Goal: Task Accomplishment & Management: Complete application form

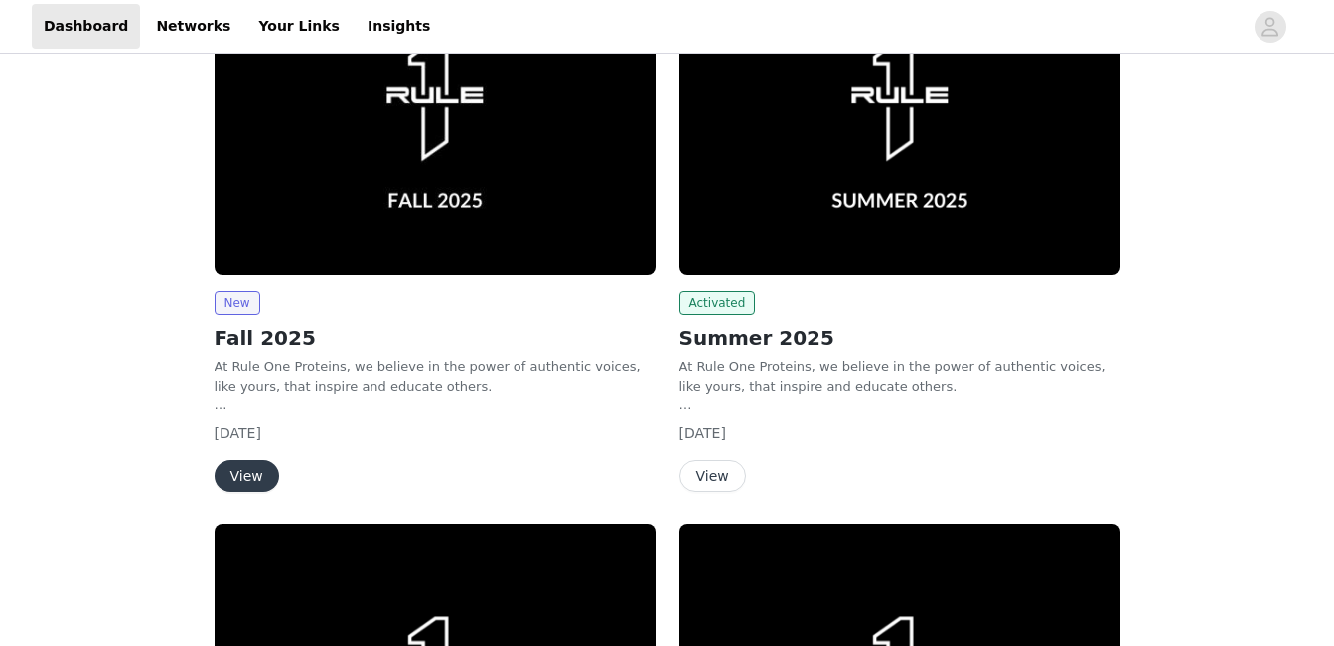
scroll to position [354, 0]
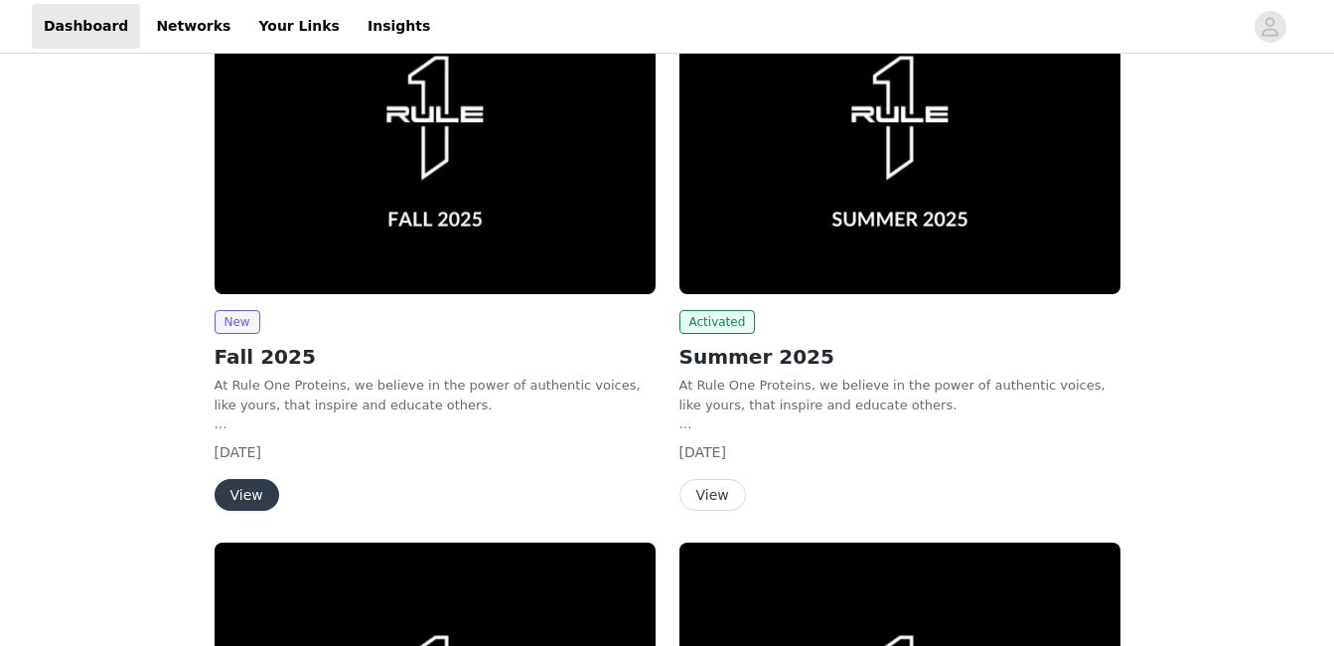
click at [250, 480] on button "View" at bounding box center [247, 495] width 65 height 32
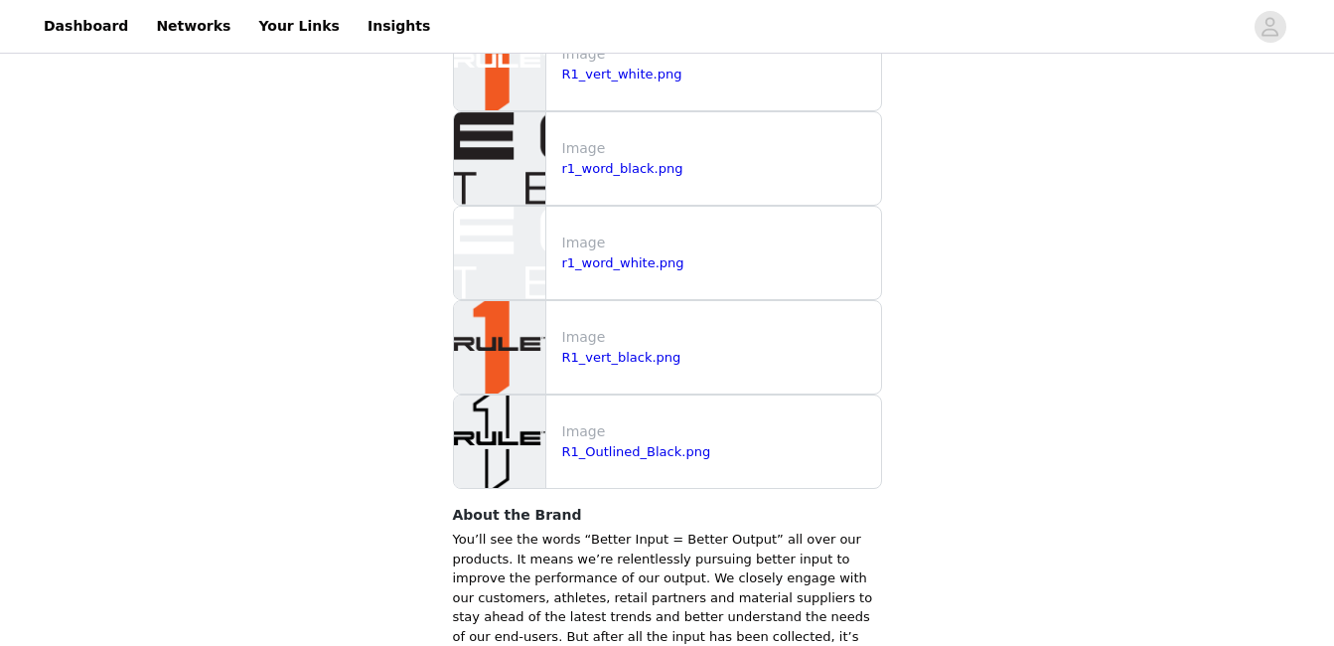
scroll to position [2138, 0]
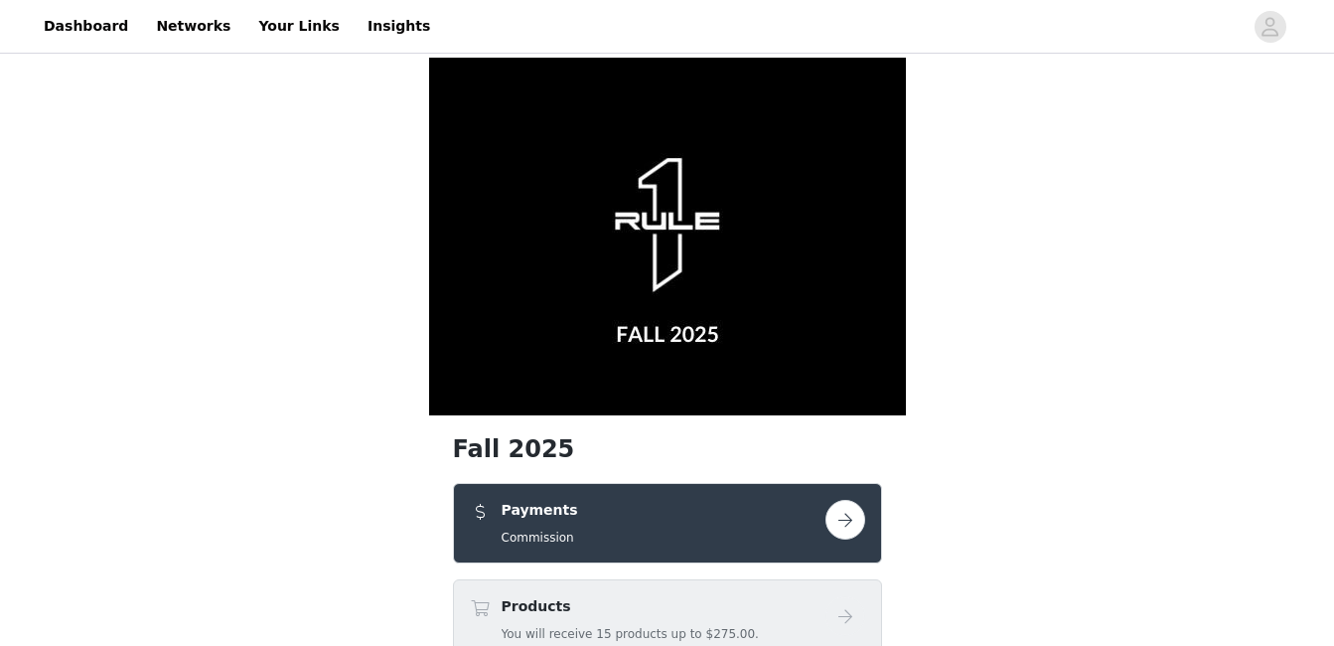
click at [826, 507] on link at bounding box center [846, 520] width 40 height 40
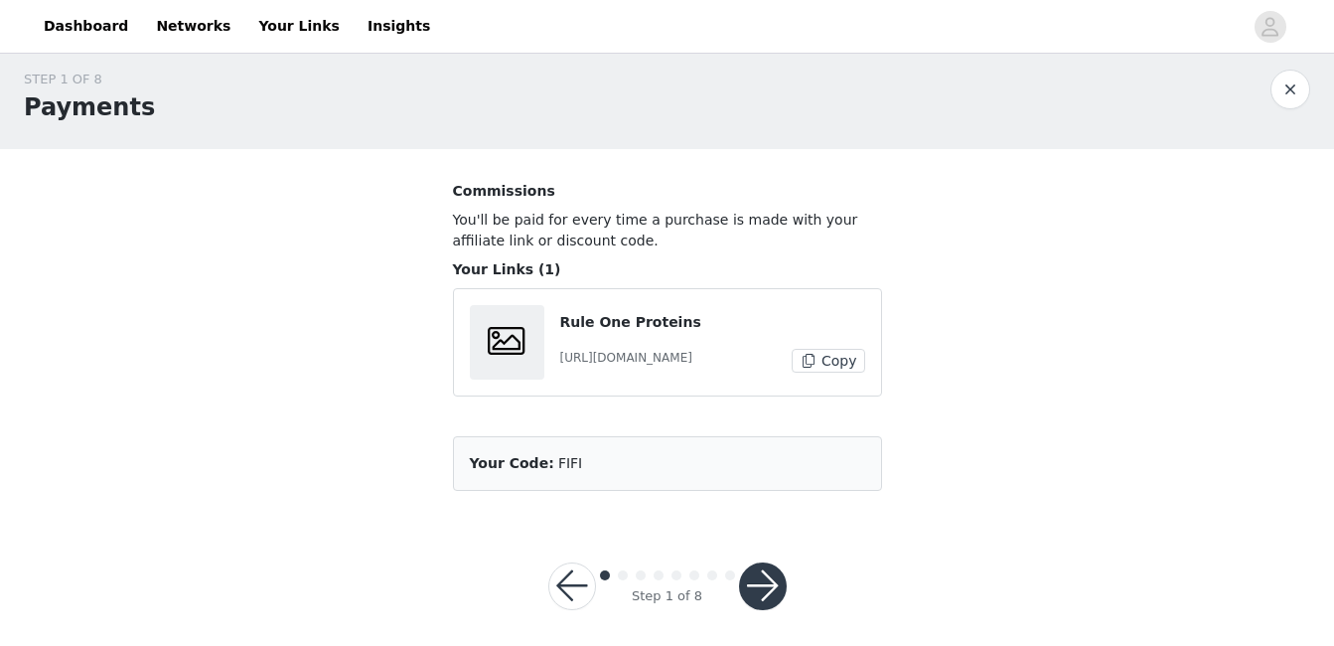
scroll to position [24, 0]
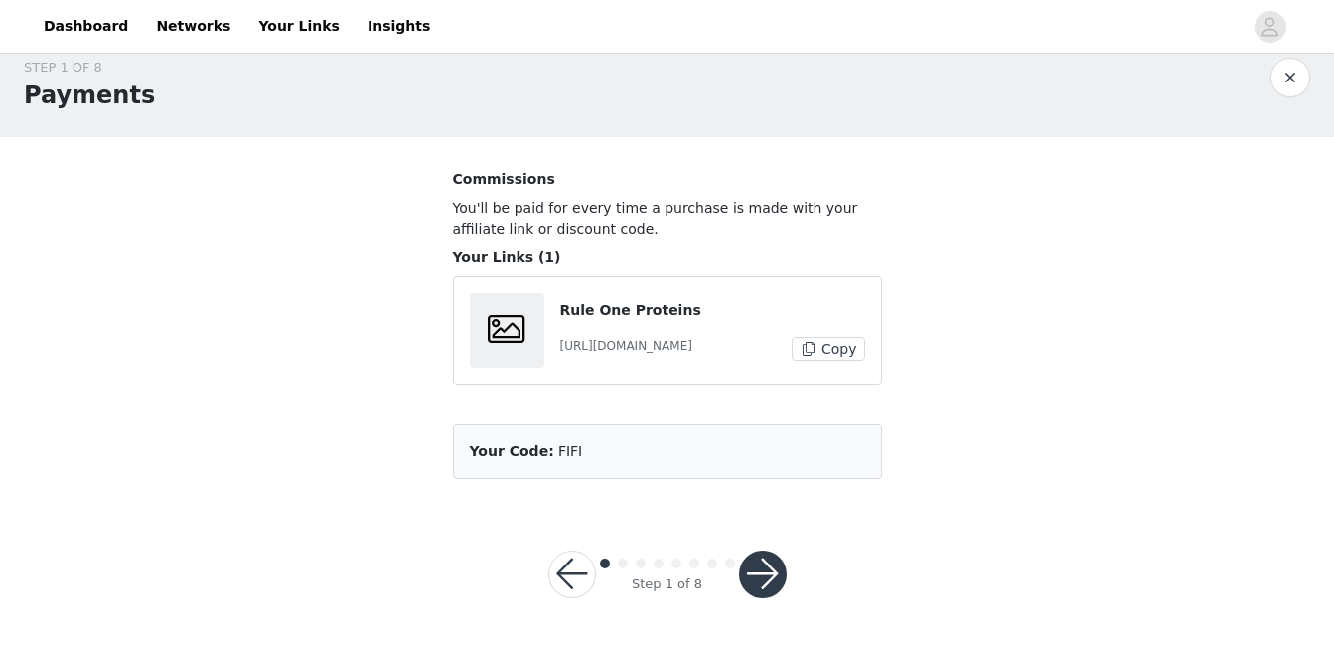
click at [765, 580] on button "button" at bounding box center [763, 574] width 48 height 48
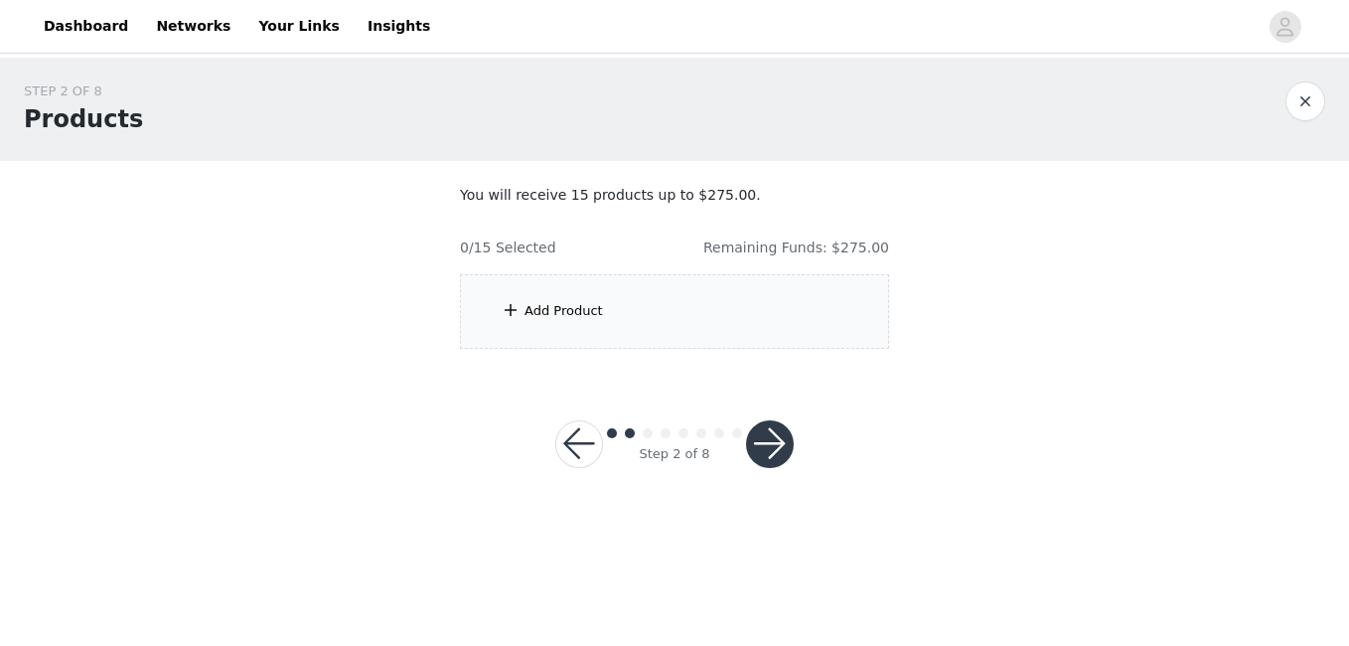
click at [590, 307] on div "Add Product" at bounding box center [564, 311] width 78 height 20
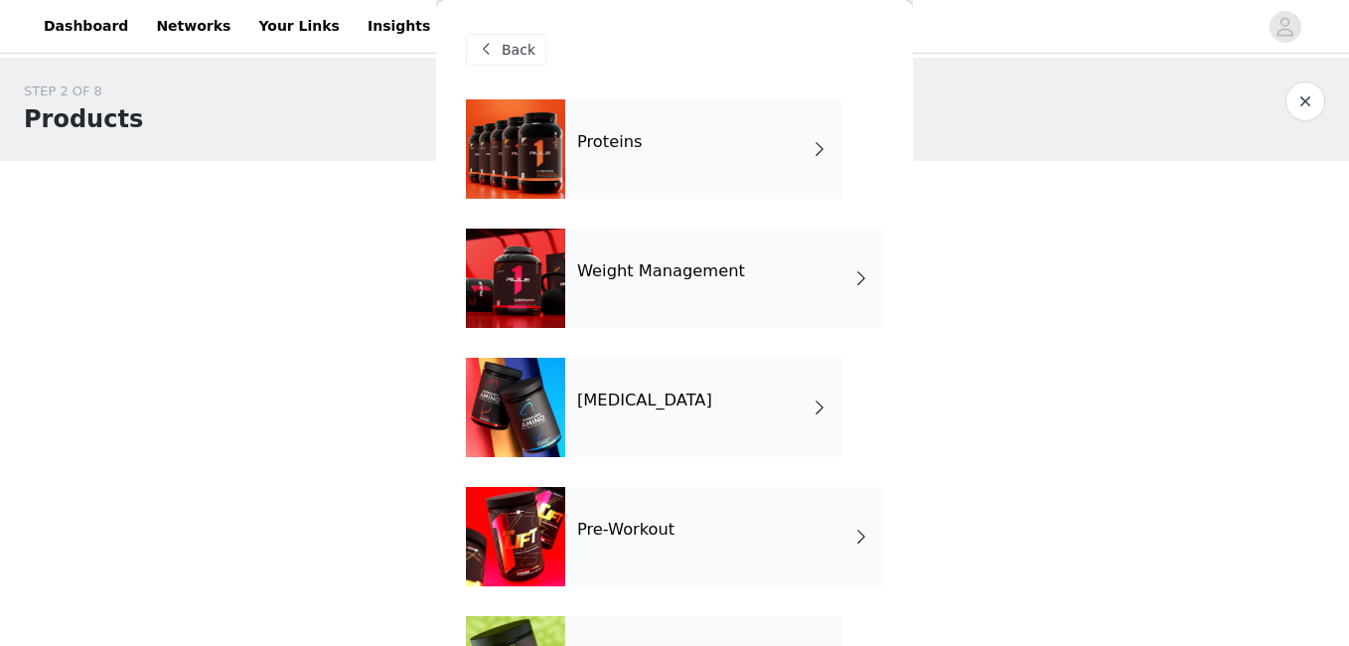
click at [610, 162] on div "Proteins" at bounding box center [703, 148] width 276 height 99
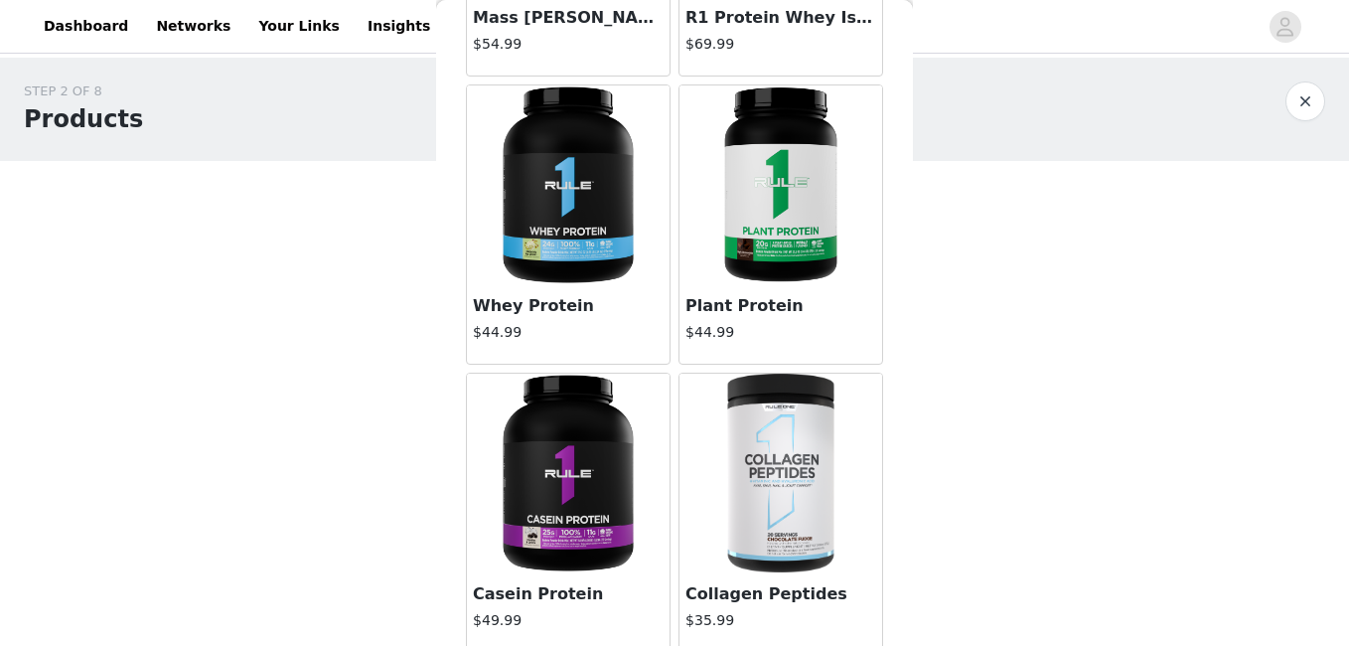
scroll to position [304, 0]
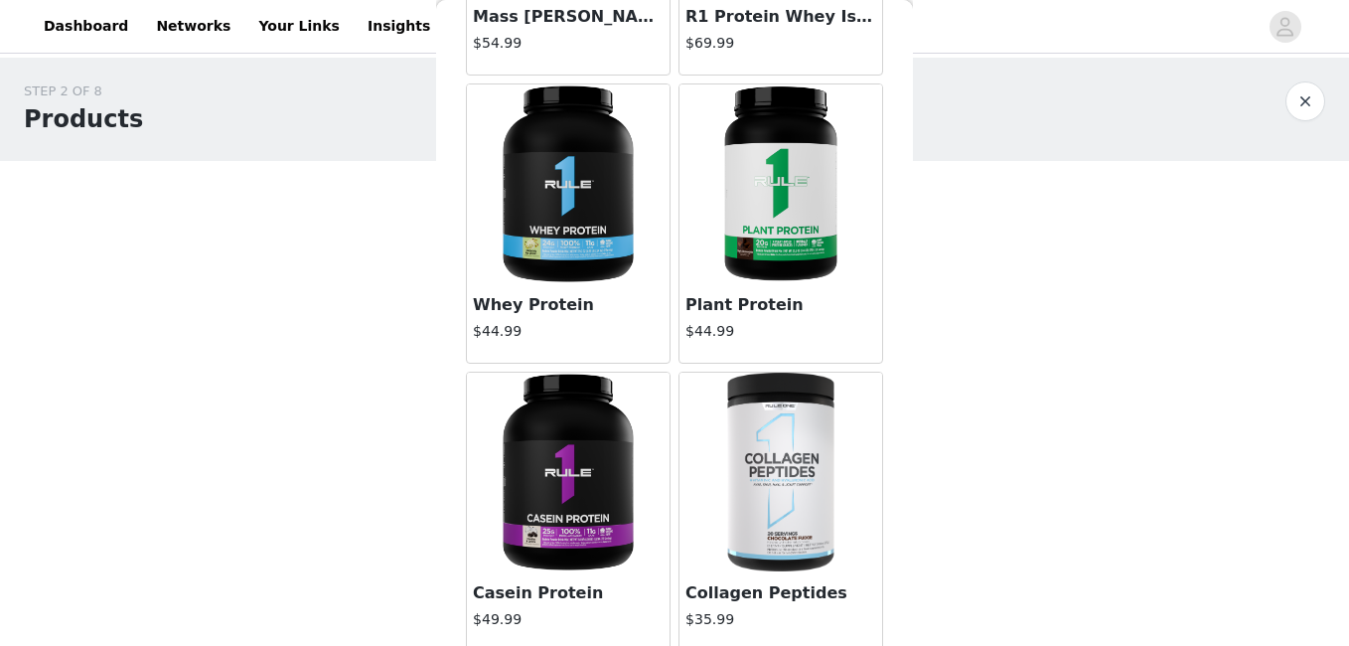
click at [757, 217] on img at bounding box center [781, 183] width 199 height 199
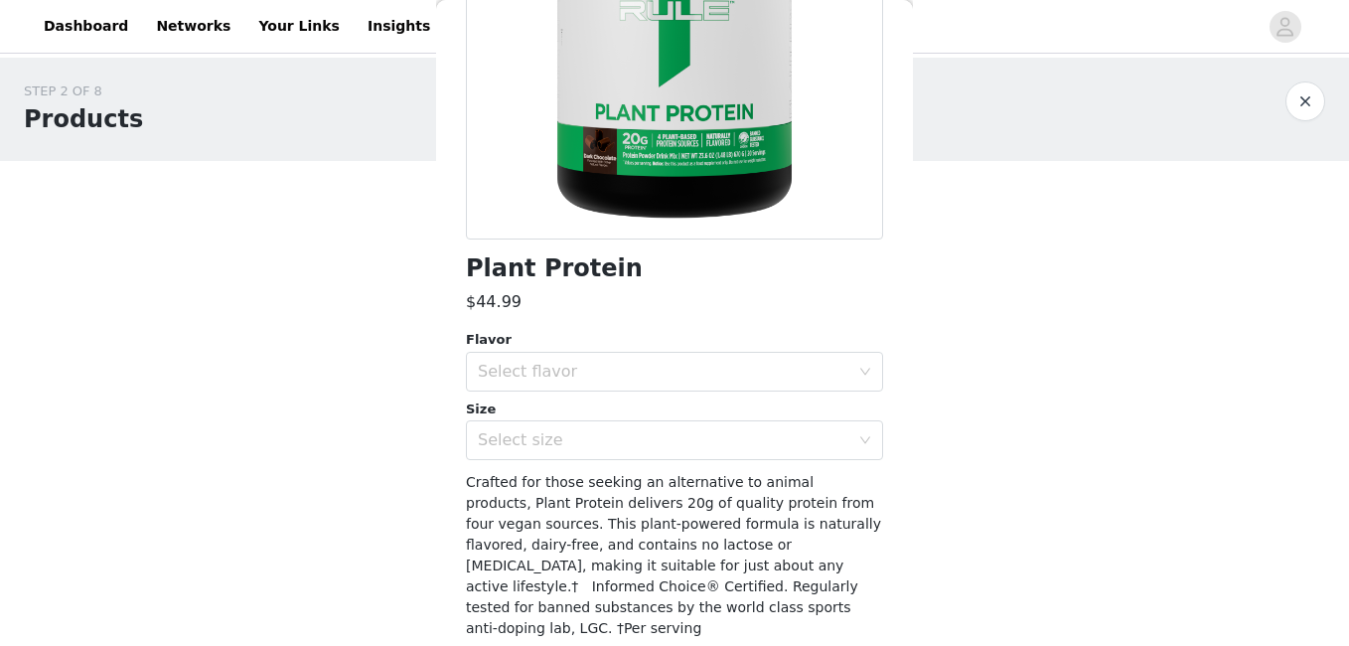
scroll to position [309, 0]
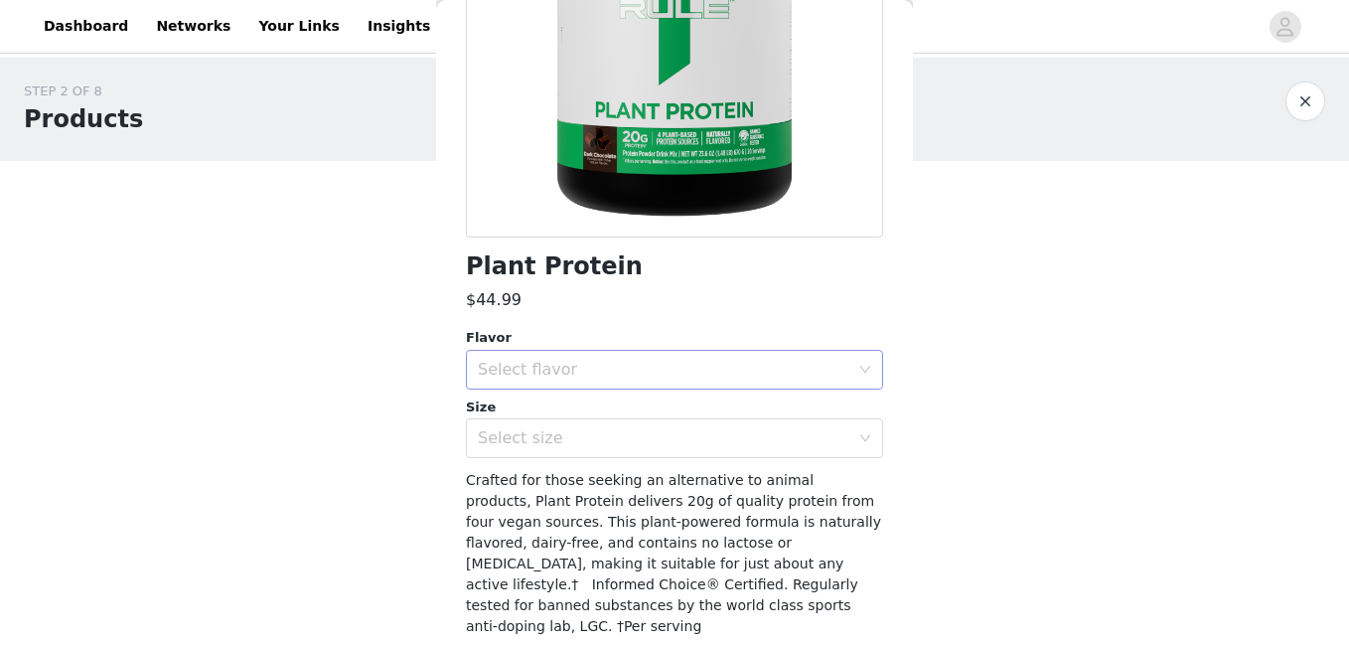
click at [711, 373] on div "Select flavor" at bounding box center [664, 370] width 372 height 20
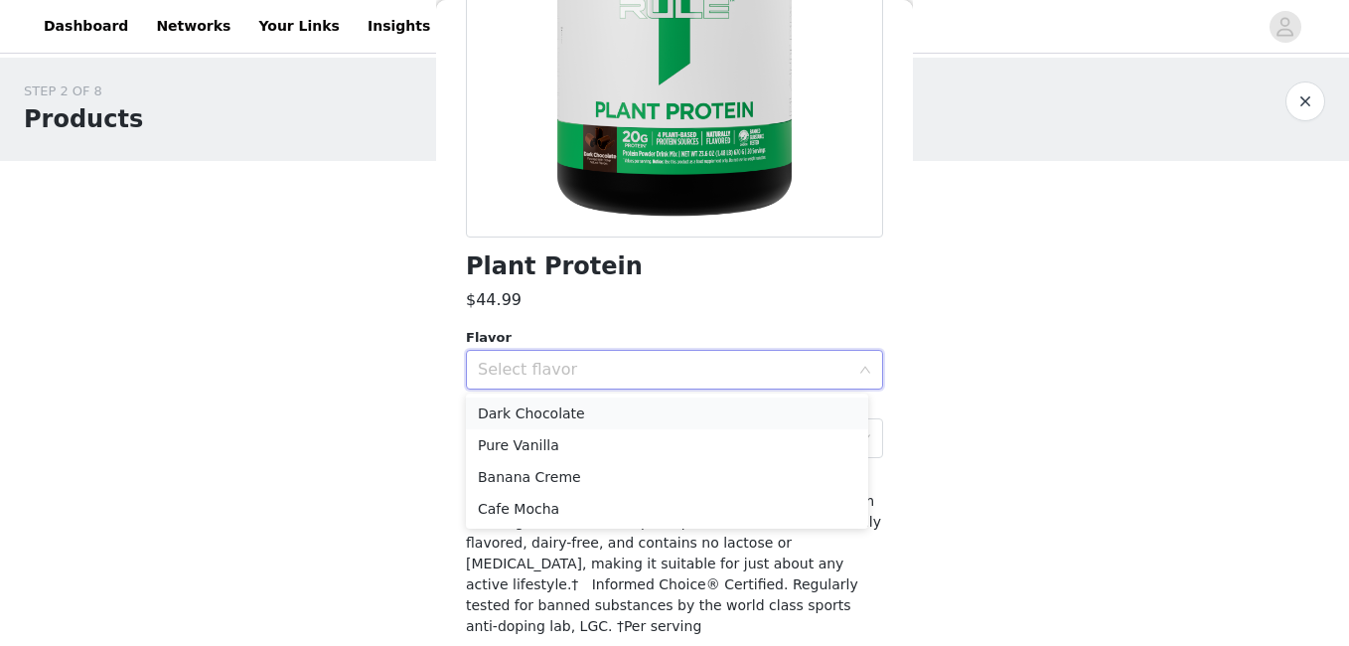
click at [686, 415] on li "Dark Chocolate" at bounding box center [667, 413] width 402 height 32
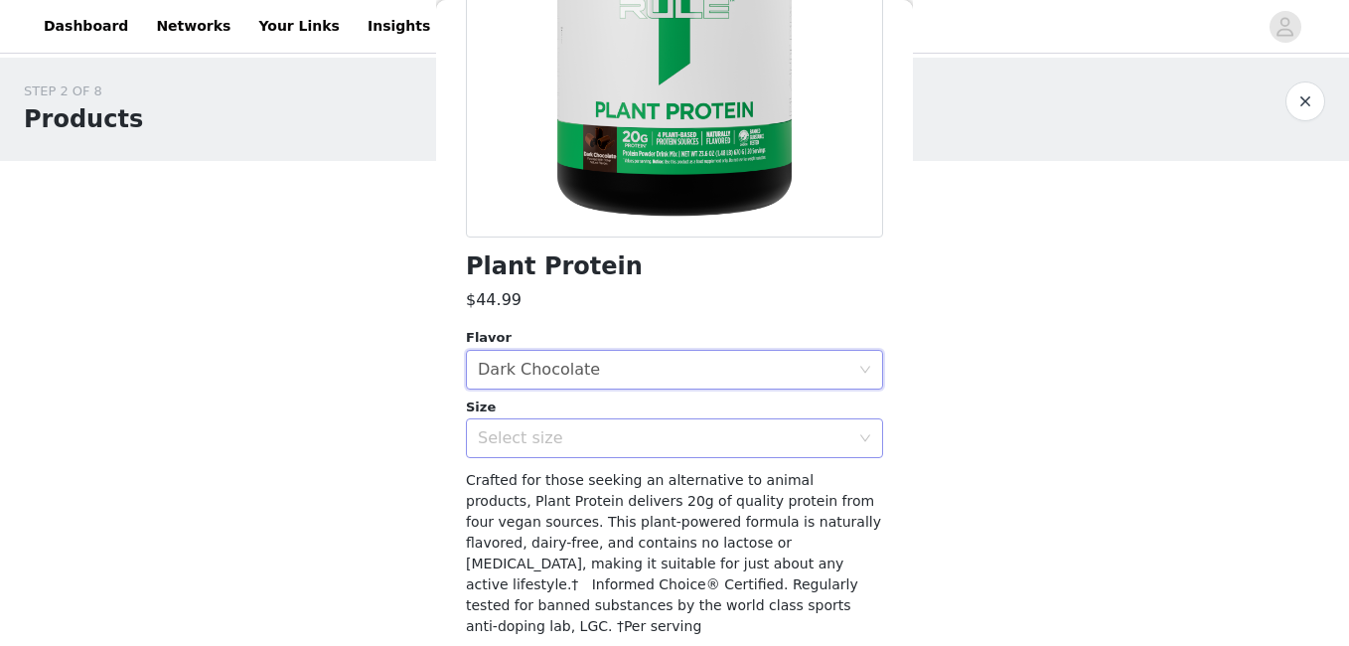
click at [683, 440] on div "Select size" at bounding box center [664, 438] width 372 height 20
click at [675, 484] on li "20 Servings" at bounding box center [667, 482] width 402 height 32
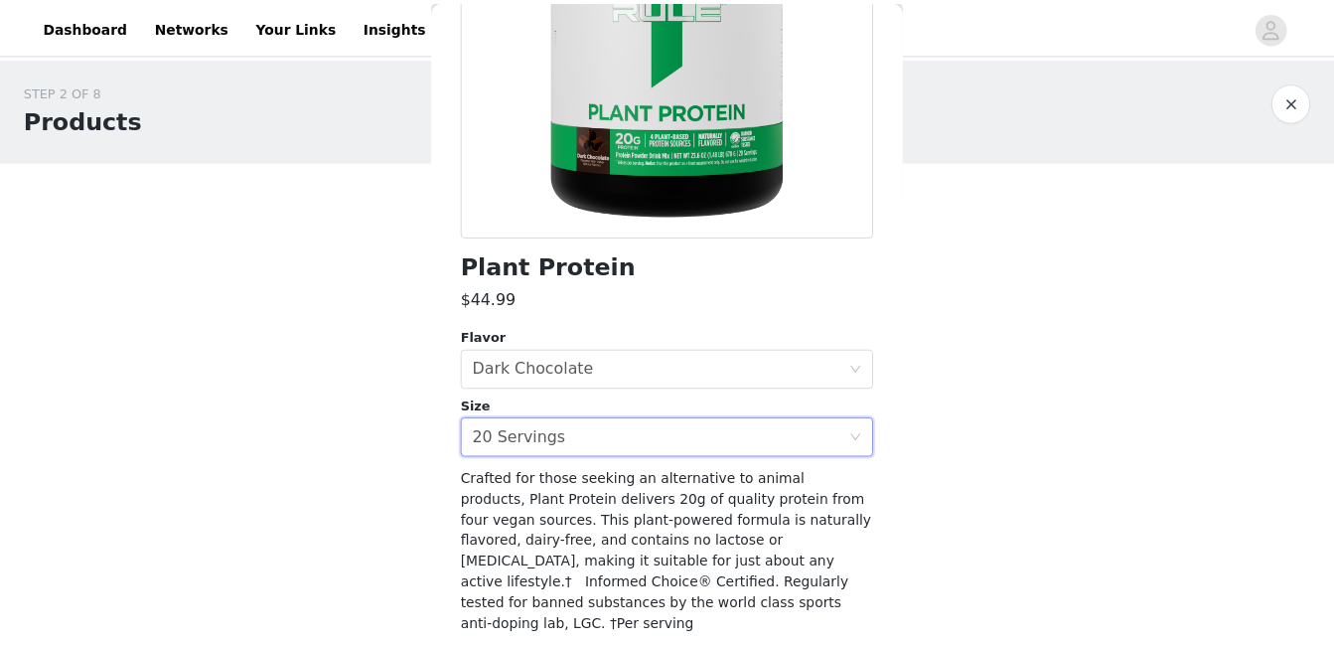
scroll to position [363, 0]
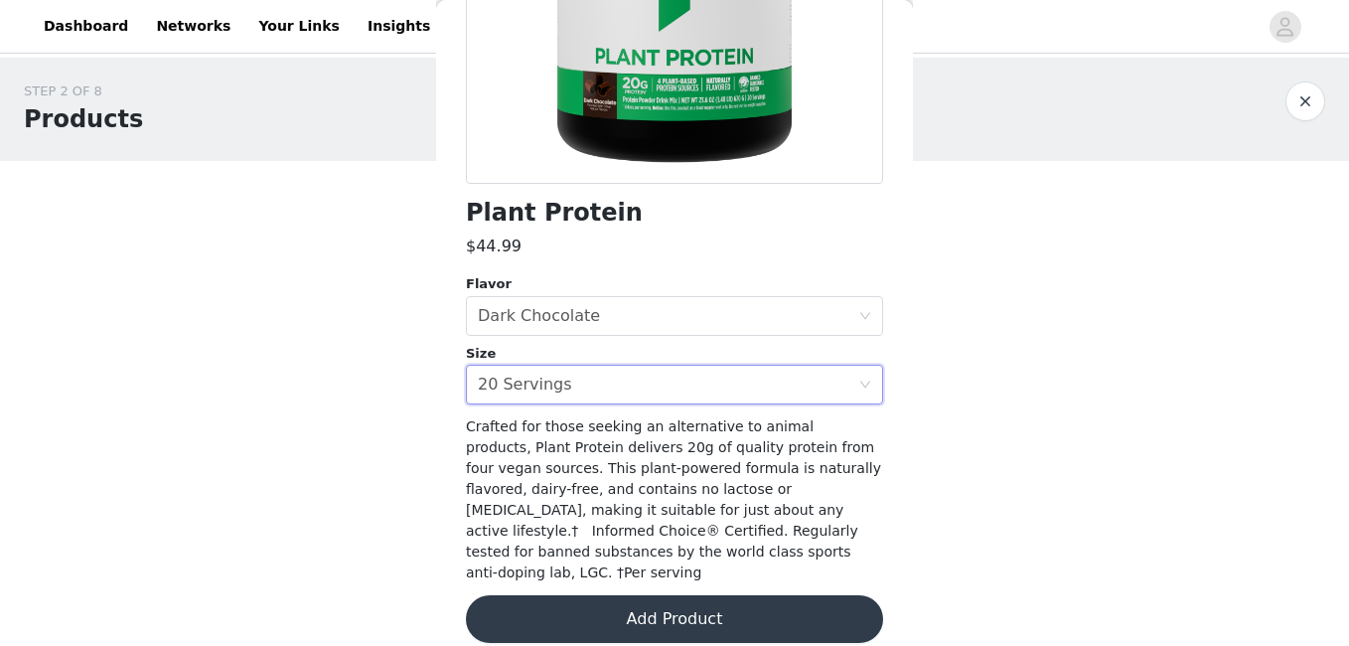
click at [649, 607] on button "Add Product" at bounding box center [674, 619] width 417 height 48
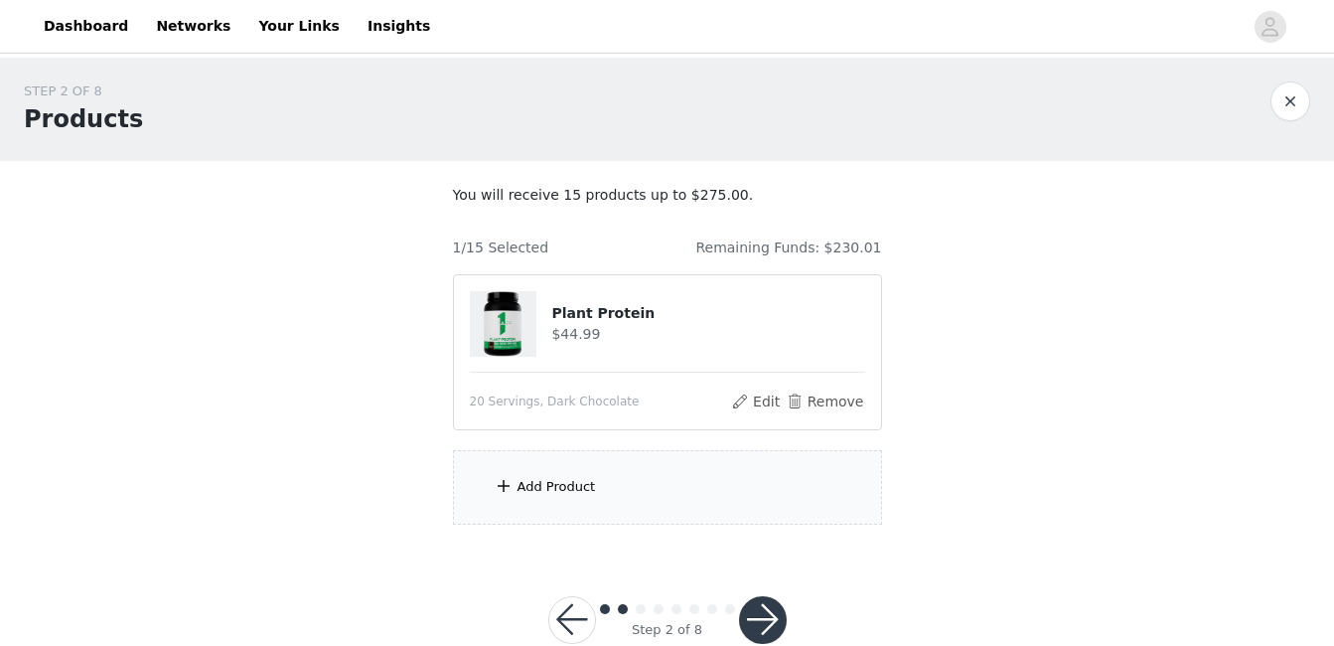
click at [541, 482] on div "Add Product" at bounding box center [557, 487] width 78 height 20
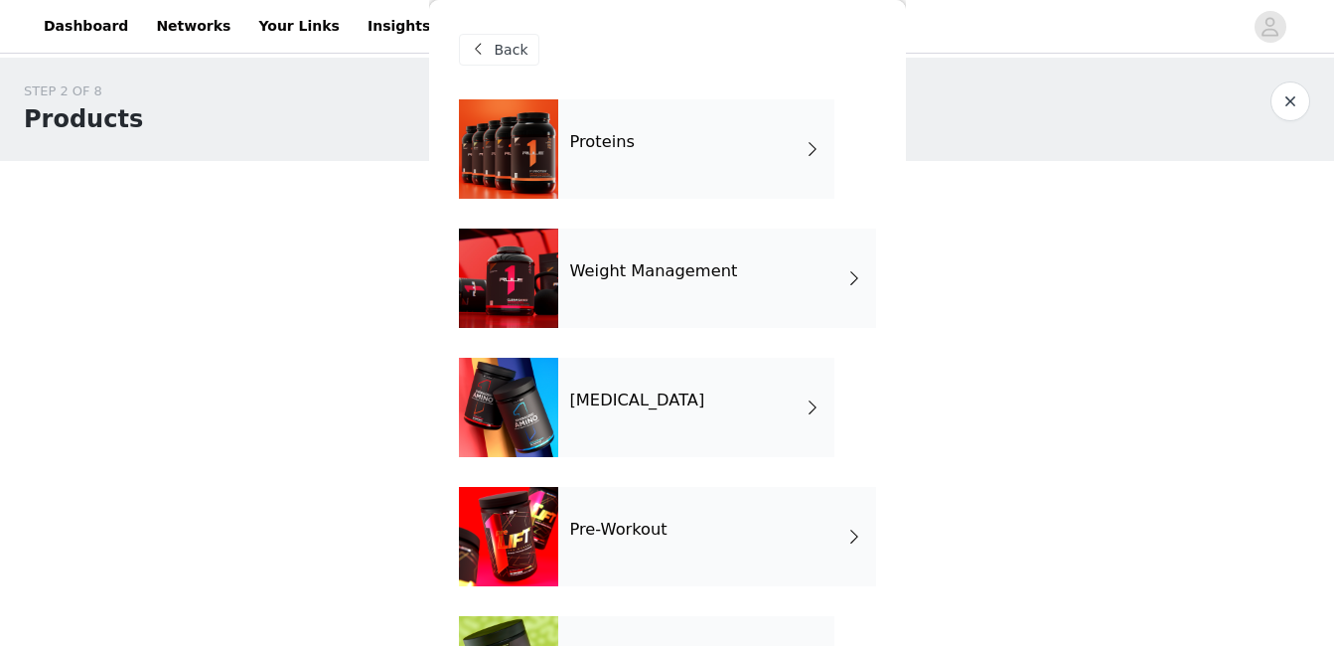
click at [638, 144] on div "Proteins" at bounding box center [696, 148] width 276 height 99
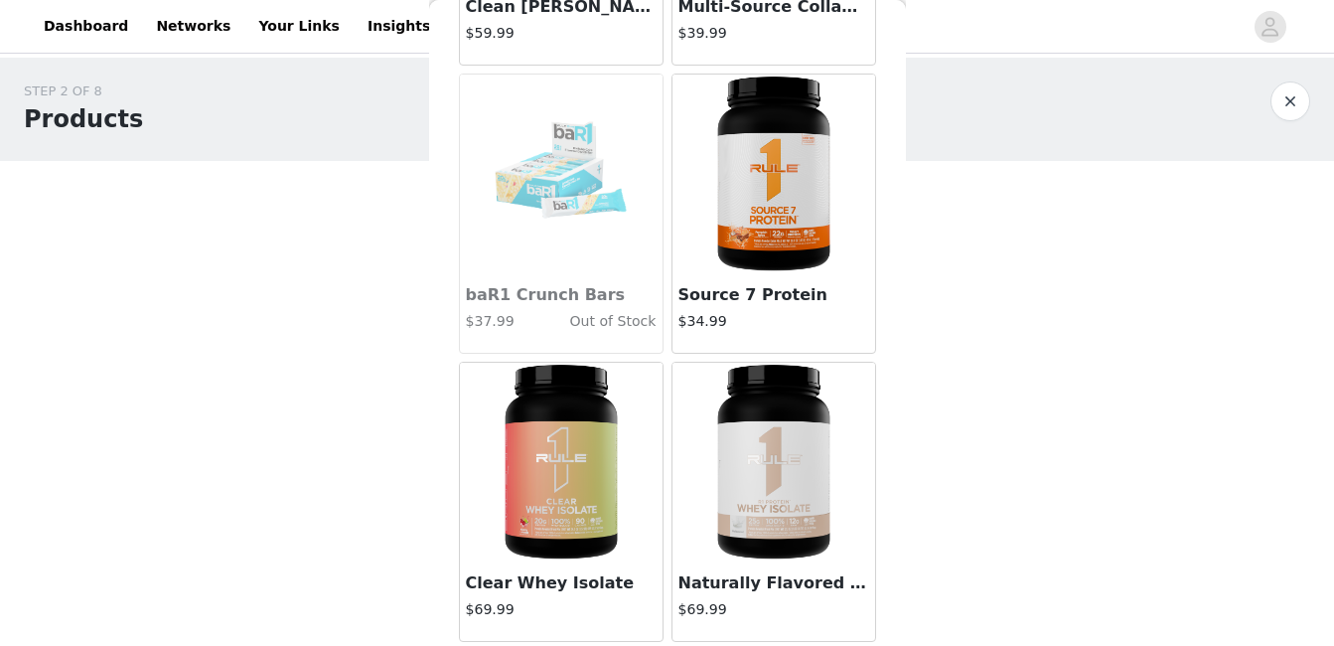
scroll to position [46, 0]
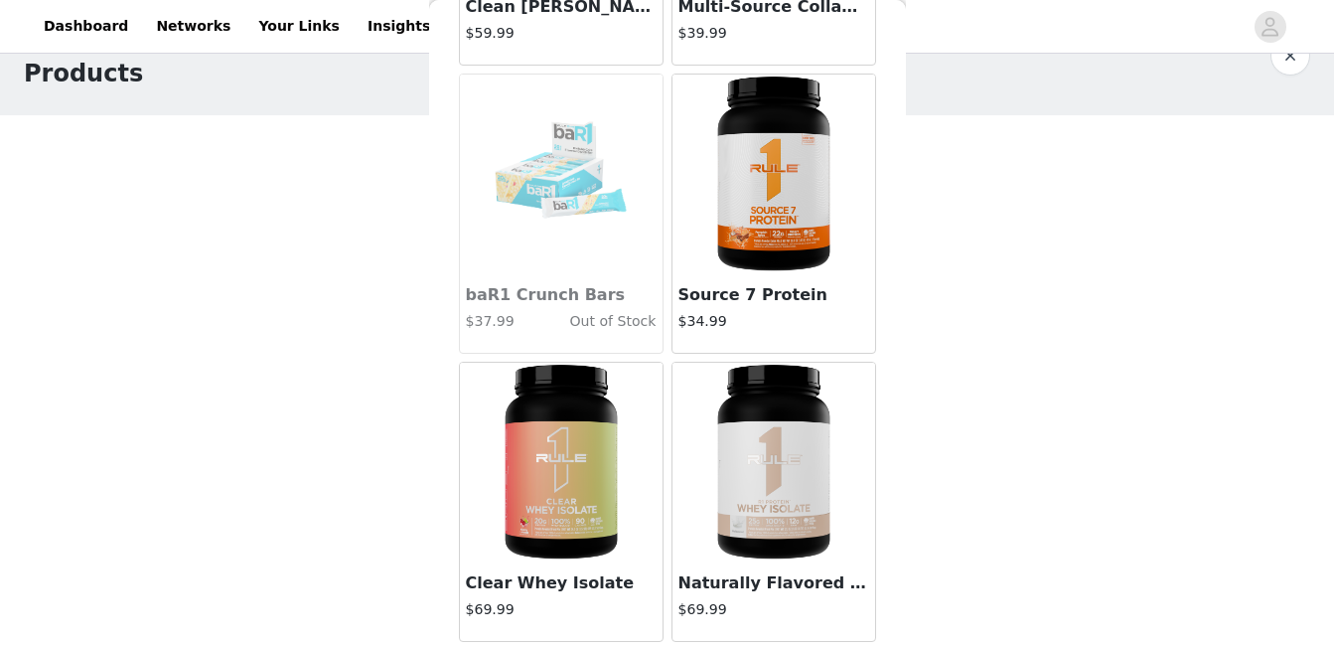
click at [733, 215] on img at bounding box center [774, 174] width 199 height 199
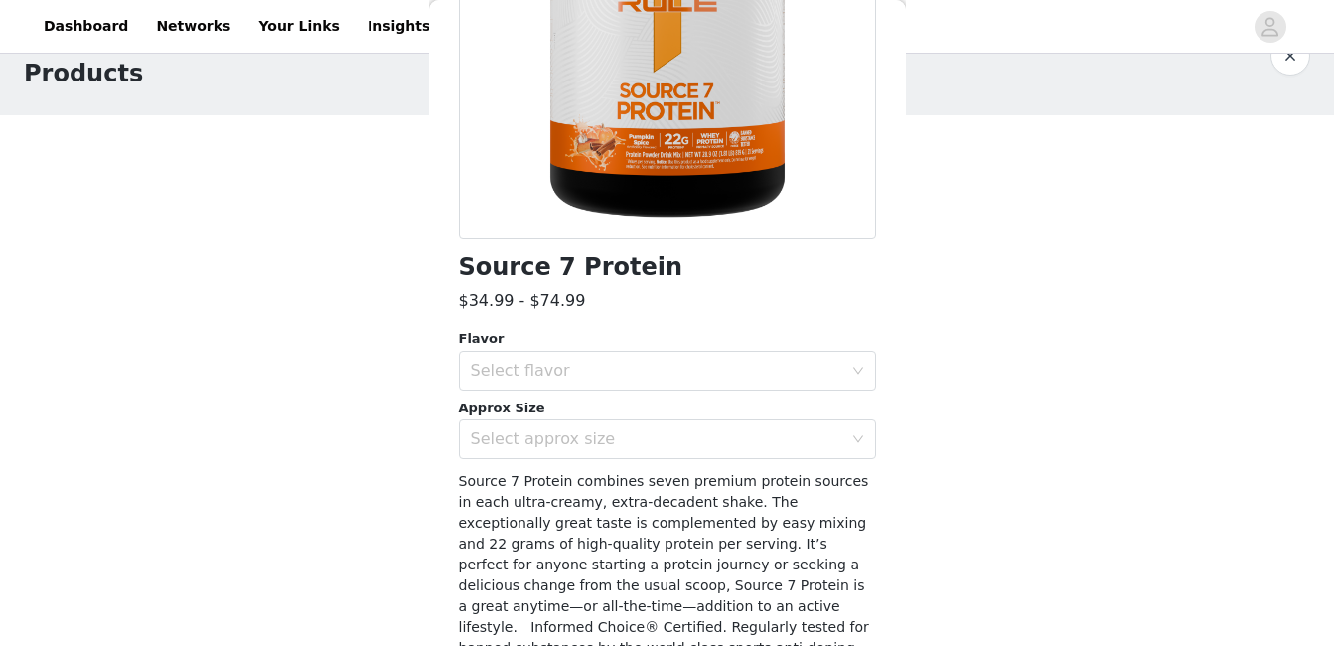
scroll to position [311, 0]
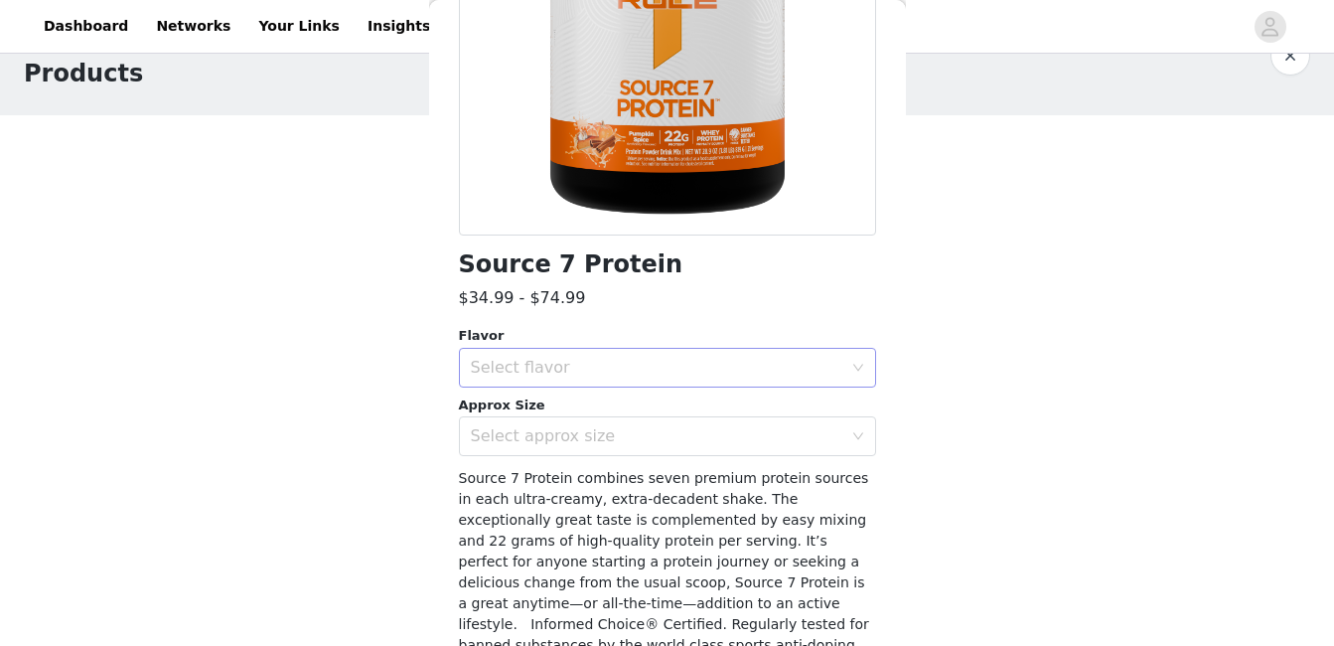
click at [675, 374] on div "Select flavor" at bounding box center [657, 368] width 372 height 20
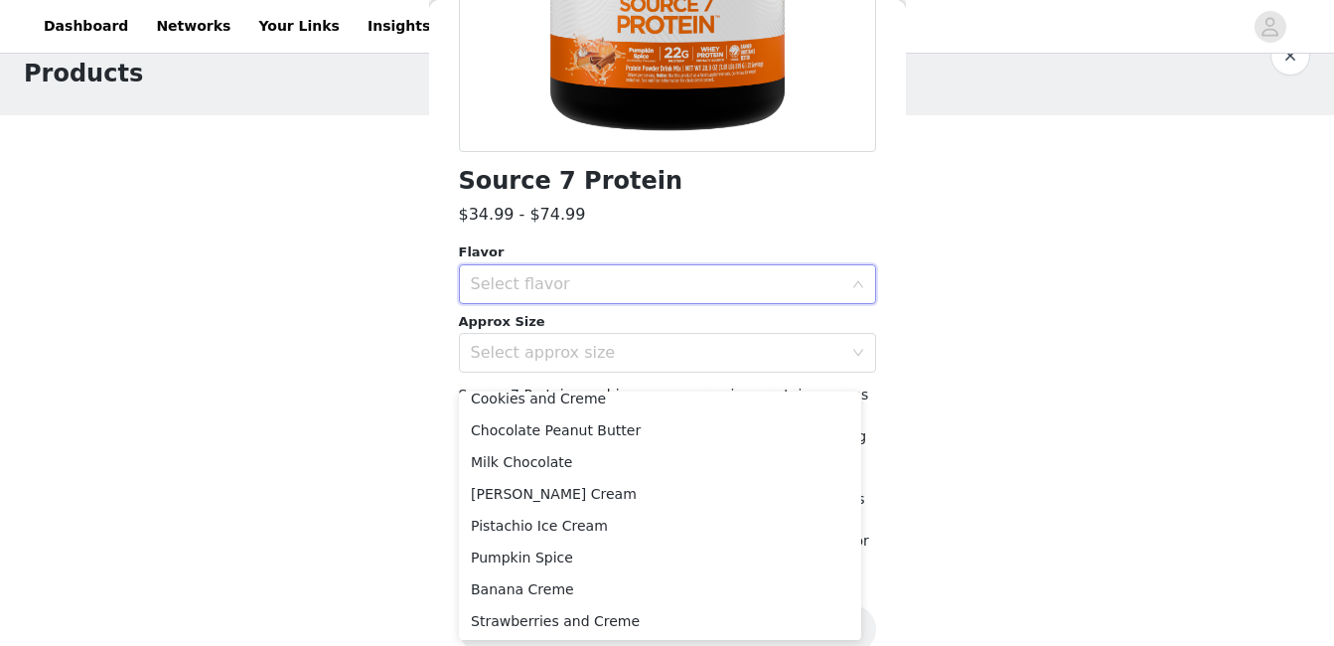
scroll to position [77, 0]
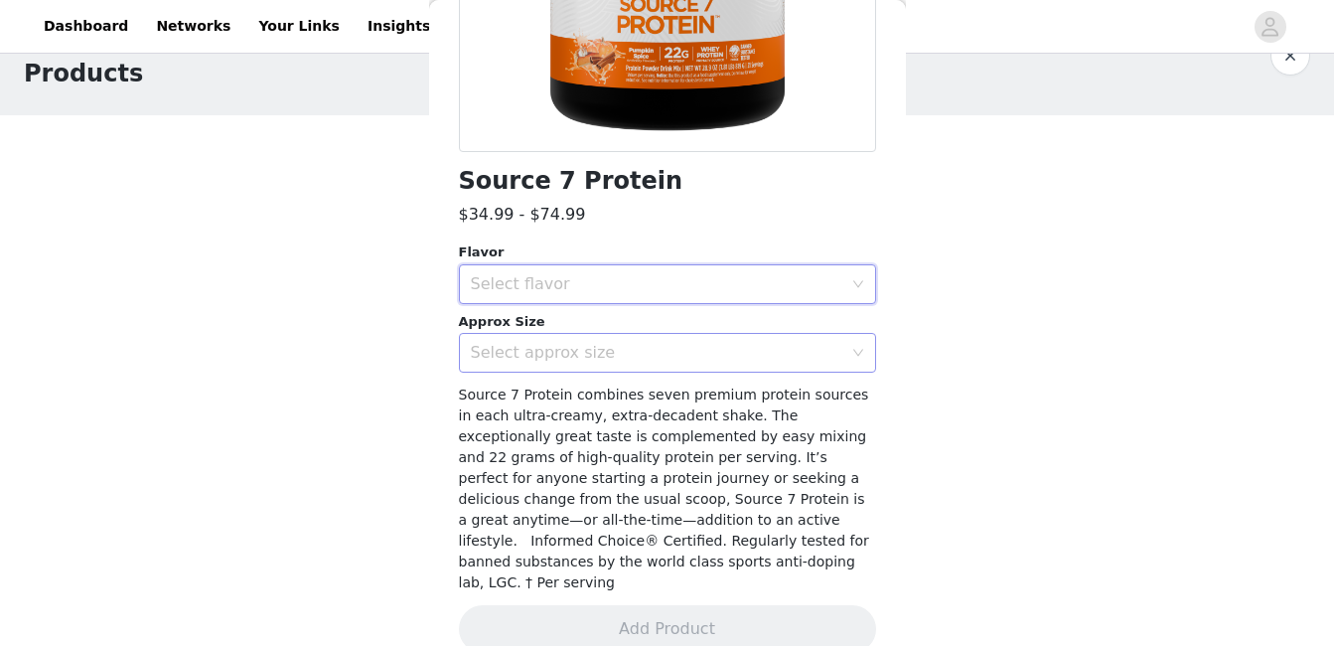
click at [558, 336] on div "Select approx size" at bounding box center [661, 353] width 381 height 38
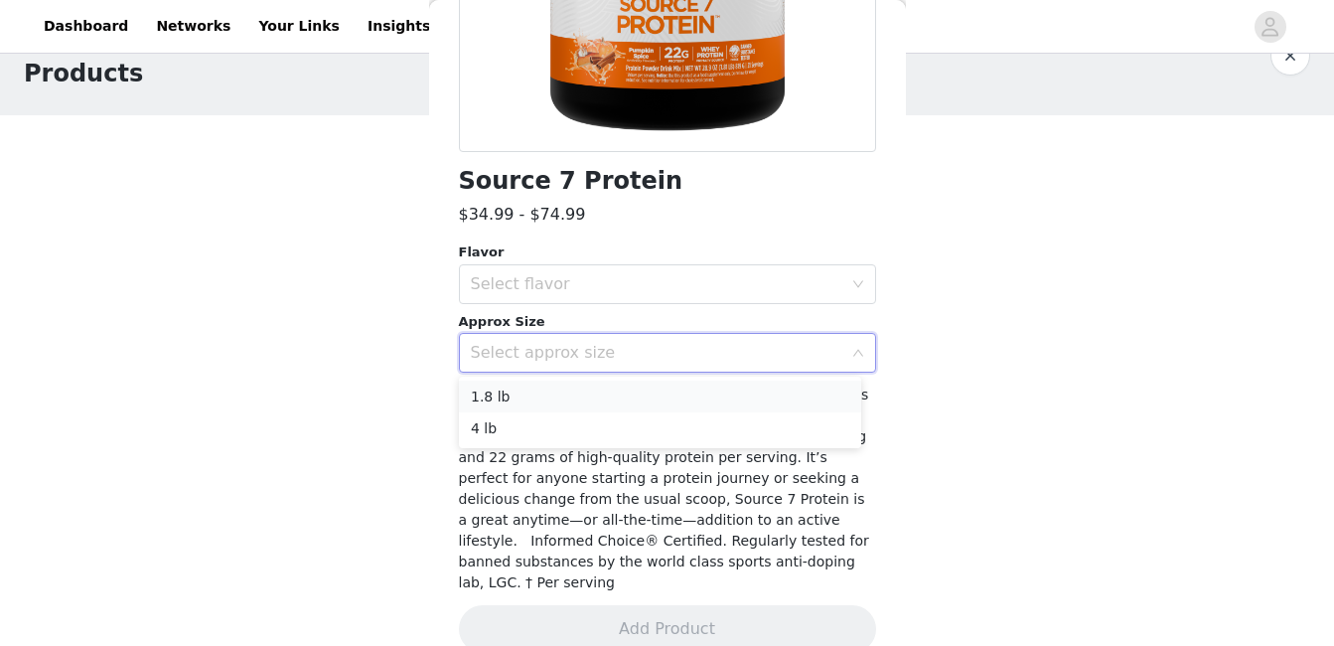
click at [557, 397] on li "1.8 lb" at bounding box center [660, 397] width 402 height 32
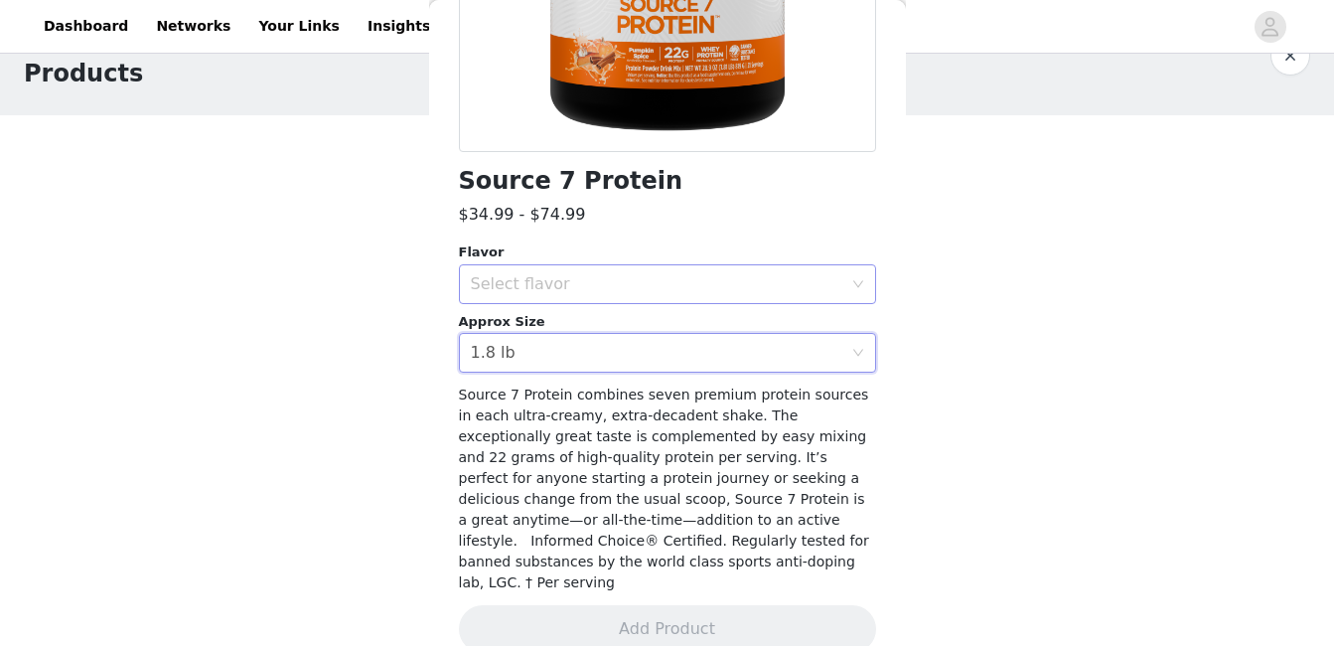
click at [553, 274] on div "Select flavor" at bounding box center [657, 284] width 372 height 20
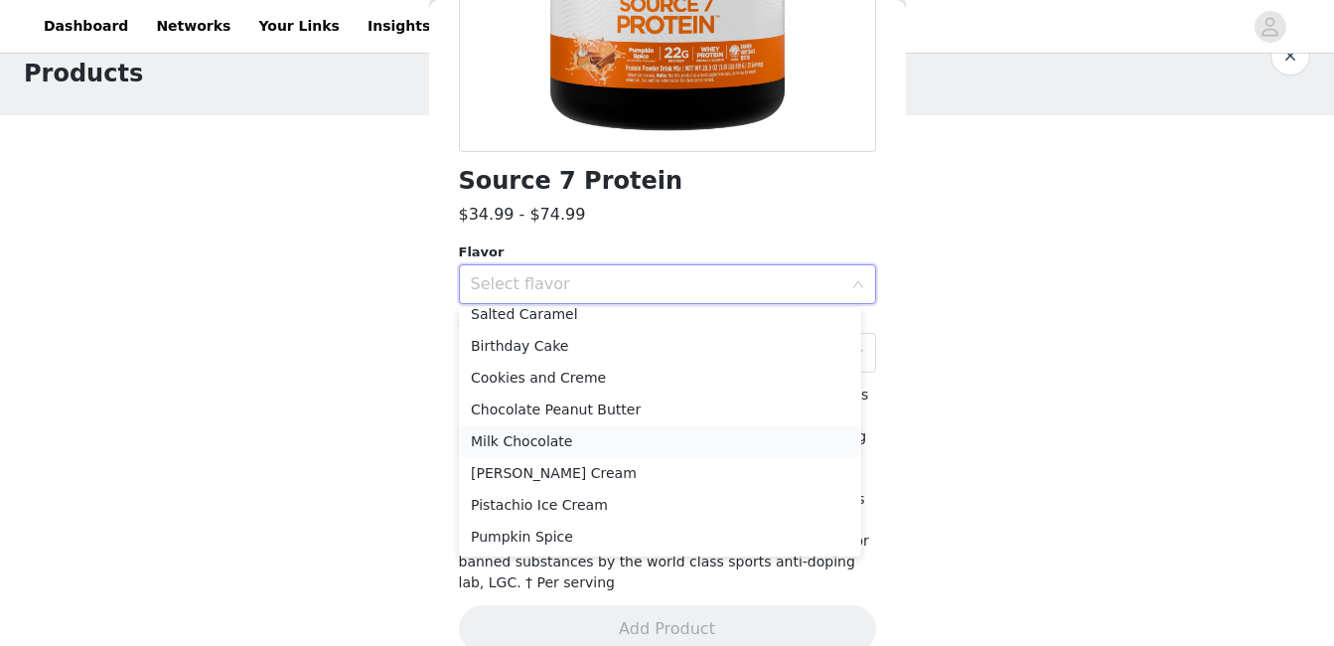
scroll to position [0, 0]
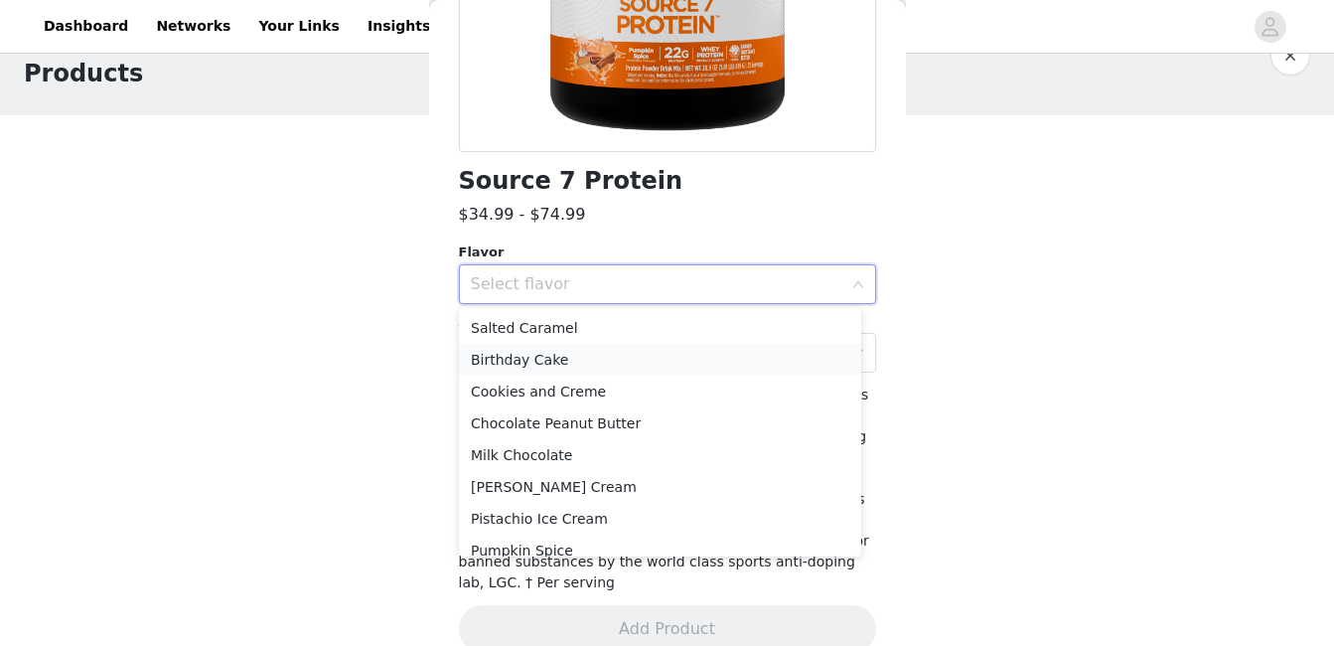
click at [568, 359] on li "Birthday Cake" at bounding box center [660, 360] width 402 height 32
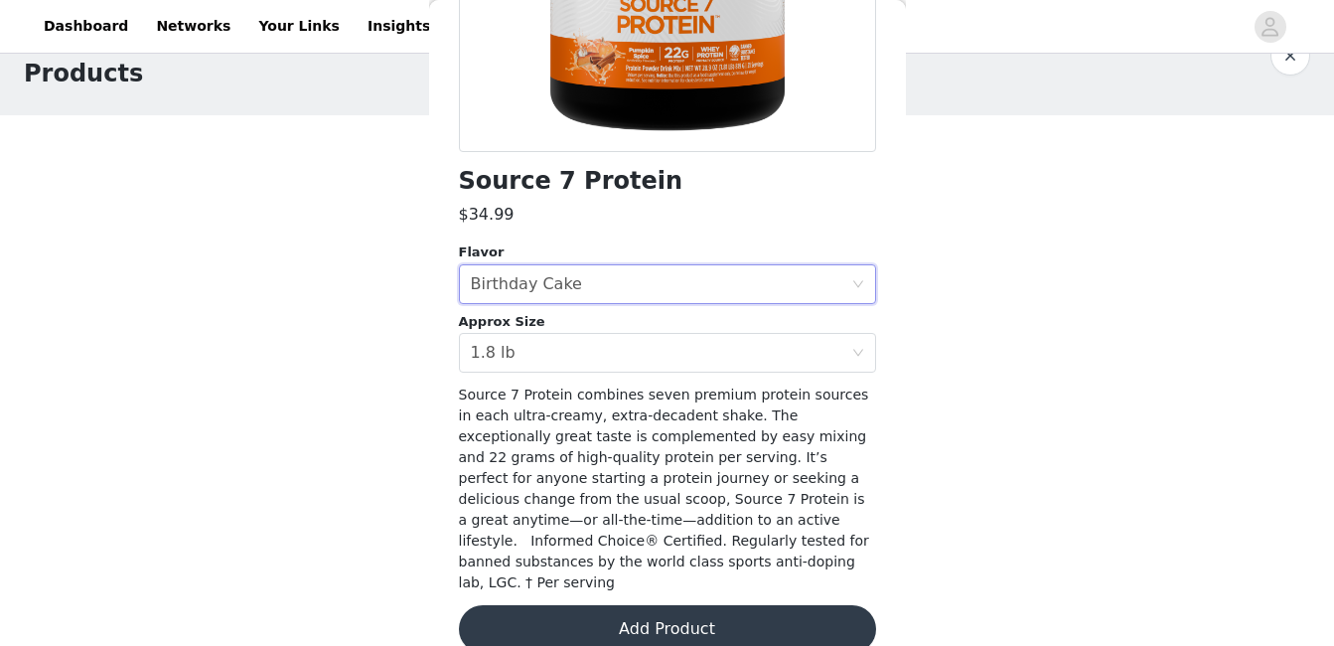
click at [616, 605] on button "Add Product" at bounding box center [667, 629] width 417 height 48
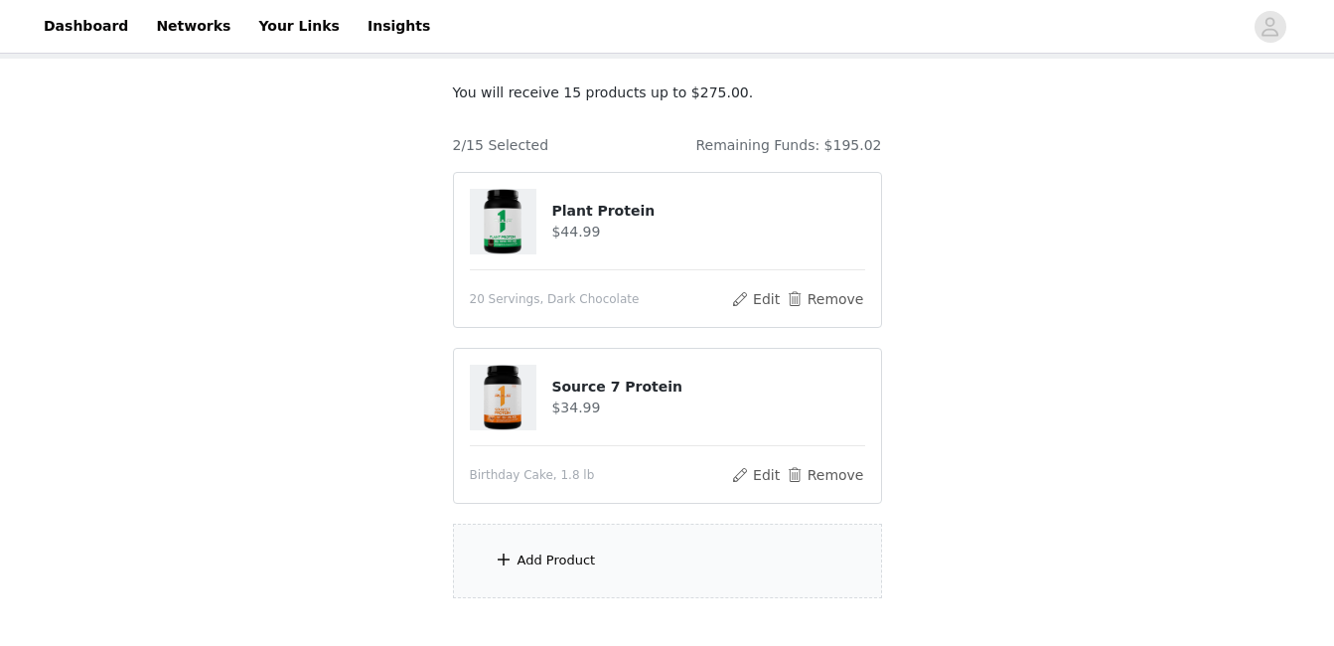
scroll to position [110, 0]
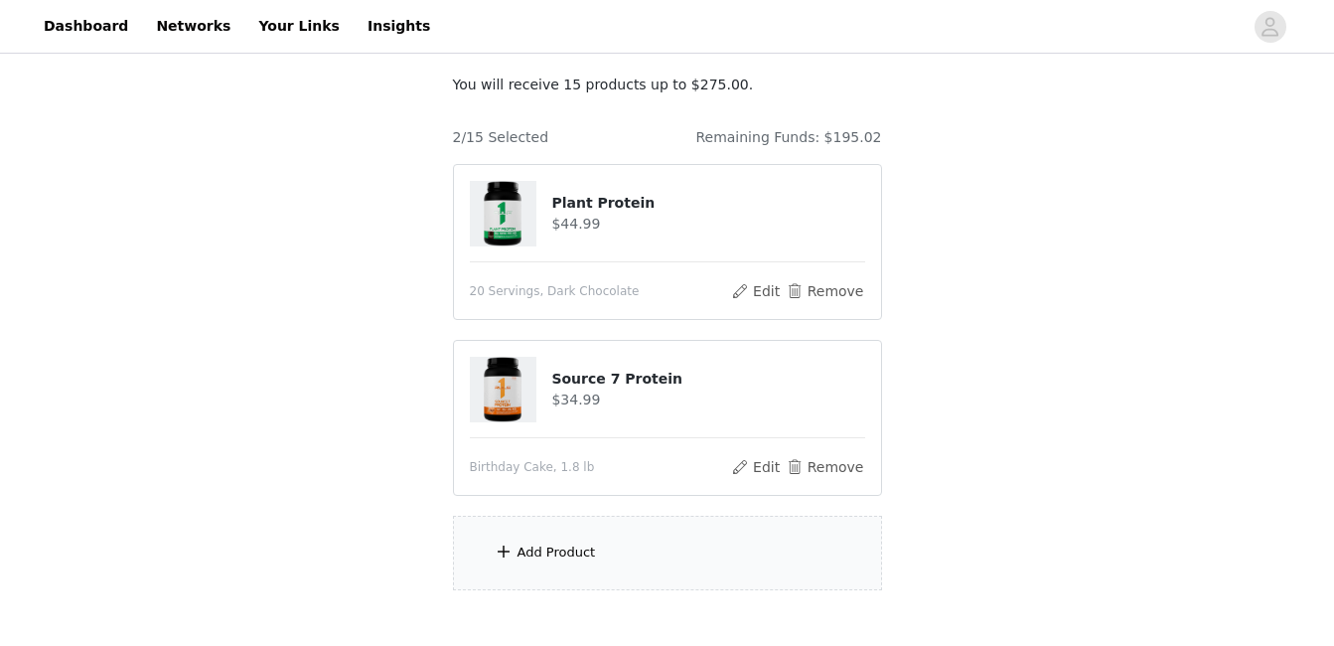
click at [555, 562] on div "Add Product" at bounding box center [667, 553] width 429 height 75
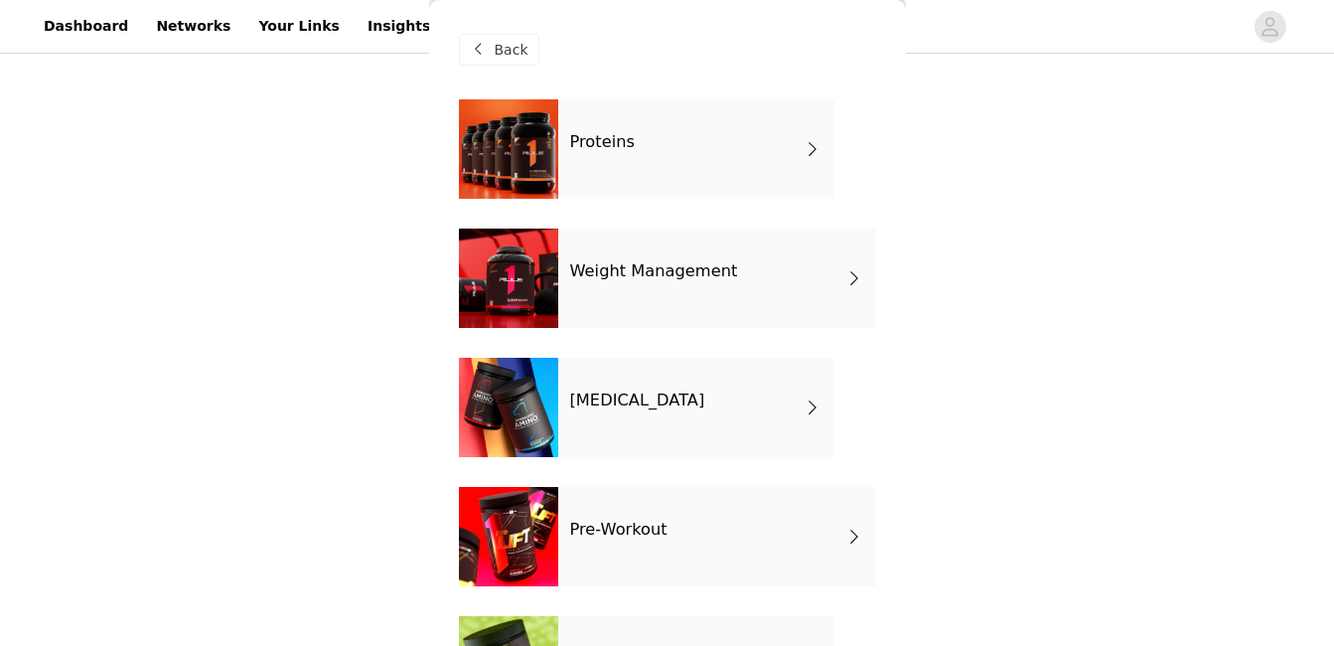
click at [602, 168] on div "Proteins" at bounding box center [696, 148] width 276 height 99
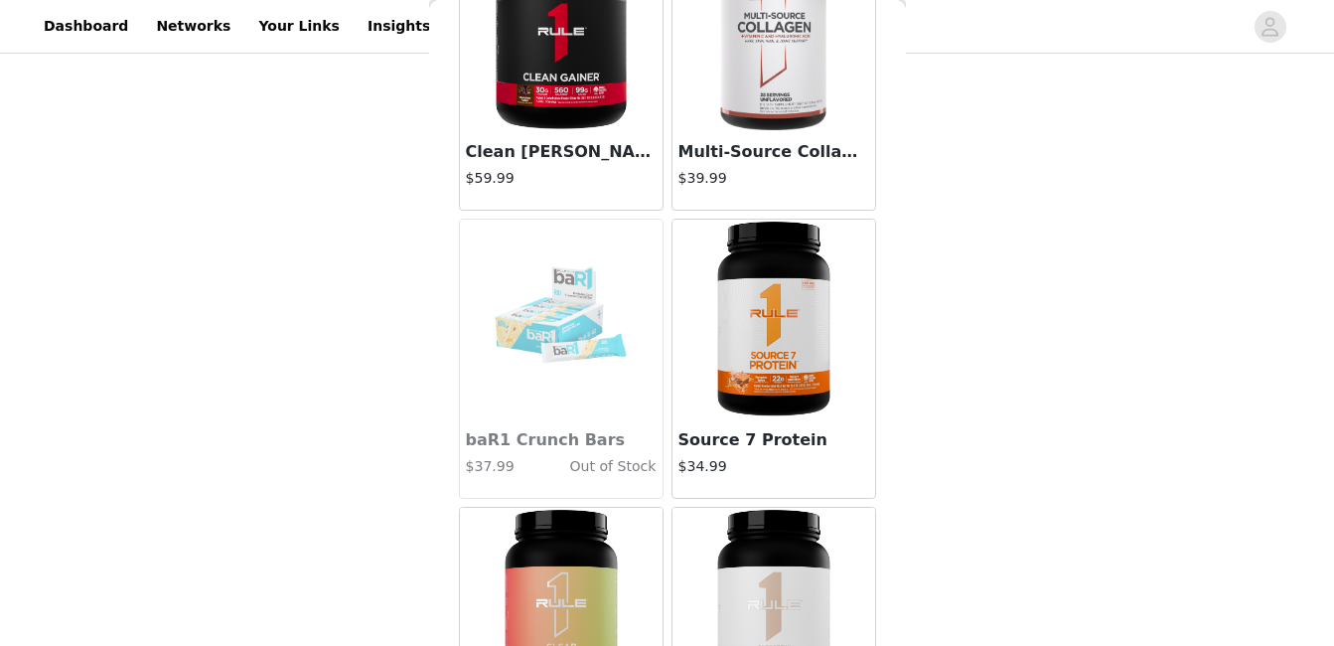
scroll to position [1178, 0]
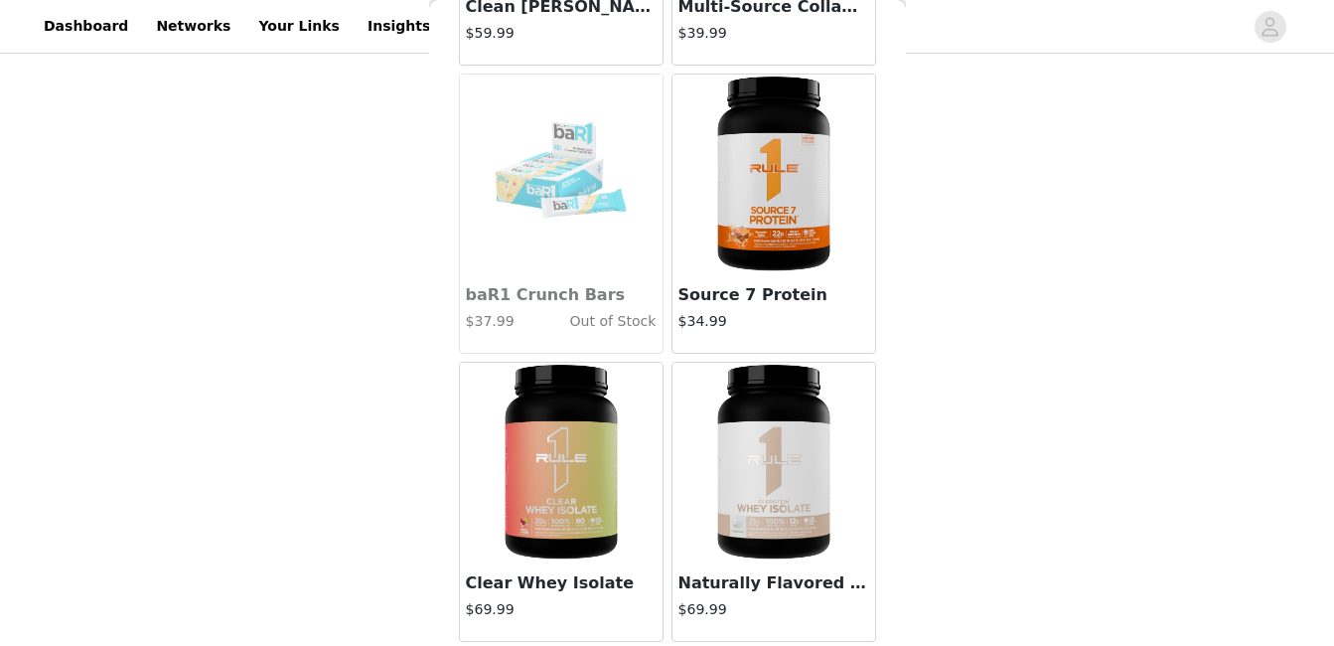
click at [729, 255] on img at bounding box center [774, 174] width 199 height 199
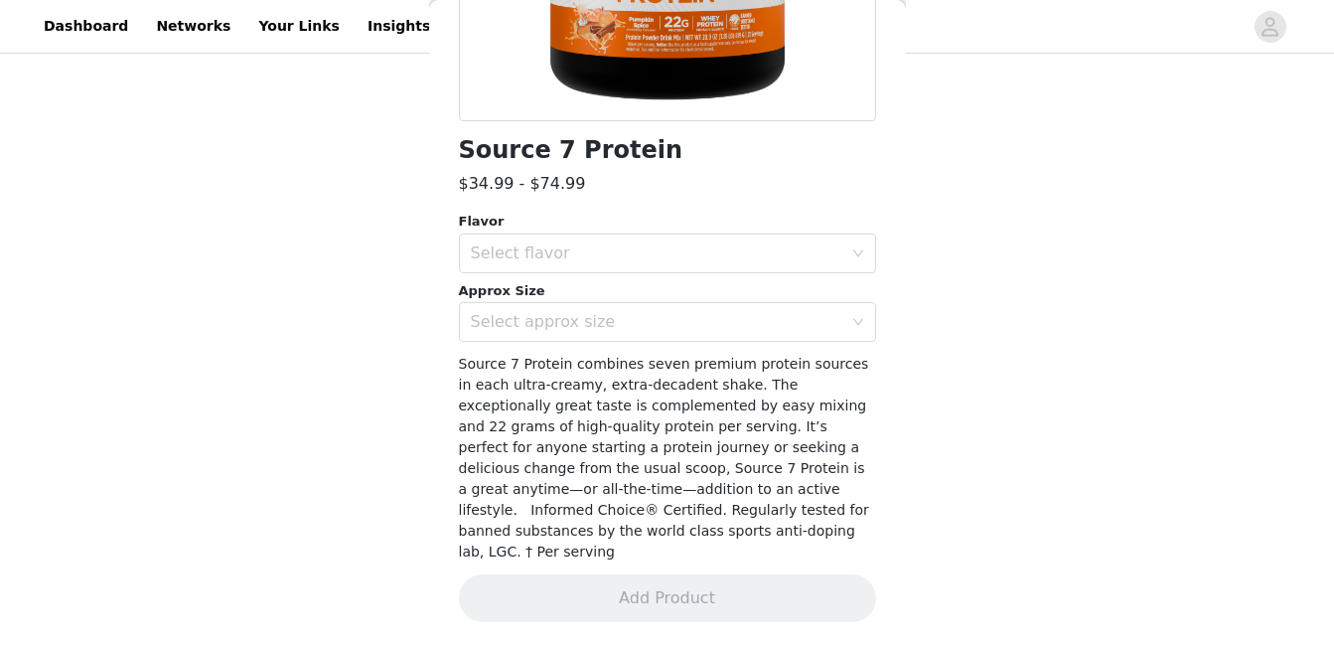
scroll to position [404, 0]
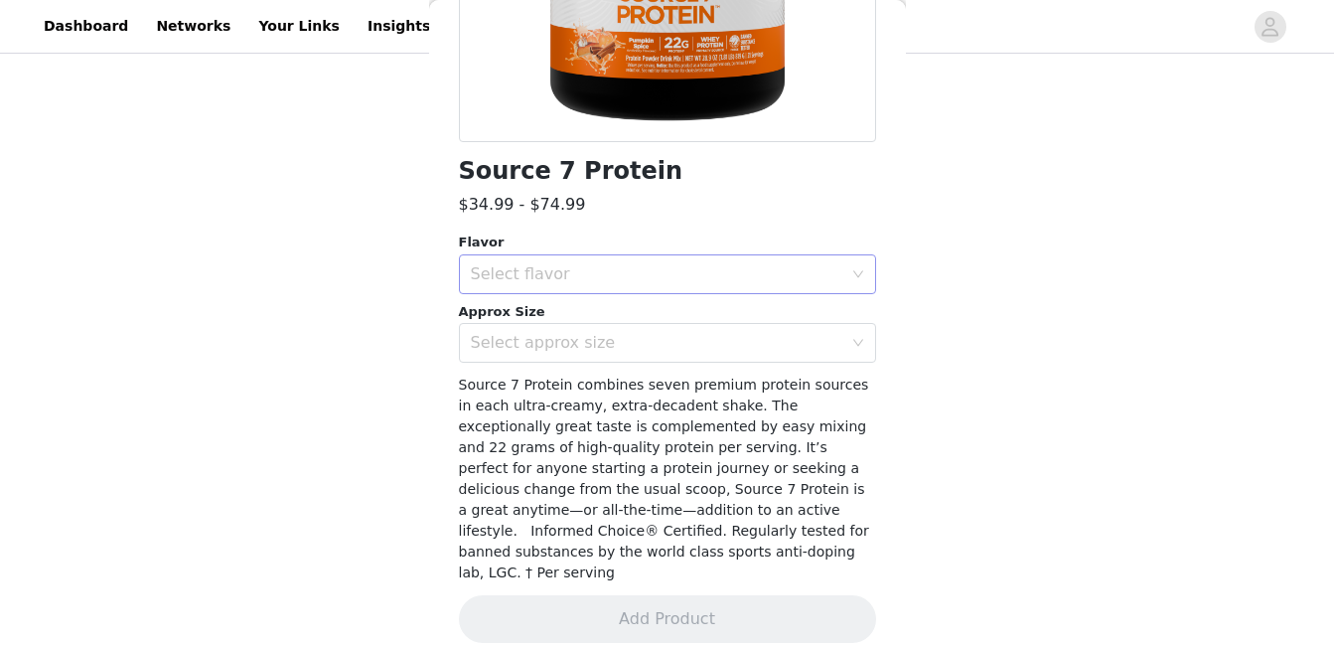
click at [684, 277] on div "Select flavor" at bounding box center [657, 274] width 372 height 20
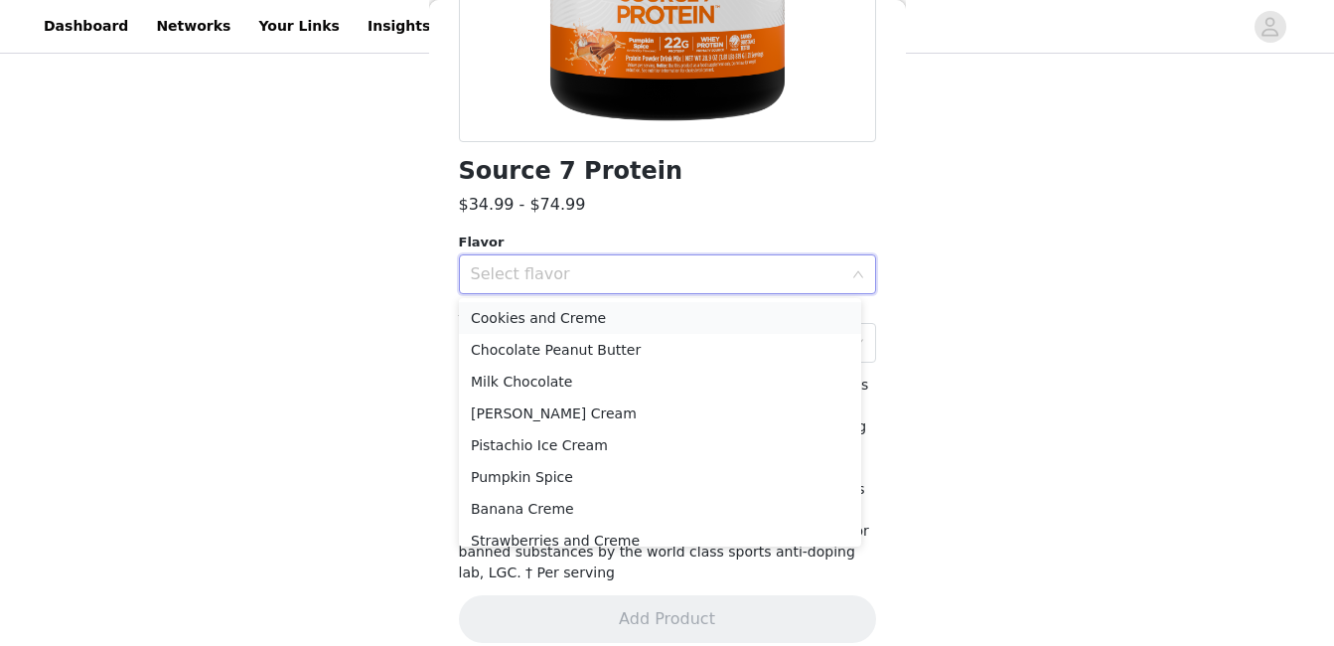
scroll to position [77, 0]
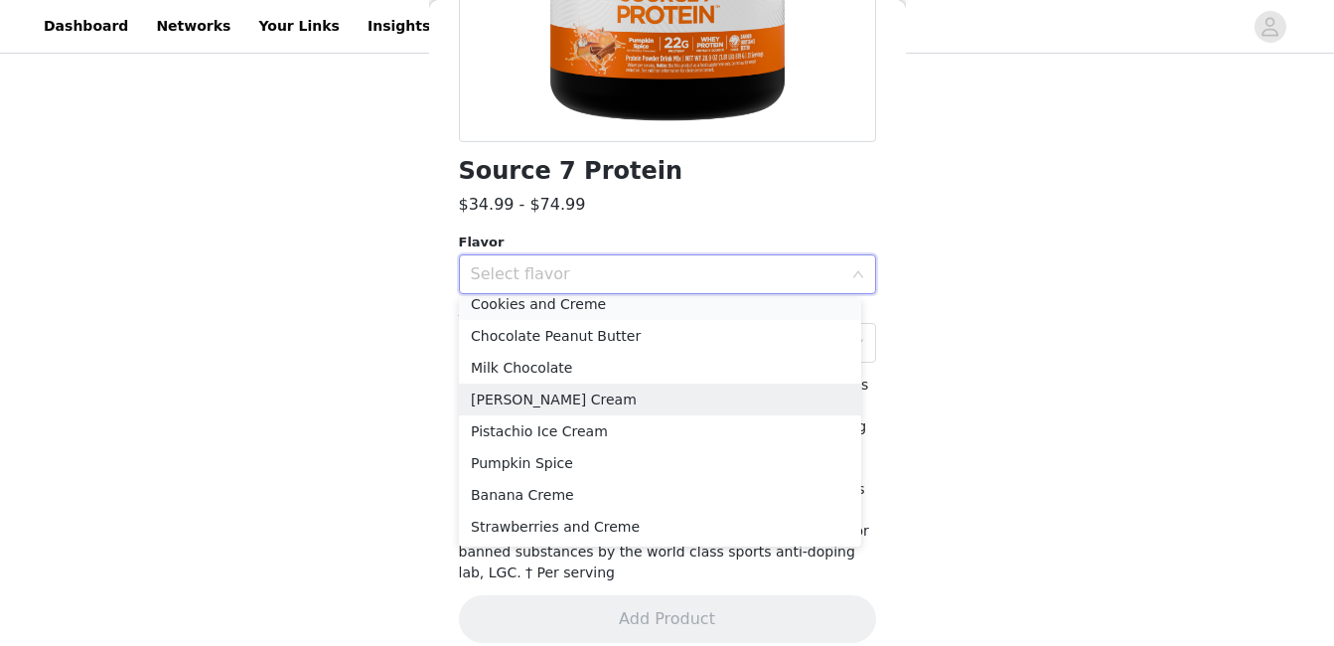
click at [662, 393] on li "[PERSON_NAME] Cream" at bounding box center [660, 399] width 402 height 32
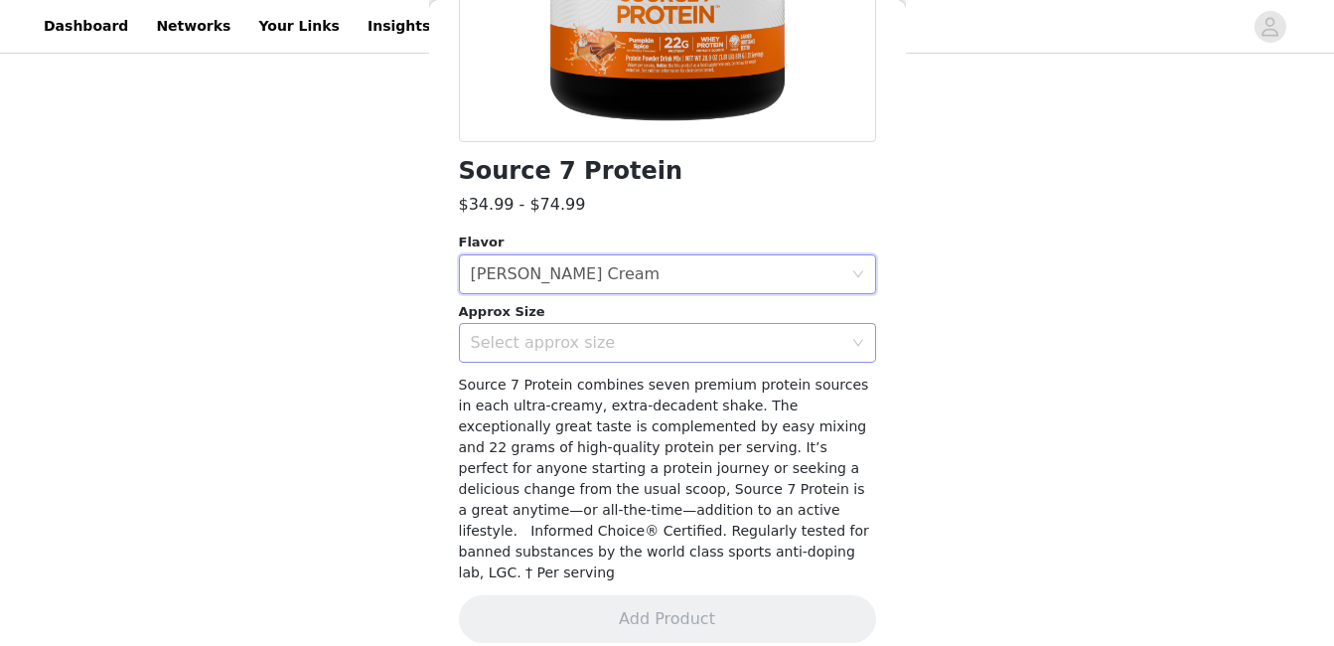
click at [661, 342] on div "Select approx size" at bounding box center [657, 343] width 372 height 20
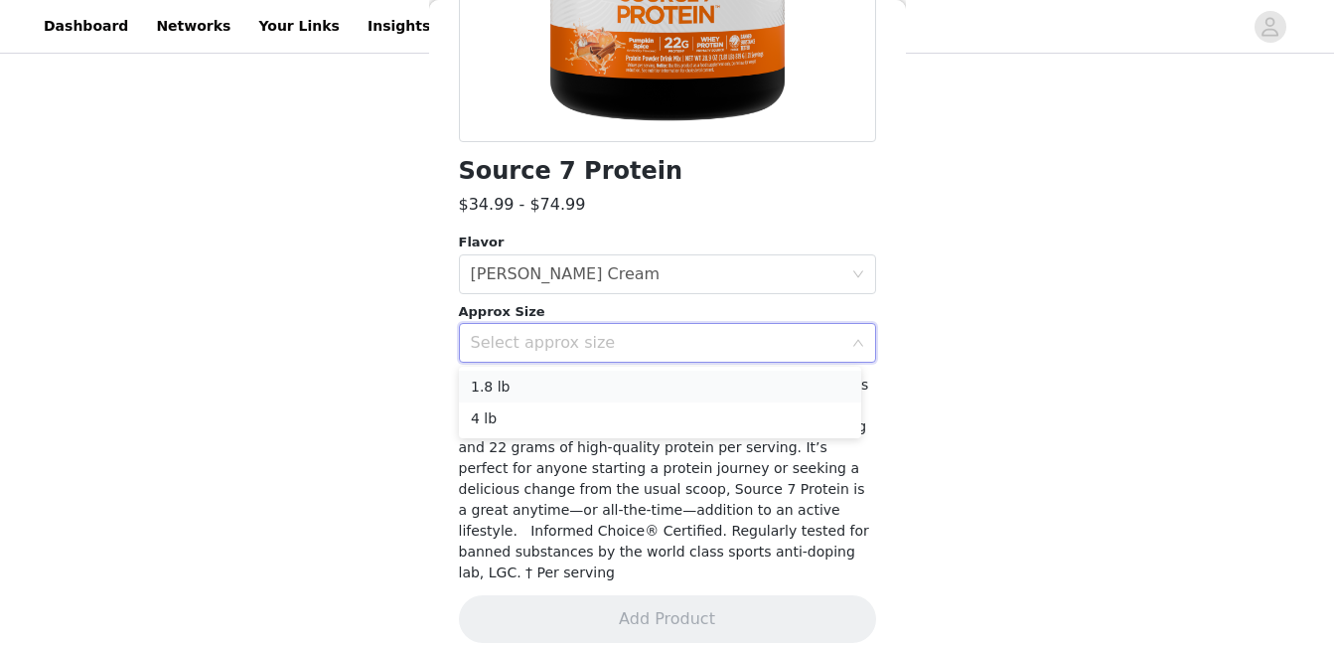
click at [645, 392] on li "1.8 lb" at bounding box center [660, 387] width 402 height 32
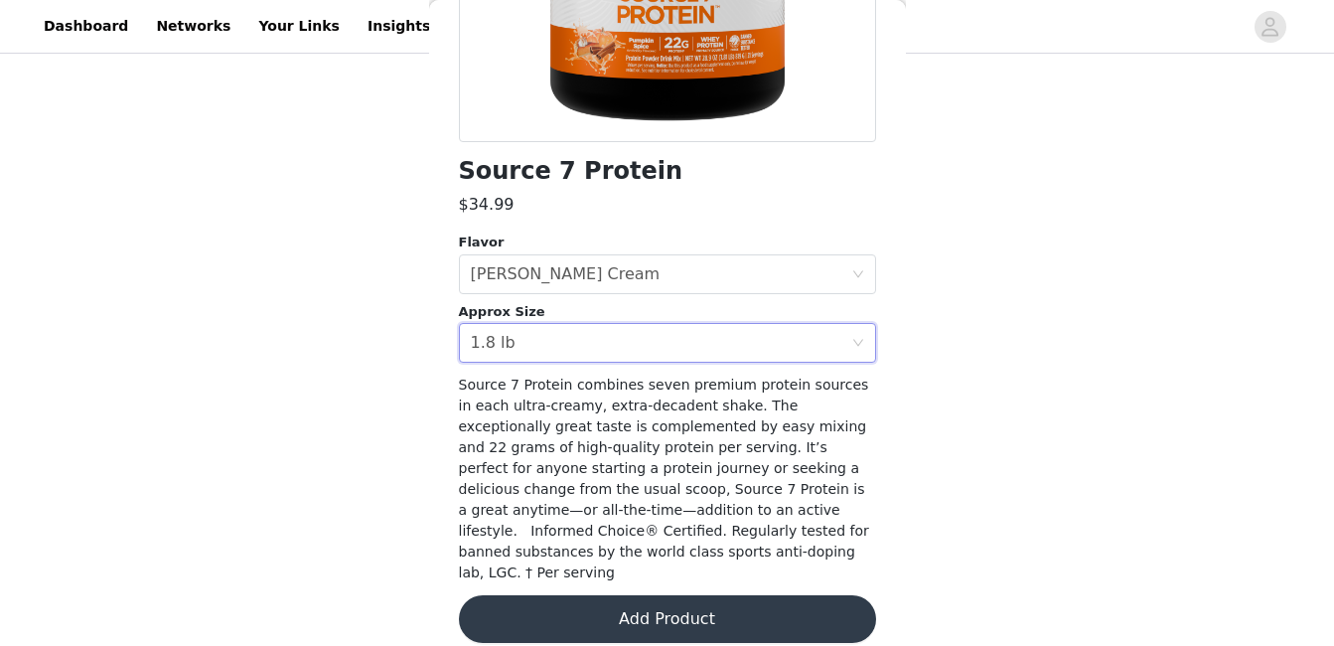
click at [638, 595] on button "Add Product" at bounding box center [667, 619] width 417 height 48
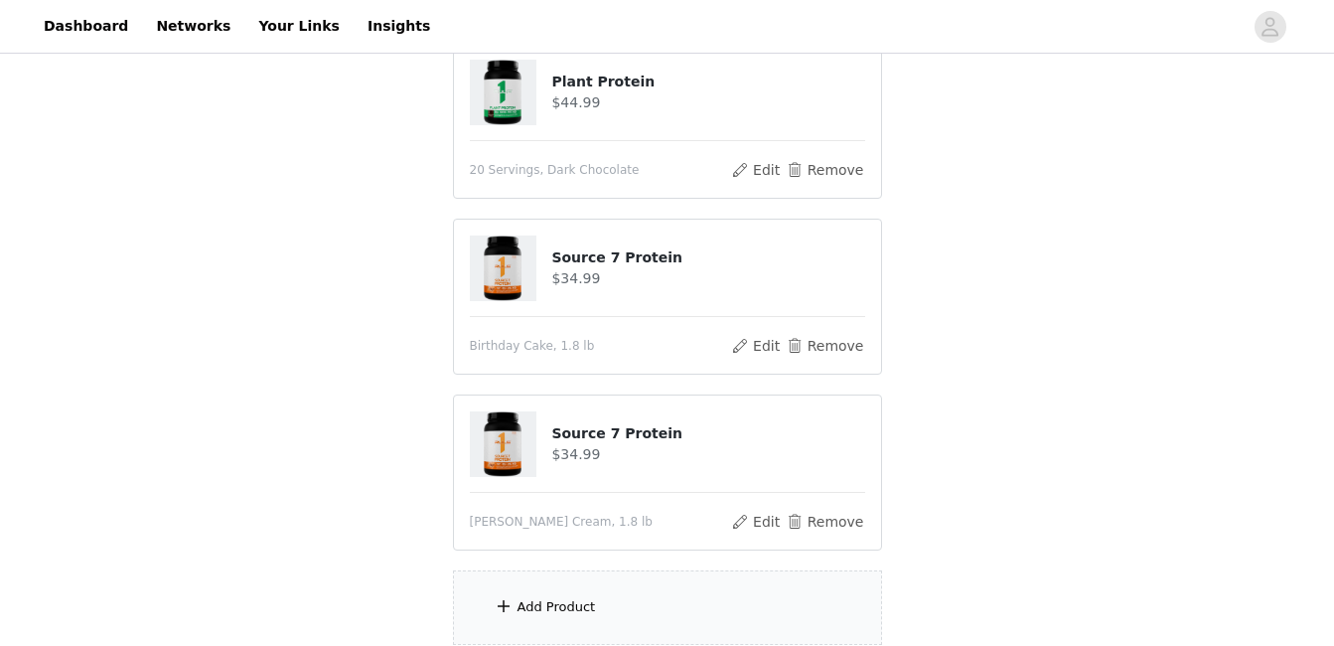
scroll to position [232, 0]
click at [652, 616] on div "Add Product" at bounding box center [667, 606] width 429 height 75
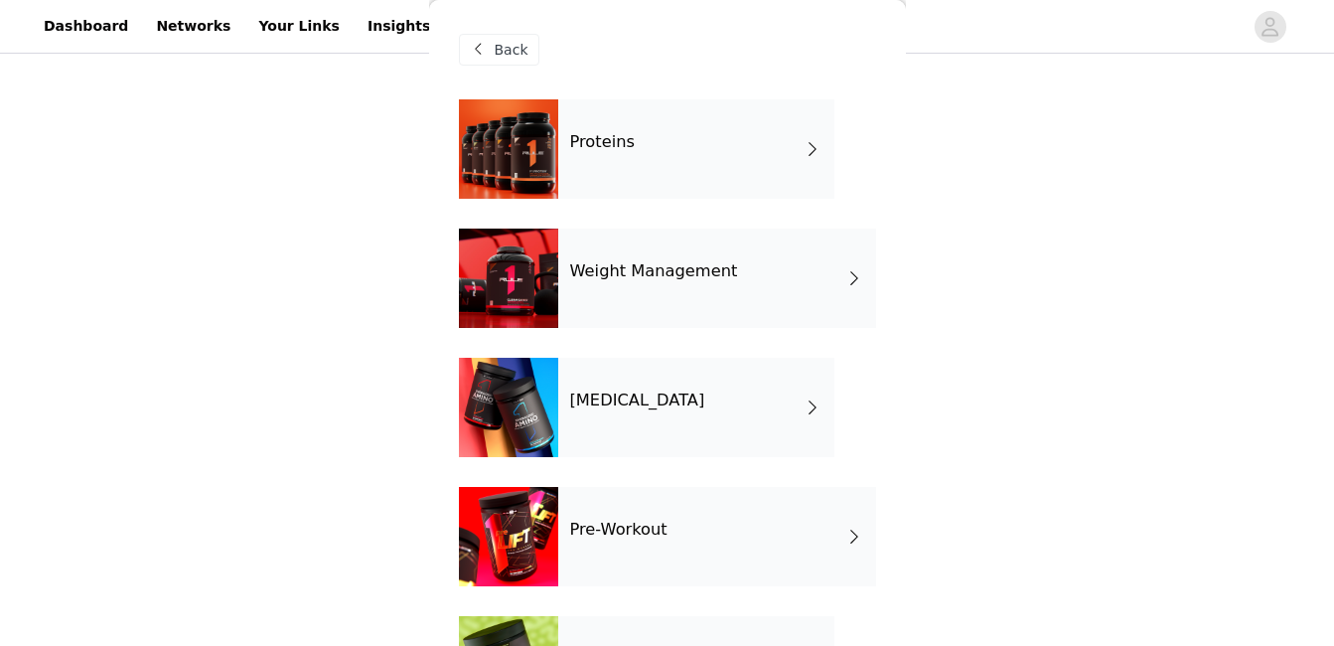
click at [677, 155] on div "Proteins" at bounding box center [696, 148] width 276 height 99
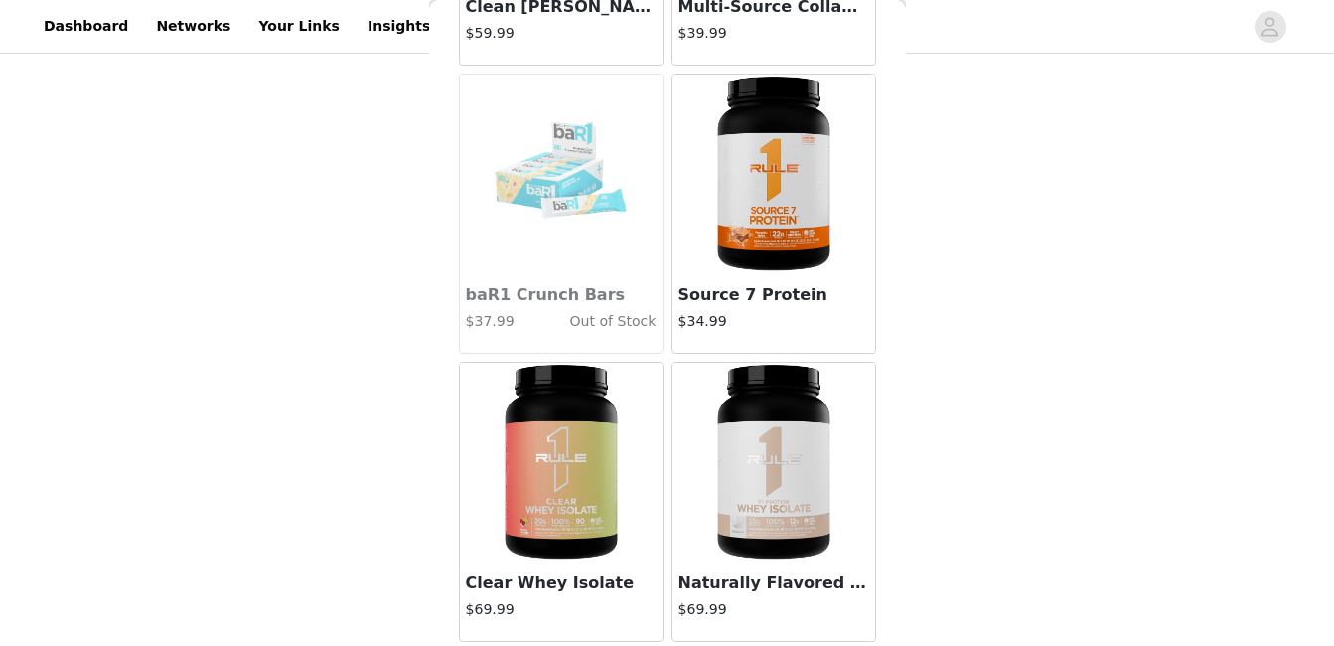
scroll to position [397, 0]
click at [728, 235] on img at bounding box center [774, 174] width 199 height 199
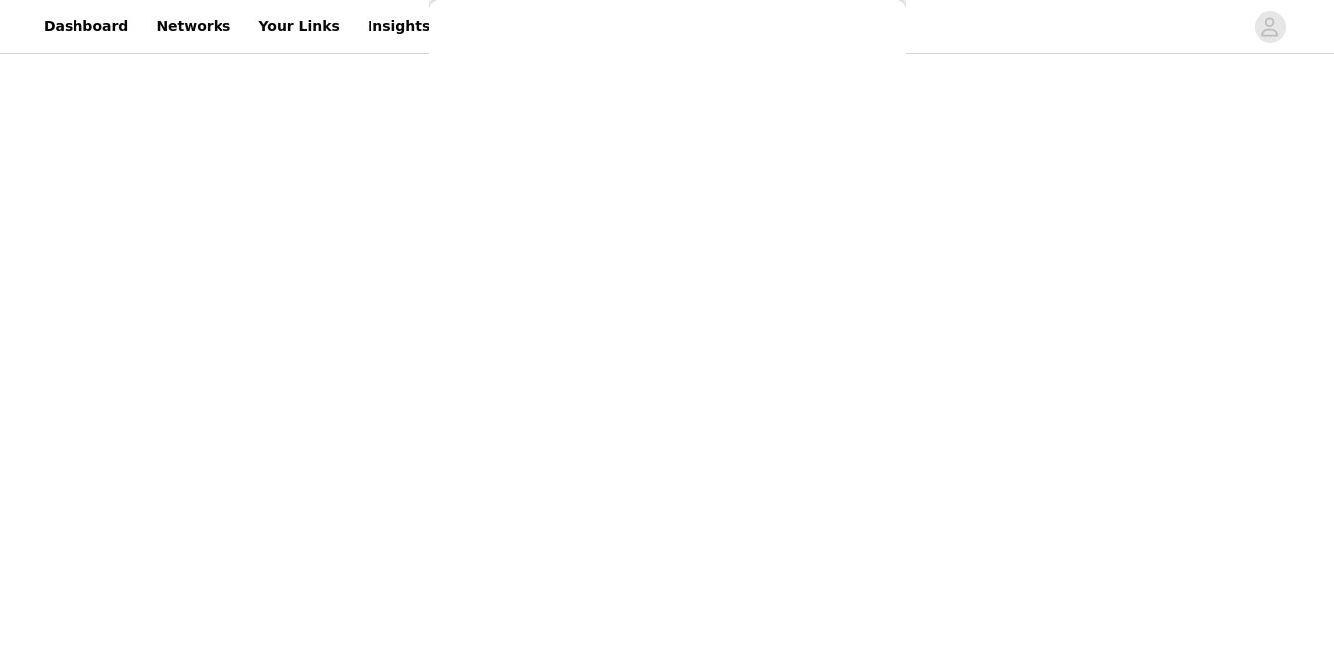
scroll to position [404, 0]
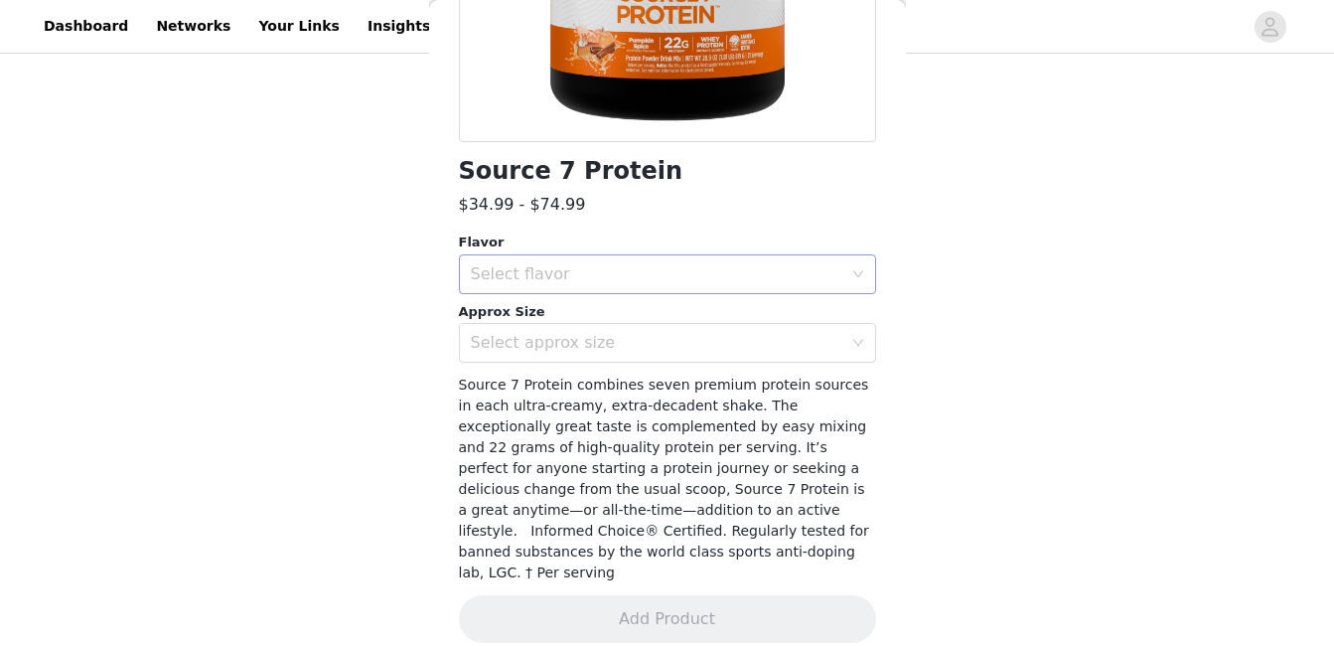
click at [674, 270] on div "Select flavor" at bounding box center [657, 274] width 372 height 20
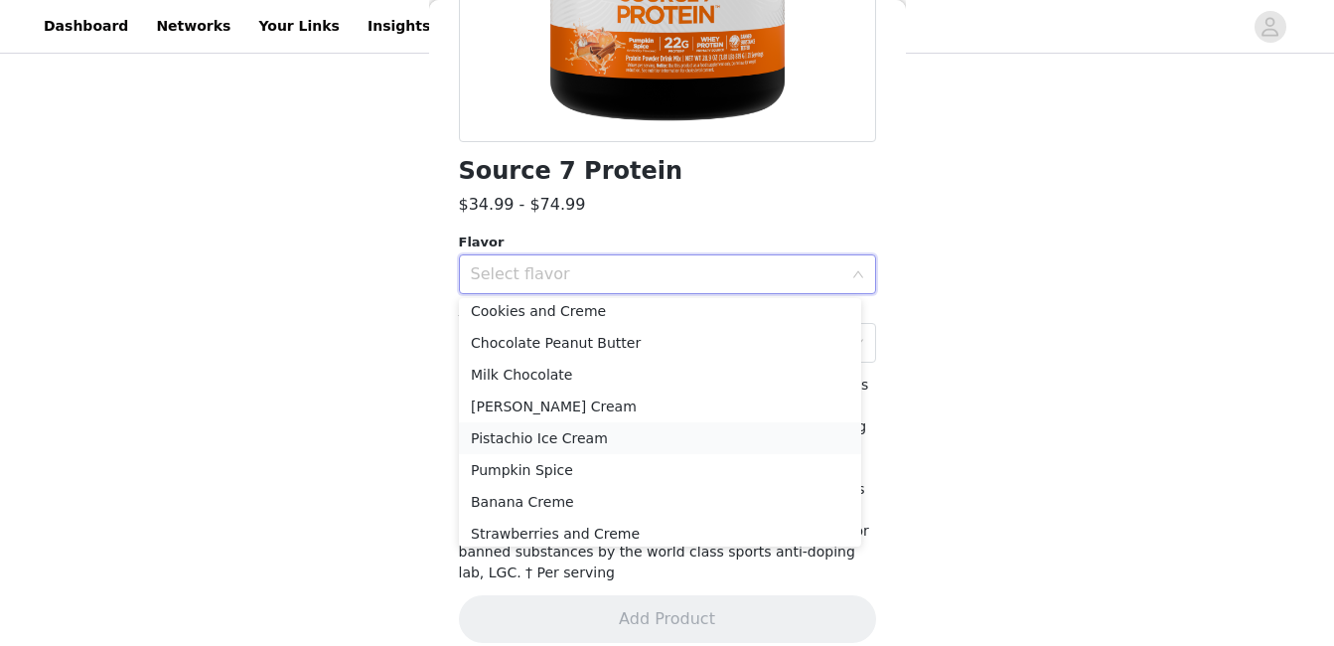
scroll to position [77, 0]
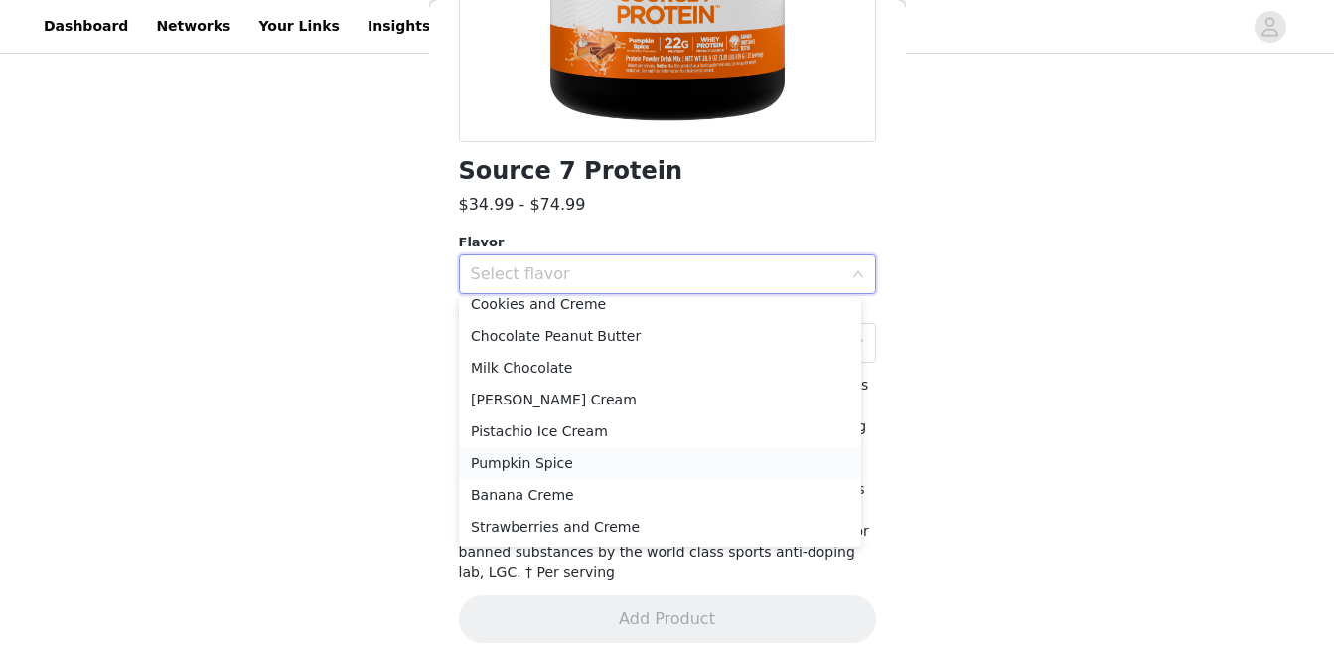
click at [595, 461] on li "Pumpkin Spice" at bounding box center [660, 463] width 402 height 32
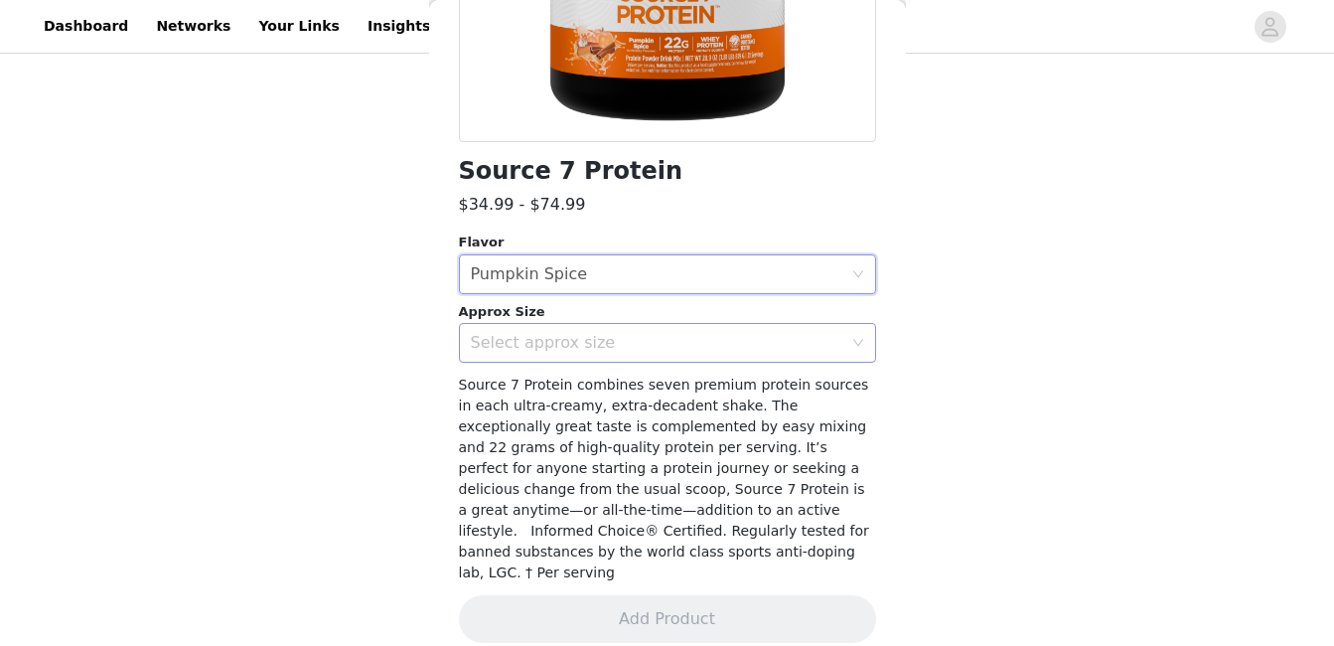
click at [582, 337] on div "Select approx size" at bounding box center [657, 343] width 372 height 20
click at [577, 387] on li "1.8 lb" at bounding box center [660, 387] width 402 height 32
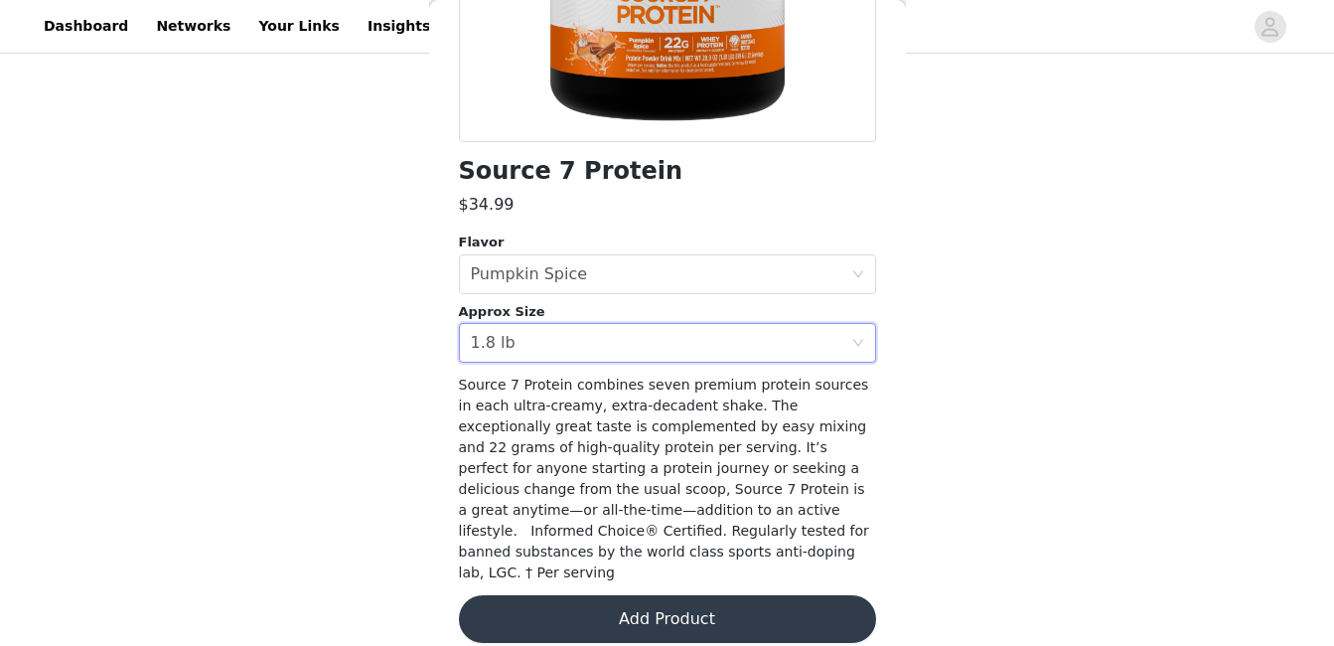
click at [587, 595] on button "Add Product" at bounding box center [667, 619] width 417 height 48
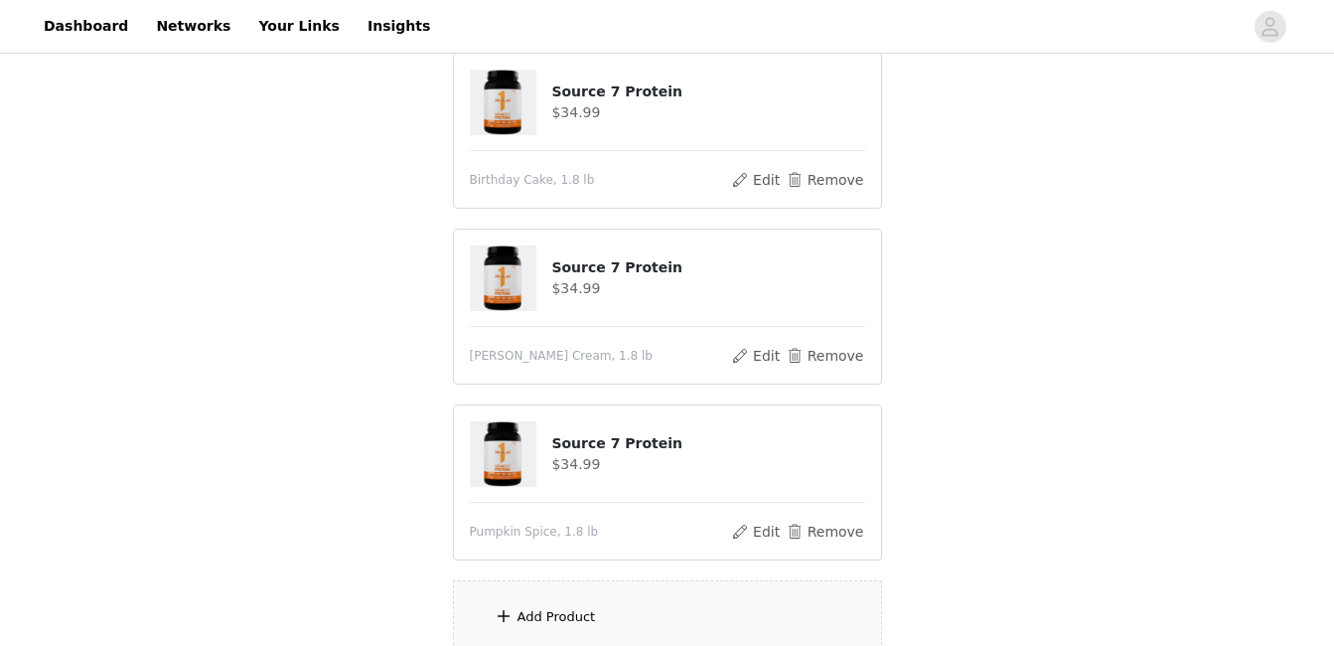
click at [618, 610] on div "Add Product" at bounding box center [667, 617] width 429 height 75
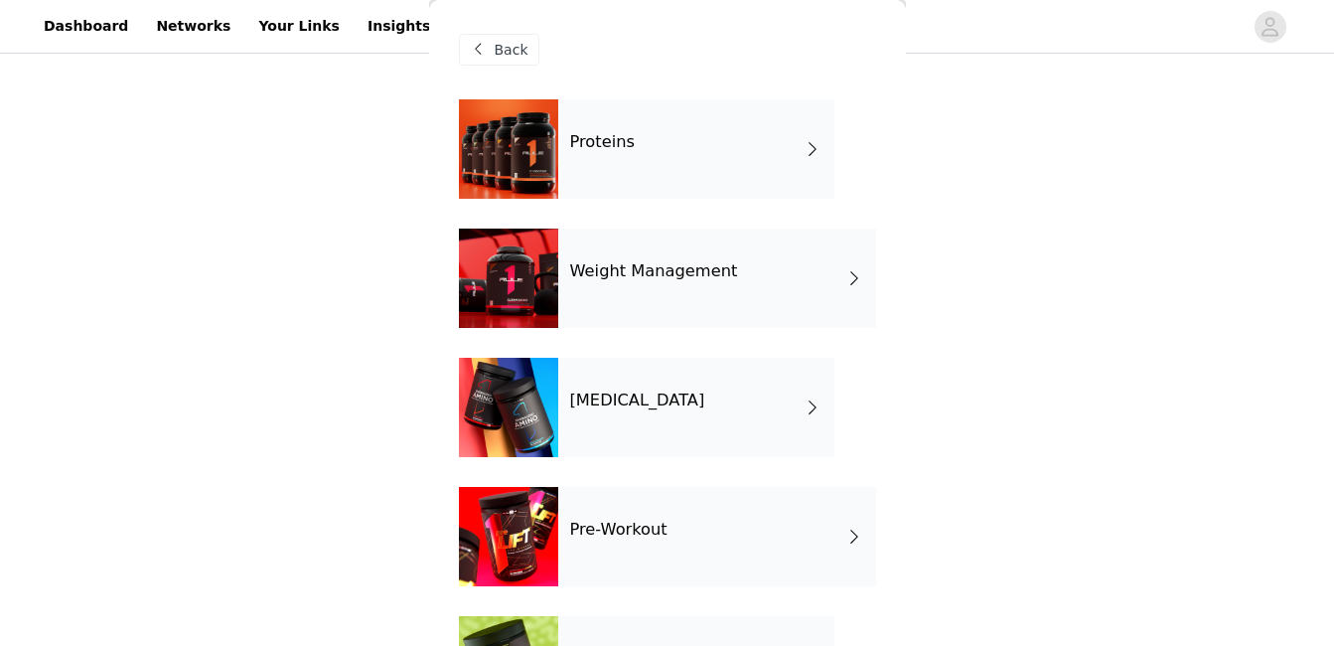
click at [676, 152] on div "Proteins" at bounding box center [696, 148] width 276 height 99
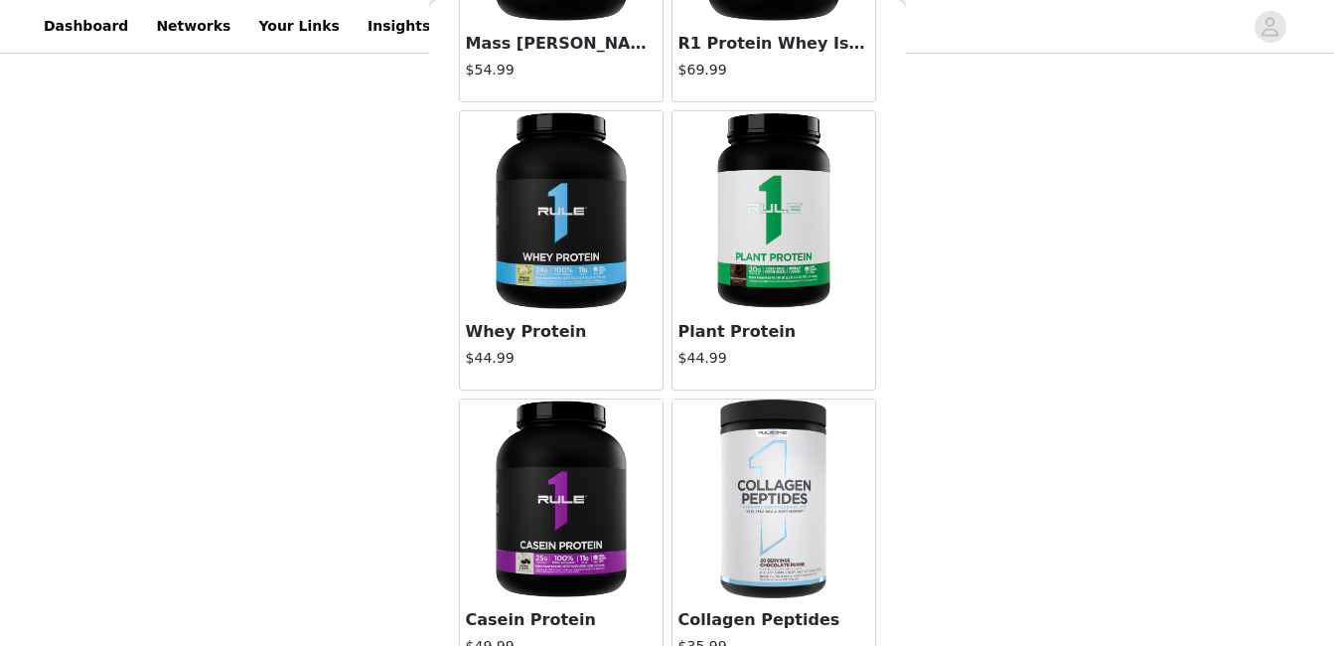
scroll to position [278, 0]
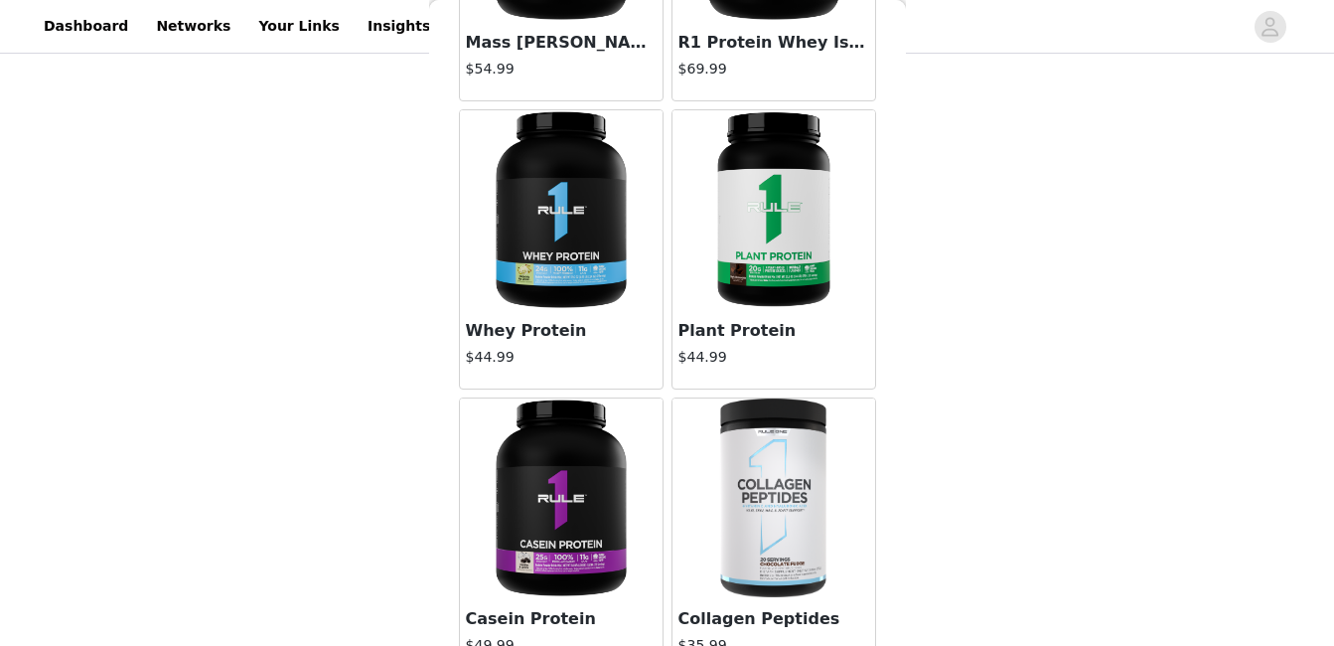
click at [744, 334] on h3 "Plant Protein" at bounding box center [774, 331] width 191 height 24
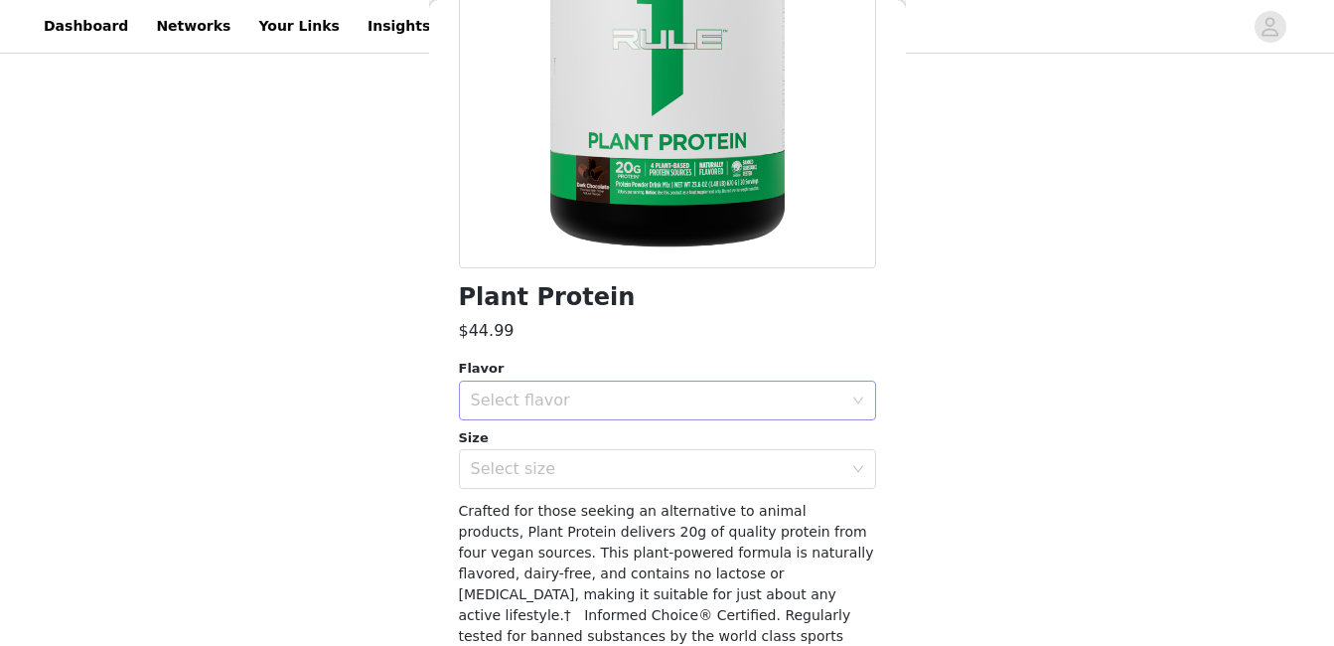
click at [629, 394] on div "Select flavor" at bounding box center [657, 400] width 372 height 20
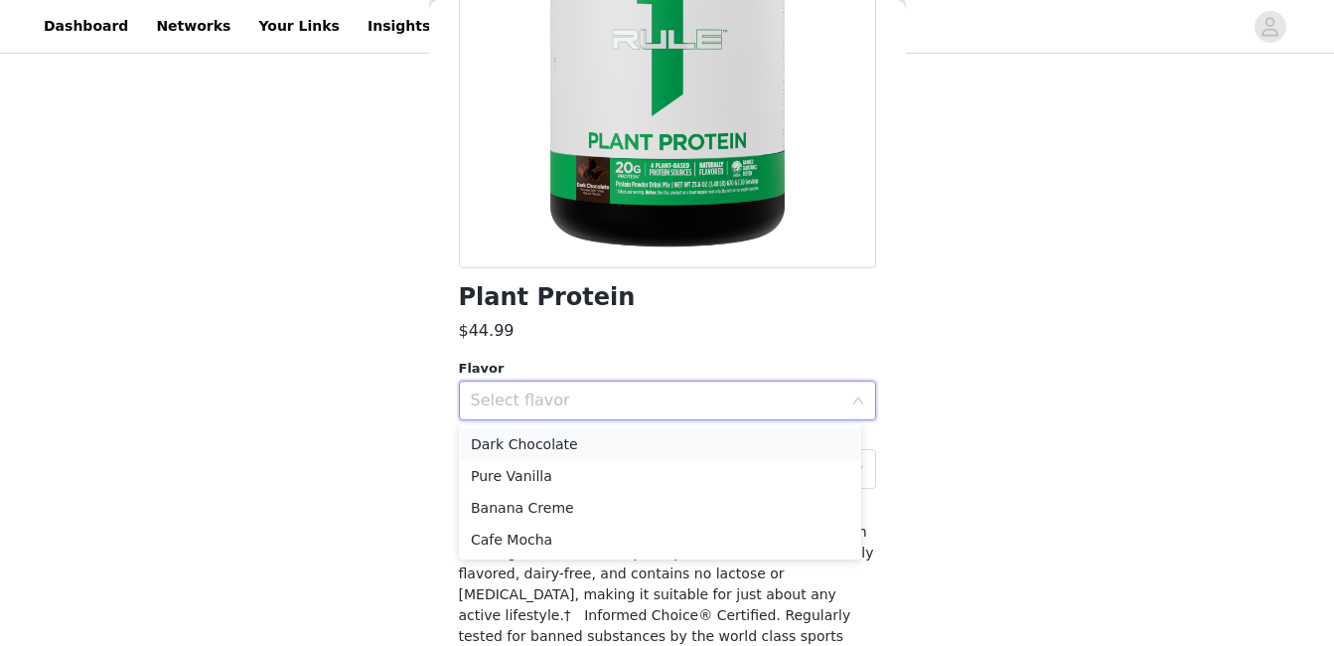
click at [620, 444] on li "Dark Chocolate" at bounding box center [660, 444] width 402 height 32
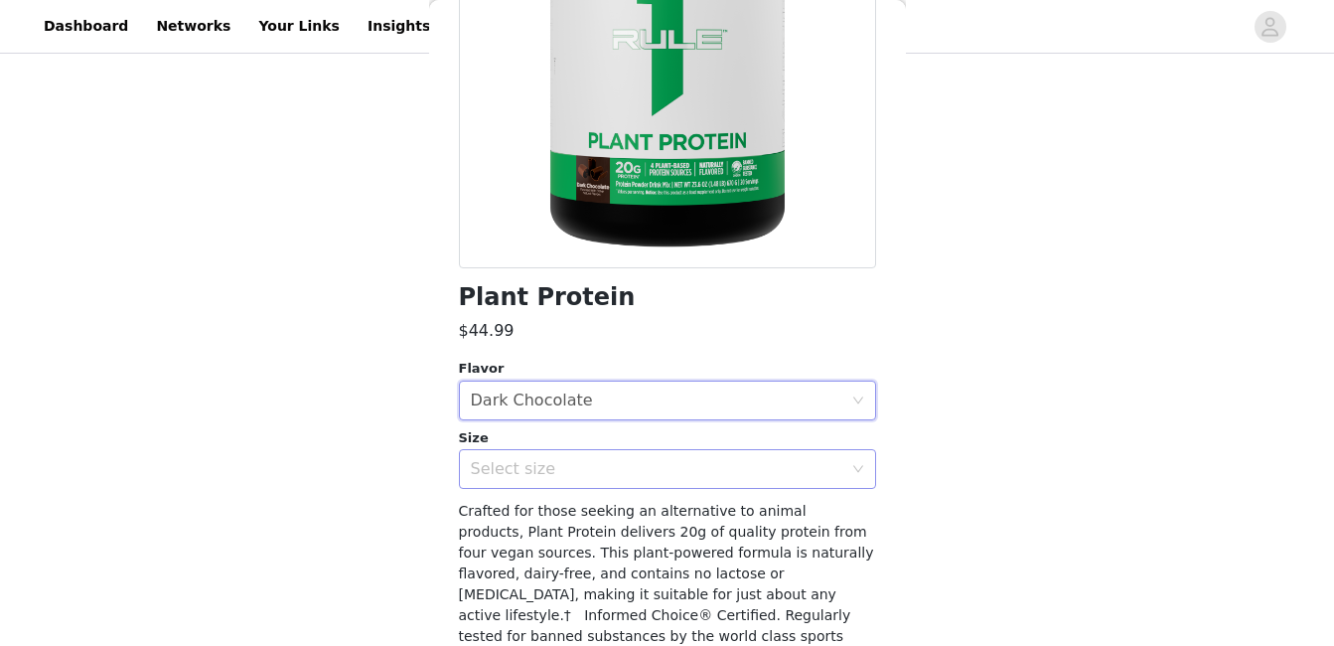
click at [617, 472] on div "Select size" at bounding box center [657, 469] width 372 height 20
click at [606, 513] on li "20 Servings" at bounding box center [660, 513] width 402 height 32
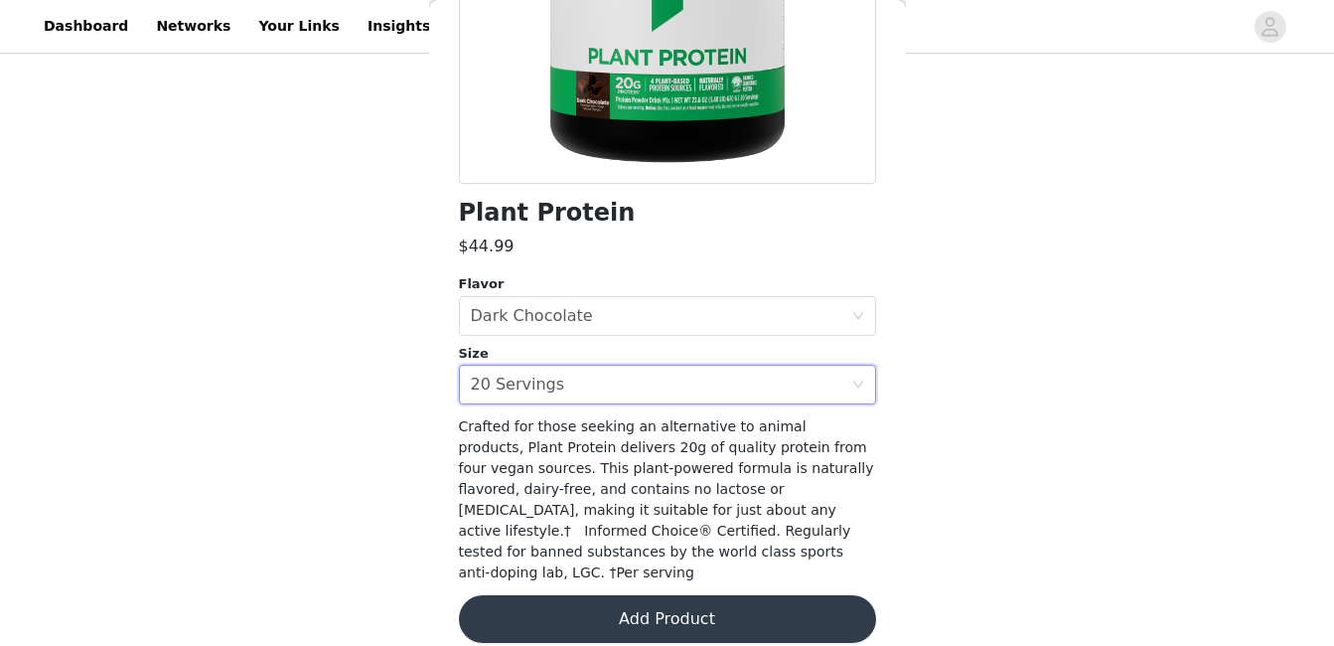
scroll to position [558, 0]
click at [686, 595] on button "Add Product" at bounding box center [667, 619] width 417 height 48
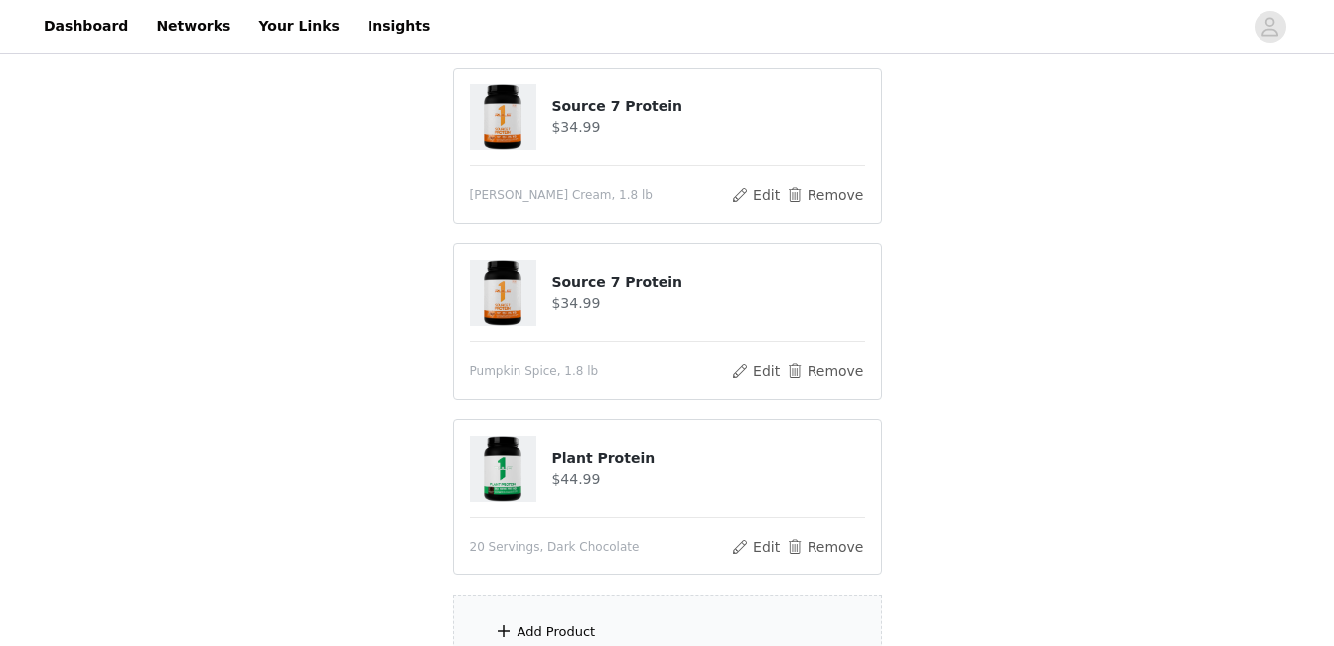
scroll to position [749, 0]
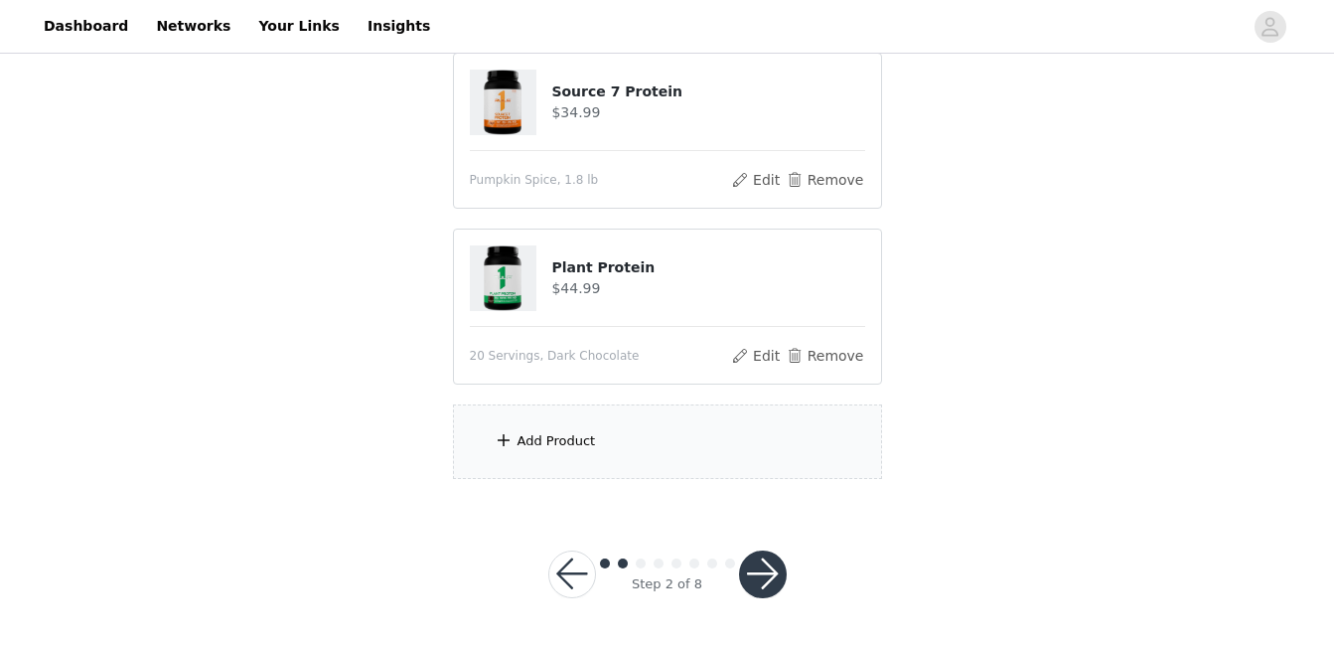
click at [716, 454] on div "Add Product" at bounding box center [667, 441] width 429 height 75
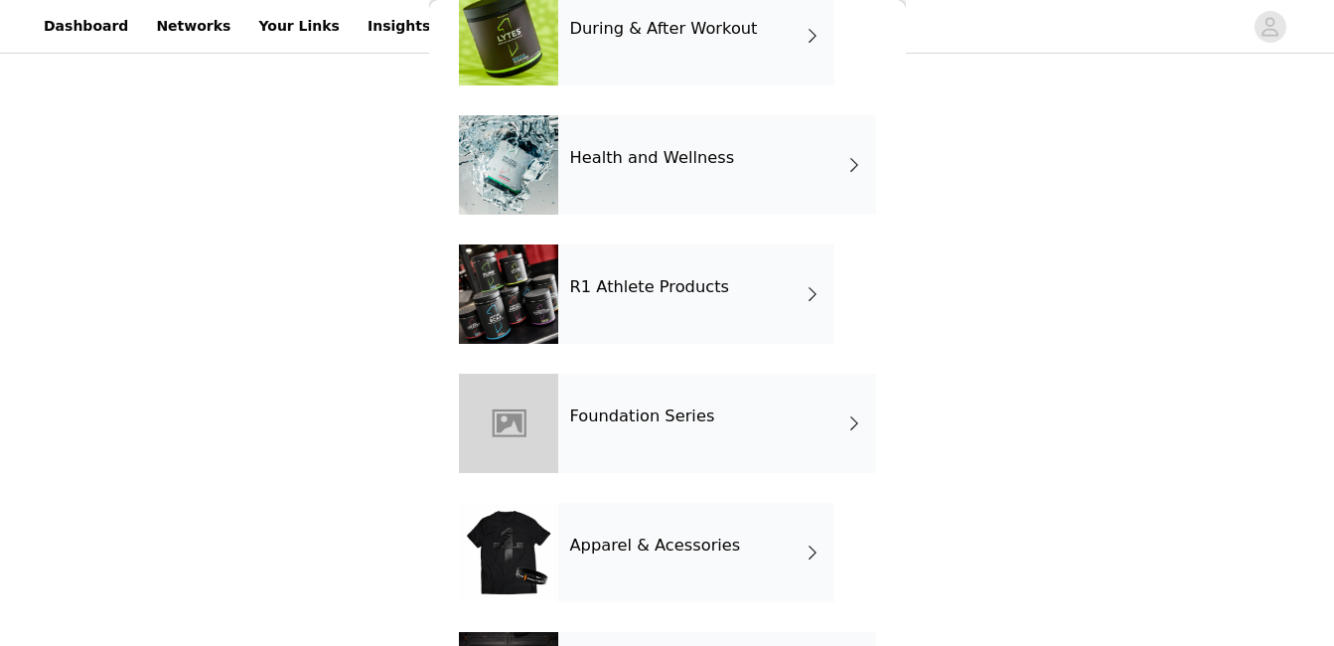
scroll to position [631, 0]
click at [655, 185] on div "Health and Wellness" at bounding box center [717, 163] width 318 height 99
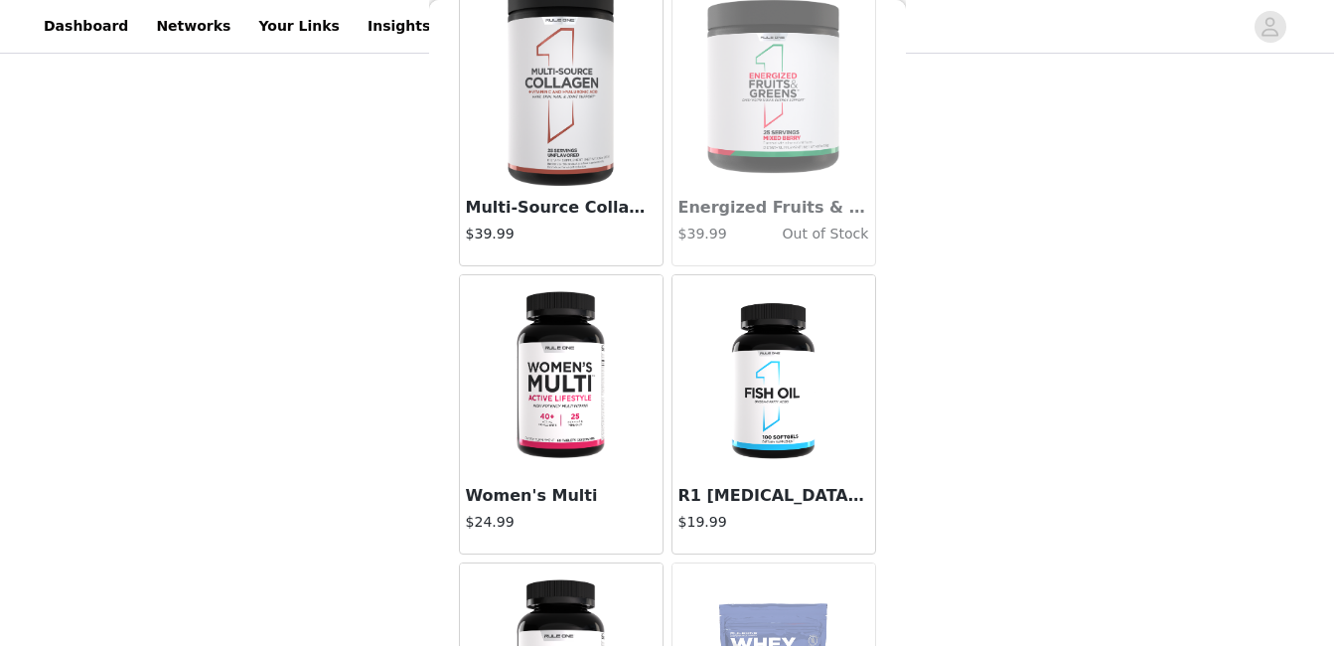
scroll to position [109, 0]
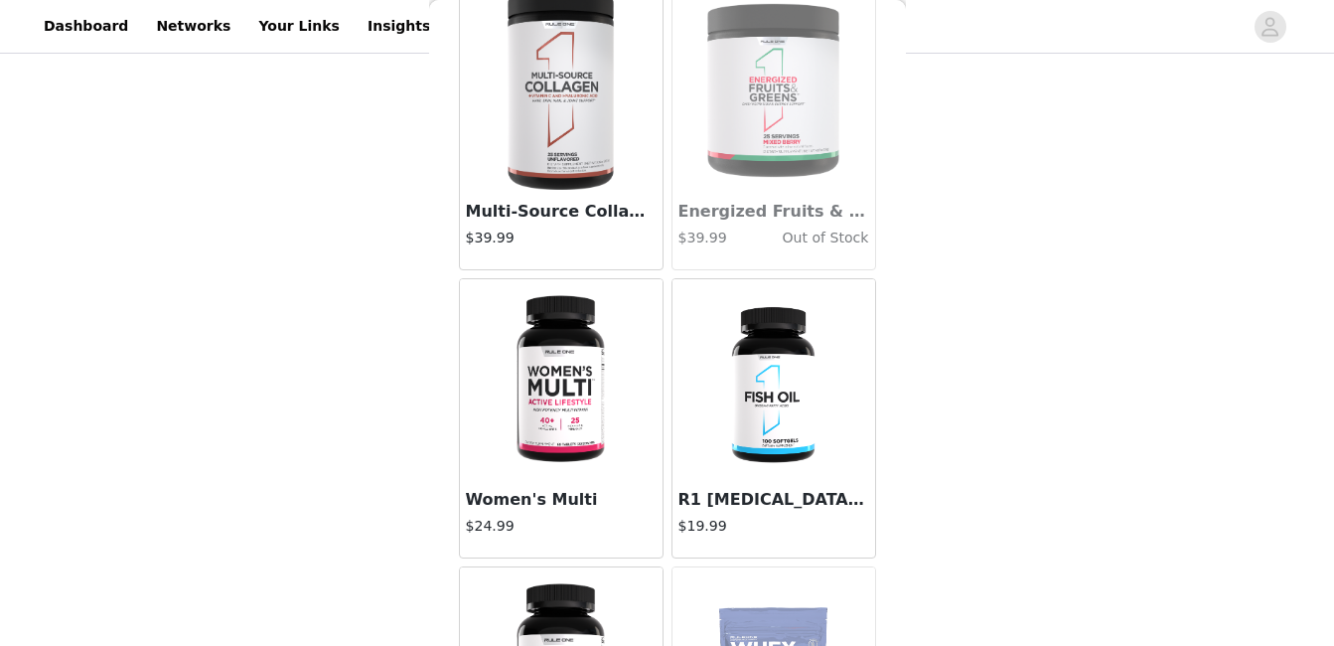
click at [569, 372] on img at bounding box center [561, 378] width 132 height 199
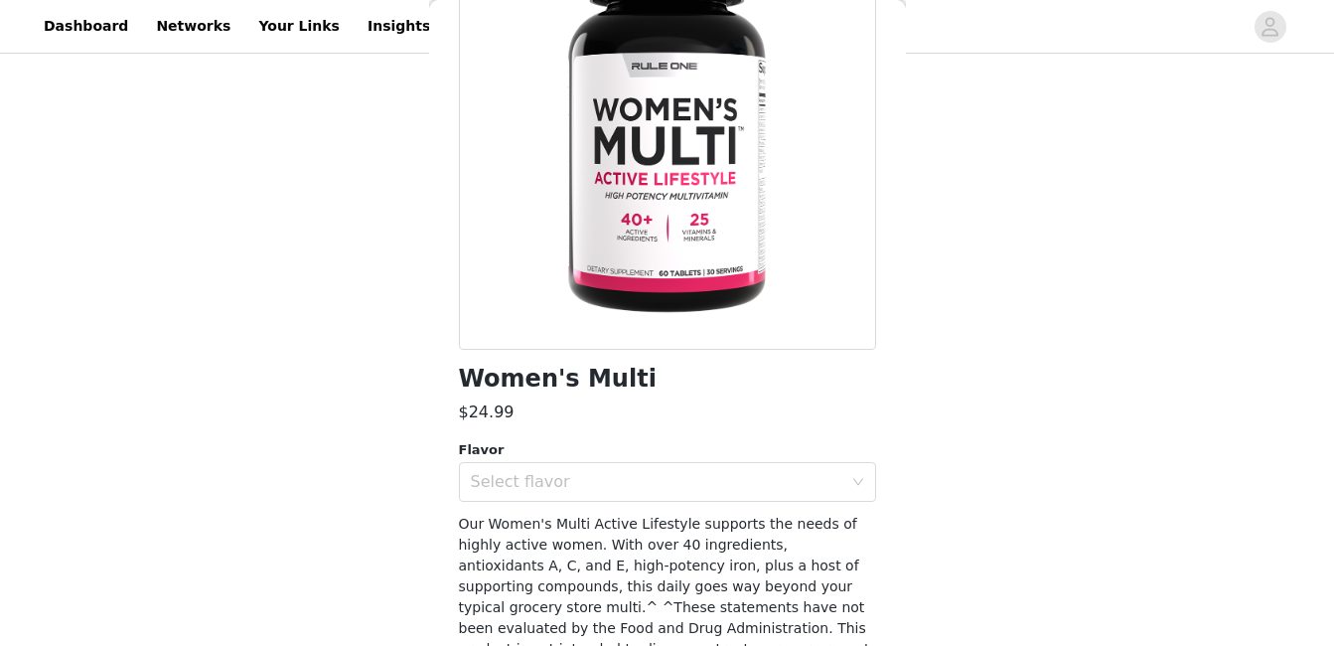
scroll to position [294, 0]
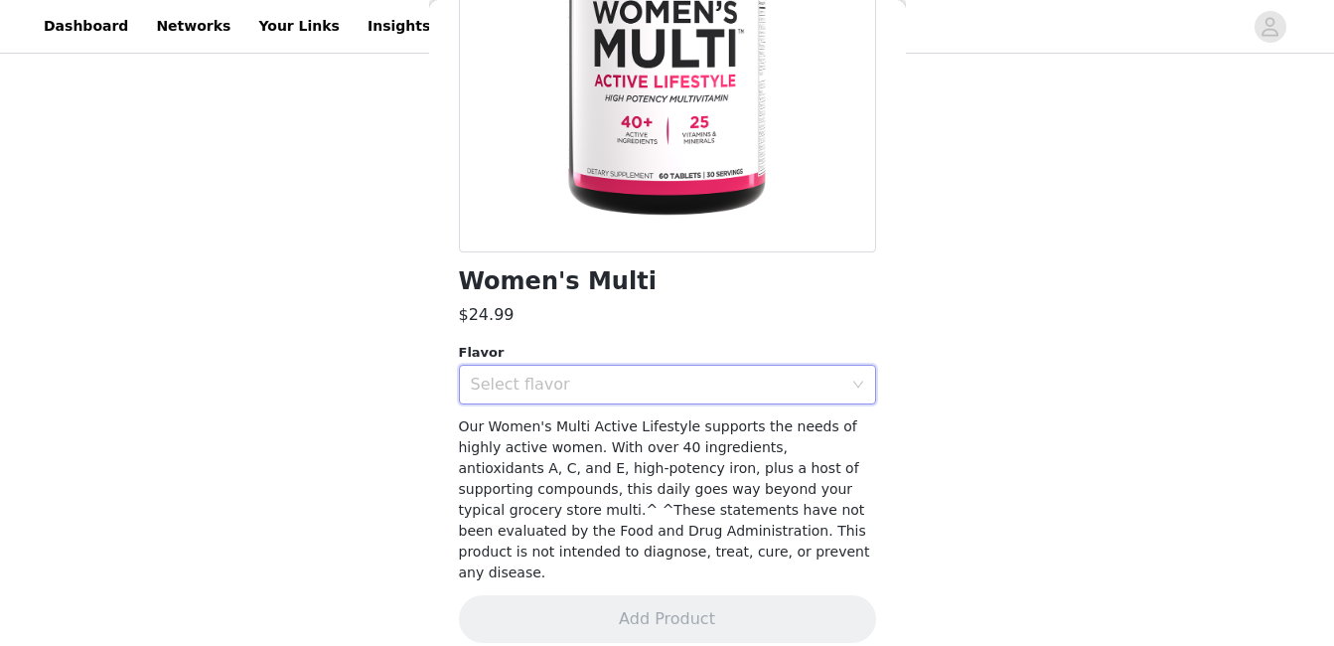
click at [681, 372] on div "Select flavor" at bounding box center [661, 385] width 381 height 38
click at [673, 414] on li "Unflavored" at bounding box center [660, 428] width 402 height 32
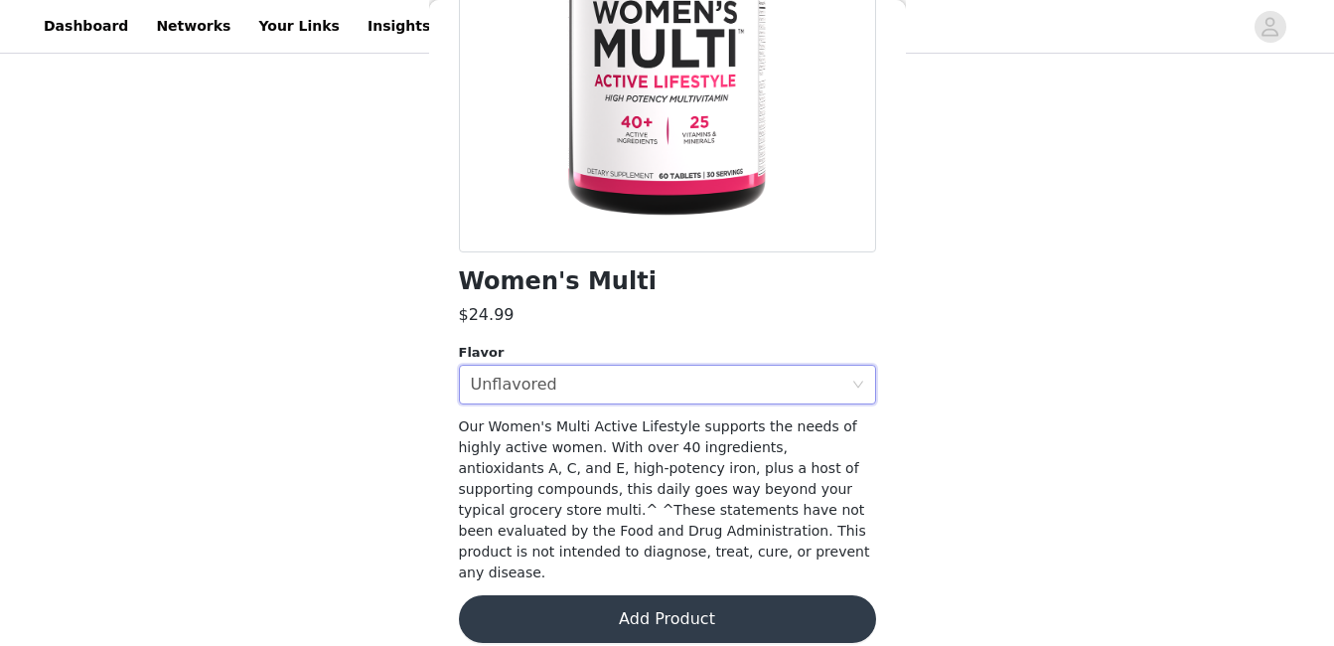
click at [662, 595] on button "Add Product" at bounding box center [667, 619] width 417 height 48
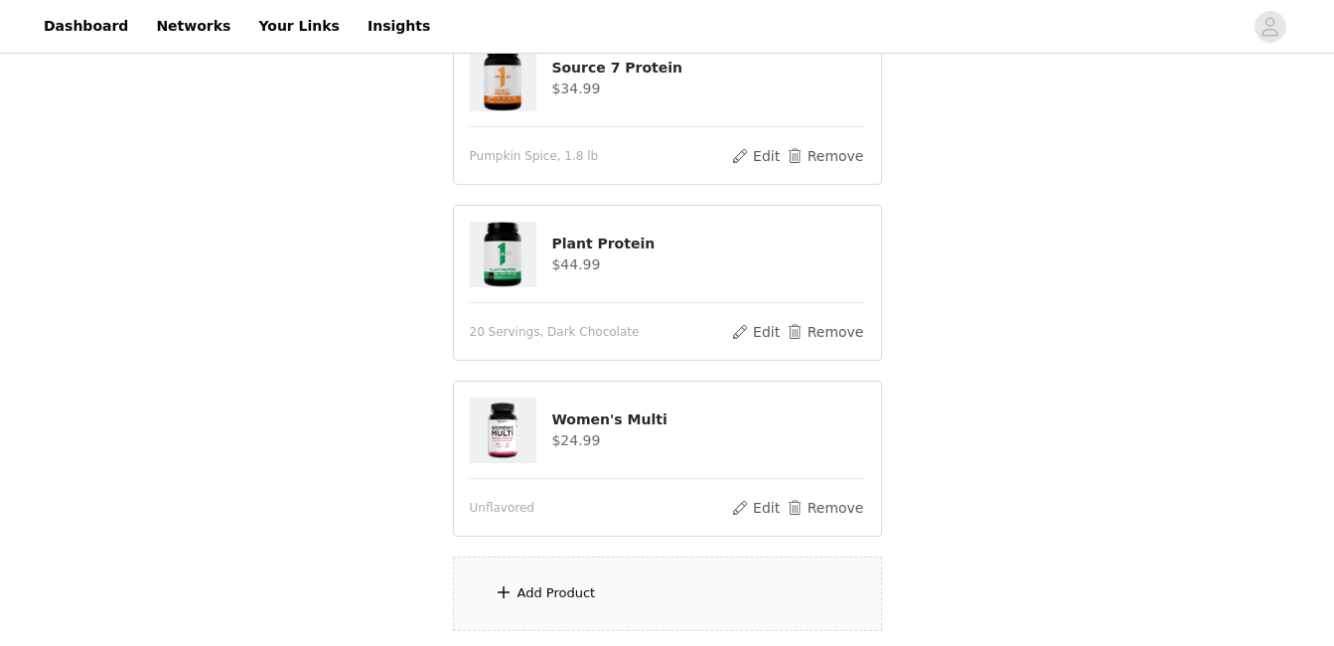
scroll to position [925, 0]
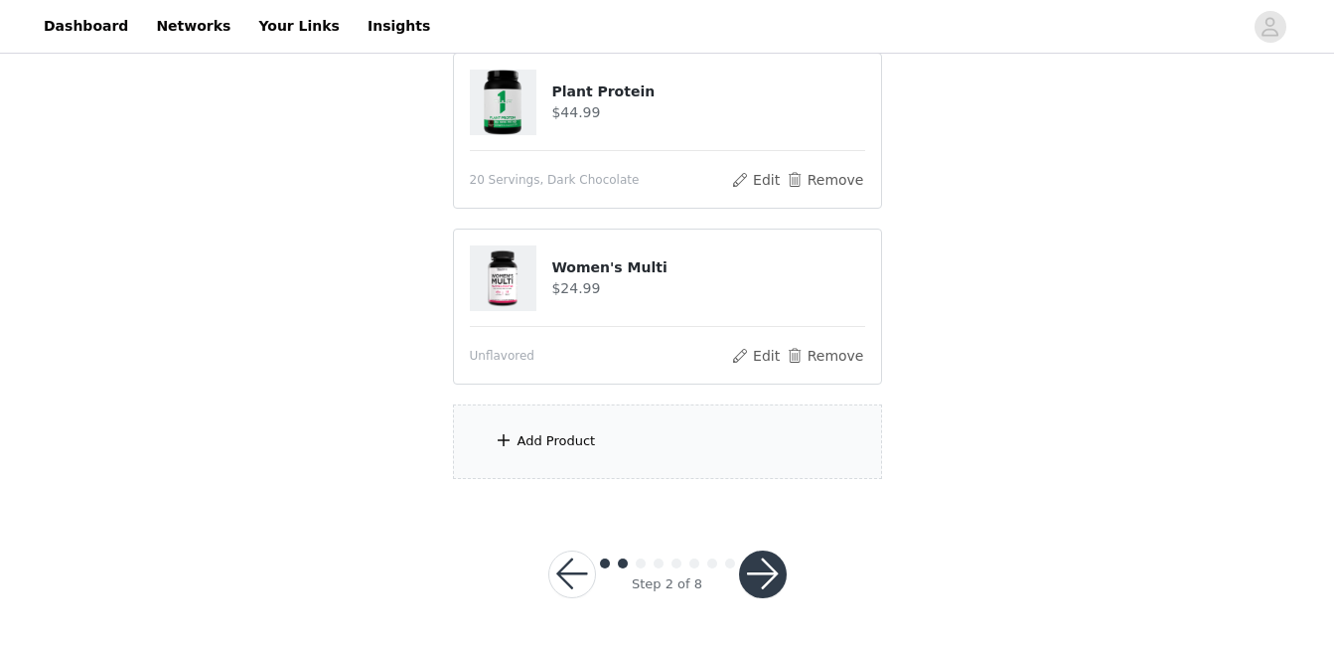
click at [659, 447] on div "Add Product" at bounding box center [667, 441] width 429 height 75
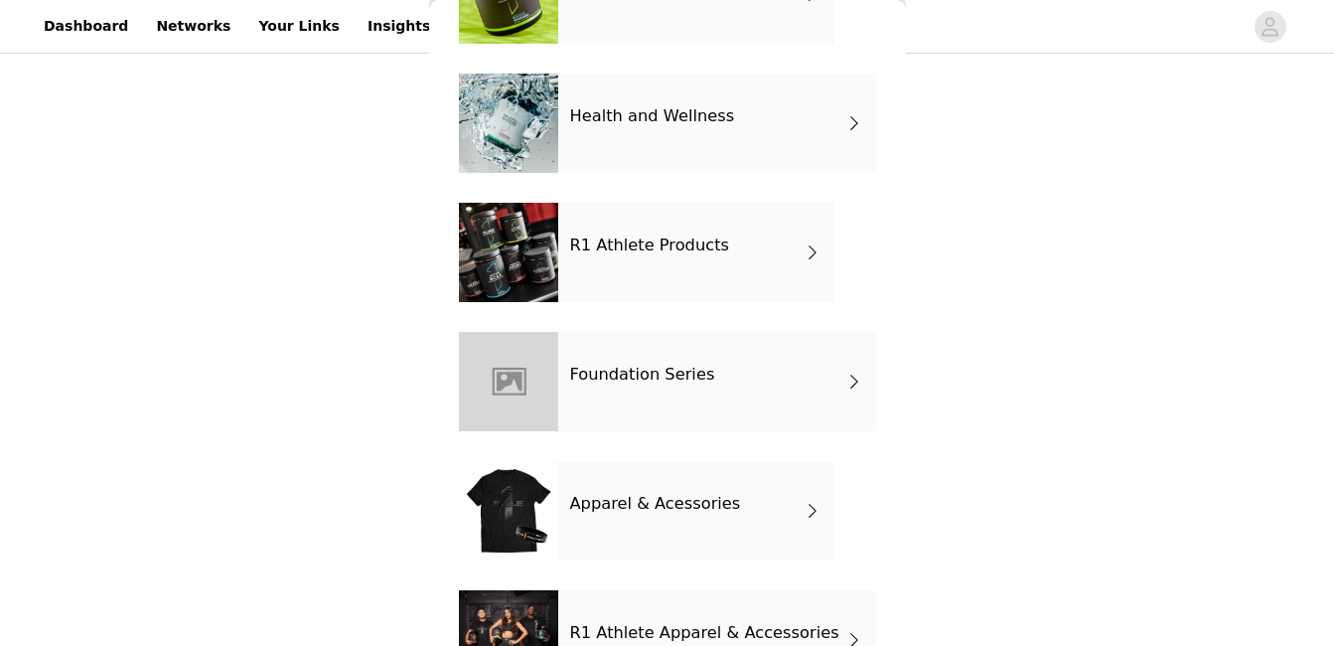
scroll to position [745, 0]
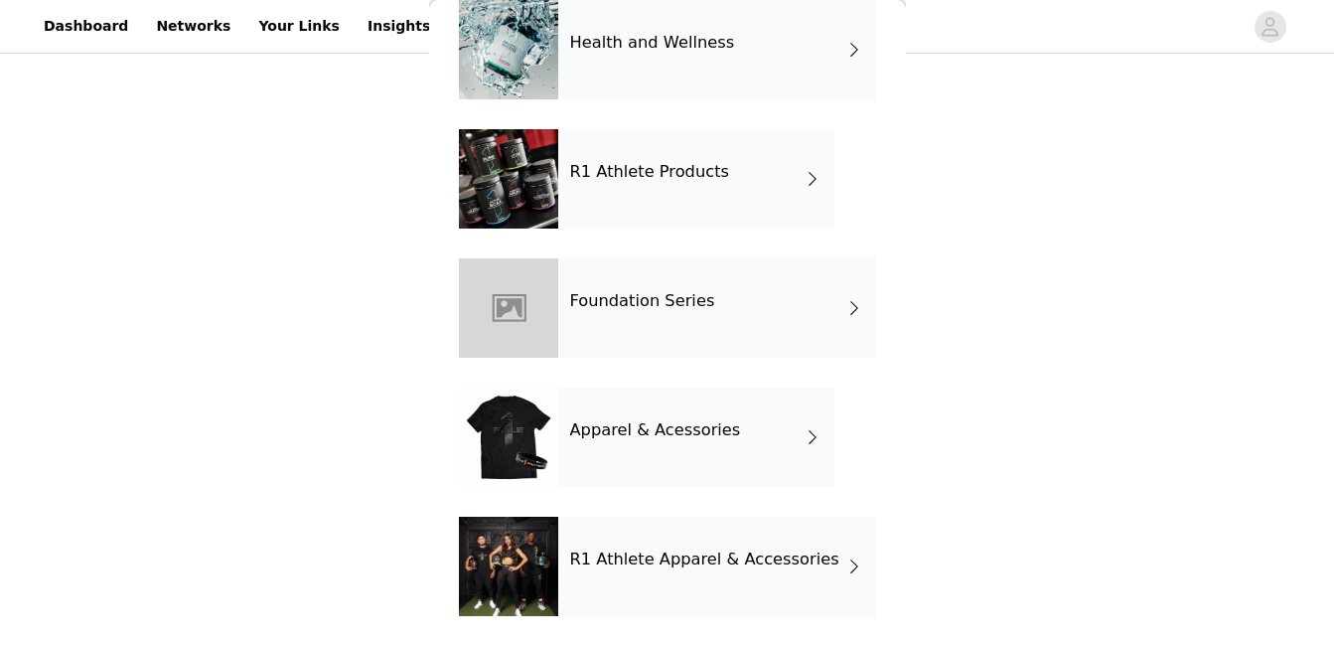
click at [763, 438] on div "Apparel & Acessories" at bounding box center [696, 436] width 276 height 99
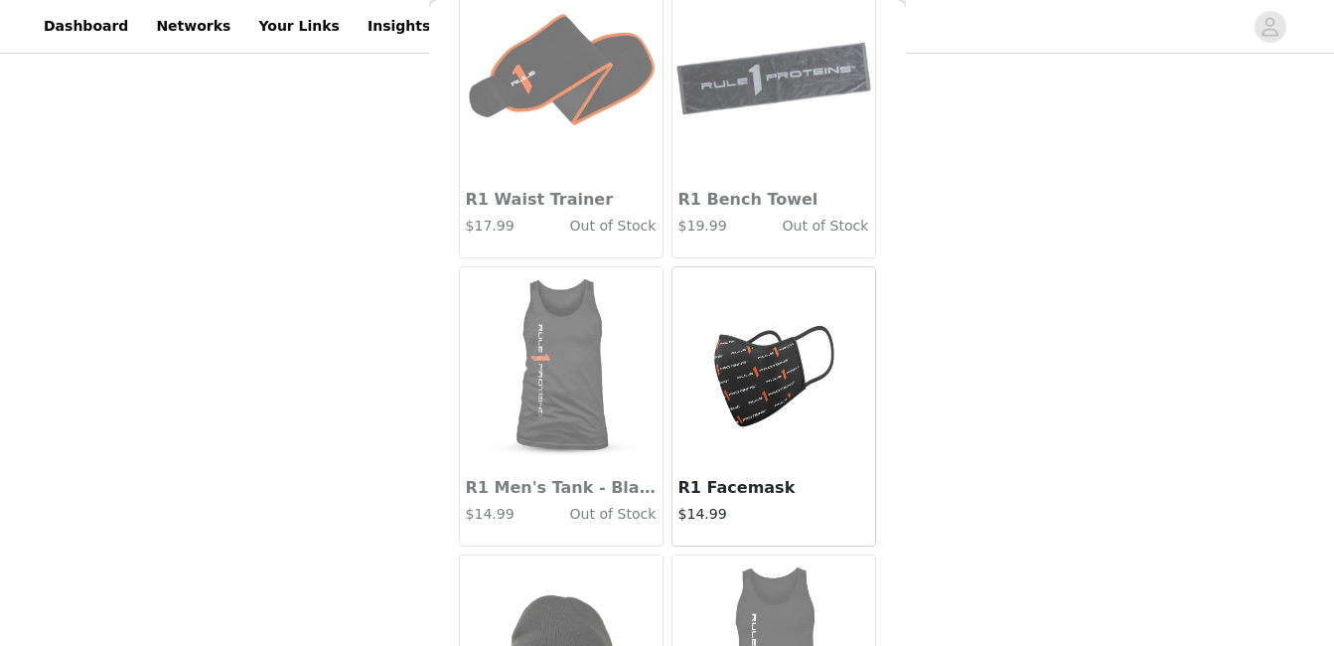
scroll to position [0, 0]
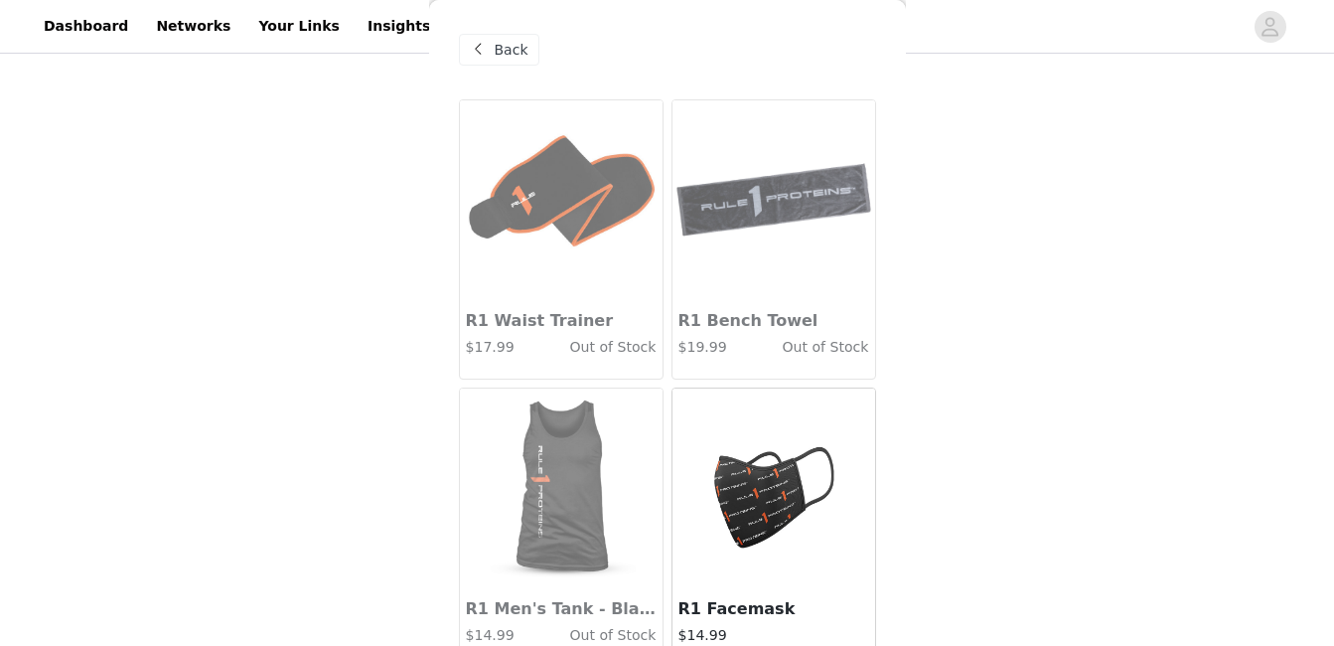
click at [495, 41] on span "Back" at bounding box center [512, 50] width 34 height 21
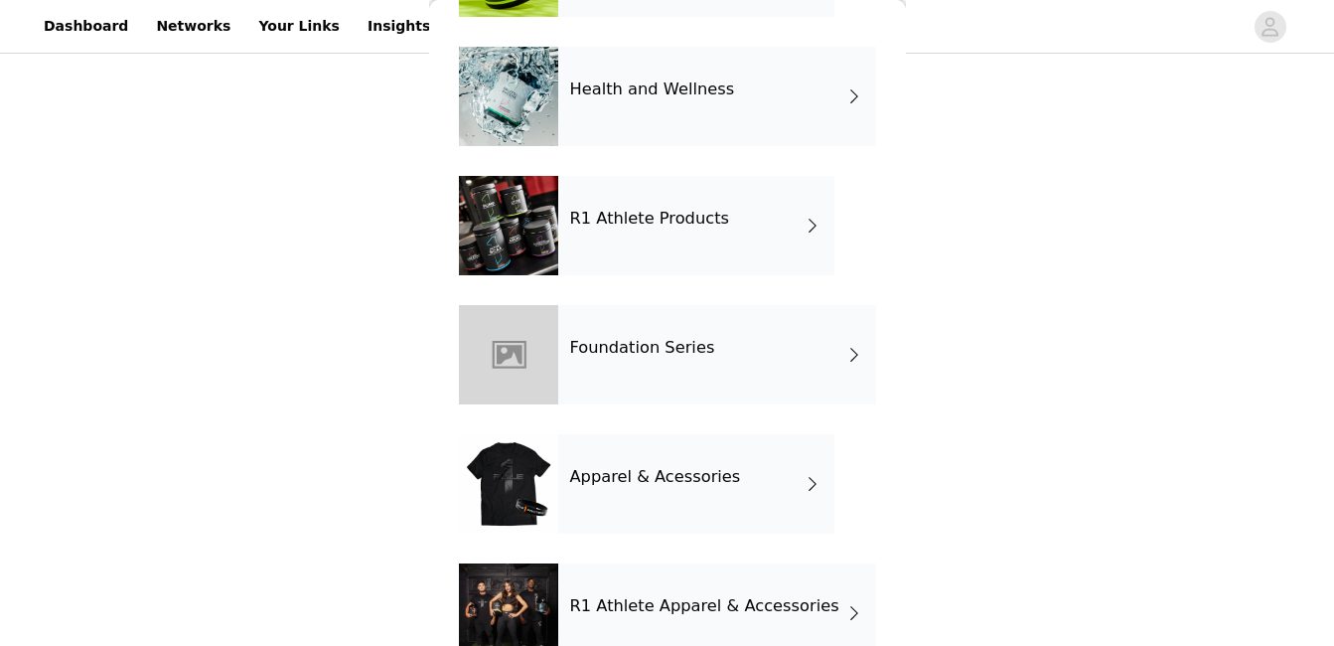
scroll to position [745, 0]
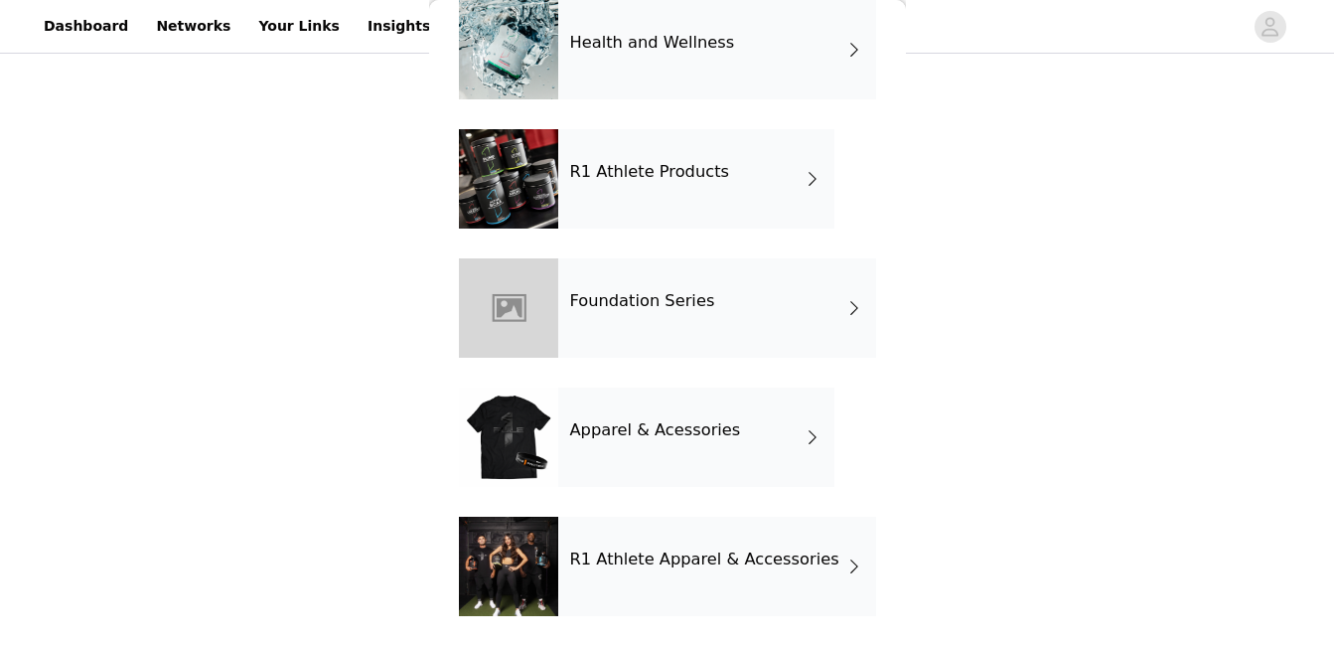
click at [638, 572] on div "R1 Athlete Apparel & Accessories" at bounding box center [717, 566] width 318 height 99
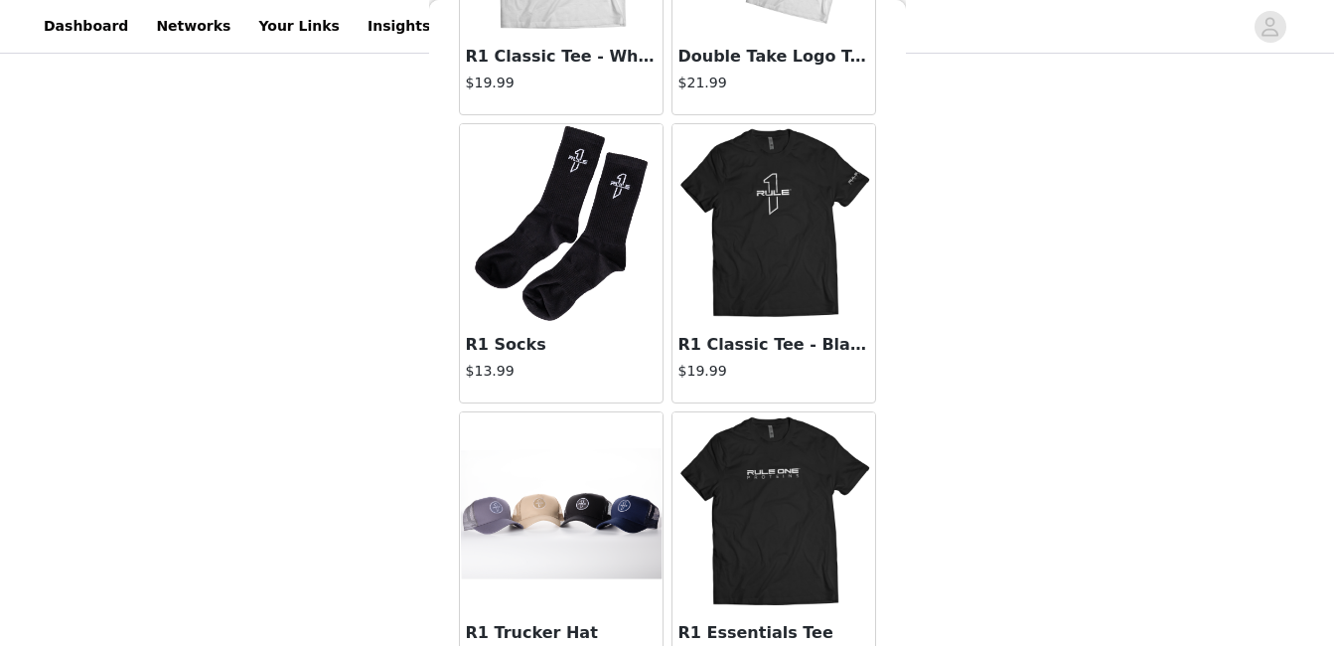
scroll to position [1704, 0]
click at [736, 327] on div "R1 Classic Tee - Black $19.99" at bounding box center [774, 363] width 203 height 79
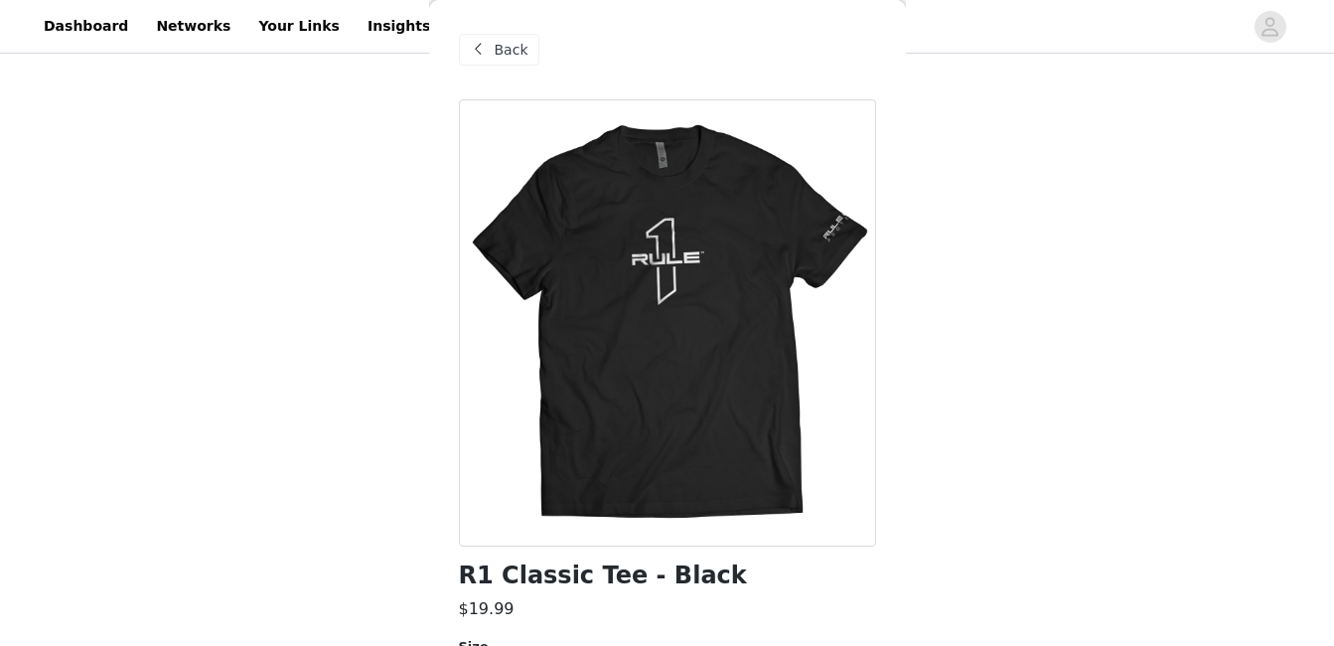
scroll to position [169, 0]
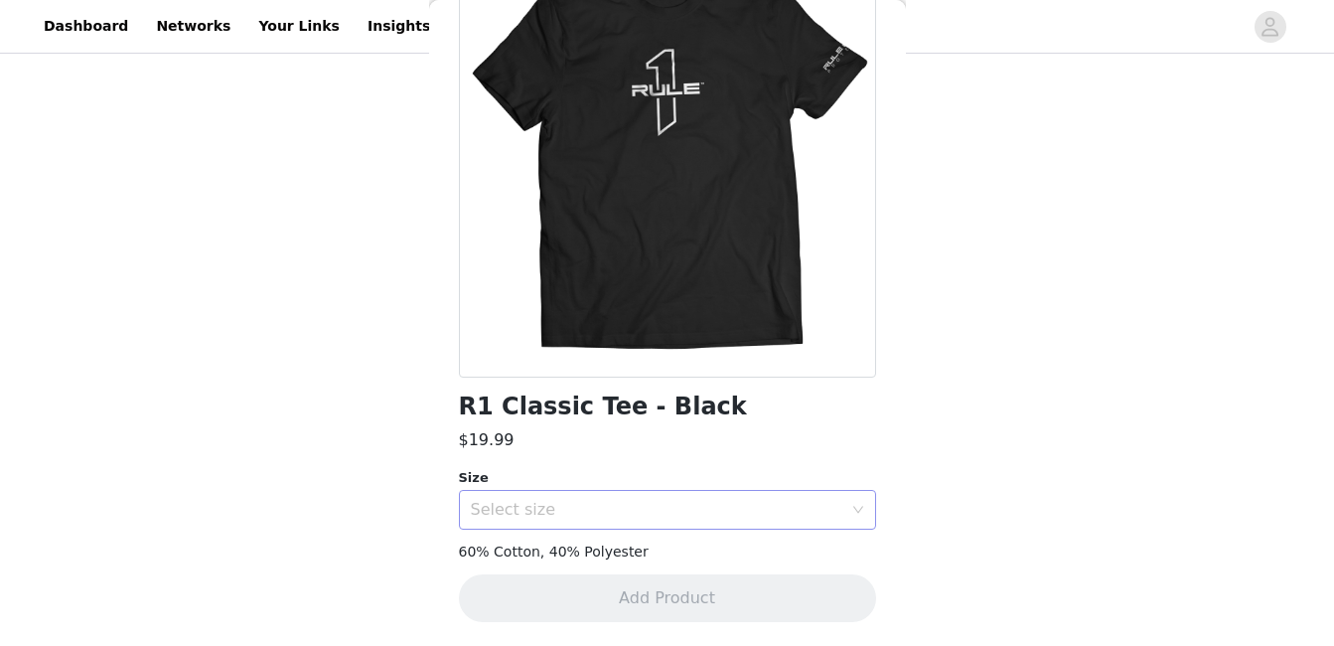
click at [671, 505] on div "Select size" at bounding box center [657, 510] width 372 height 20
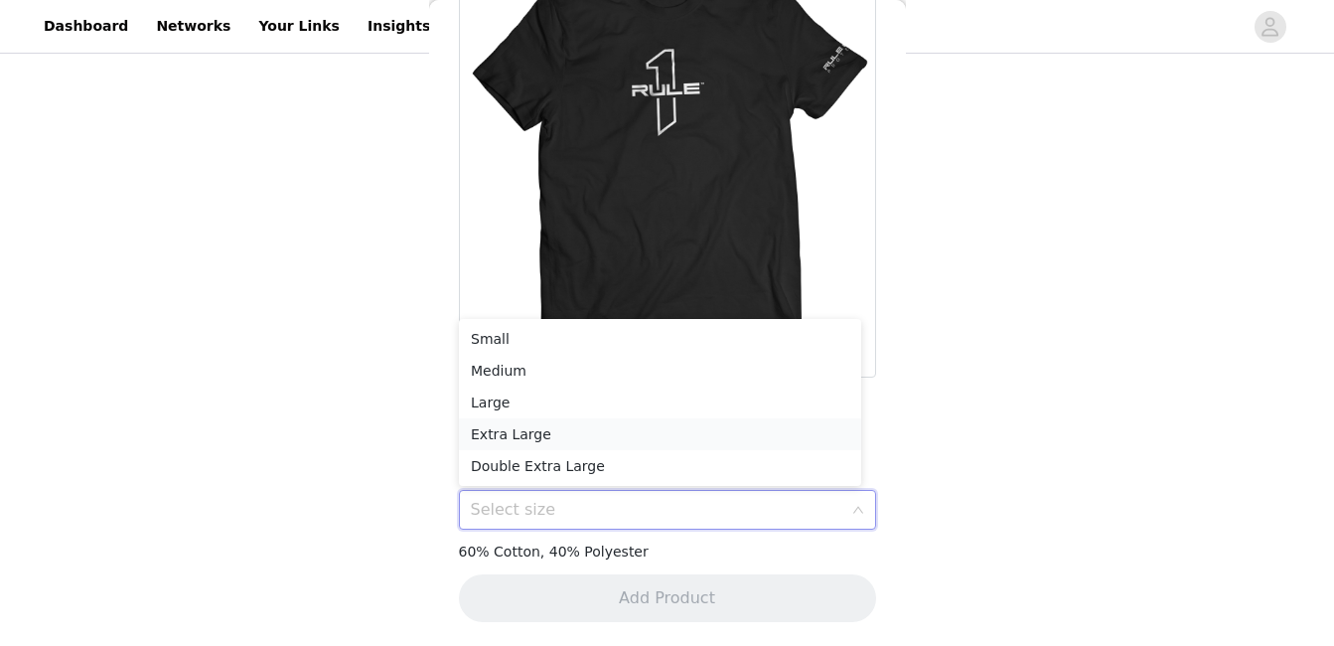
click at [638, 432] on li "Extra Large" at bounding box center [660, 434] width 402 height 32
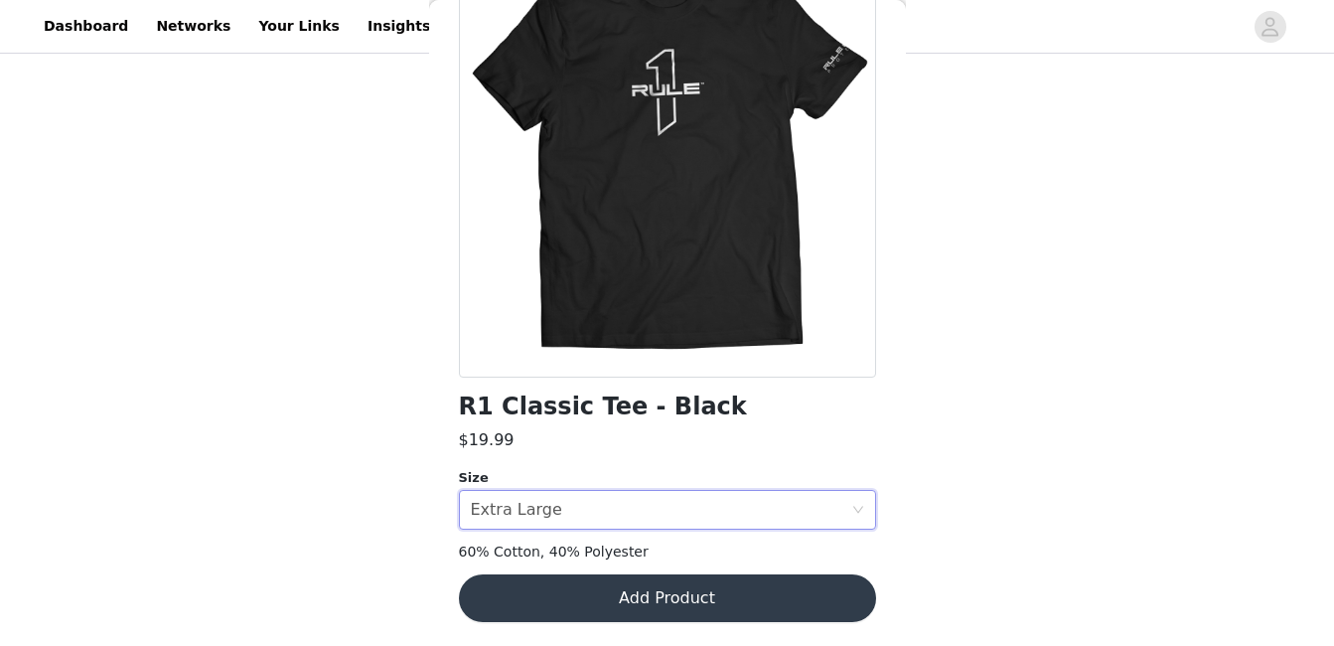
click at [639, 588] on button "Add Product" at bounding box center [667, 598] width 417 height 48
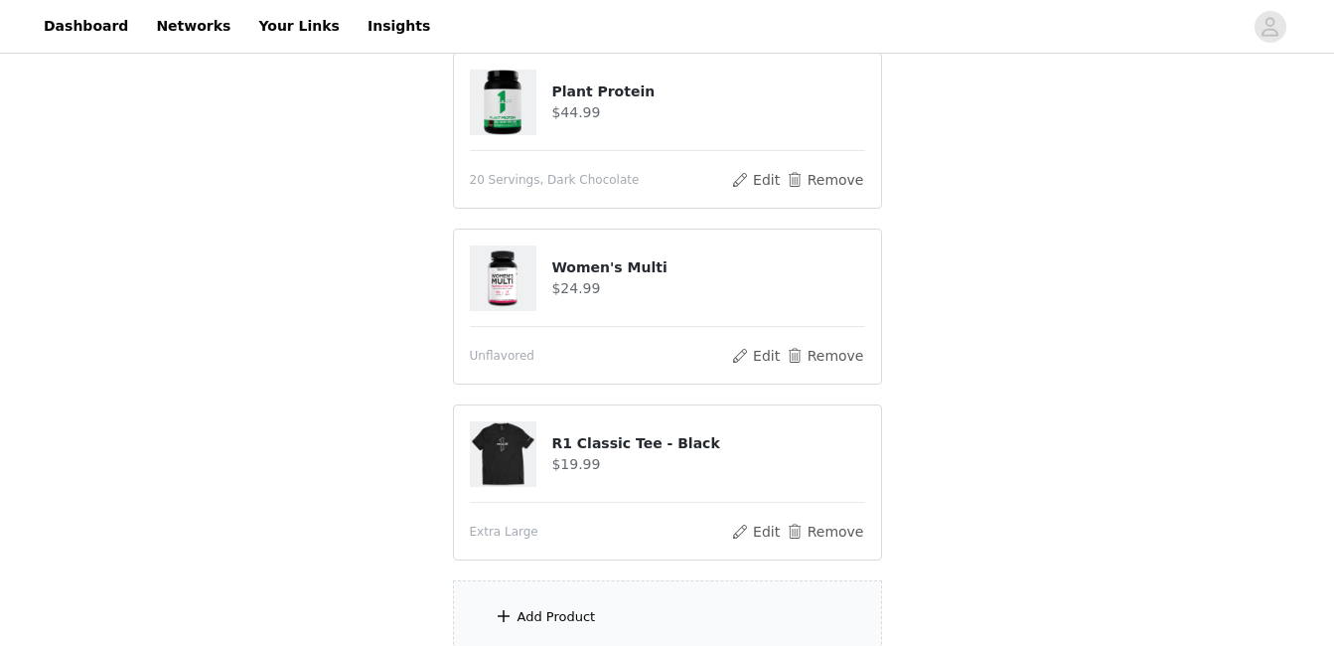
click at [634, 616] on div "Add Product" at bounding box center [667, 617] width 429 height 75
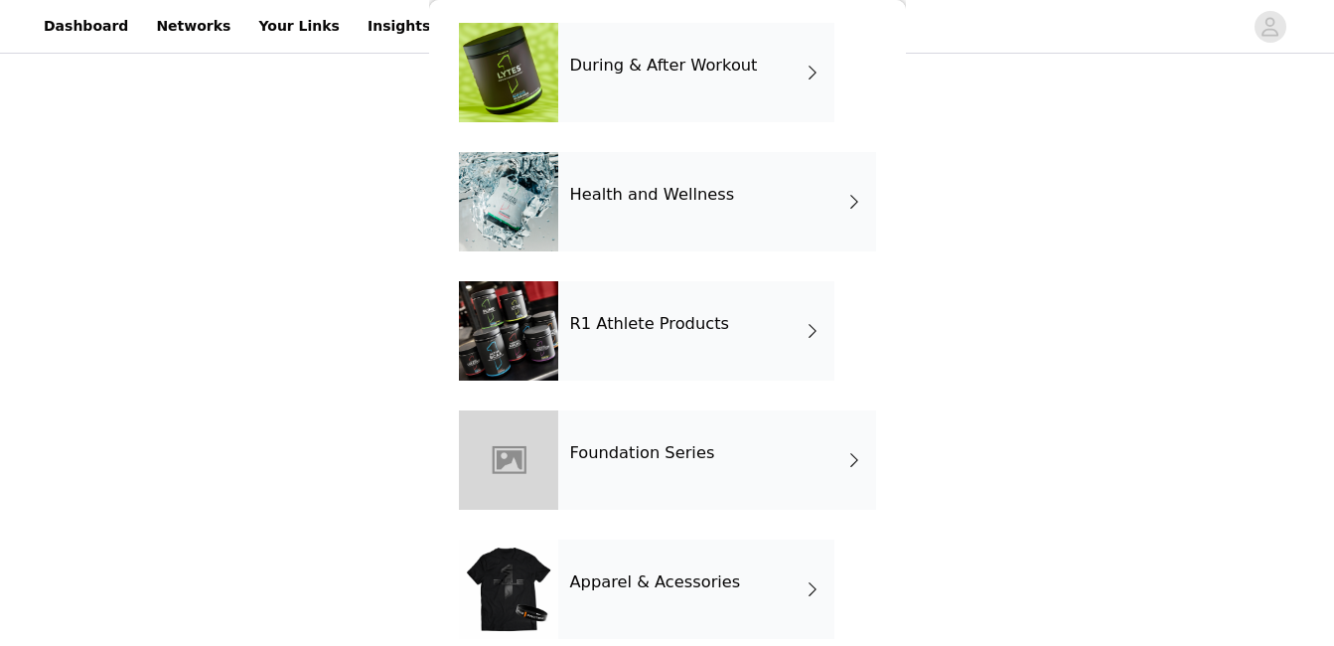
scroll to position [745, 0]
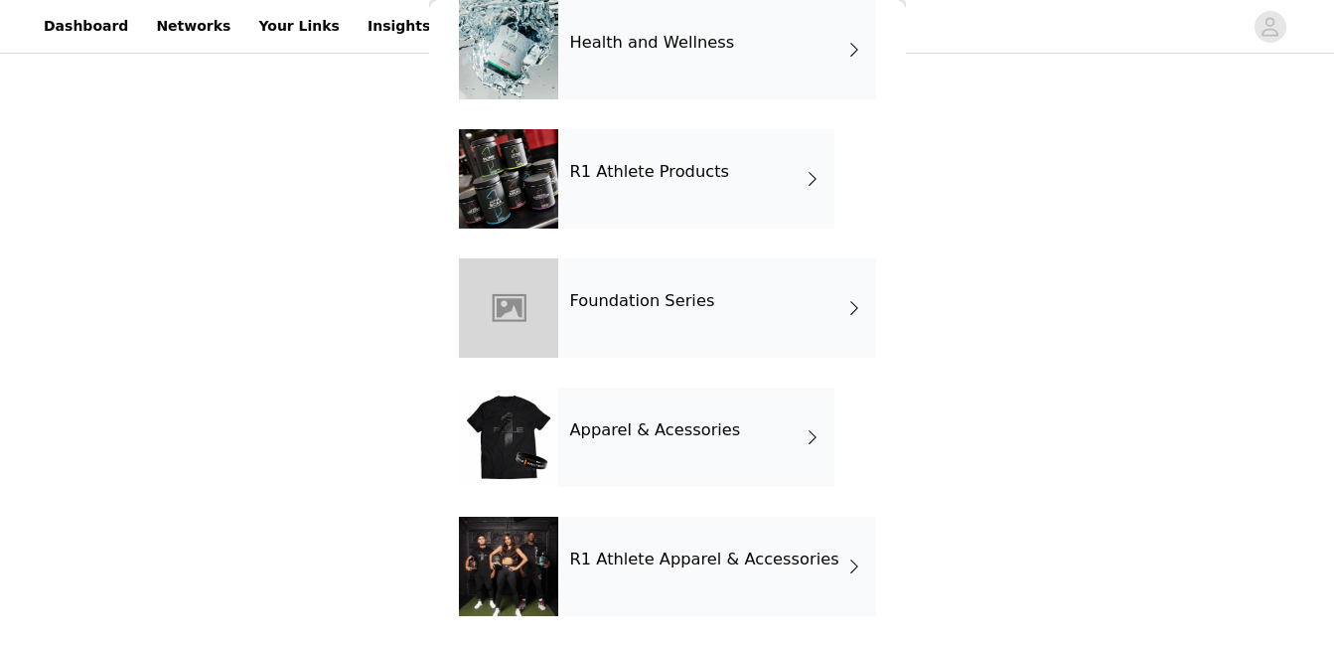
click at [636, 550] on h4 "R1 Athlete Apparel & Accessories" at bounding box center [704, 559] width 269 height 18
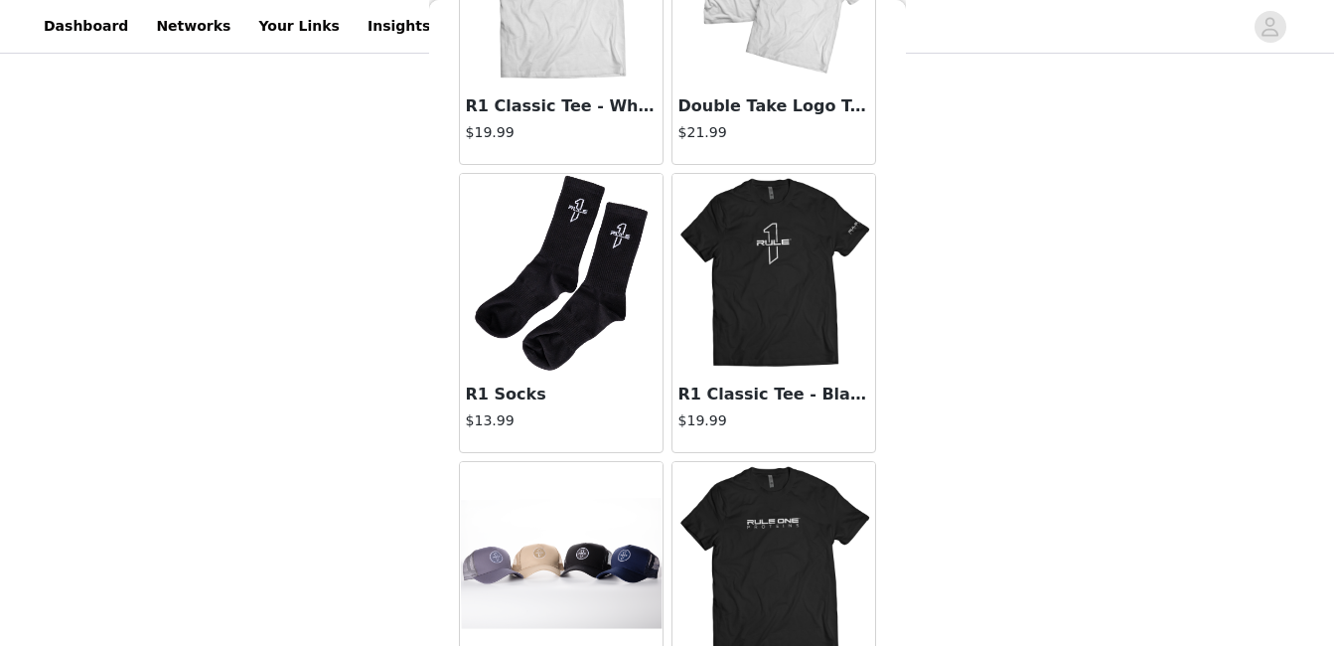
scroll to position [1654, 0]
click at [770, 287] on img at bounding box center [774, 274] width 199 height 199
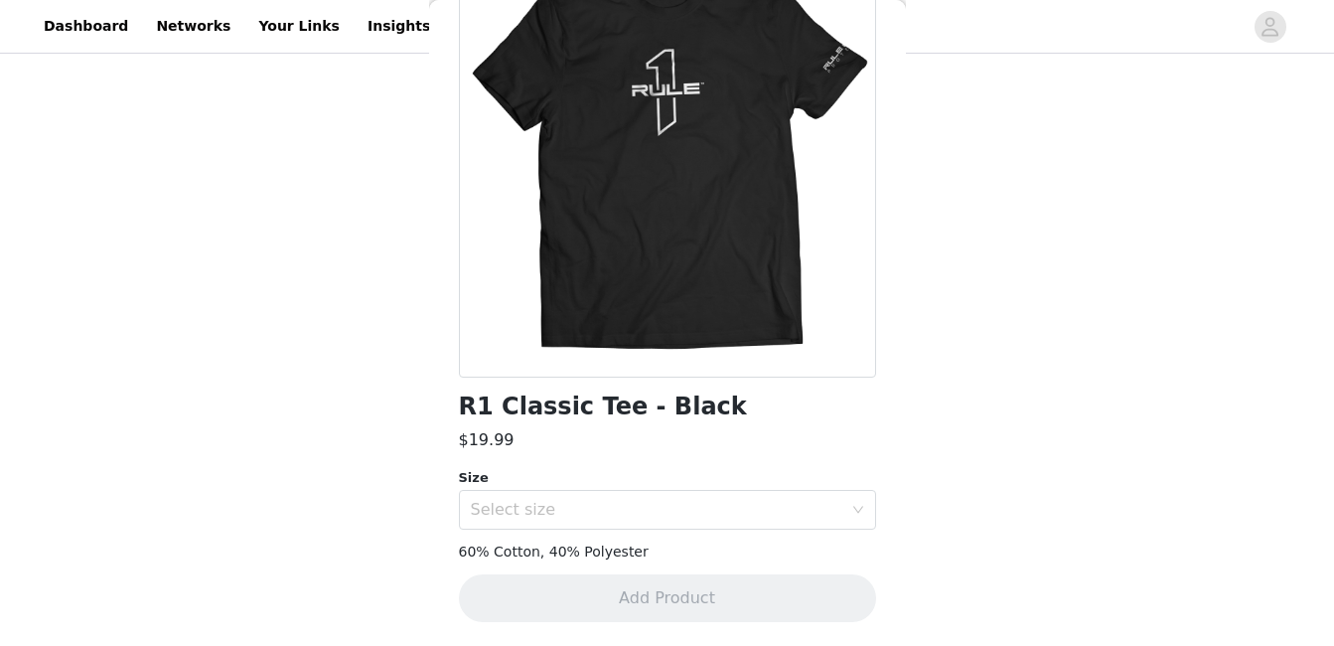
scroll to position [1096, 0]
click at [637, 508] on div "Select size" at bounding box center [657, 510] width 372 height 20
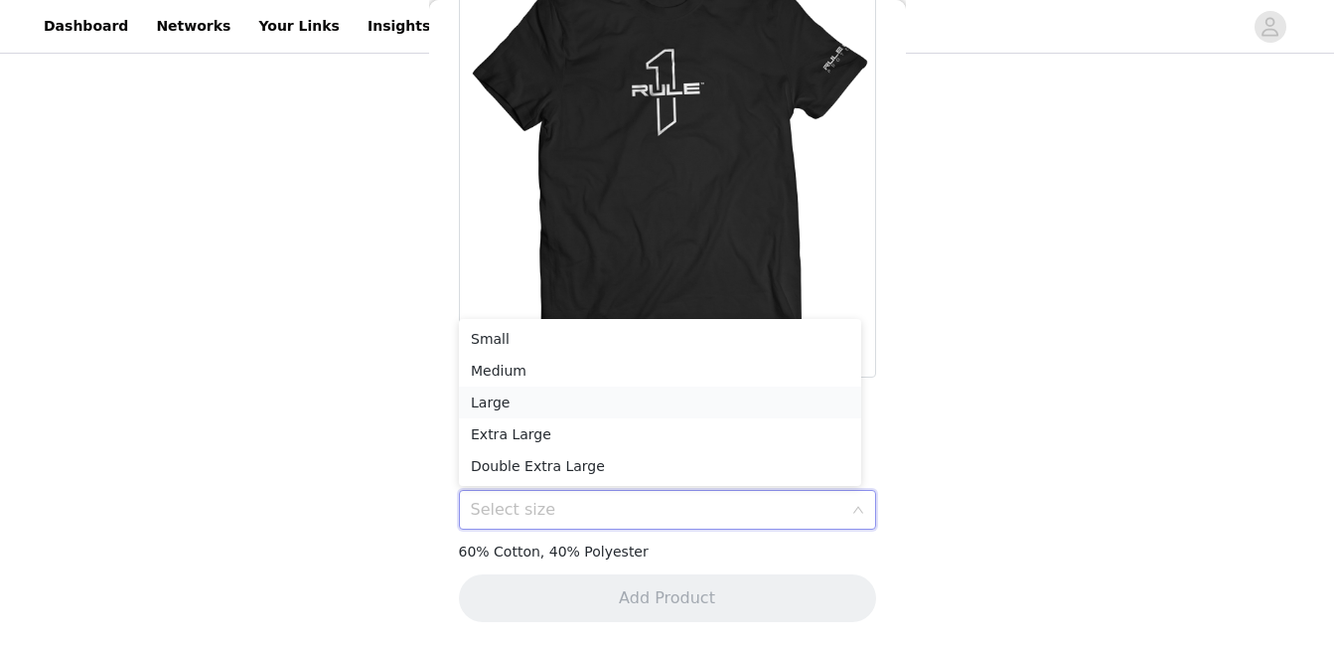
click at [595, 400] on li "Large" at bounding box center [660, 402] width 402 height 32
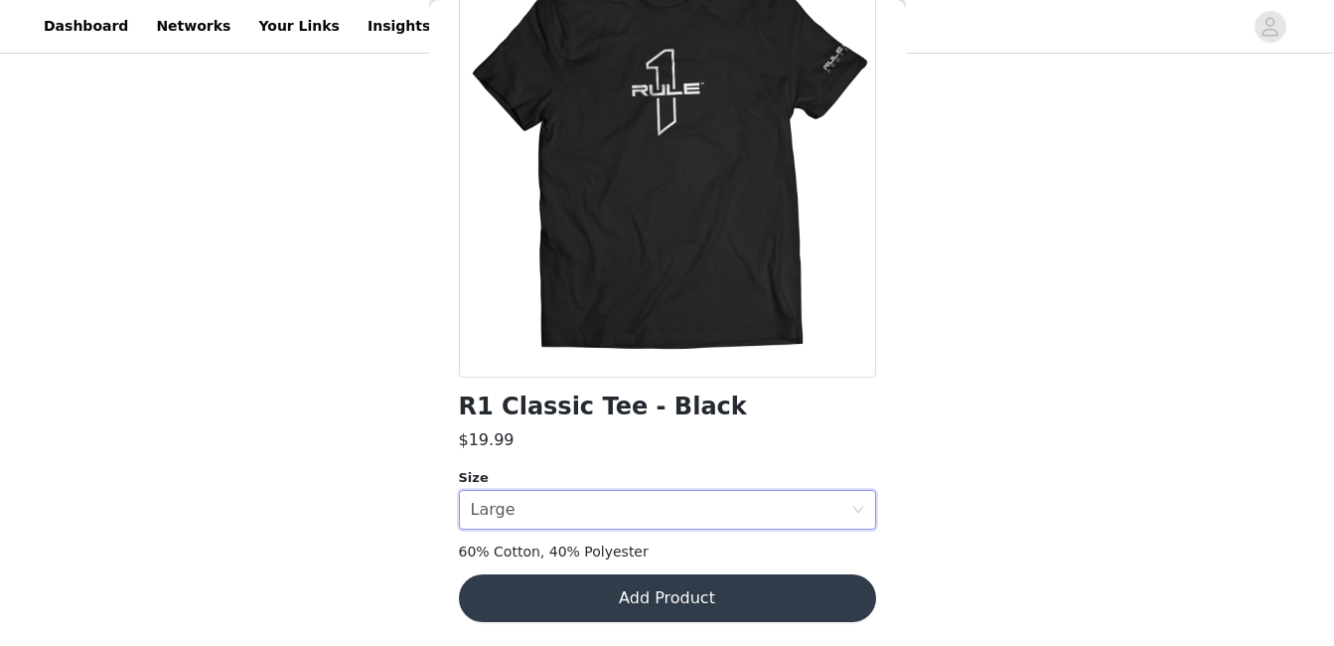
click at [595, 400] on h1 "R1 Classic Tee - Black" at bounding box center [603, 406] width 288 height 27
click at [612, 596] on button "Add Product" at bounding box center [667, 598] width 417 height 48
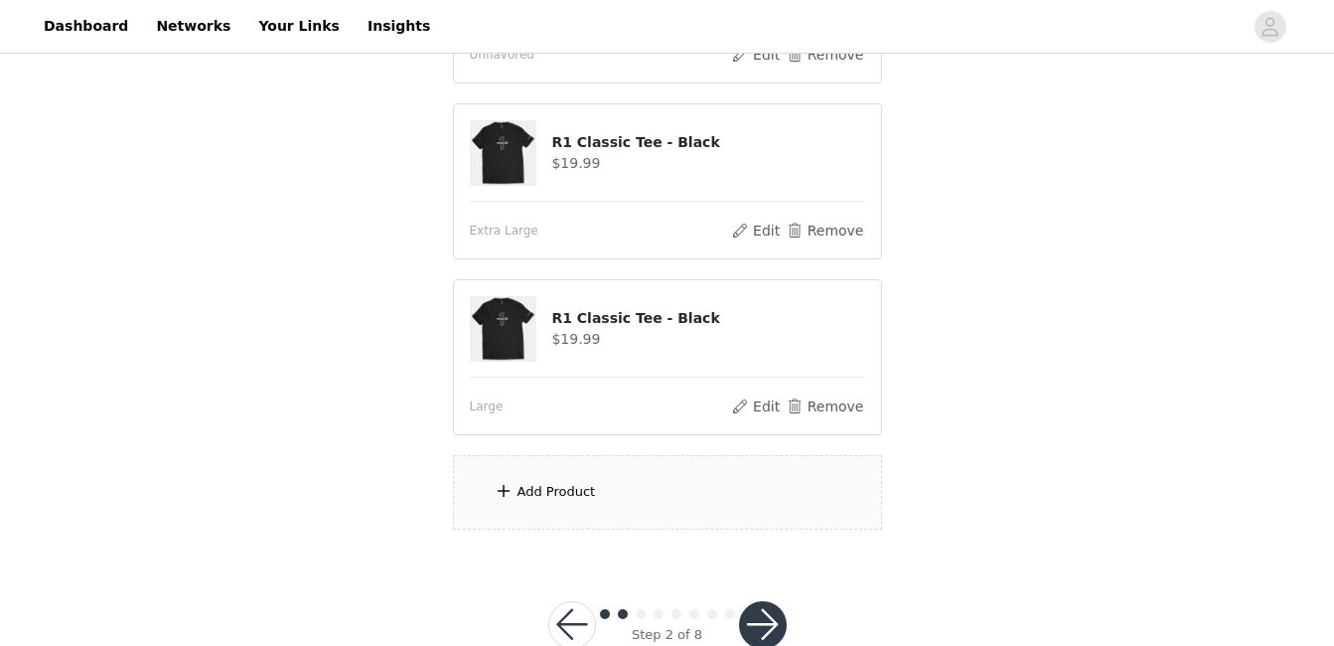
scroll to position [1277, 0]
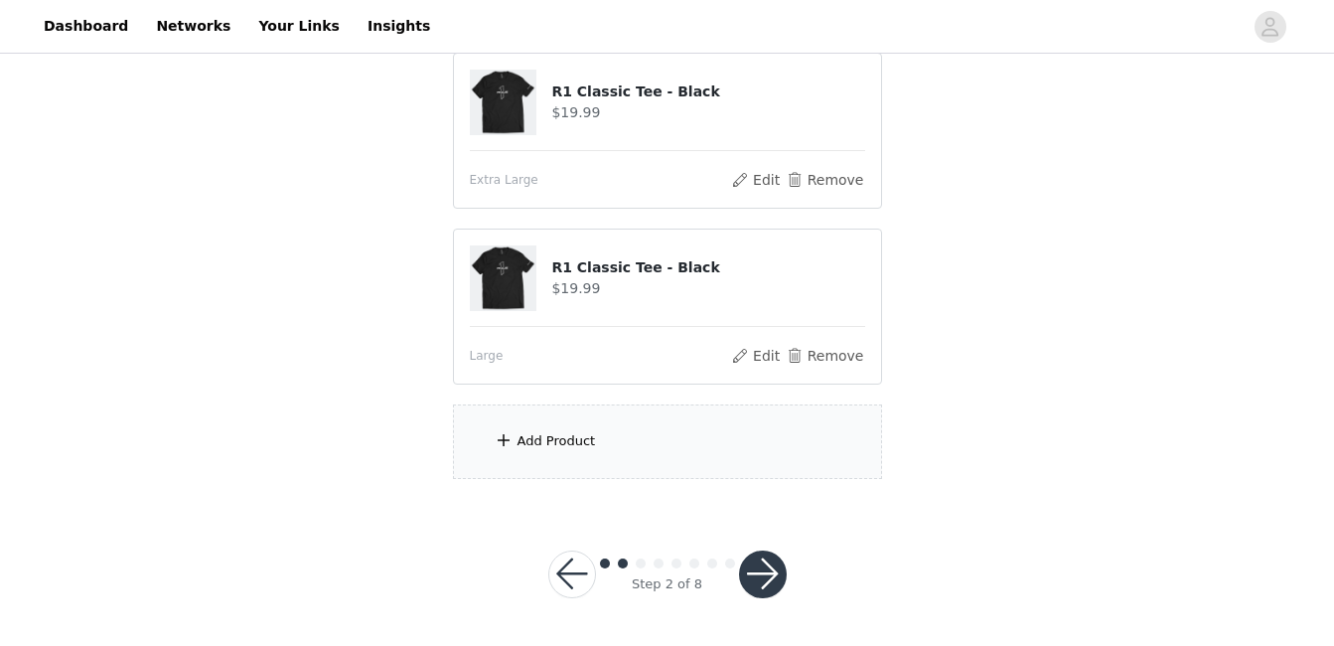
click at [703, 455] on div "Add Product" at bounding box center [667, 441] width 429 height 75
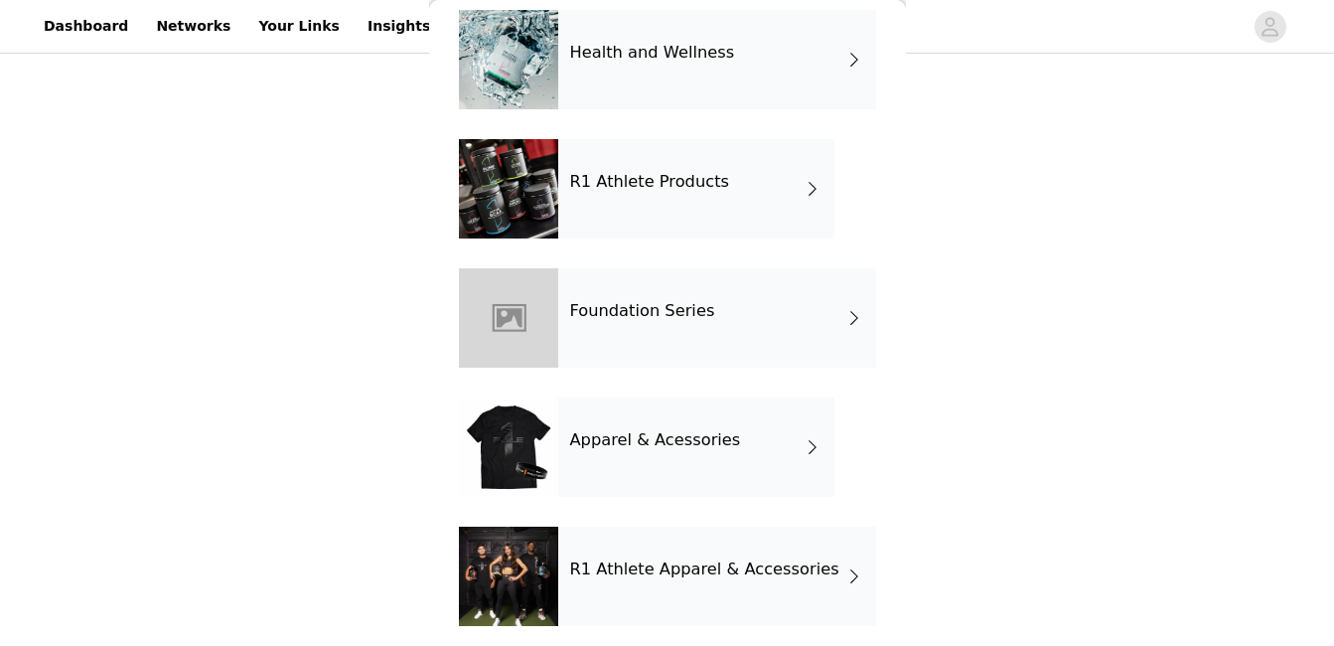
scroll to position [745, 0]
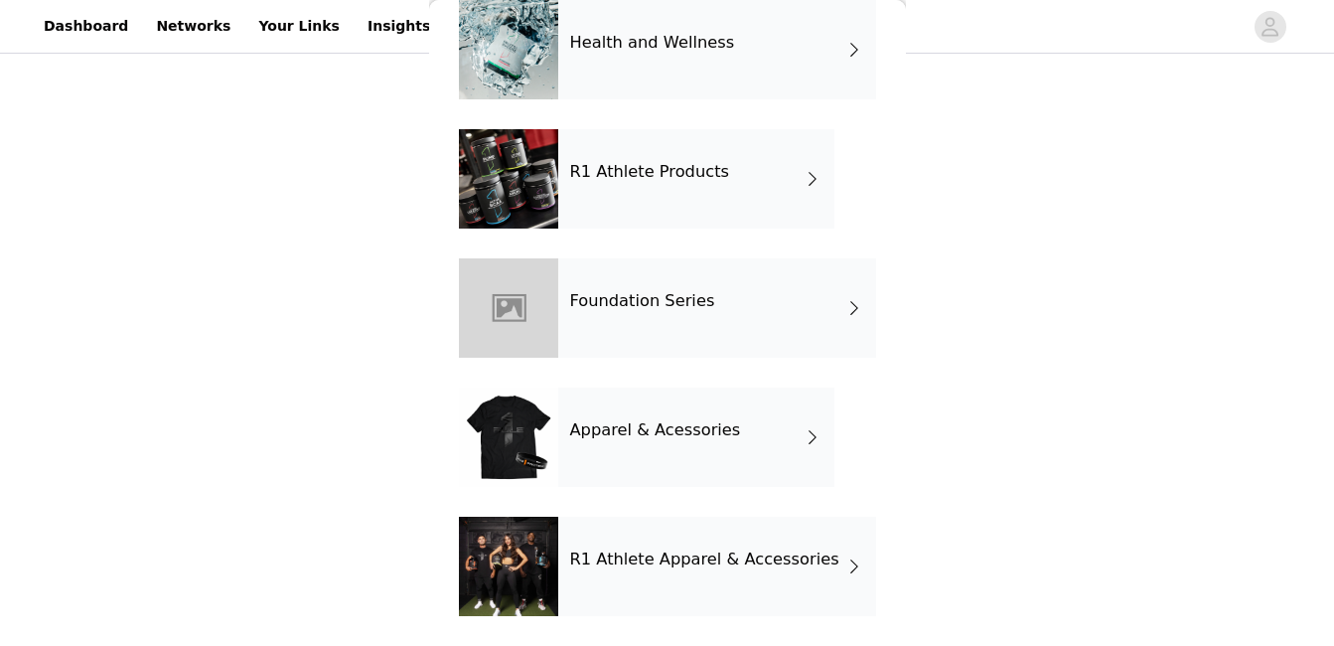
click at [679, 557] on h4 "R1 Athlete Apparel & Accessories" at bounding box center [704, 559] width 269 height 18
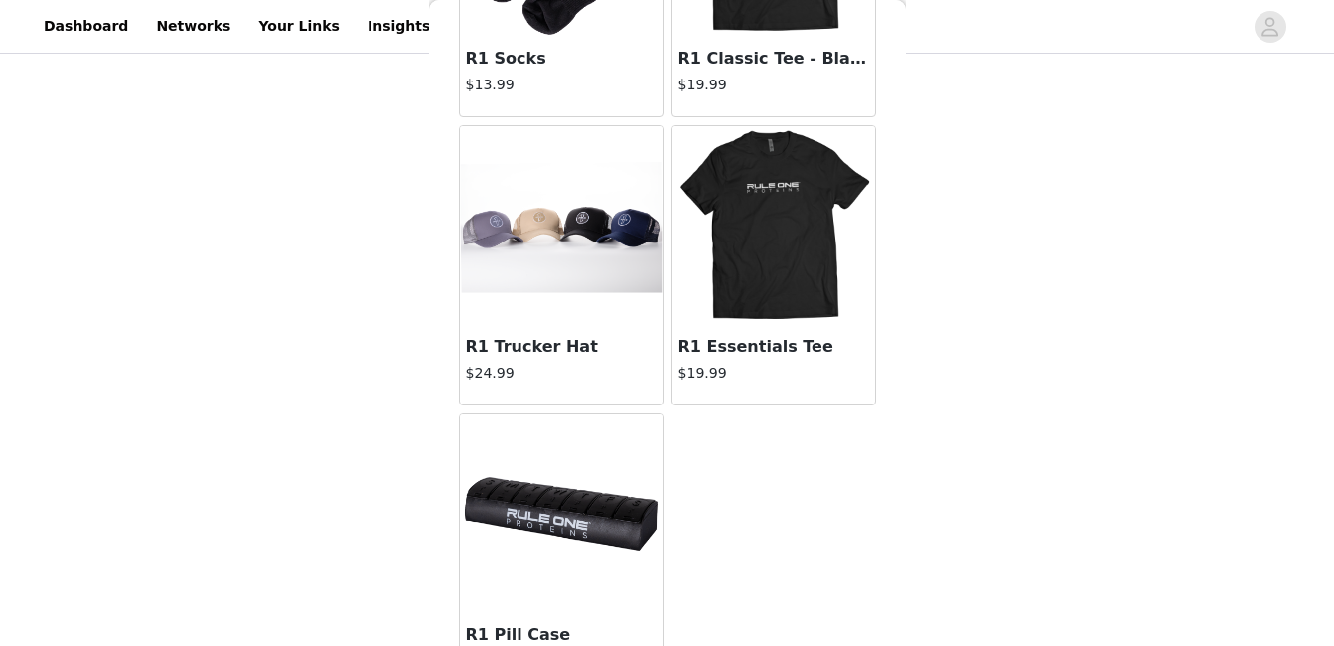
scroll to position [2043, 0]
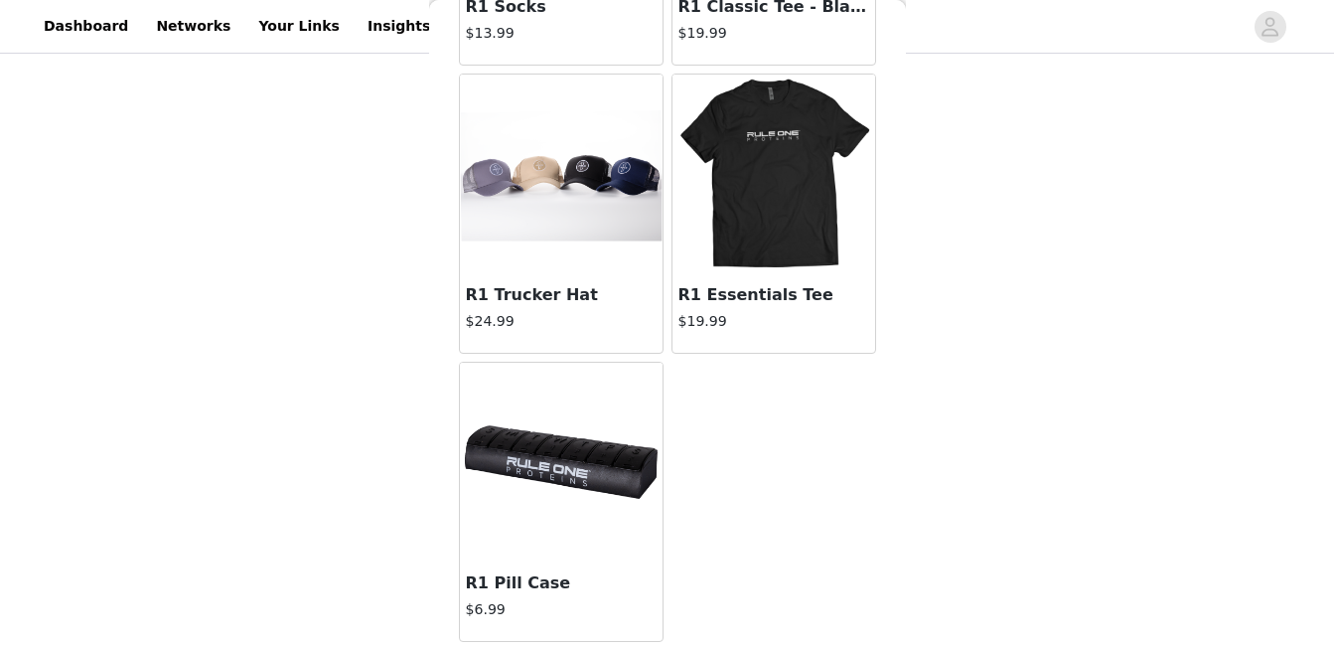
click at [563, 556] on img at bounding box center [561, 462] width 199 height 199
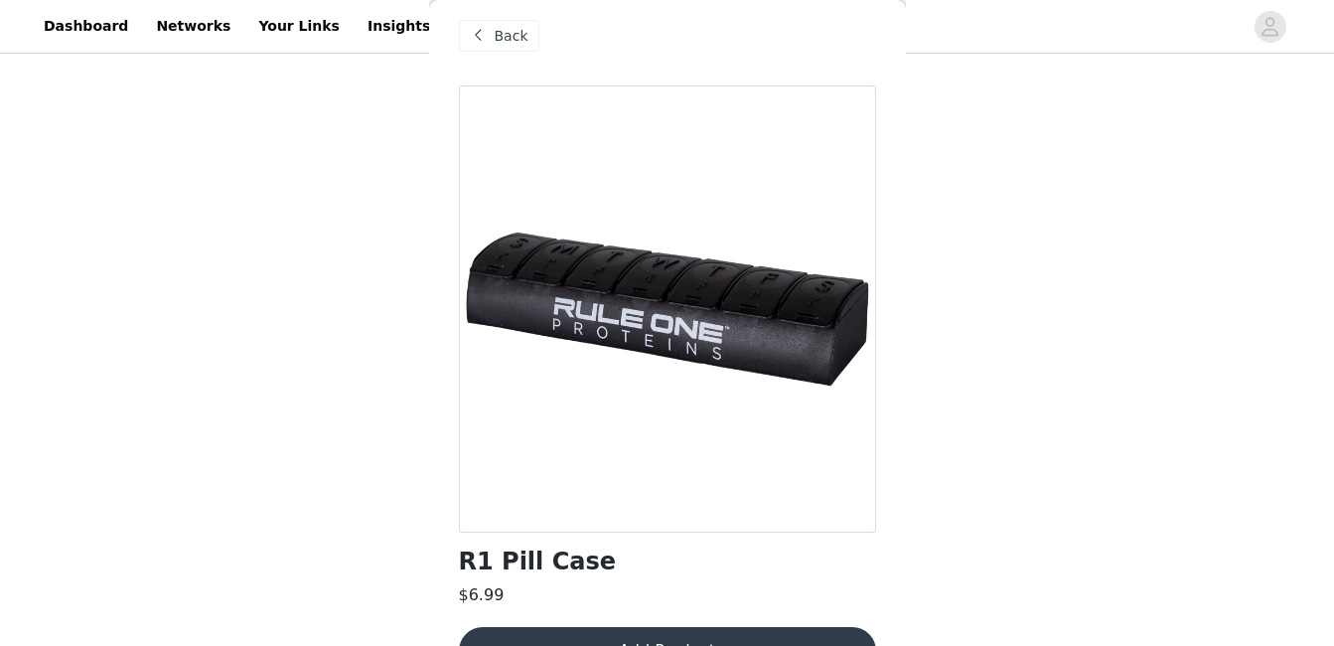
scroll to position [67, 0]
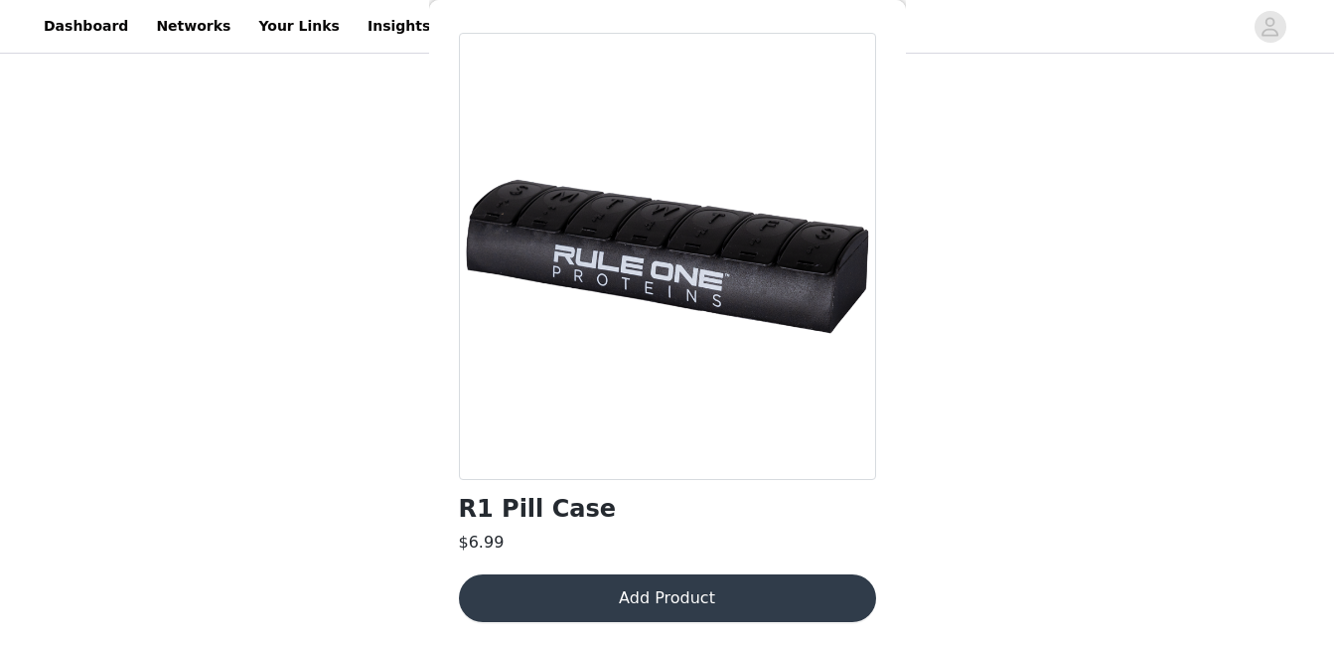
click at [657, 610] on button "Add Product" at bounding box center [667, 598] width 417 height 48
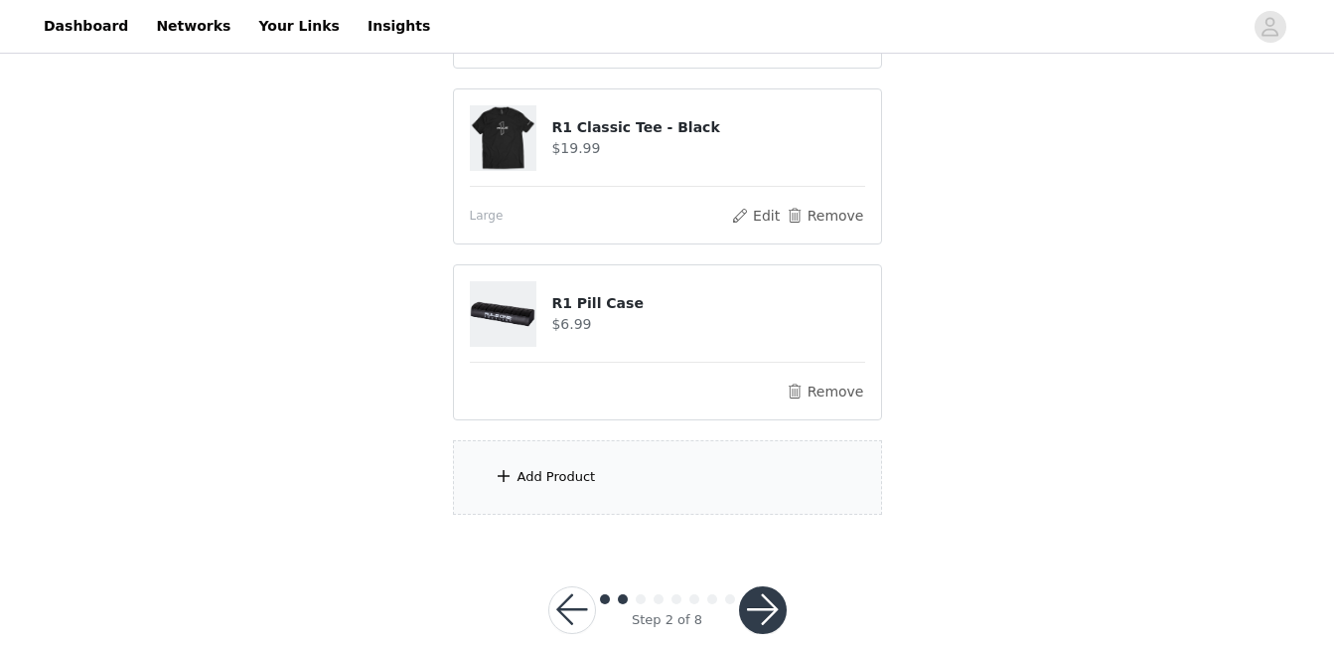
scroll to position [1453, 0]
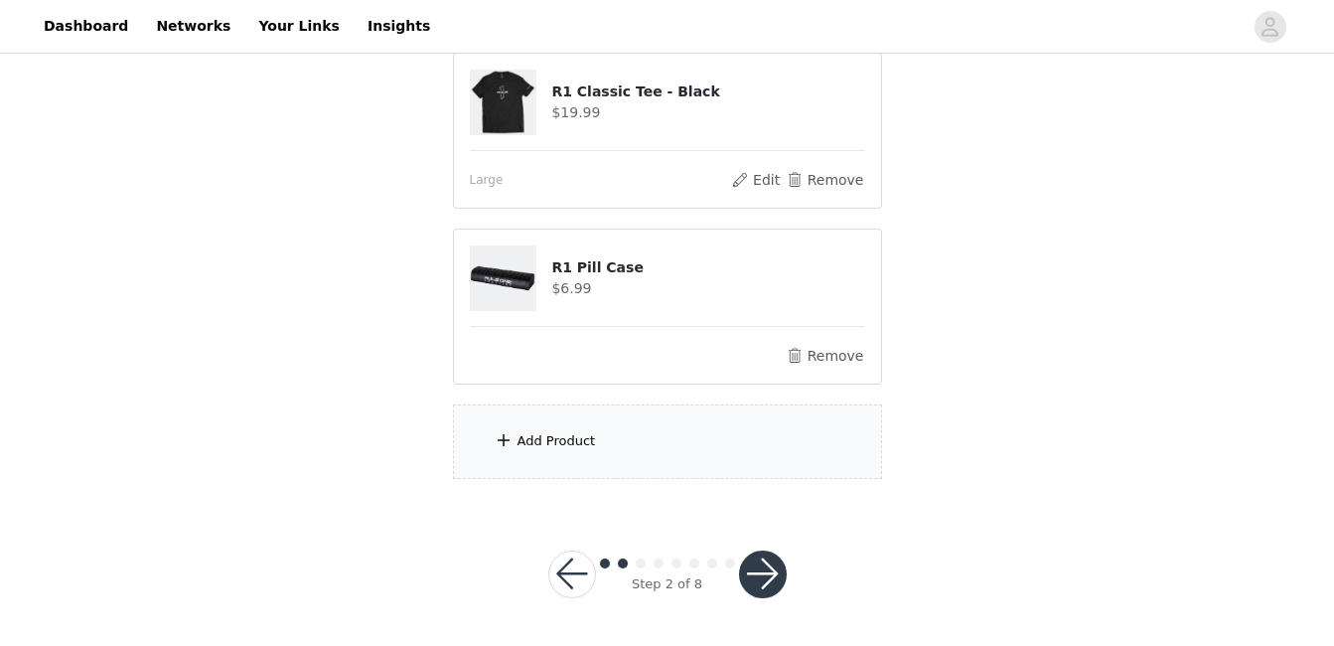
click at [707, 432] on div "Add Product" at bounding box center [667, 441] width 429 height 75
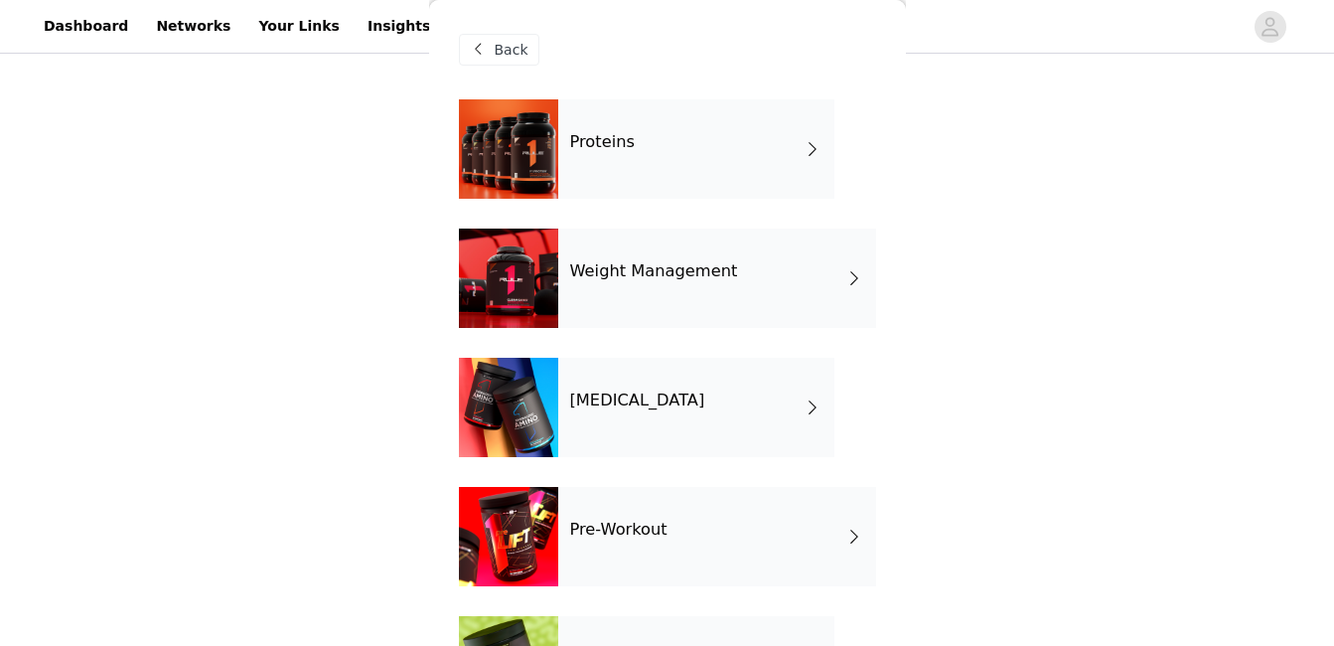
click at [648, 406] on h4 "[MEDICAL_DATA]" at bounding box center [637, 400] width 135 height 18
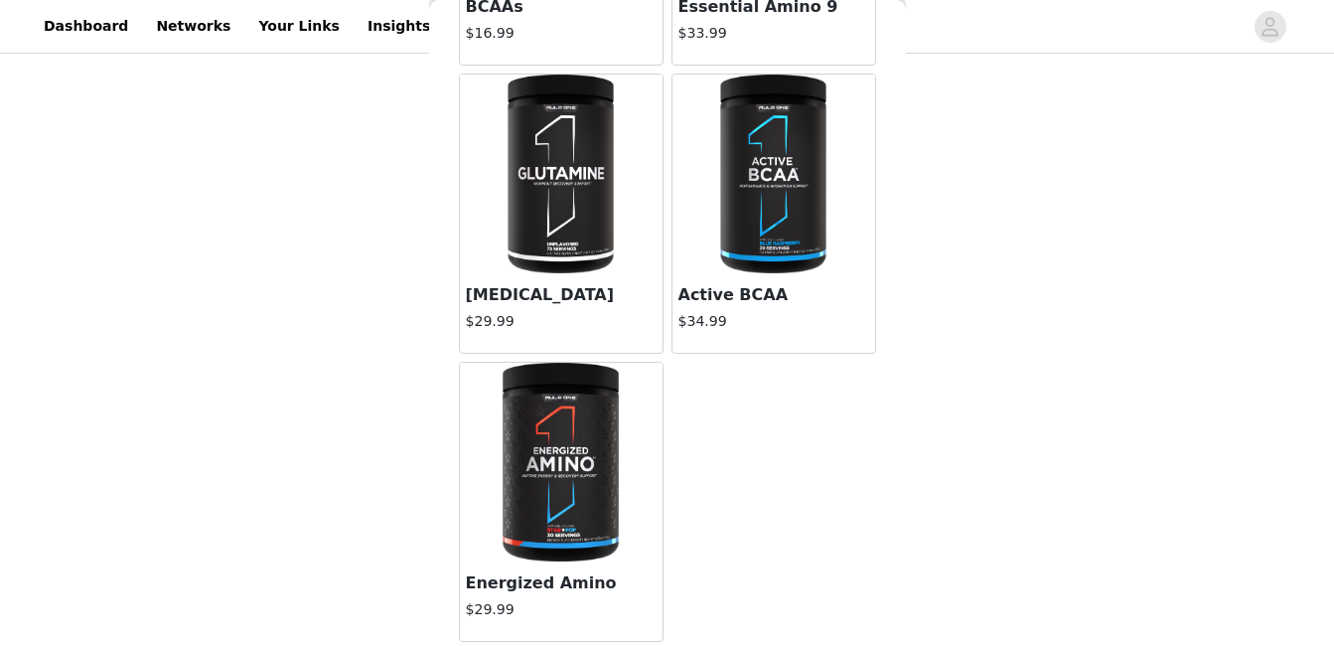
scroll to position [0, 0]
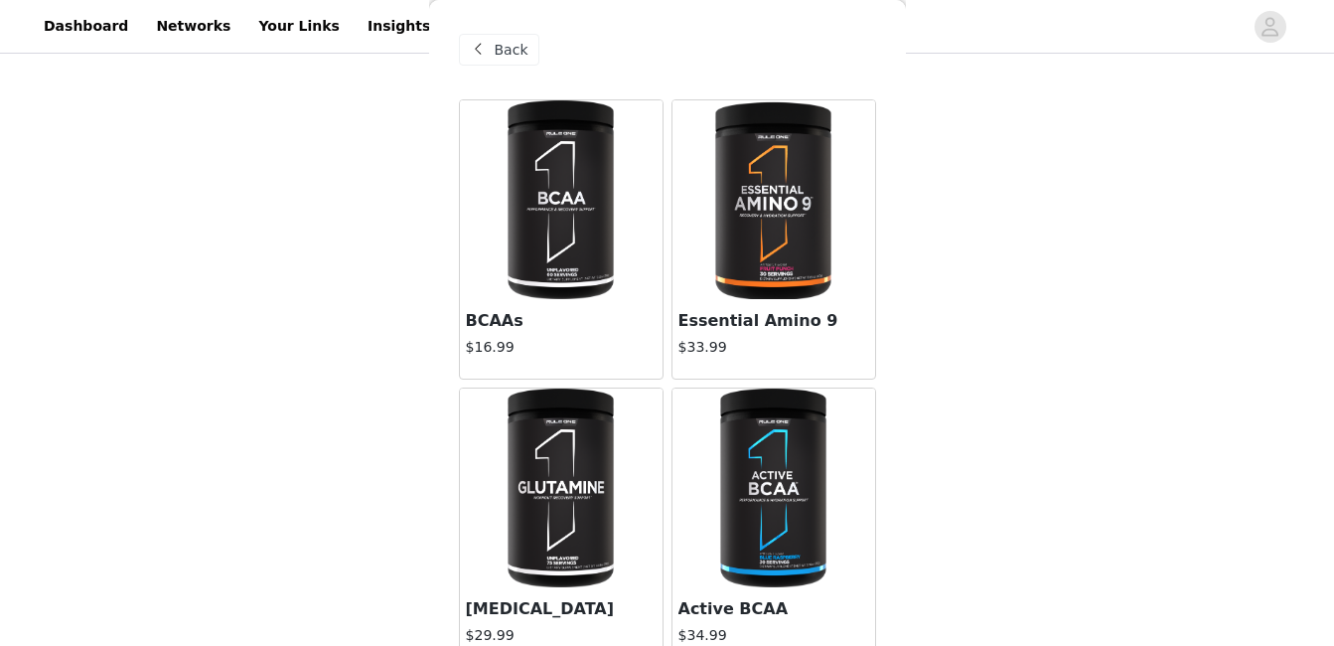
click at [501, 44] on span "Back" at bounding box center [512, 50] width 34 height 21
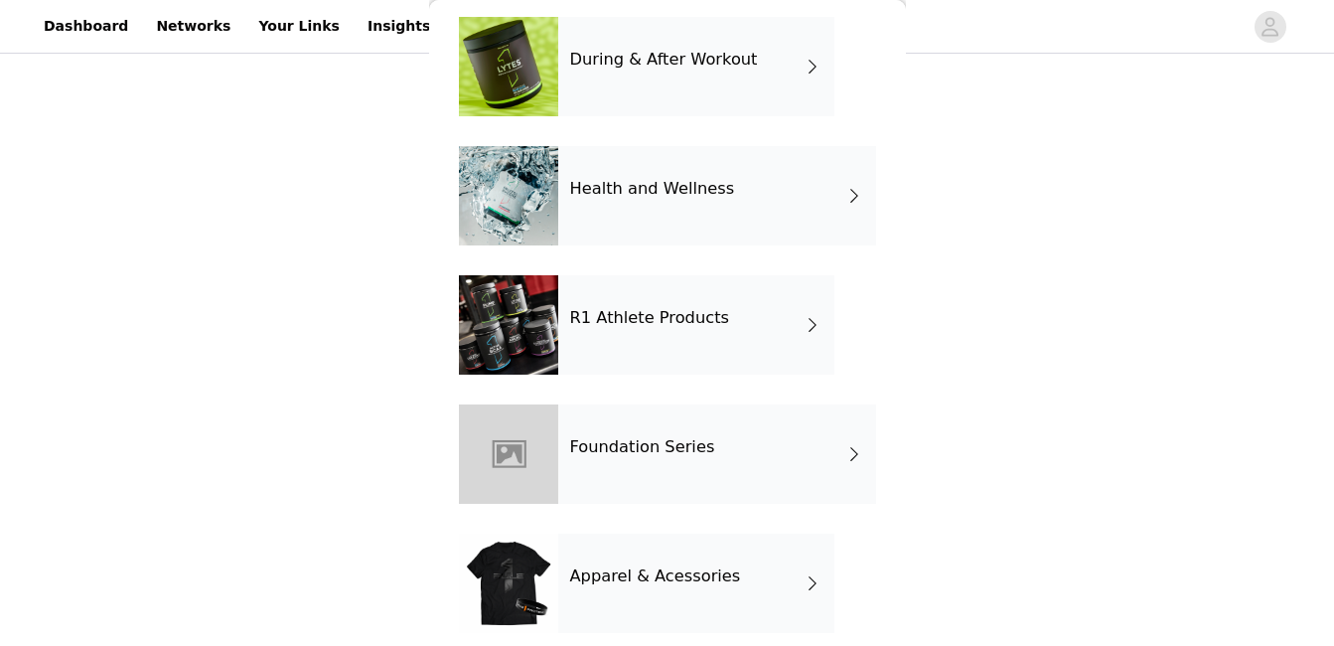
scroll to position [600, 0]
click at [708, 326] on h4 "R1 Athlete Products" at bounding box center [650, 317] width 160 height 18
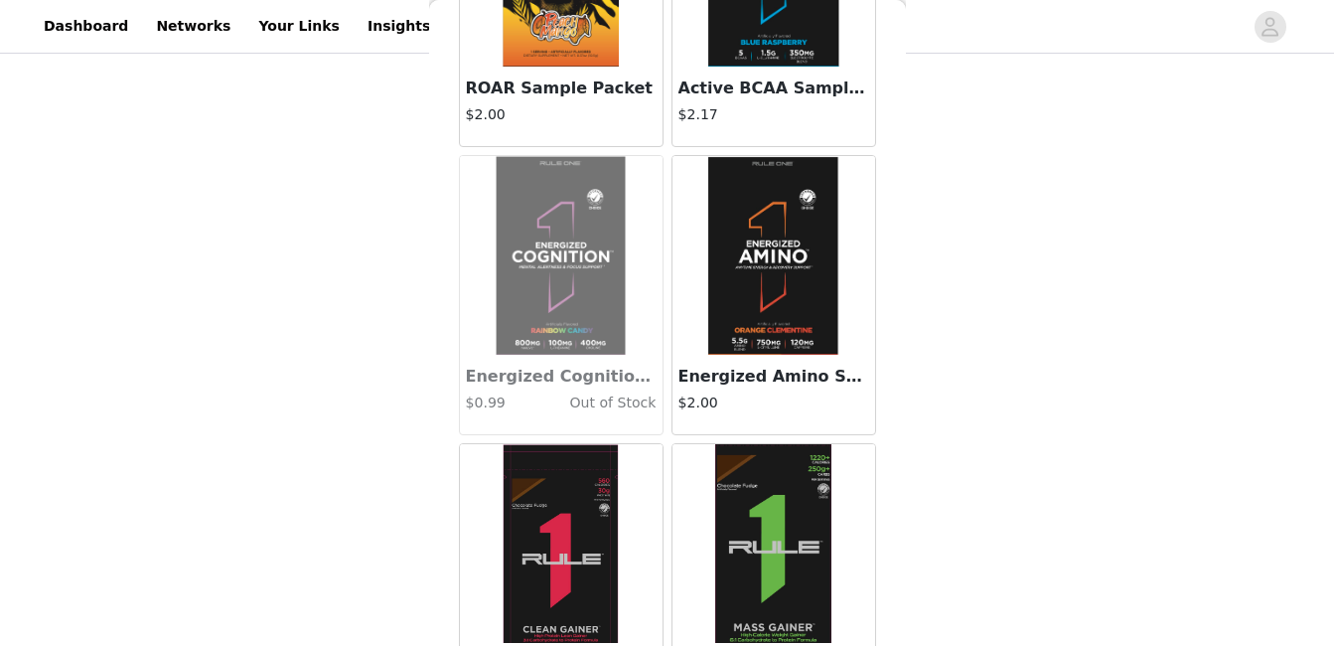
scroll to position [2394, 0]
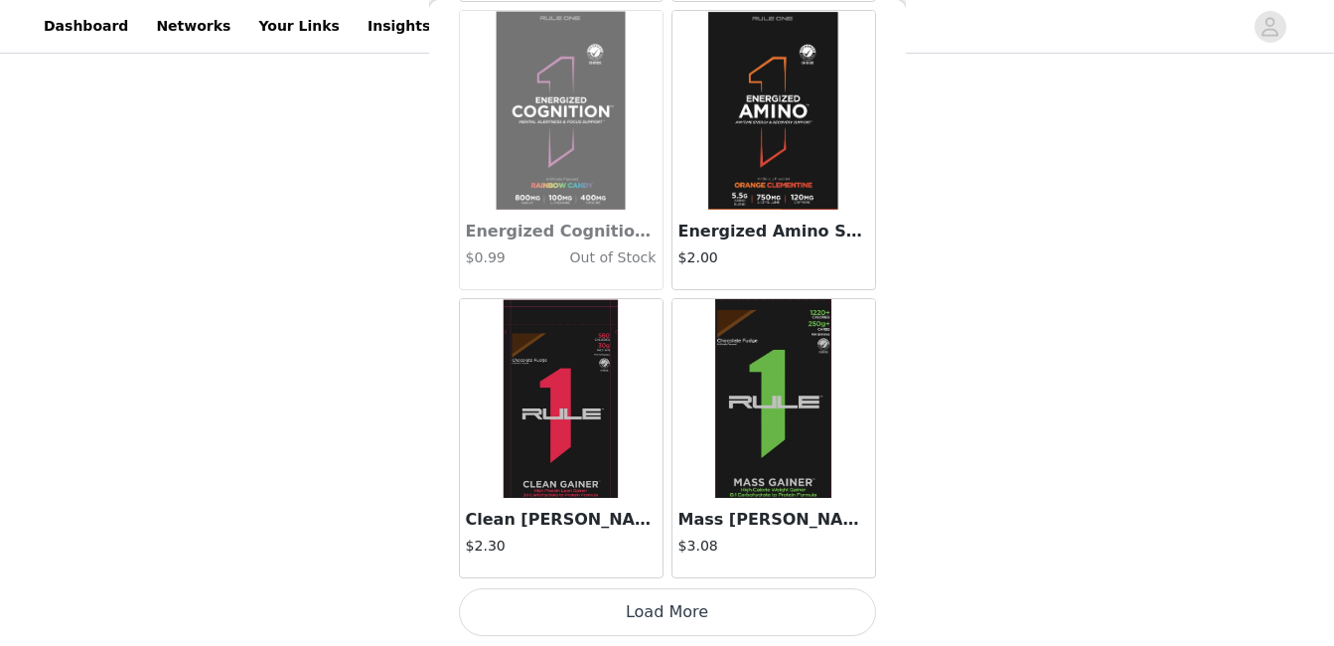
click at [660, 606] on button "Load More" at bounding box center [667, 612] width 417 height 48
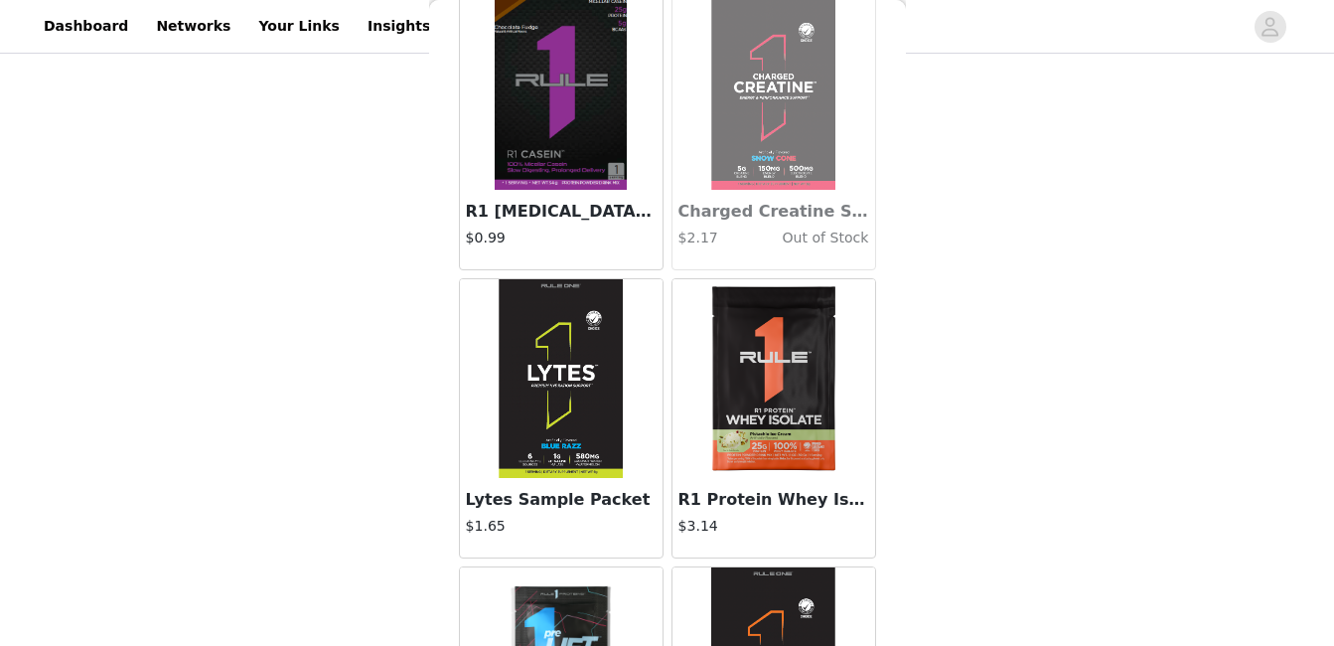
scroll to position [396, 0]
click at [813, 400] on img at bounding box center [774, 379] width 199 height 199
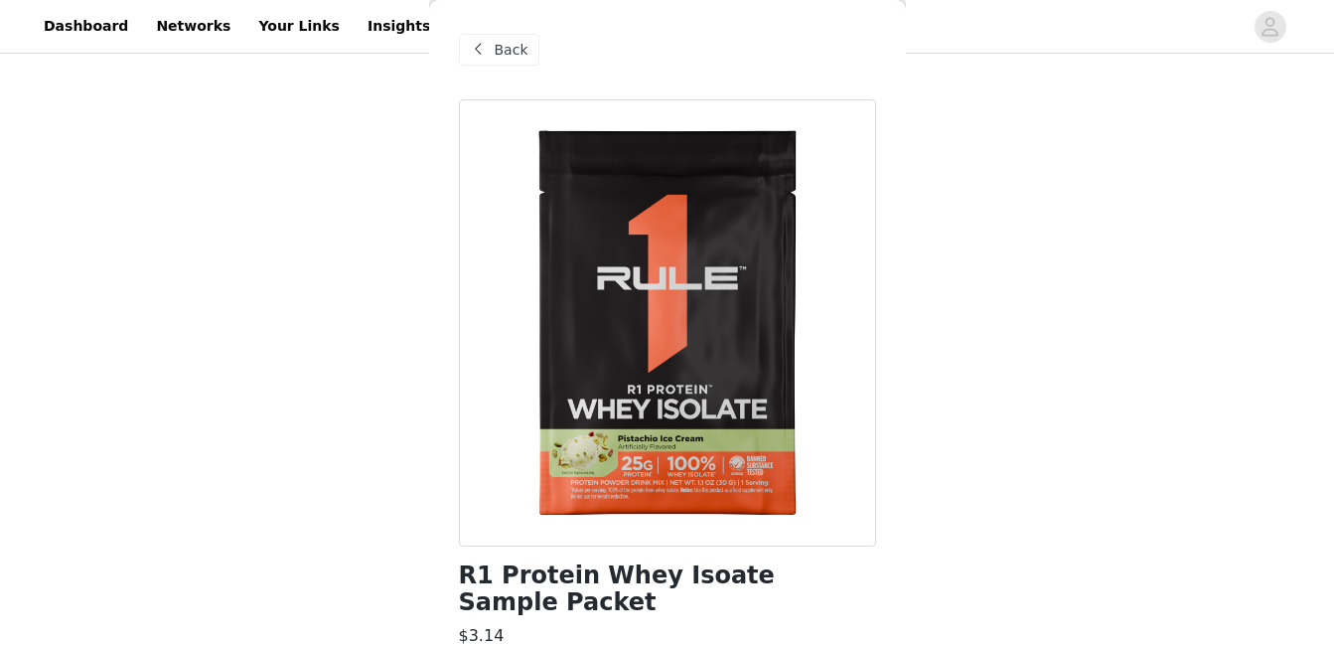
scroll to position [196, 0]
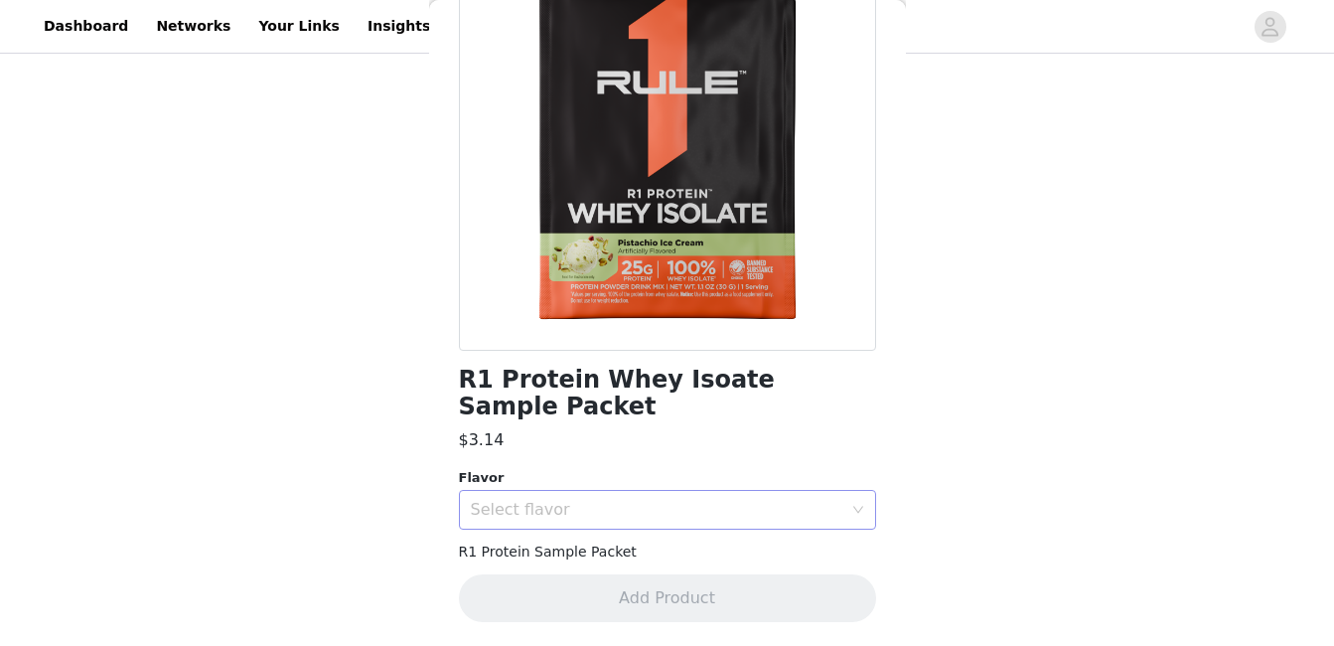
click at [655, 511] on div "Select flavor" at bounding box center [657, 510] width 372 height 20
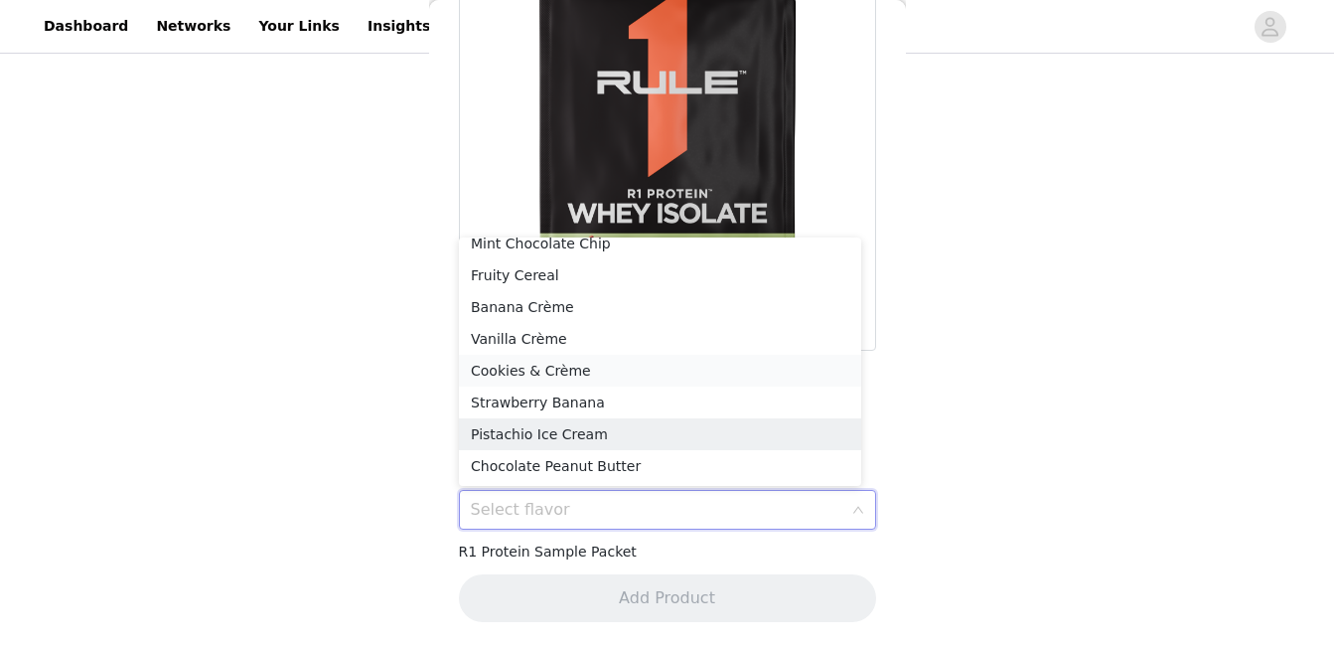
scroll to position [0, 0]
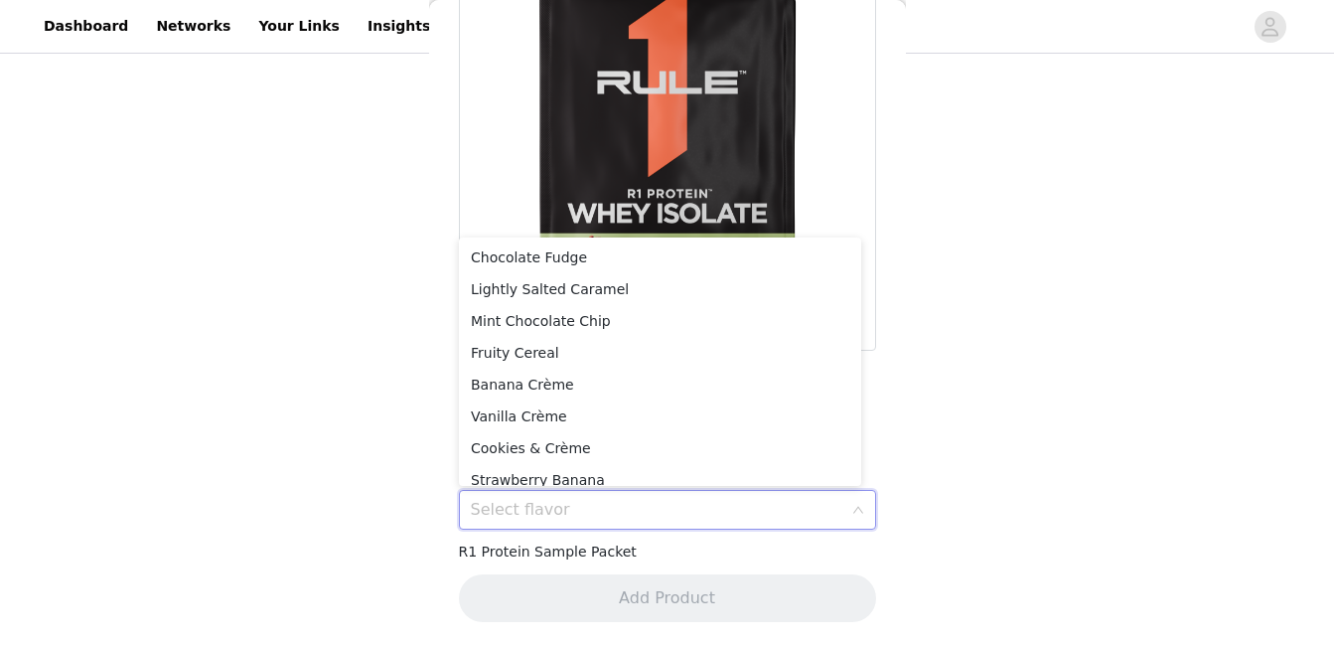
click at [508, 134] on div at bounding box center [667, 127] width 417 height 447
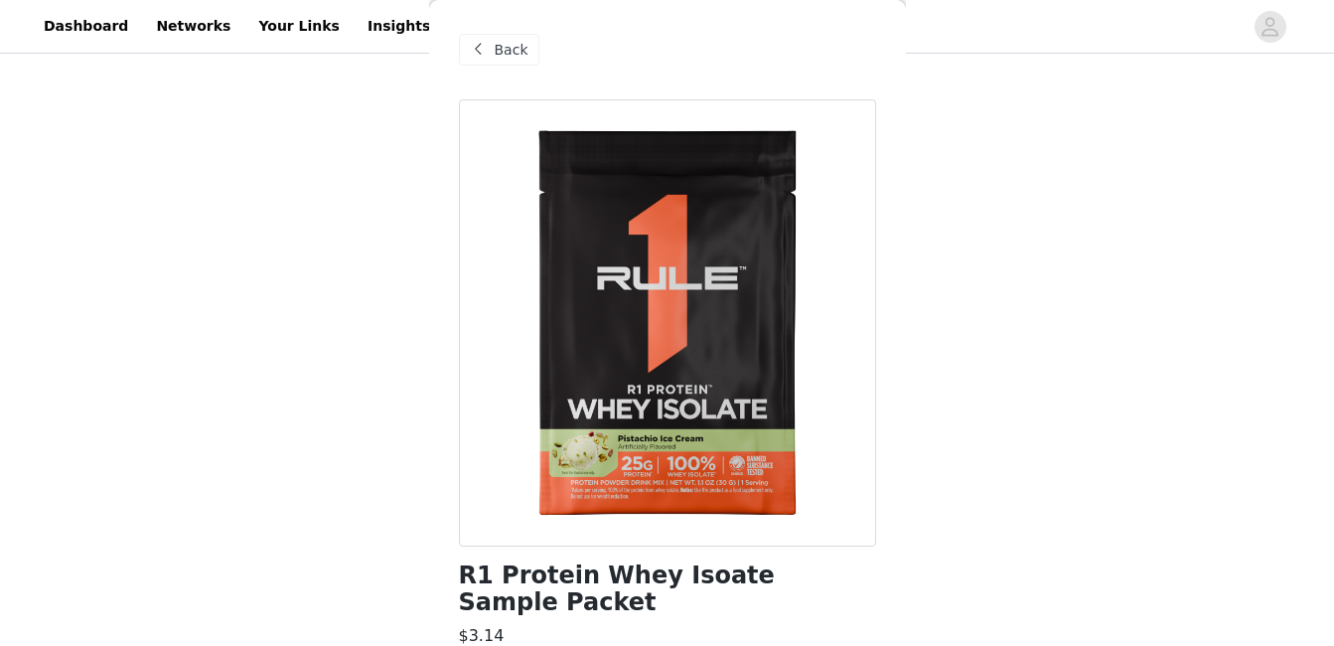
scroll to position [501, 0]
click at [510, 42] on span "Back" at bounding box center [512, 50] width 34 height 21
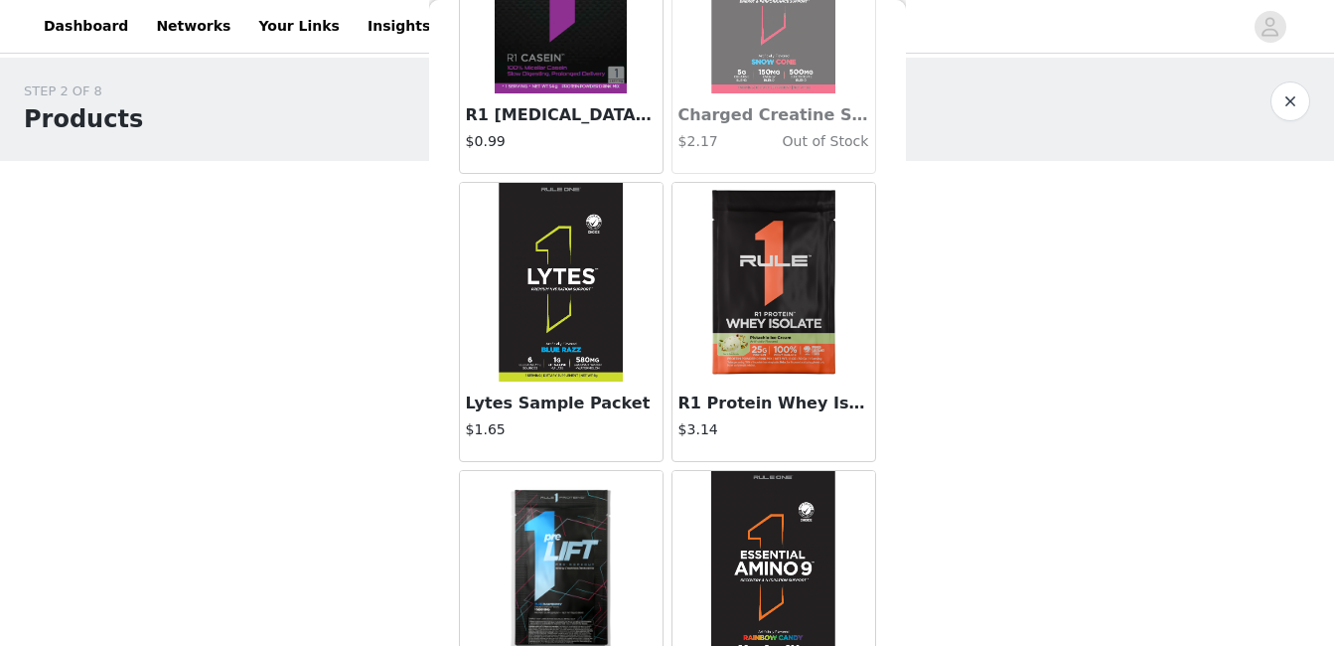
scroll to position [496, 0]
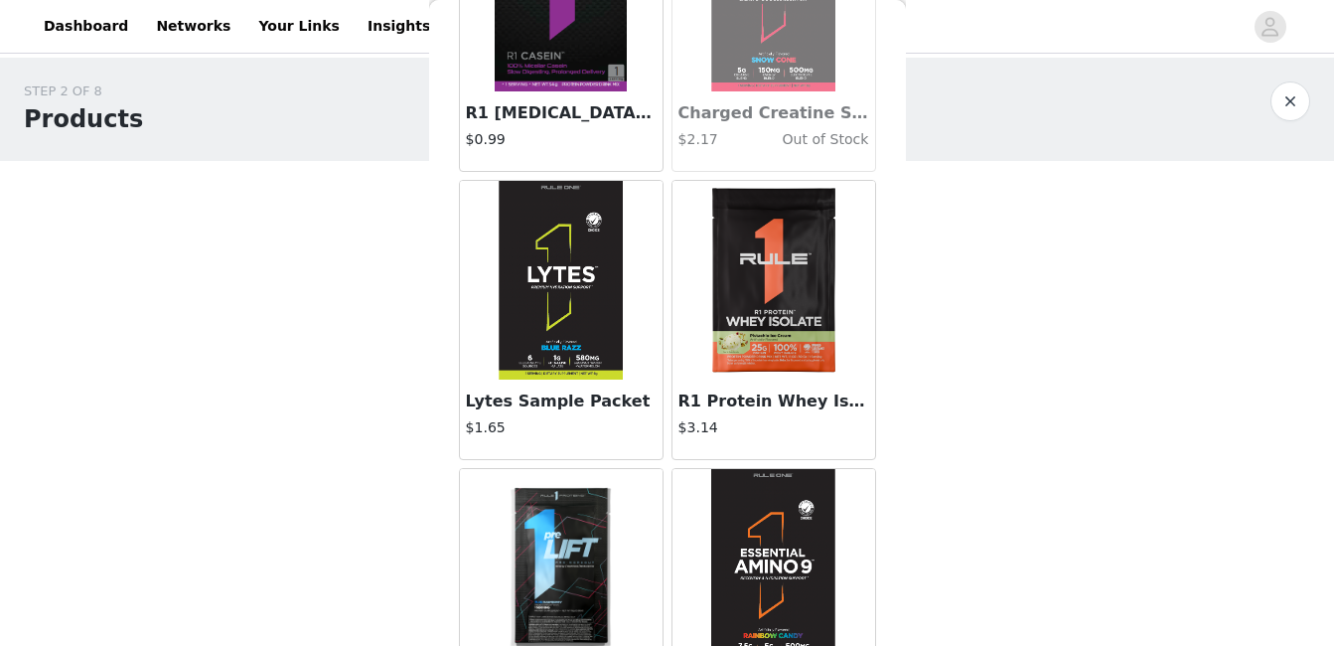
click at [747, 287] on img at bounding box center [774, 280] width 199 height 199
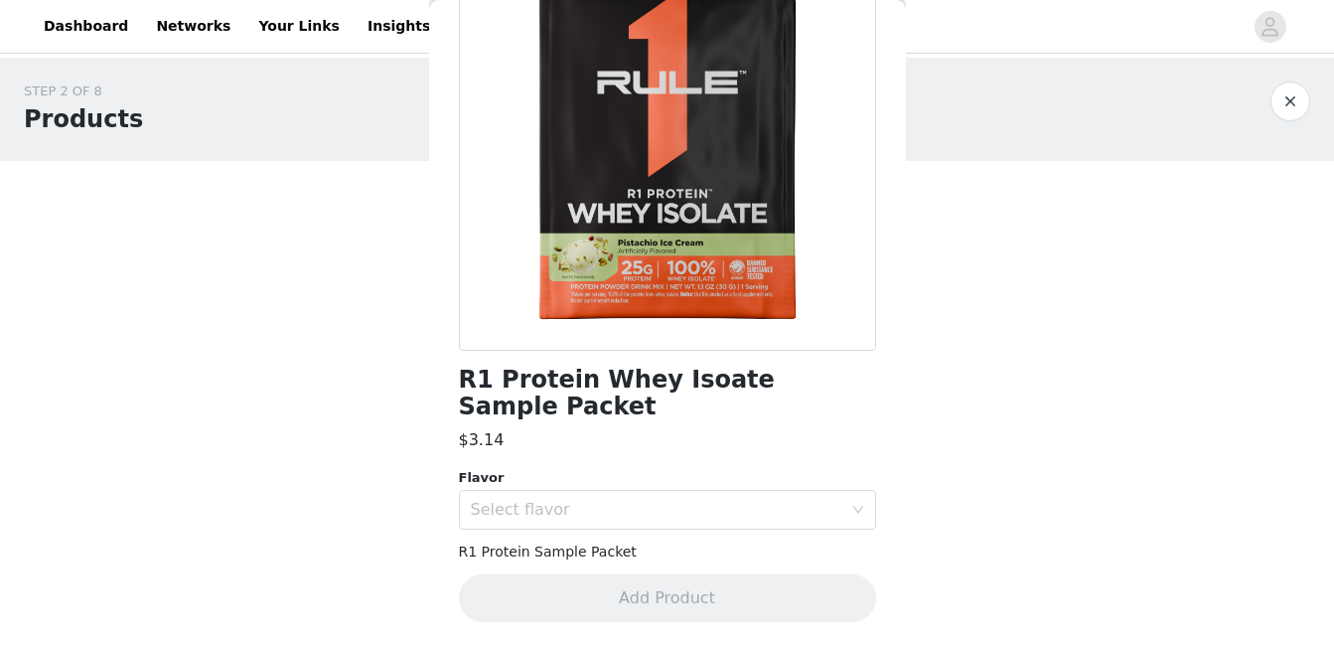
scroll to position [196, 0]
click at [619, 504] on div "Select flavor" at bounding box center [657, 510] width 372 height 20
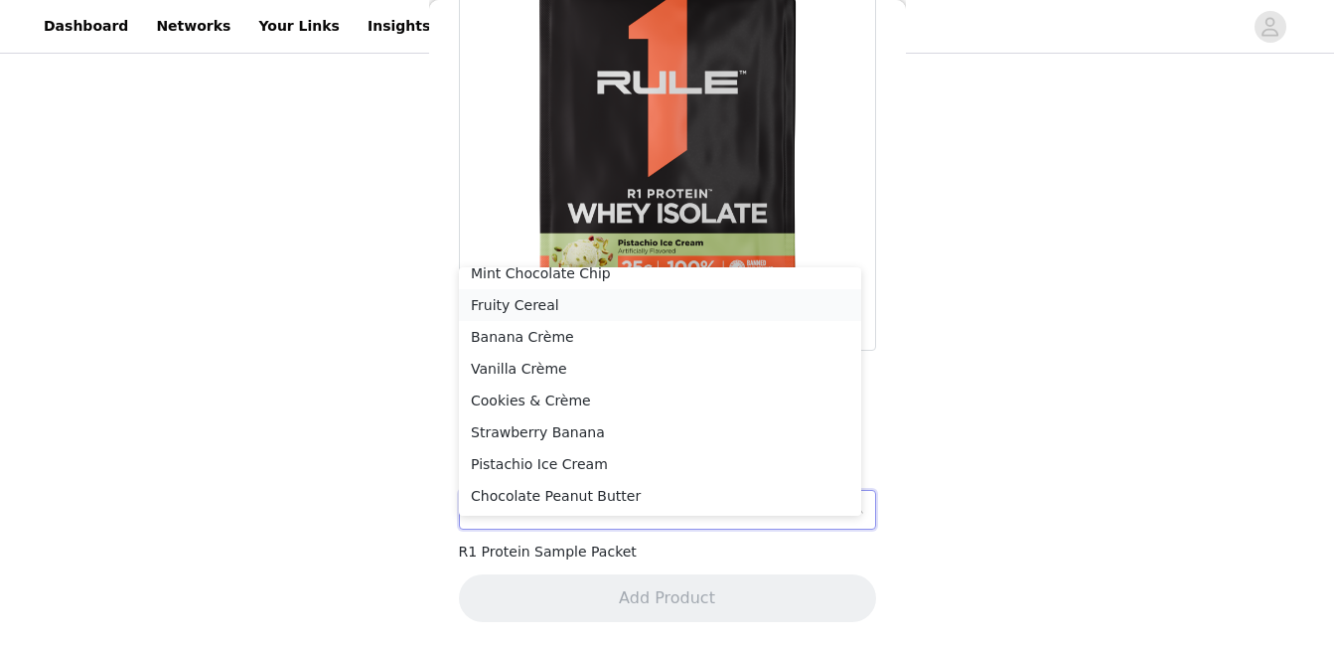
scroll to position [0, 0]
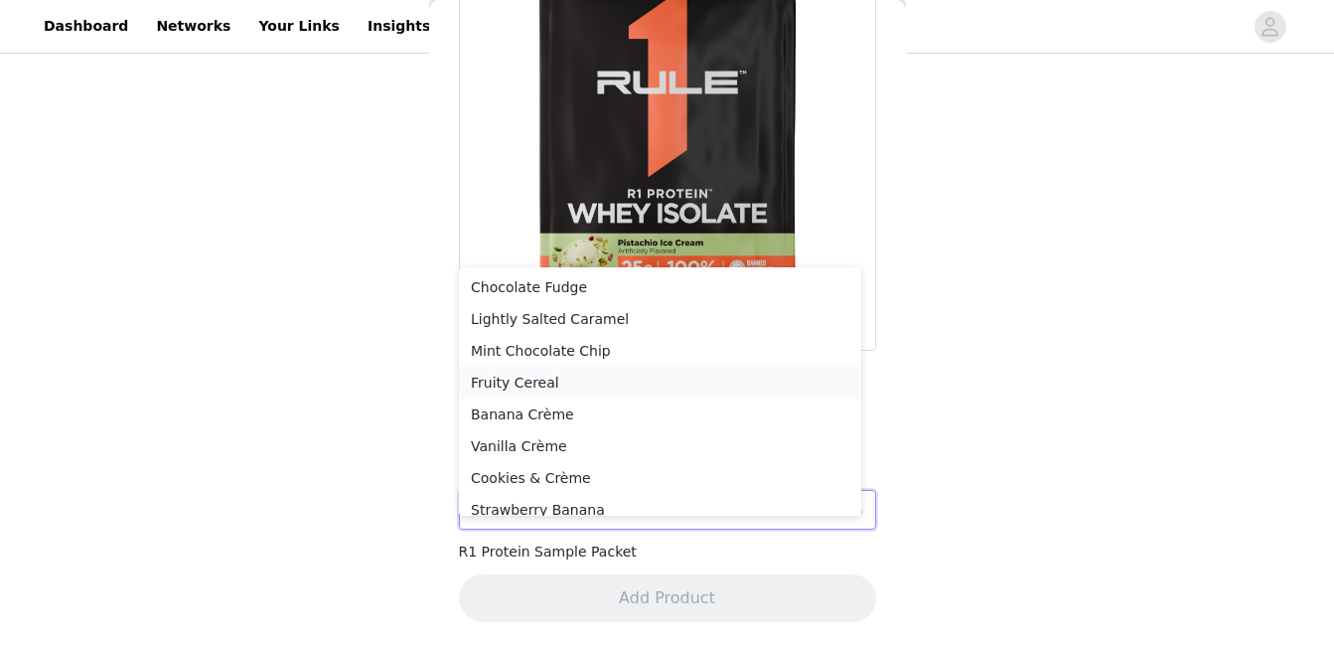
click at [578, 388] on li "Fruity Cereal" at bounding box center [660, 383] width 402 height 32
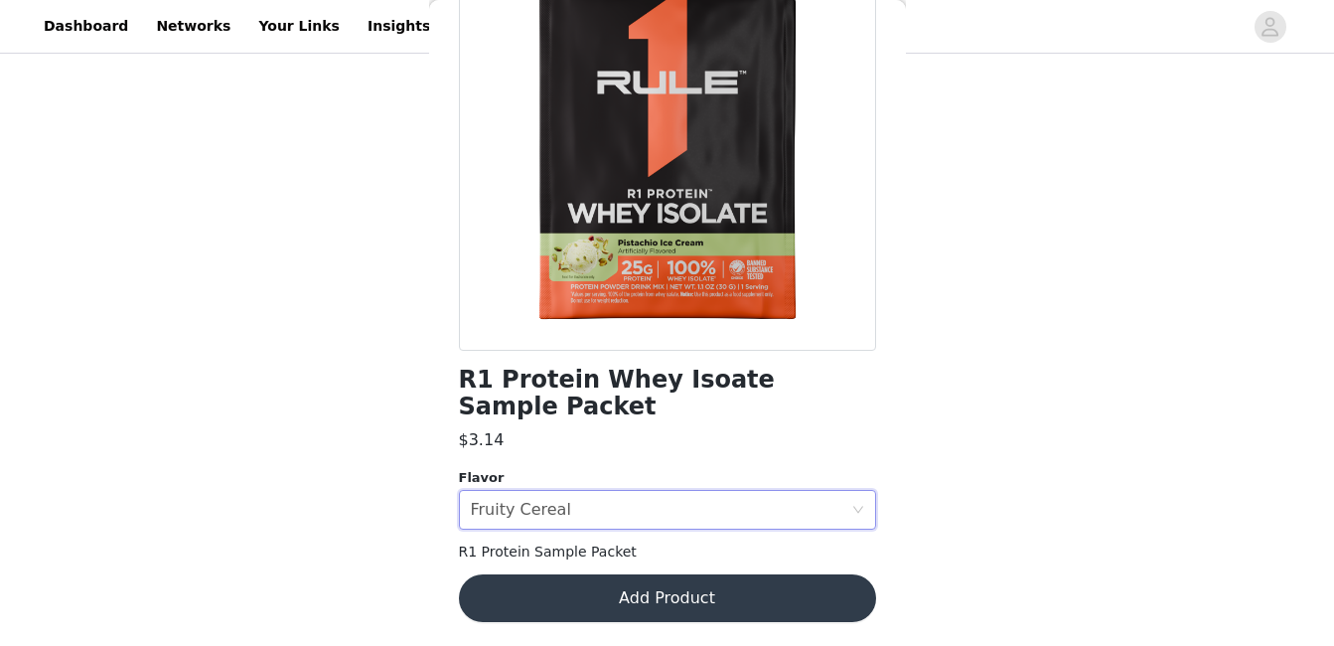
click at [642, 615] on button "Add Product" at bounding box center [667, 598] width 417 height 48
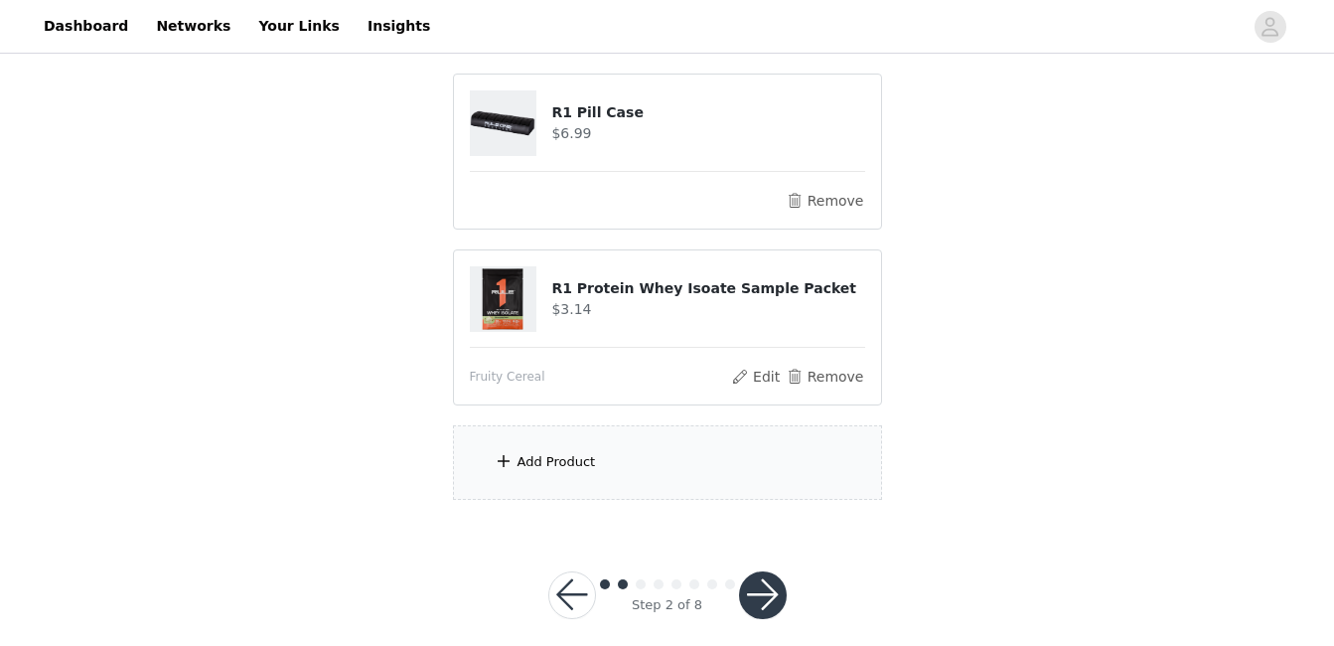
scroll to position [1628, 0]
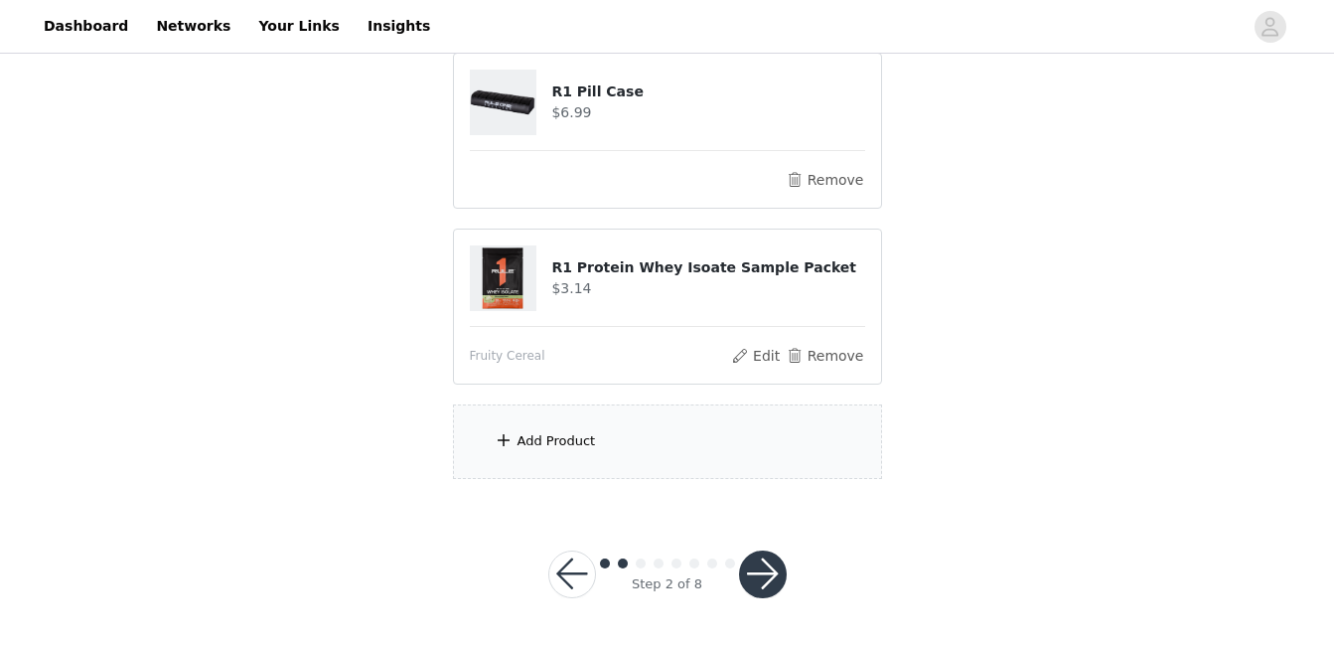
click at [660, 441] on div "Add Product" at bounding box center [667, 441] width 429 height 75
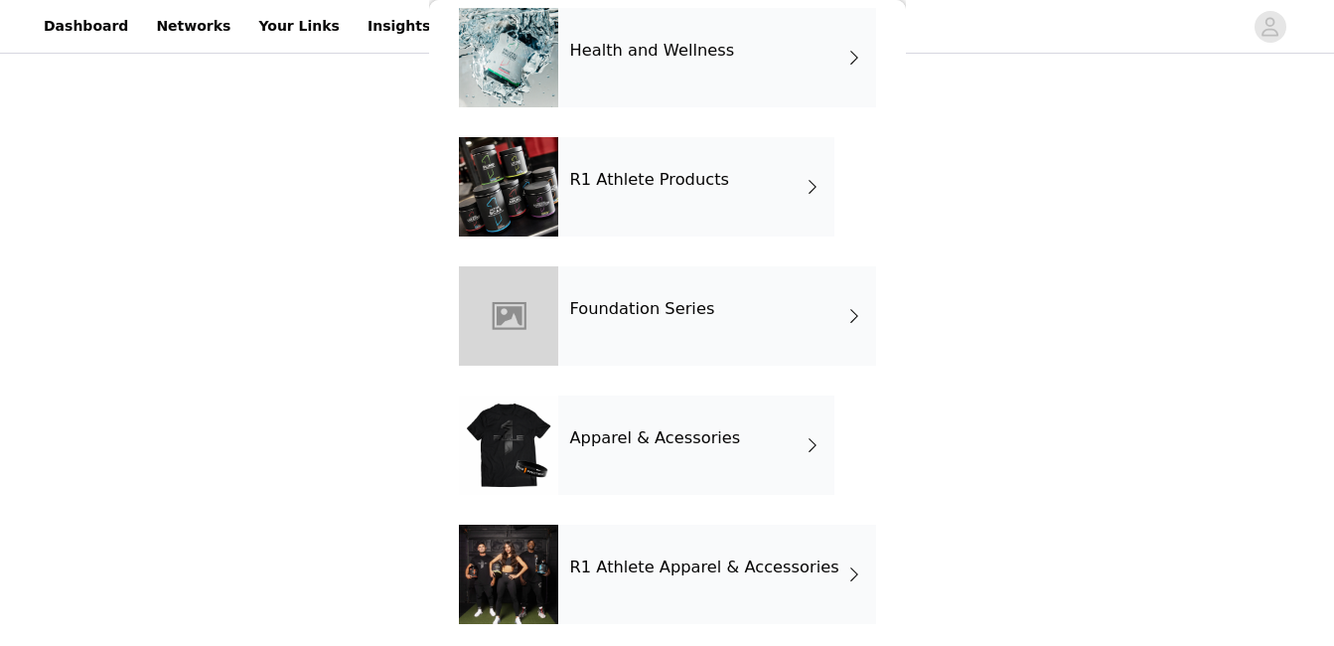
scroll to position [739, 0]
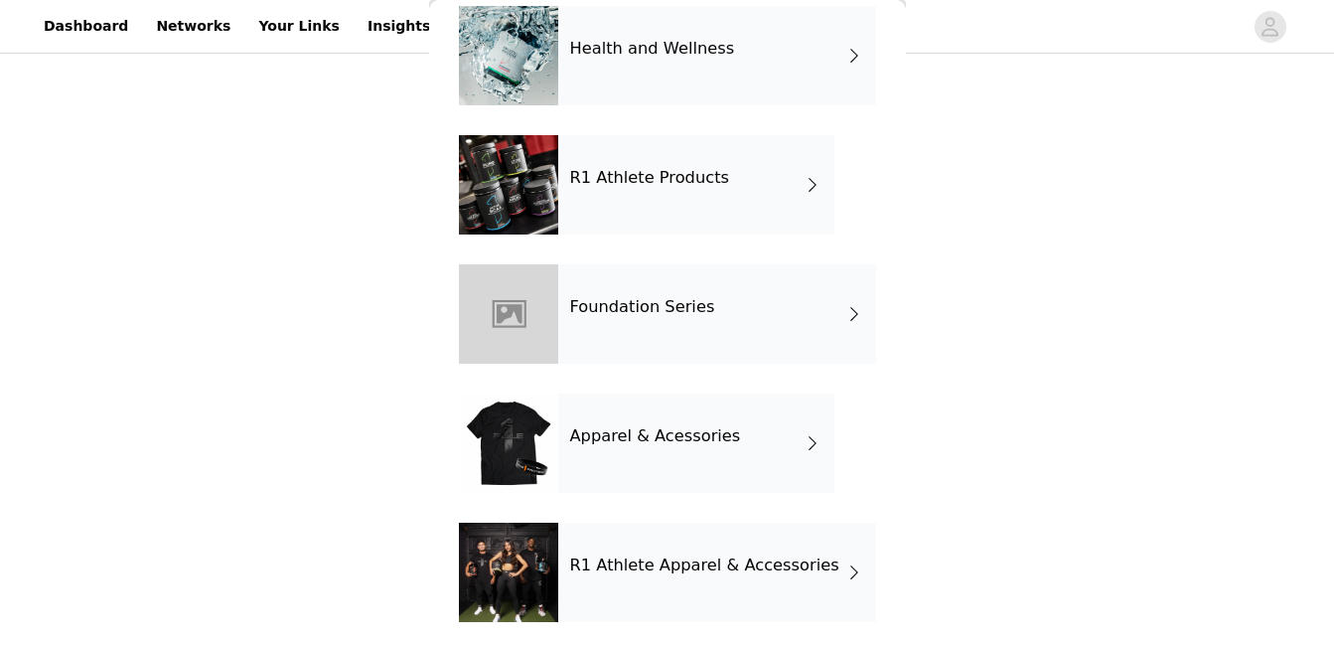
click at [638, 201] on div "R1 Athlete Products" at bounding box center [696, 184] width 276 height 99
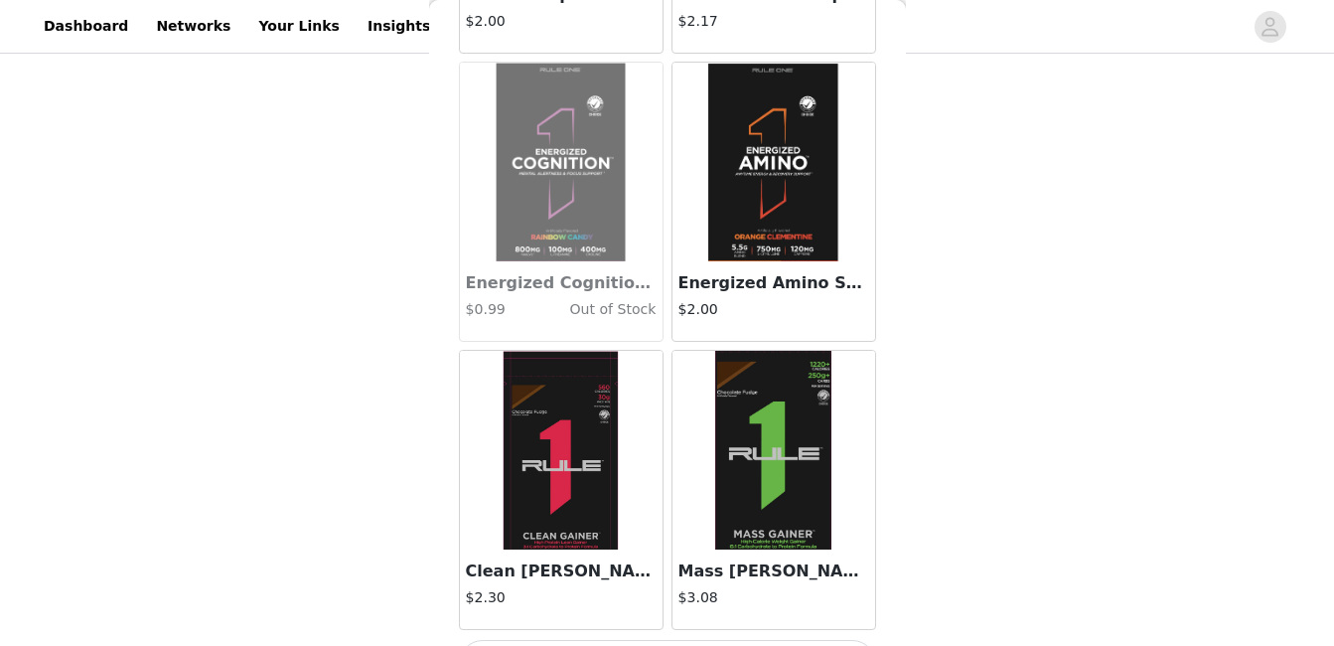
scroll to position [2394, 0]
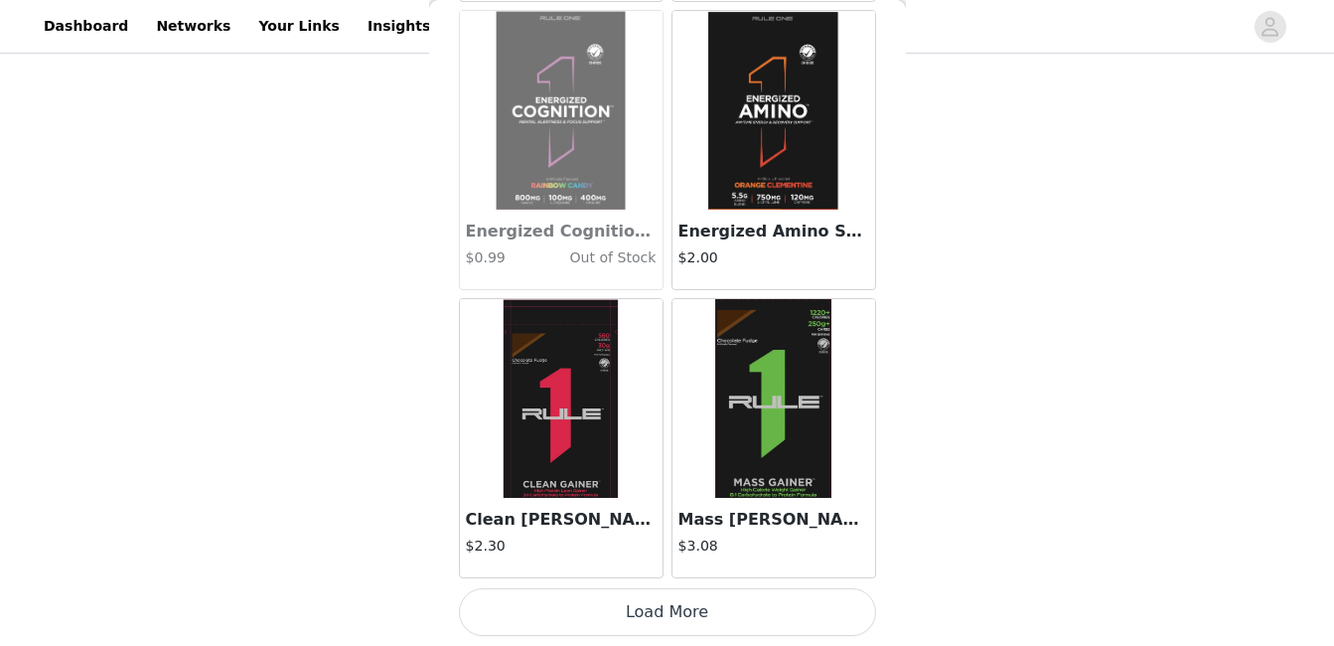
click at [628, 626] on button "Load More" at bounding box center [667, 612] width 417 height 48
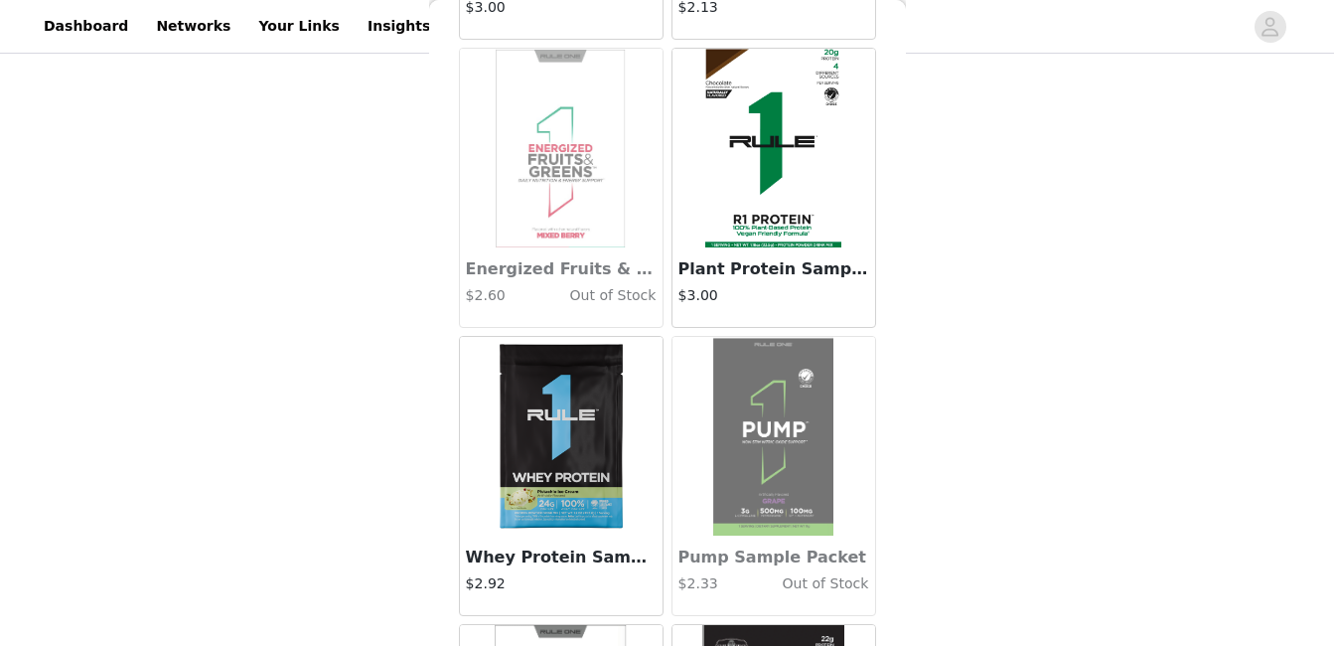
scroll to position [1203, 0]
click at [766, 215] on img at bounding box center [773, 149] width 137 height 199
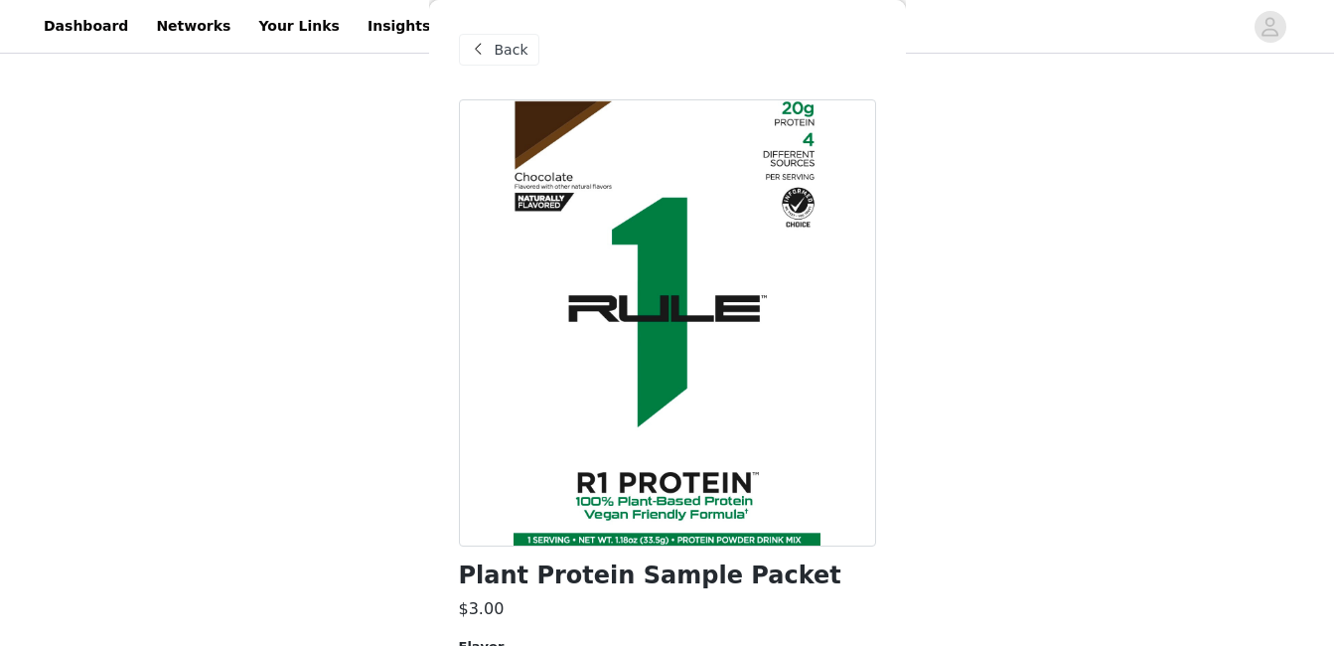
scroll to position [169, 0]
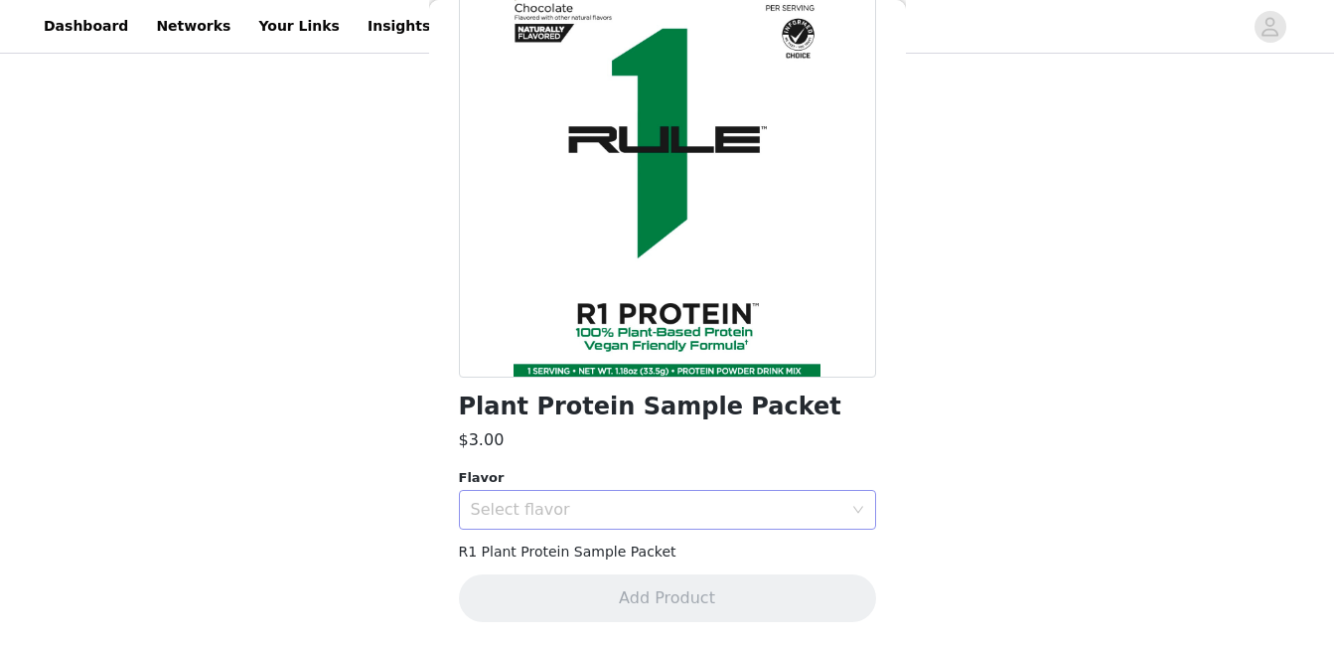
click at [600, 518] on div "Select flavor" at bounding box center [657, 510] width 372 height 20
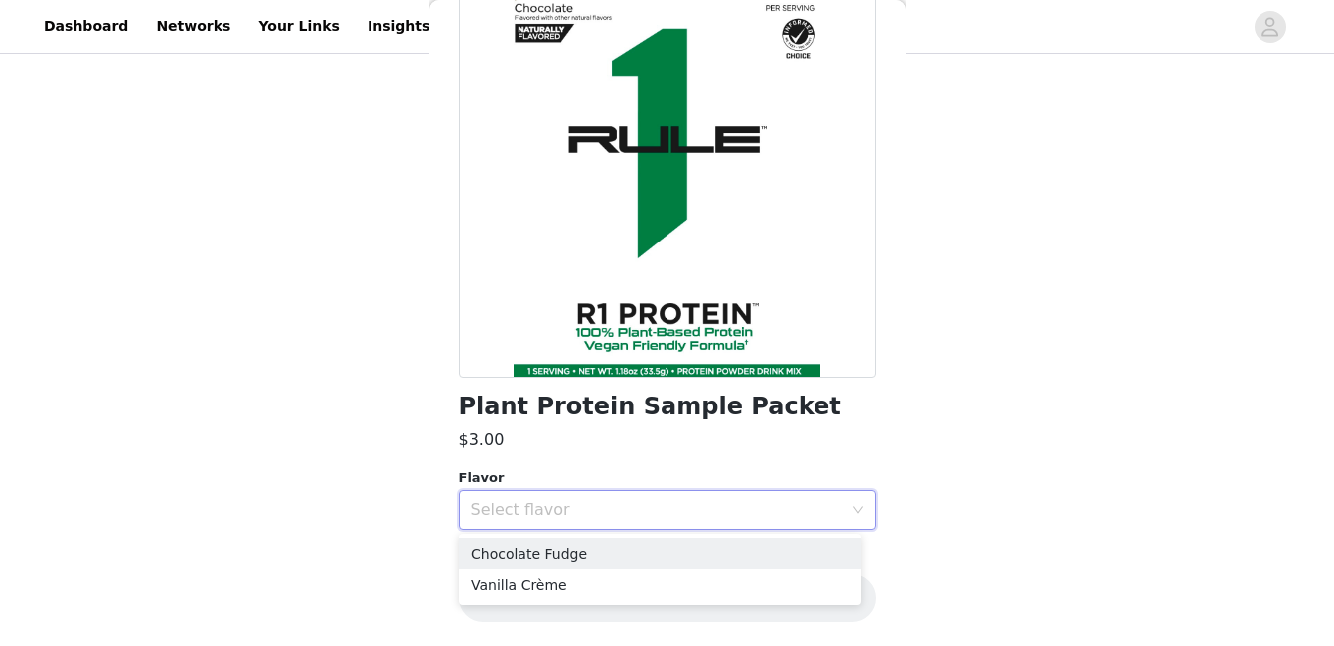
click at [613, 446] on div "$3.00" at bounding box center [667, 440] width 417 height 24
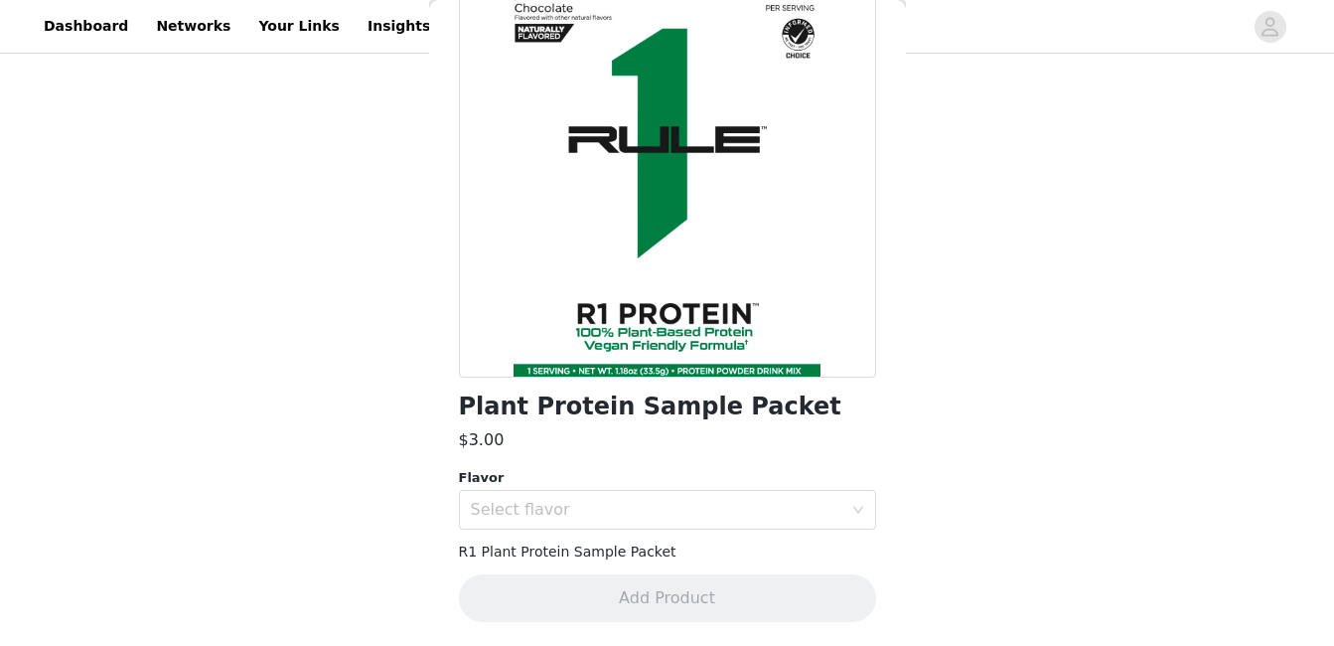
scroll to position [0, 0]
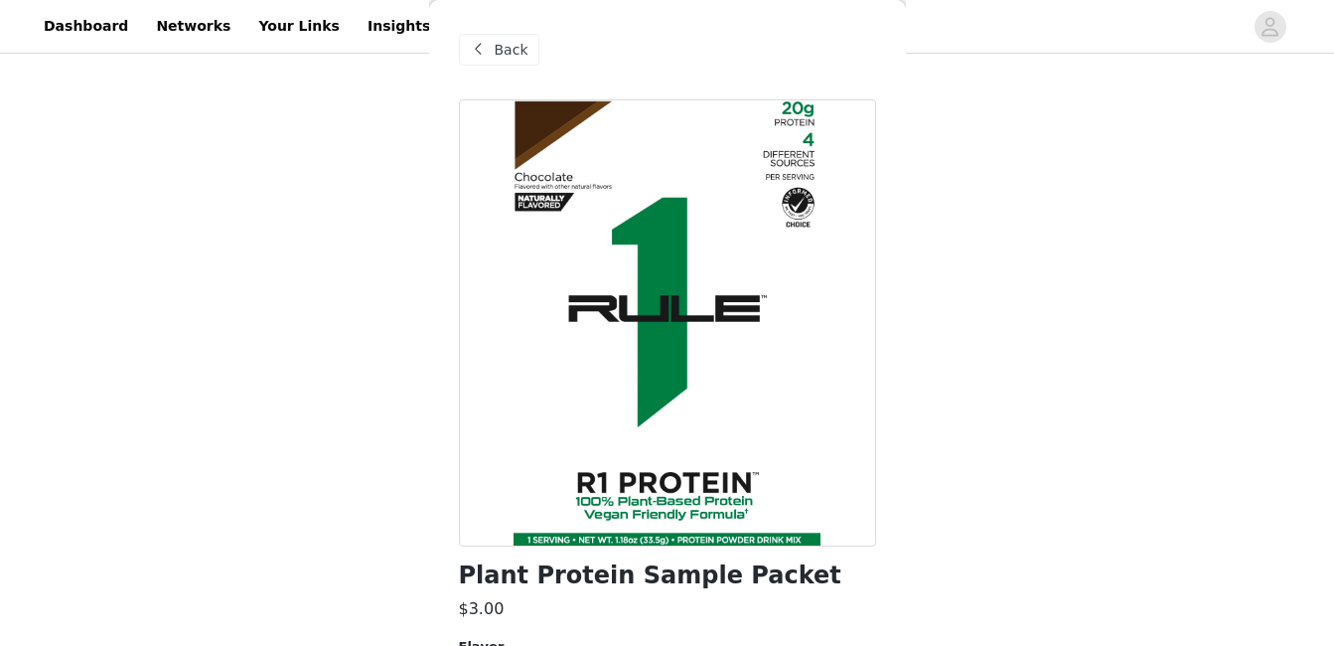
click at [496, 49] on span "Back" at bounding box center [512, 50] width 34 height 21
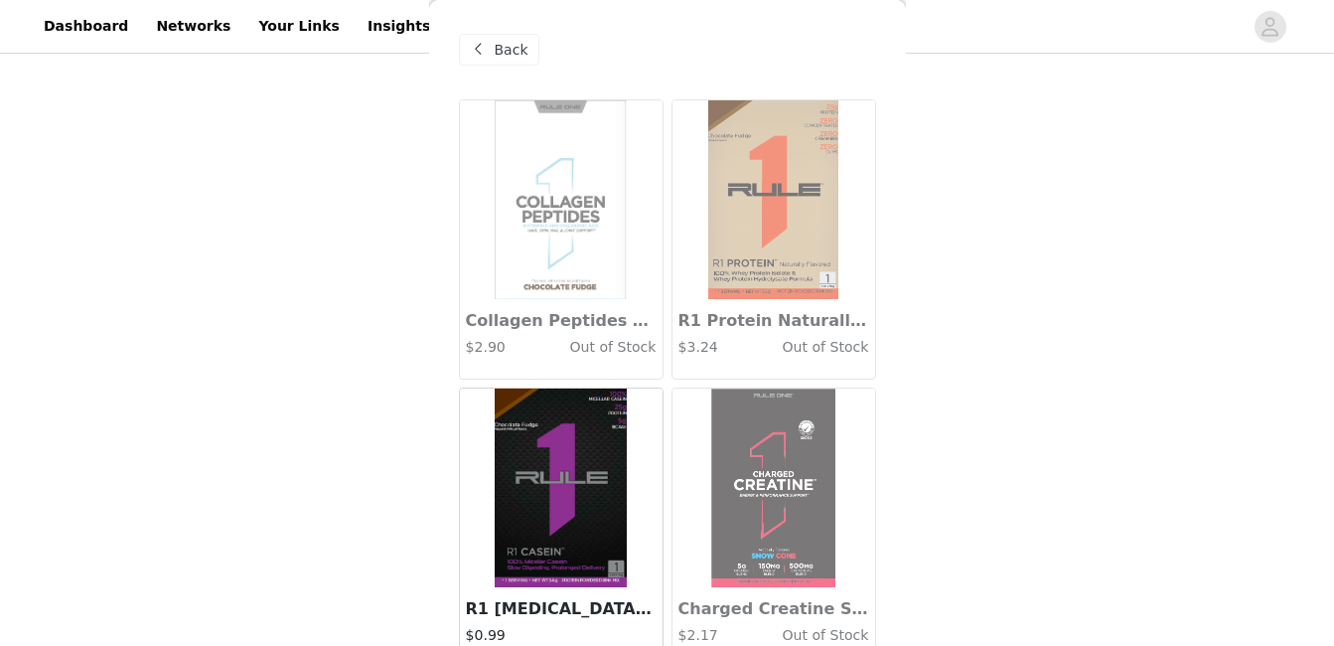
click at [496, 49] on span "Back" at bounding box center [512, 50] width 34 height 21
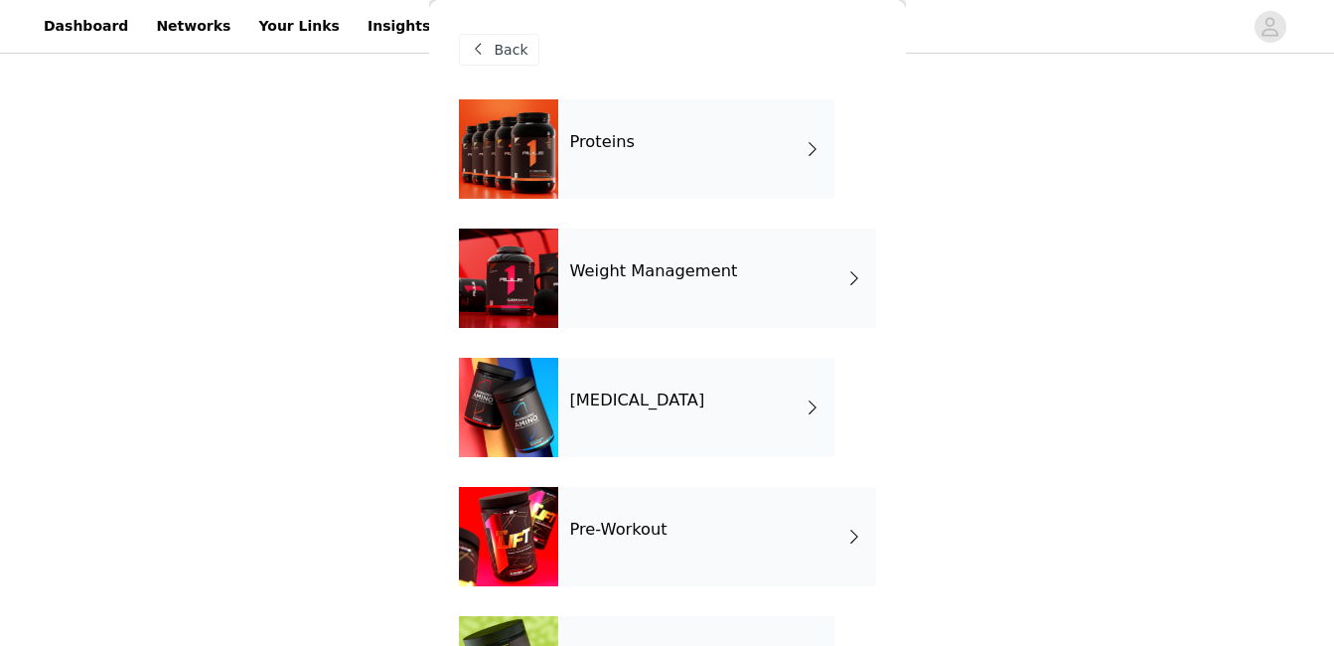
click at [496, 49] on span "Back" at bounding box center [512, 50] width 34 height 21
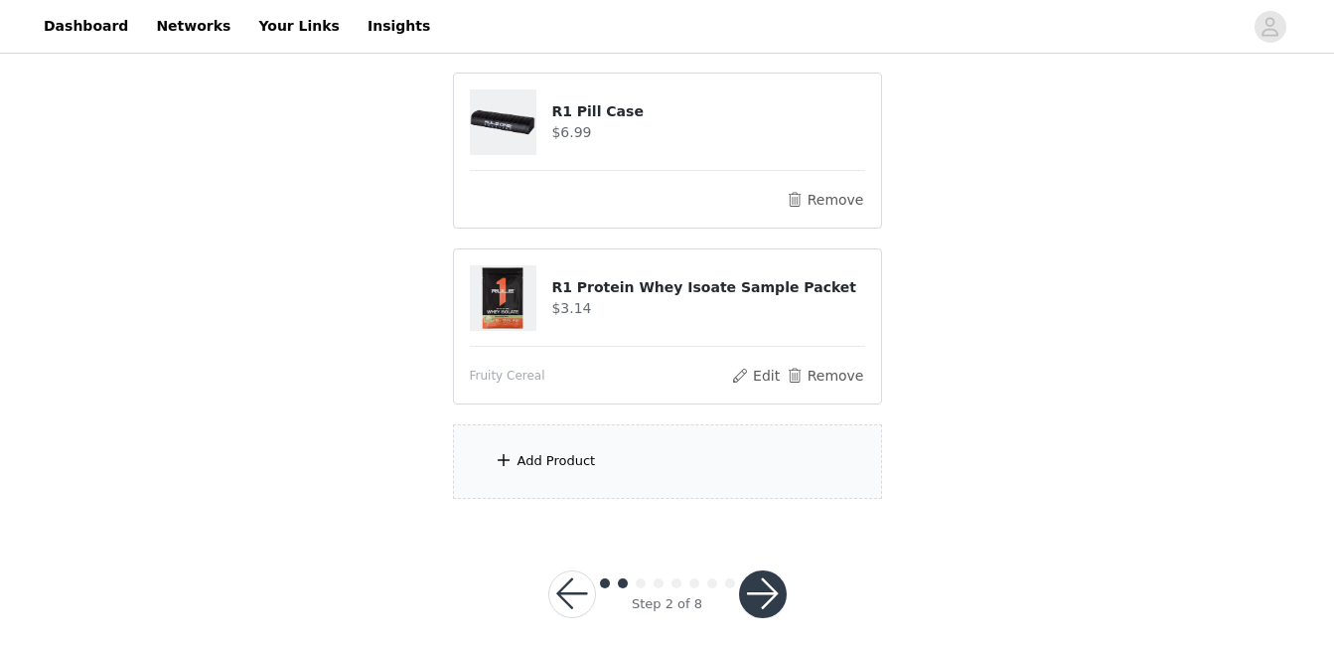
scroll to position [1627, 0]
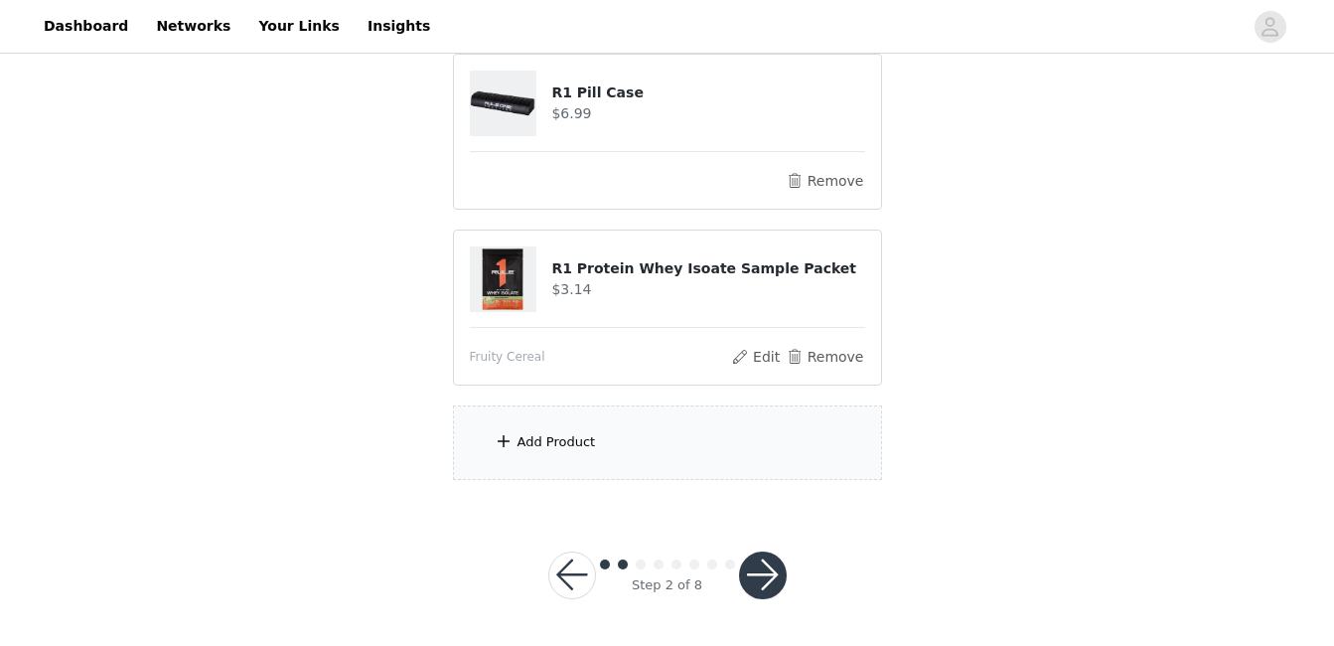
click at [765, 582] on button "button" at bounding box center [763, 575] width 48 height 48
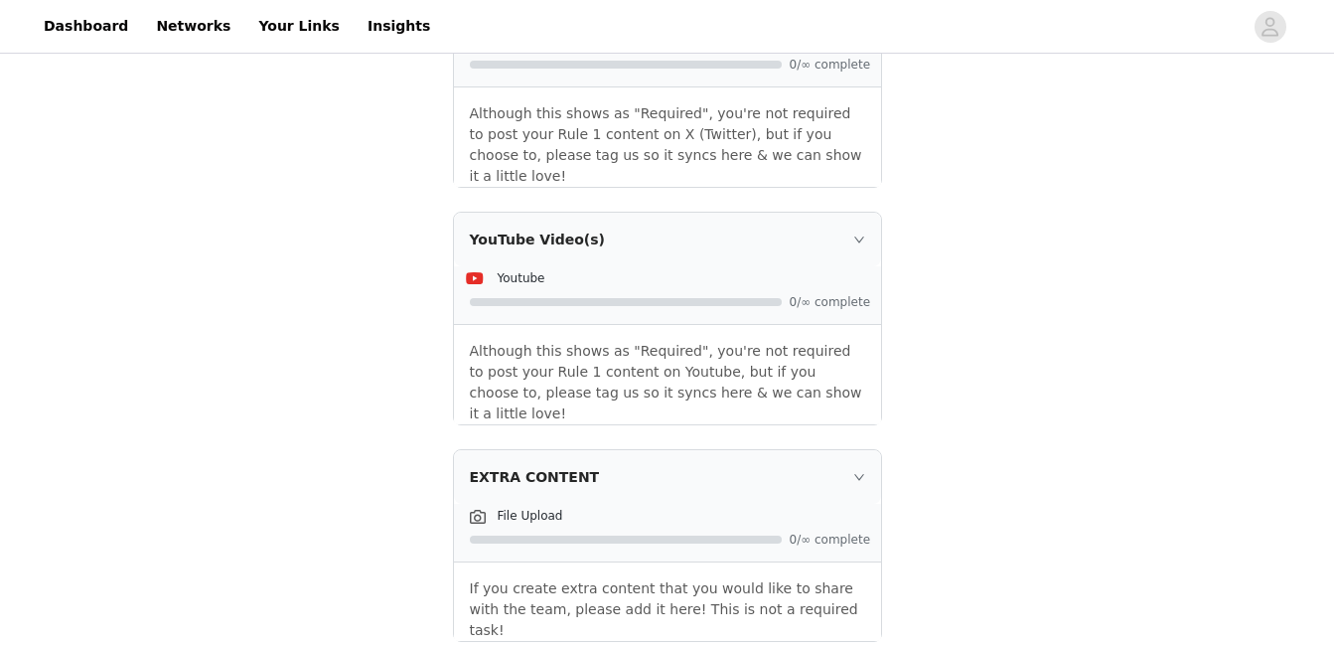
scroll to position [2646, 0]
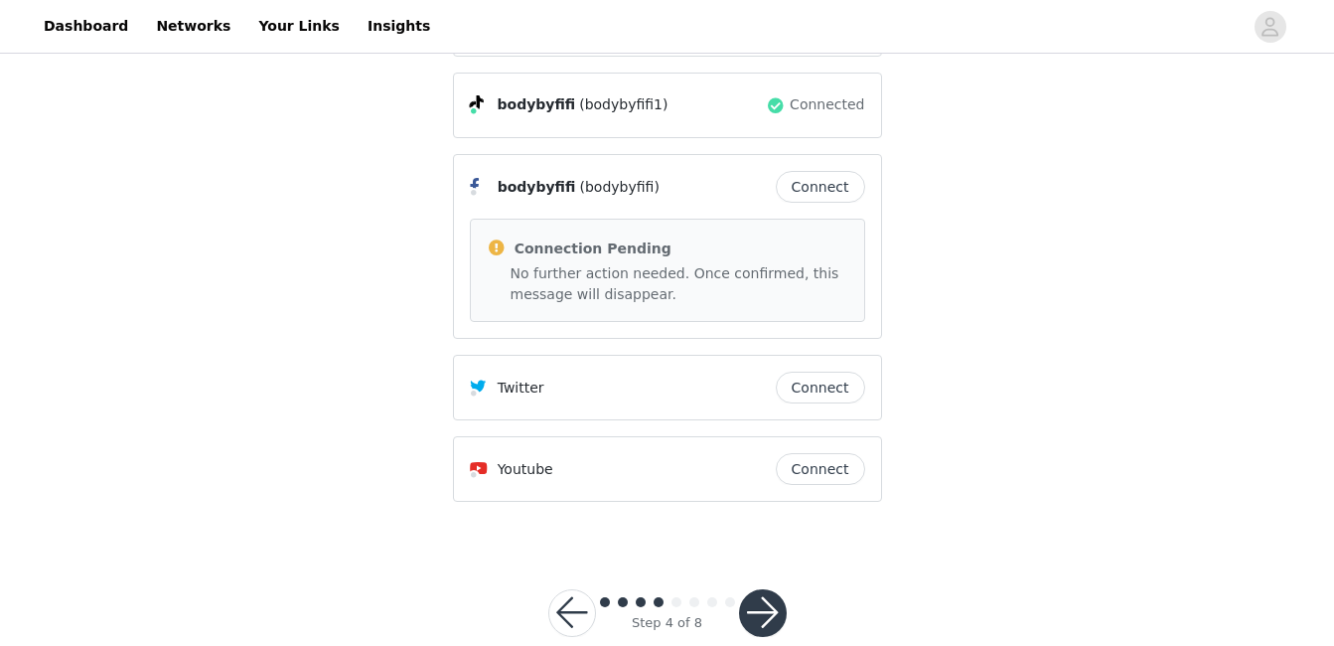
scroll to position [353, 0]
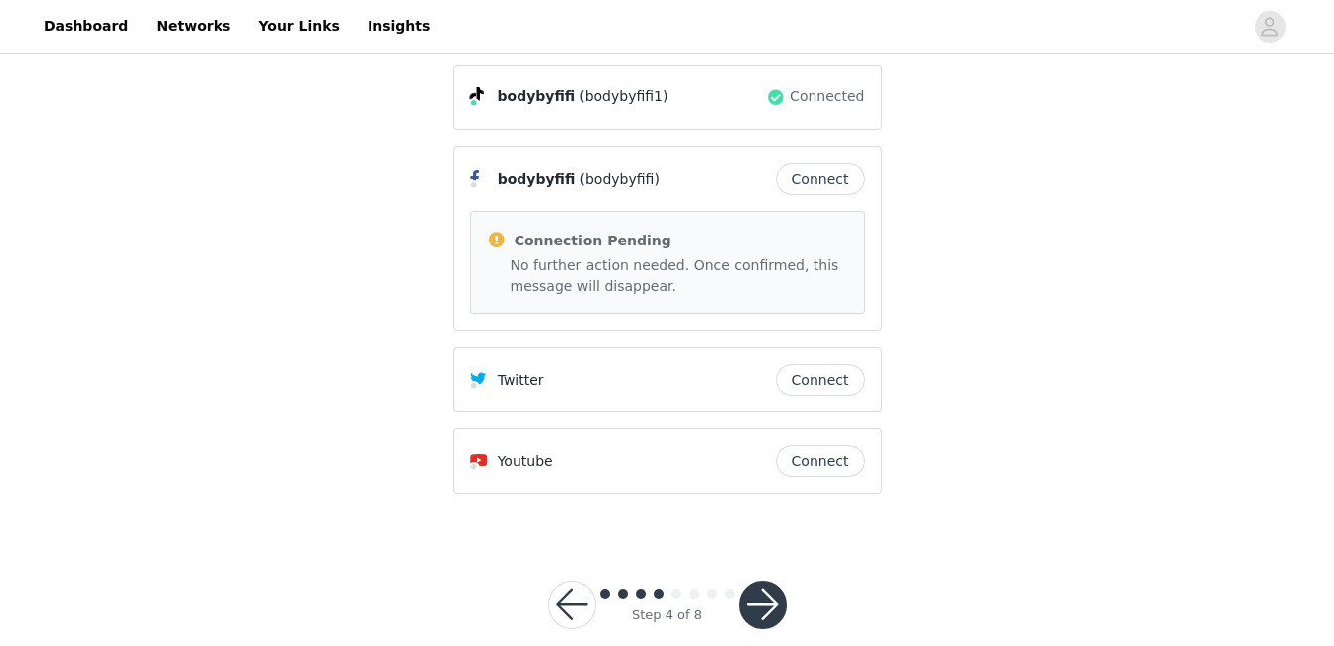
click at [758, 581] on button "button" at bounding box center [763, 605] width 48 height 48
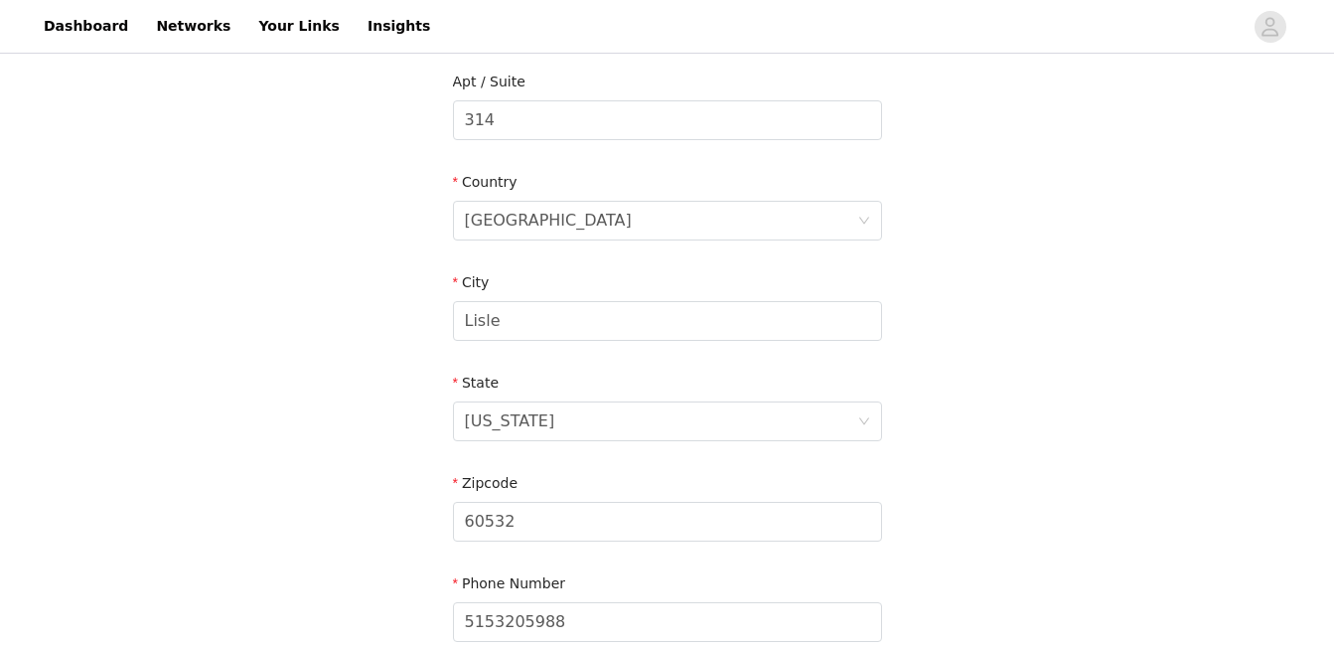
scroll to position [709, 0]
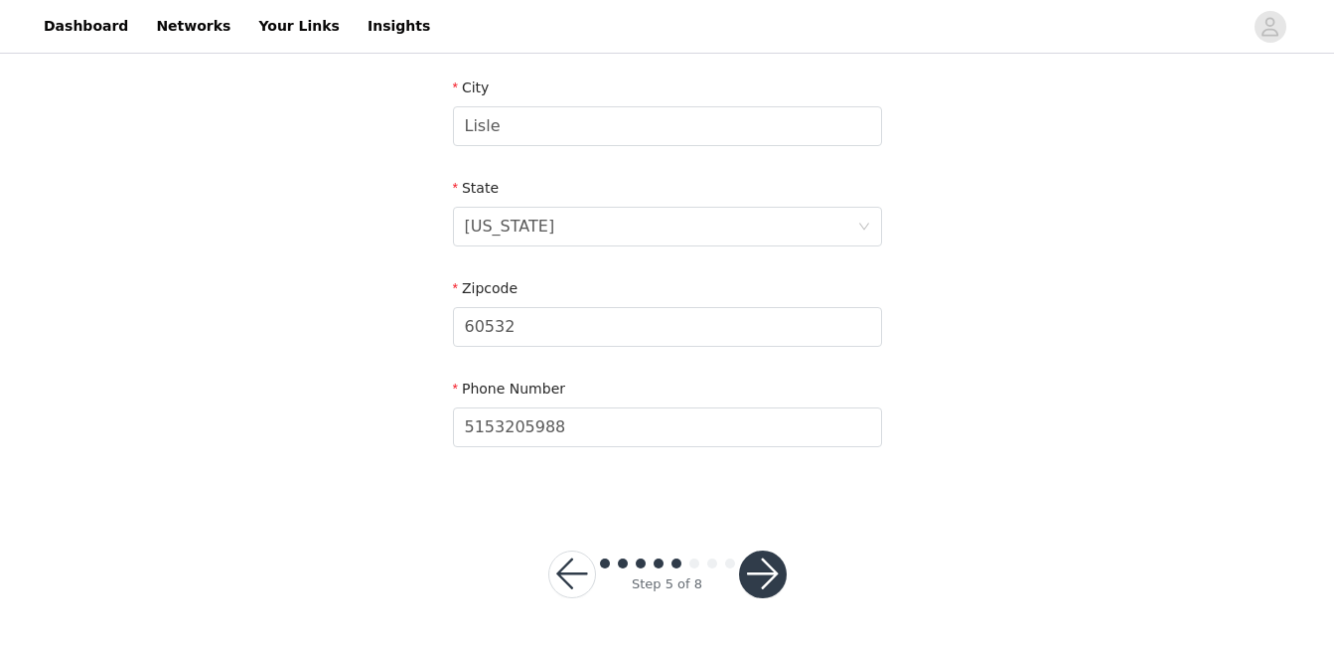
click at [774, 560] on button "button" at bounding box center [763, 574] width 48 height 48
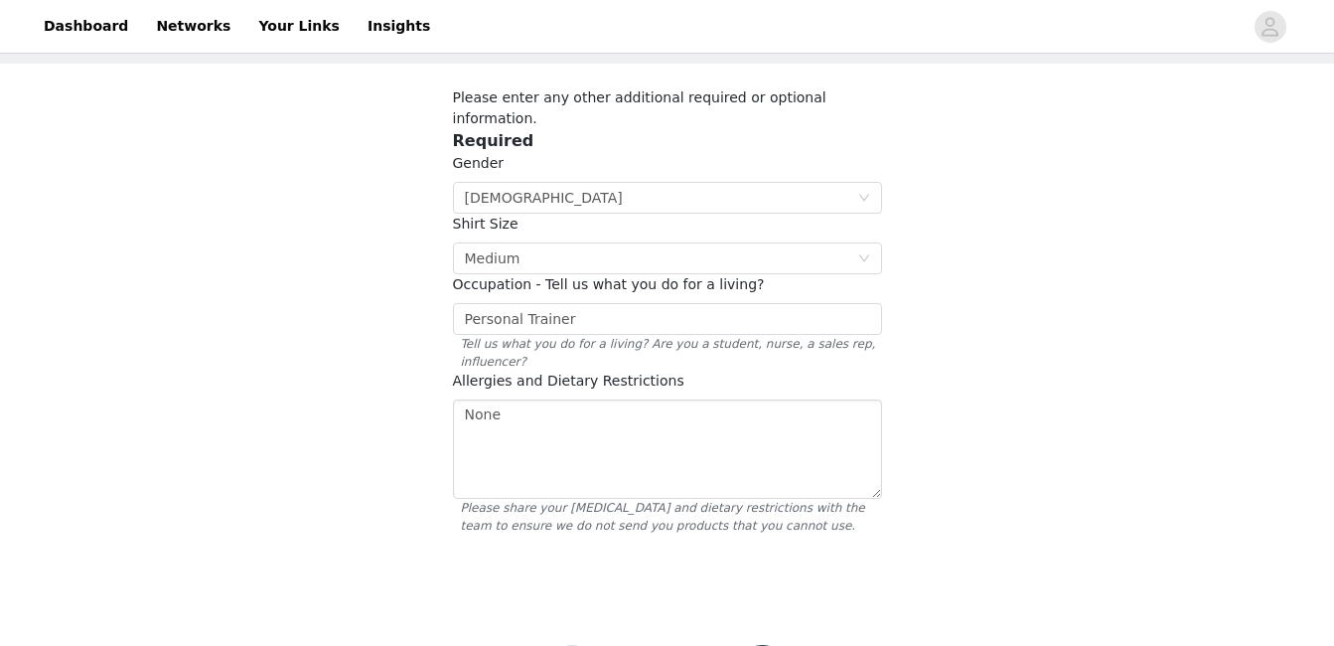
scroll to position [153, 0]
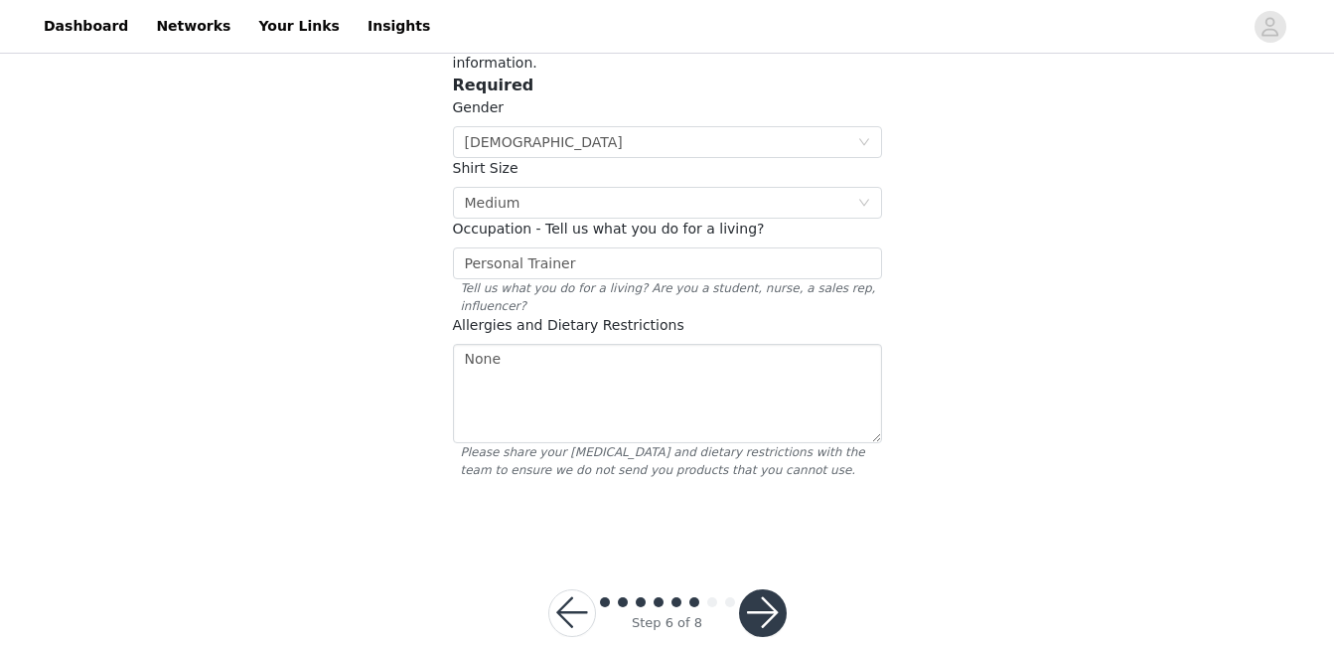
click at [767, 589] on button "button" at bounding box center [763, 613] width 48 height 48
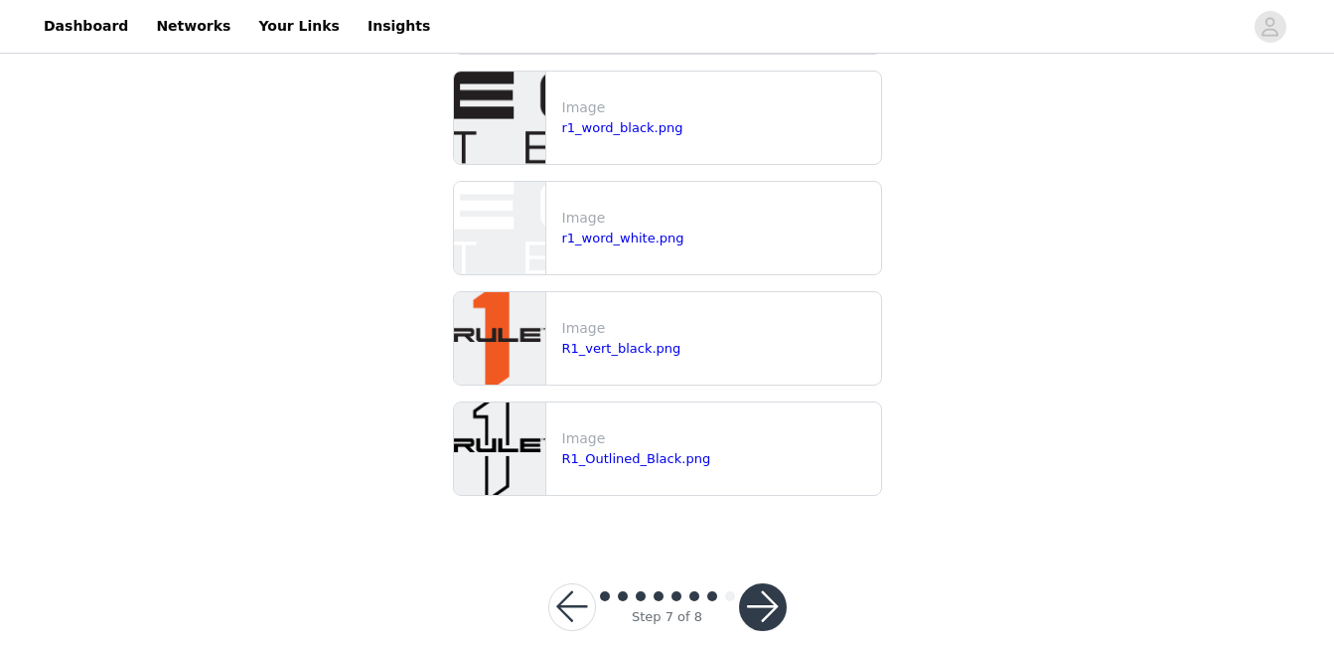
scroll to position [617, 0]
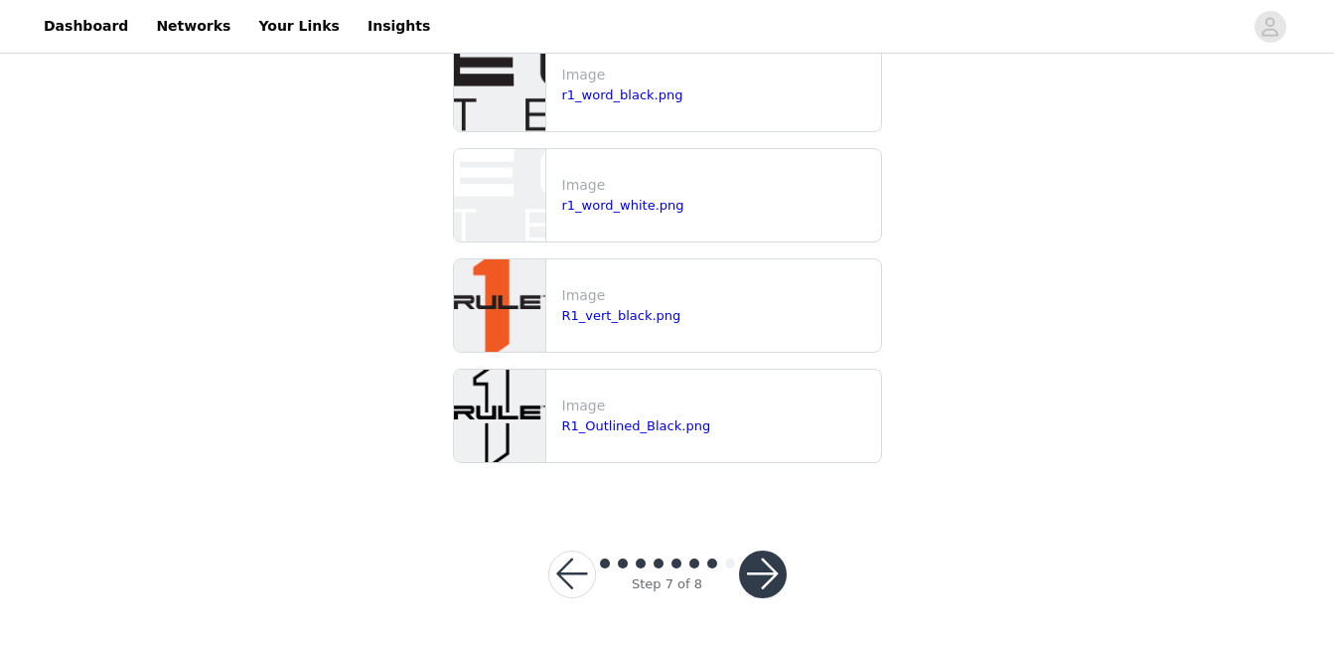
click at [761, 577] on button "button" at bounding box center [763, 574] width 48 height 48
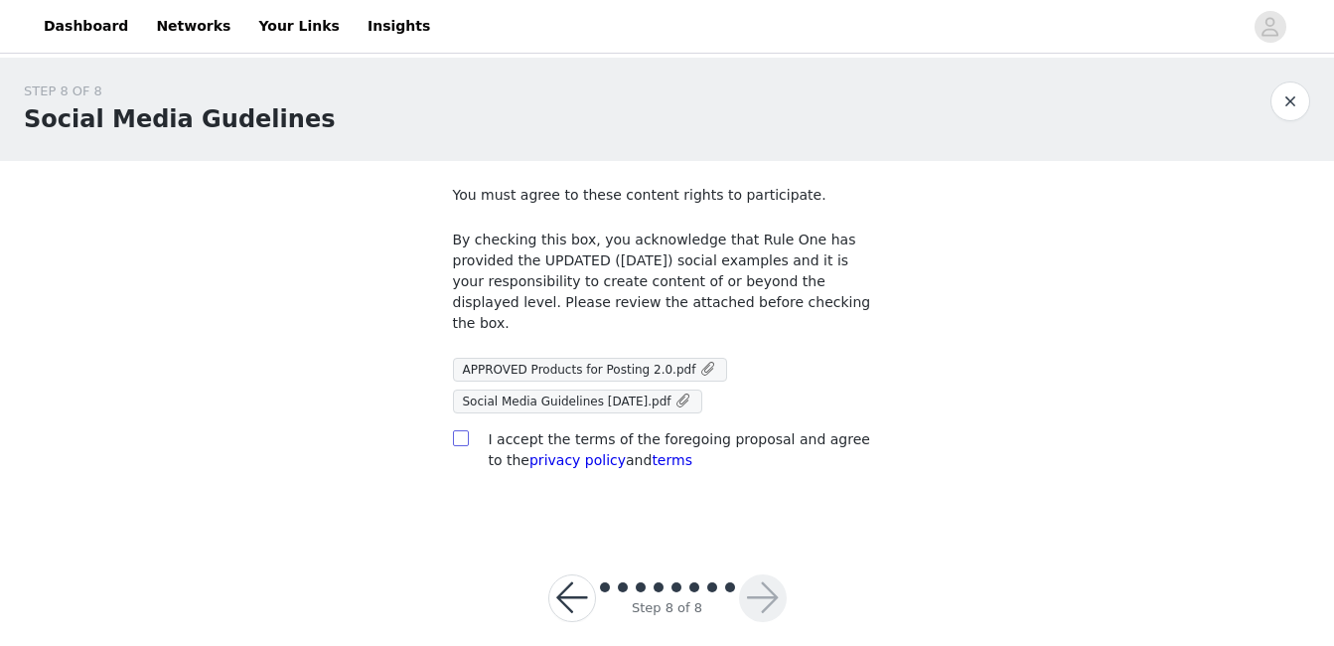
click at [457, 430] on input "checkbox" at bounding box center [460, 437] width 14 height 14
checkbox input "true"
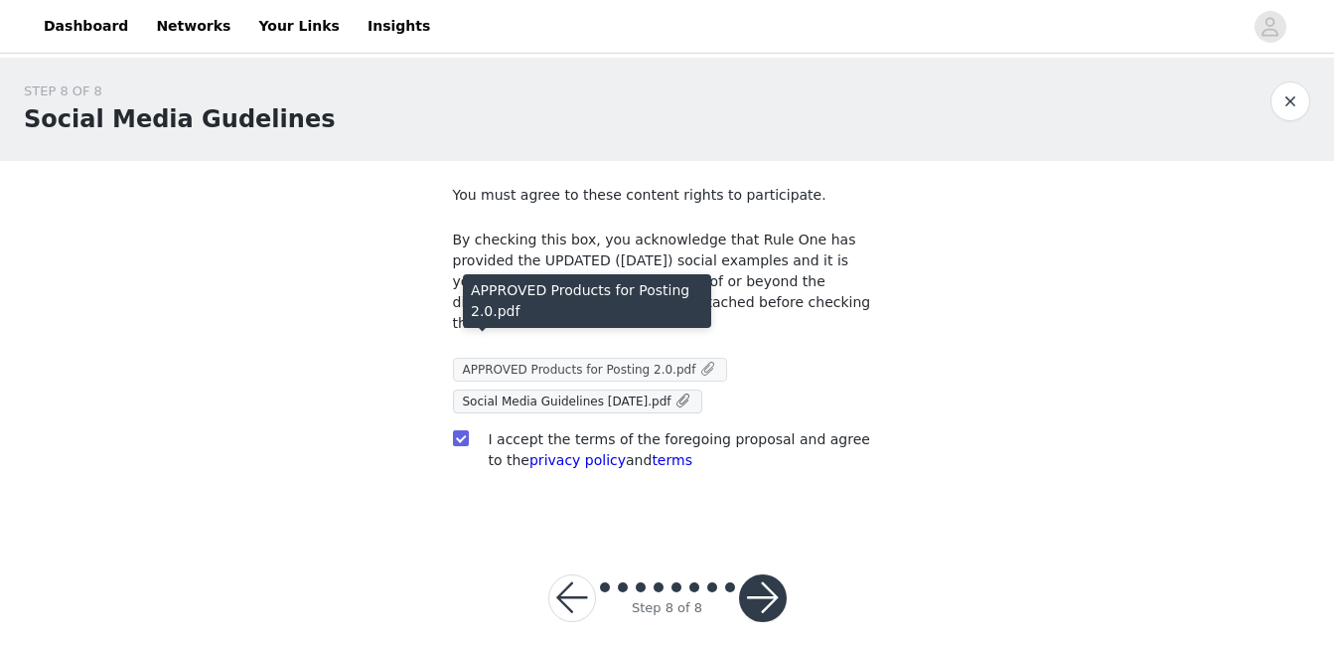
click at [518, 363] on span "APPROVED Products for Posting 2.0.pdf" at bounding box center [579, 370] width 233 height 14
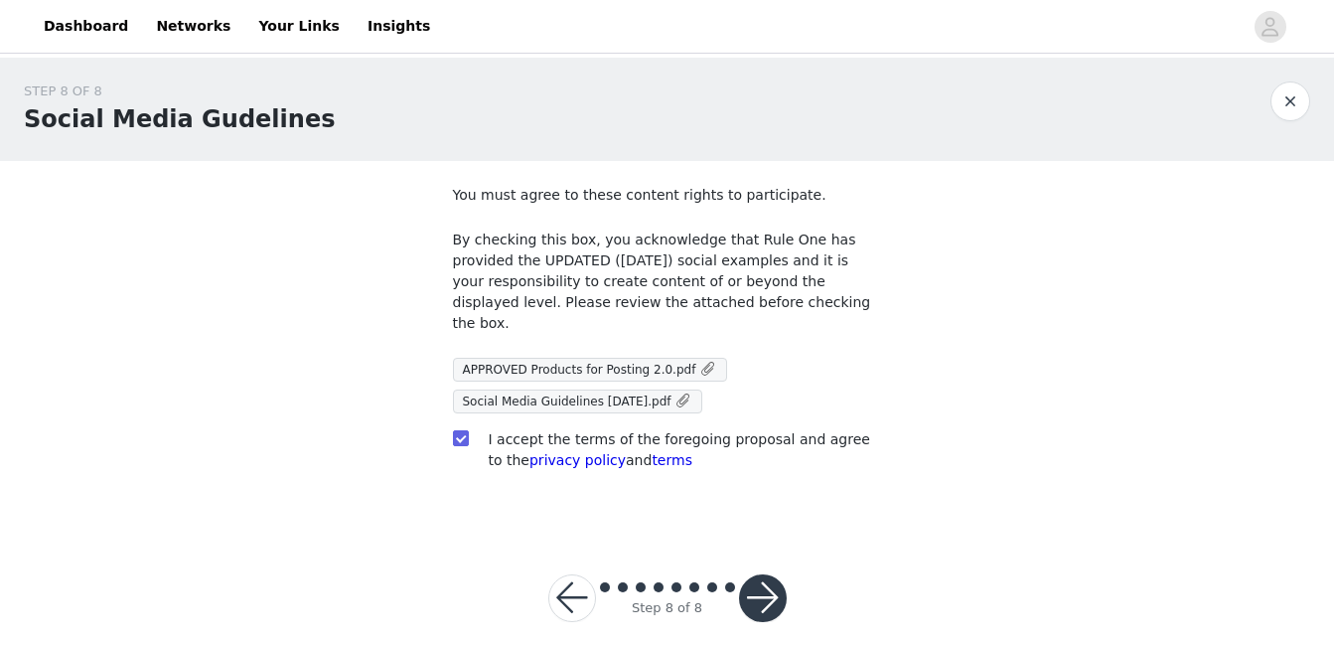
click at [751, 574] on button "button" at bounding box center [763, 598] width 48 height 48
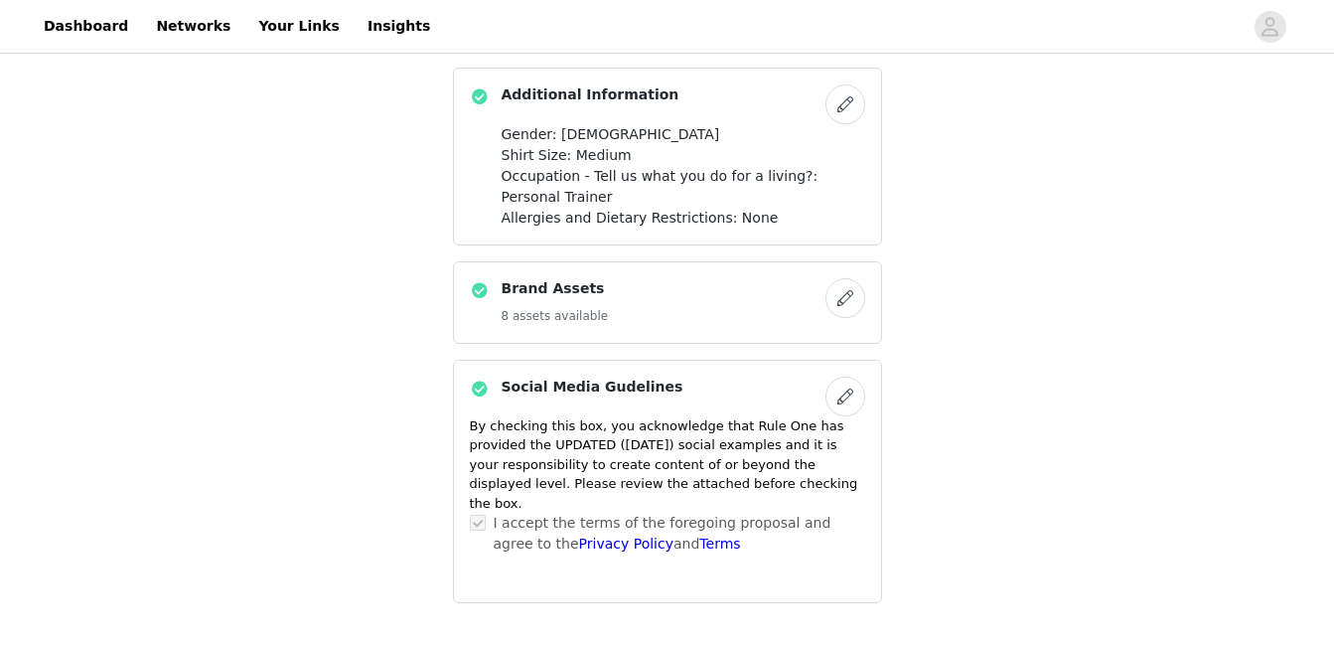
scroll to position [2184, 0]
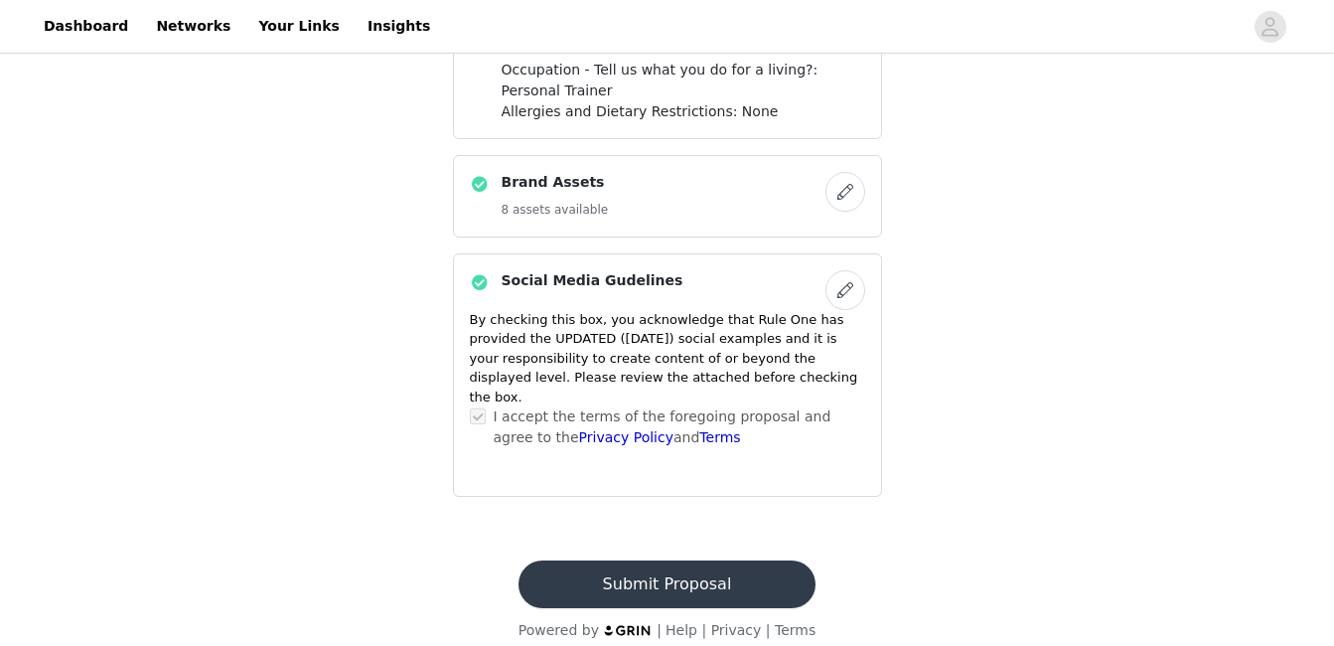
click at [734, 570] on button "Submit Proposal" at bounding box center [667, 584] width 297 height 48
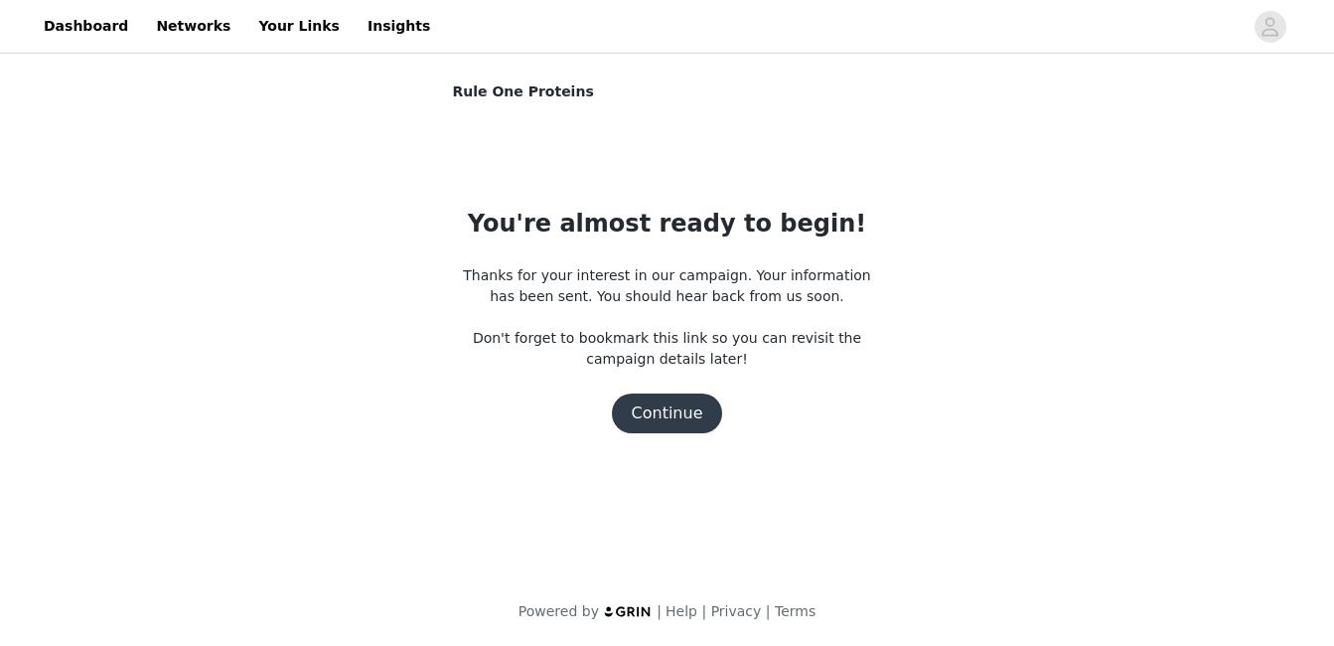
scroll to position [0, 0]
click at [666, 408] on button "Continue" at bounding box center [674, 413] width 111 height 40
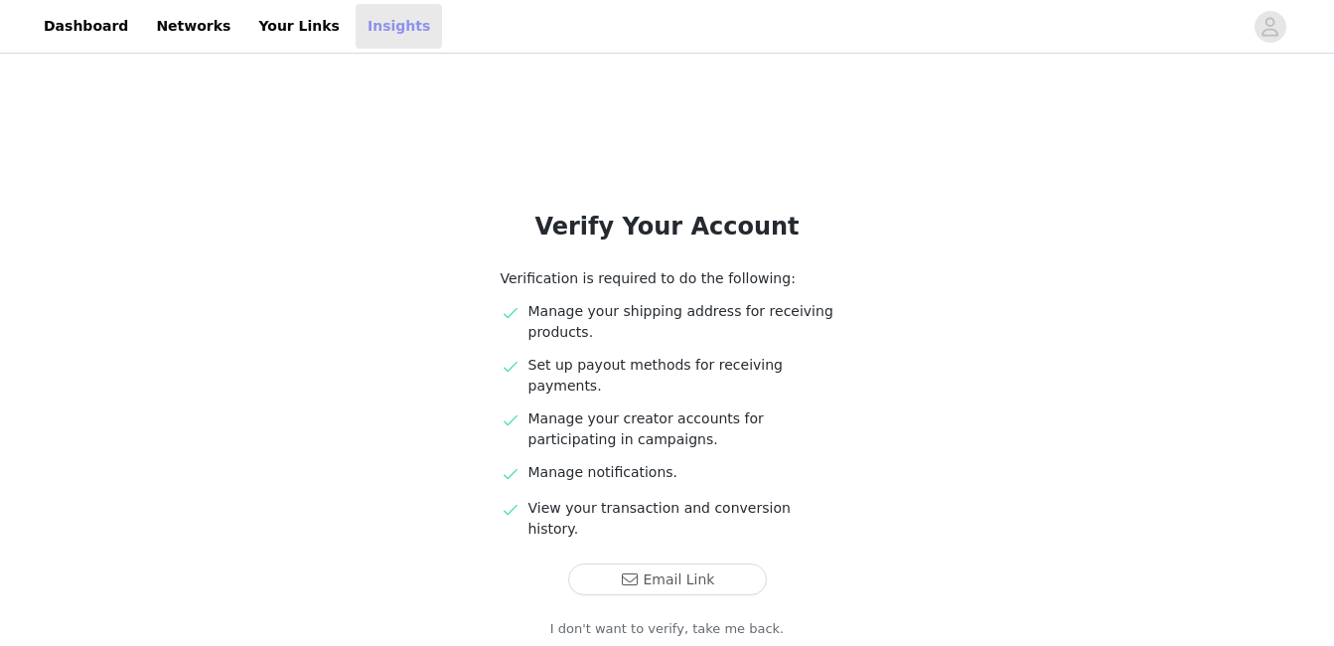
click at [356, 19] on link "Insights" at bounding box center [399, 26] width 86 height 45
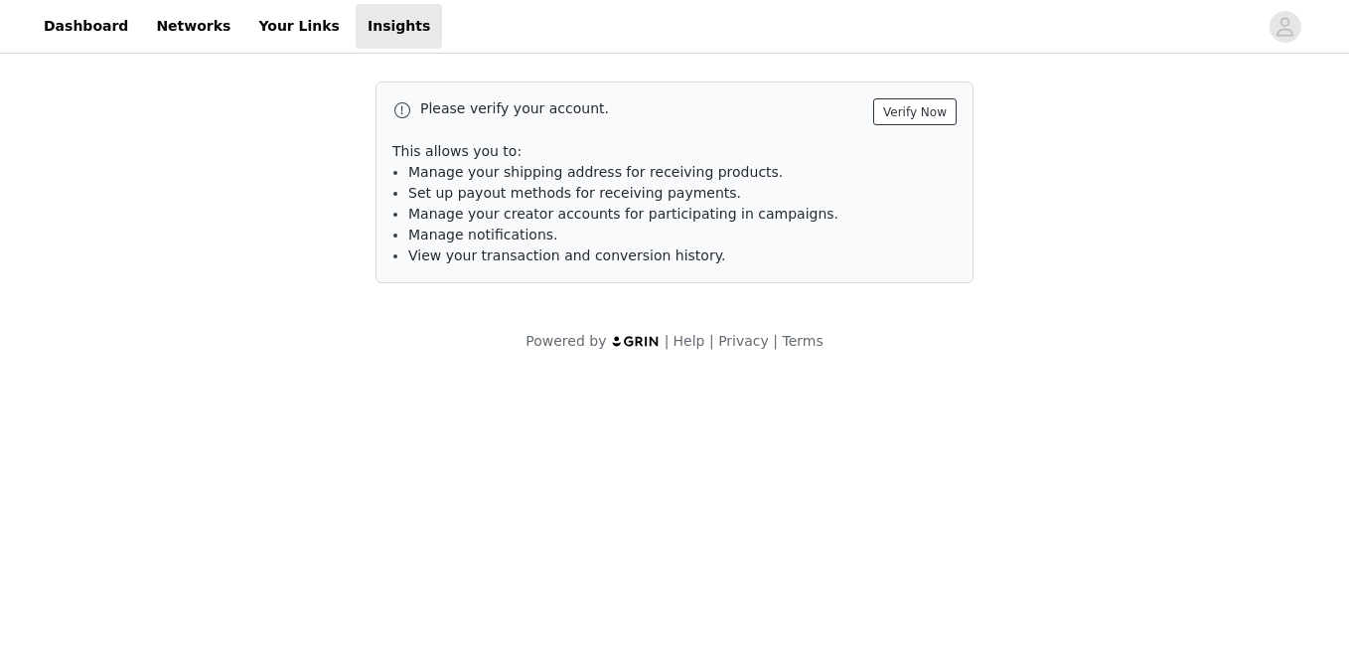
click at [912, 104] on button "Verify Now" at bounding box center [914, 111] width 83 height 27
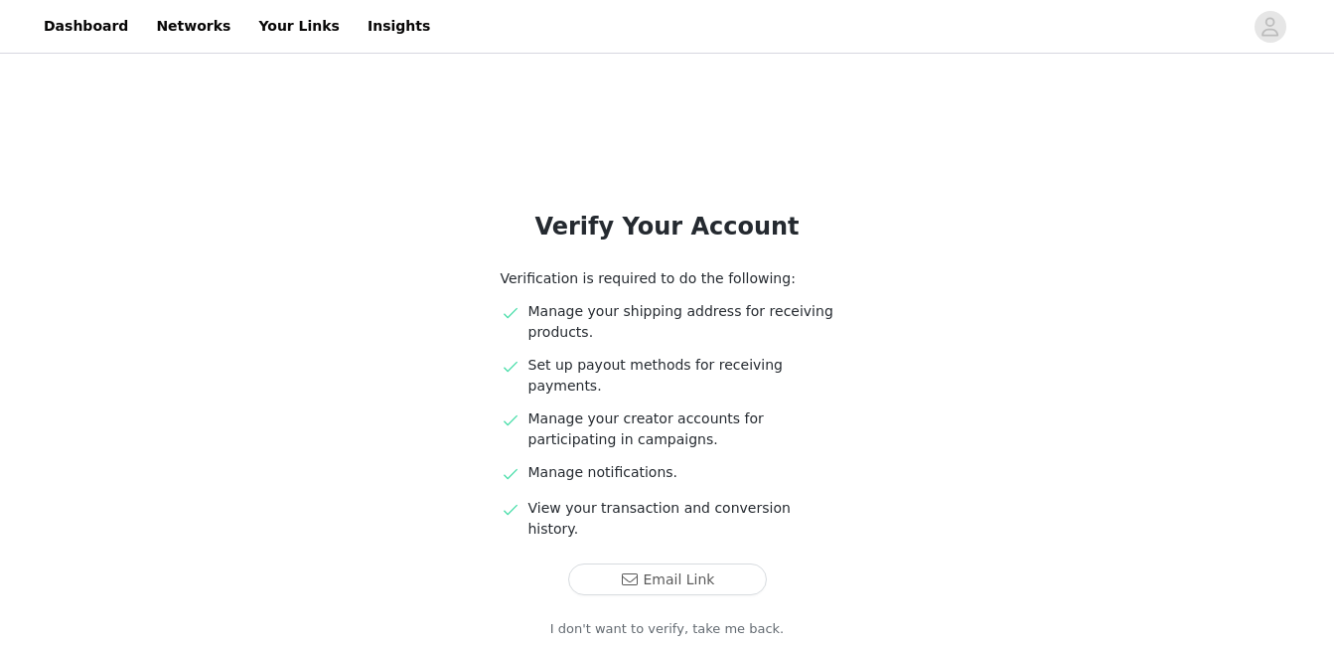
scroll to position [89, 0]
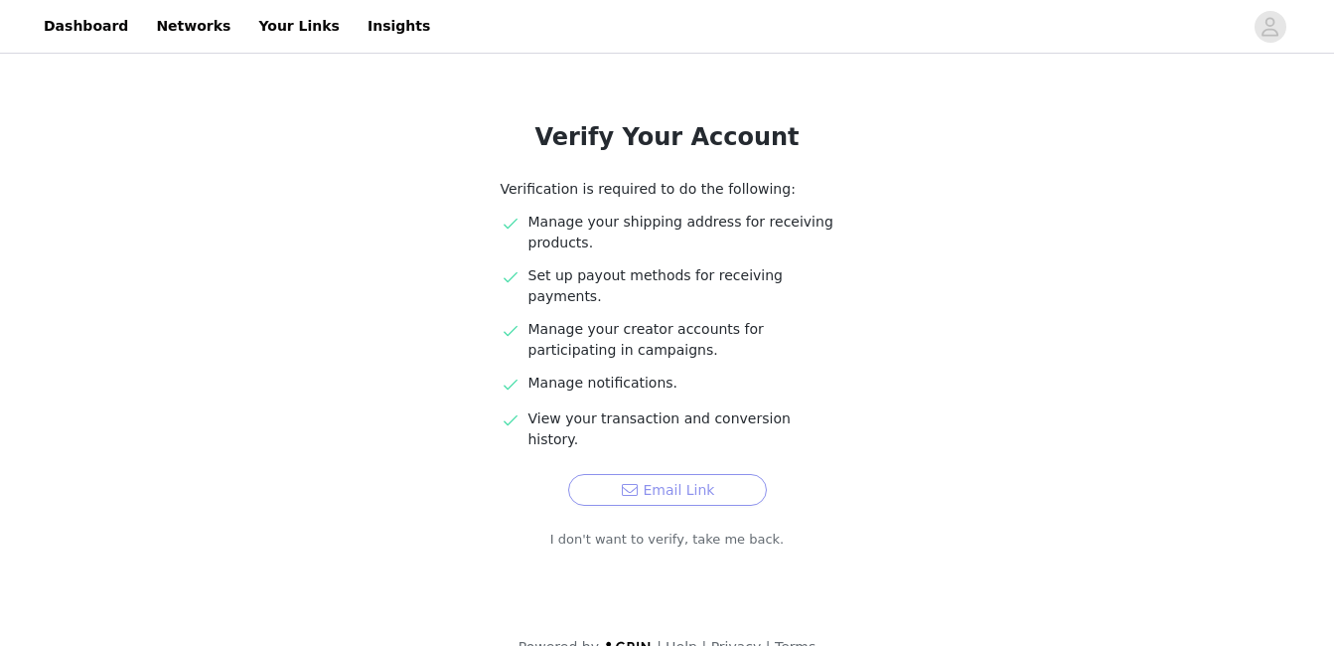
click at [655, 474] on button "Email Link" at bounding box center [667, 490] width 199 height 32
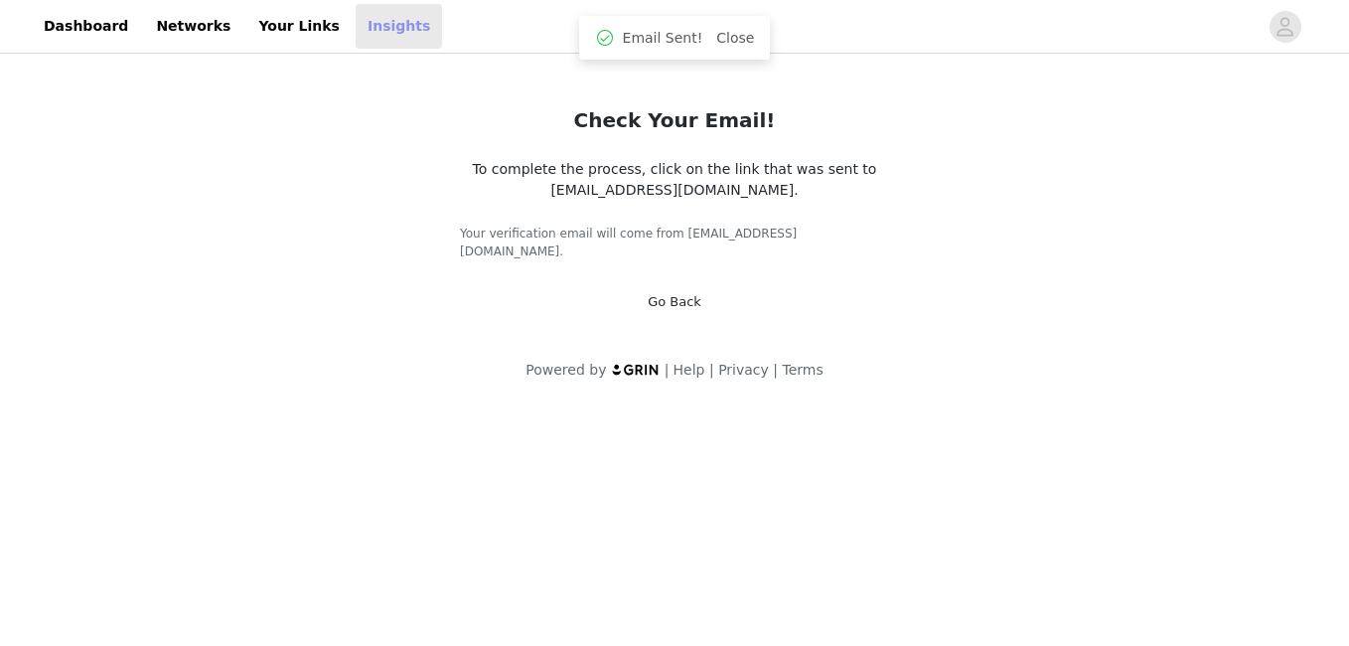
click at [356, 27] on link "Insights" at bounding box center [399, 26] width 86 height 45
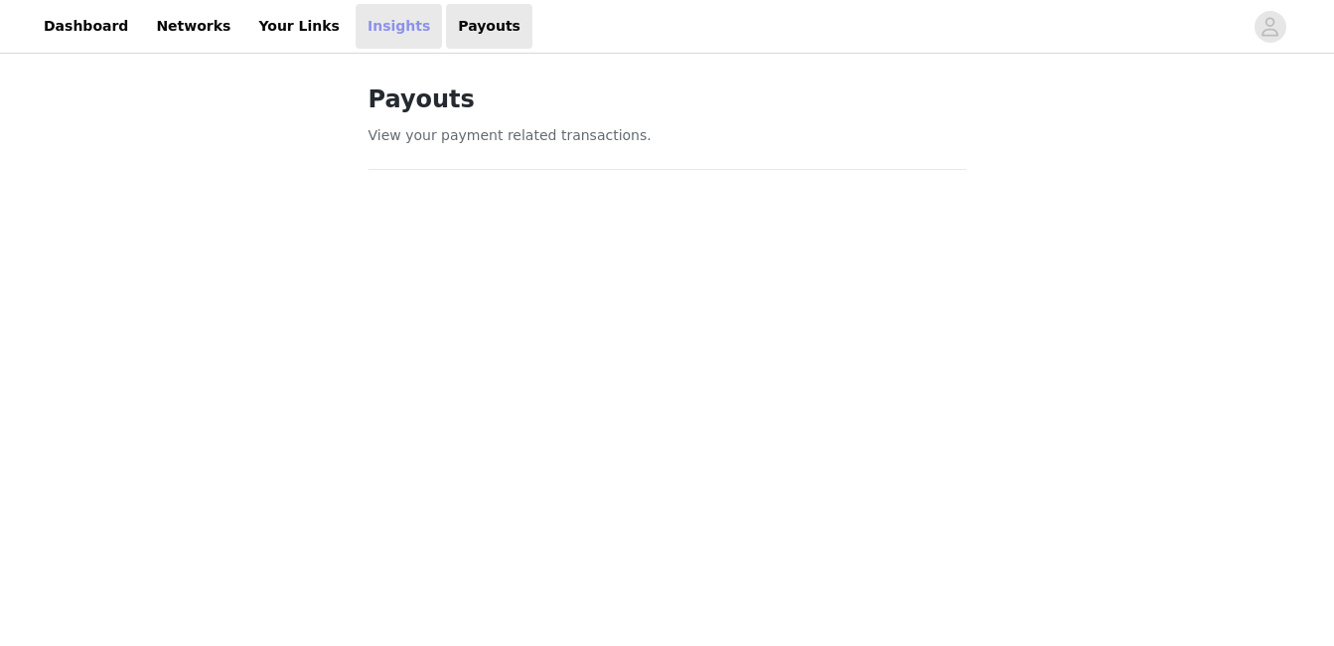
click at [356, 34] on link "Insights" at bounding box center [399, 26] width 86 height 45
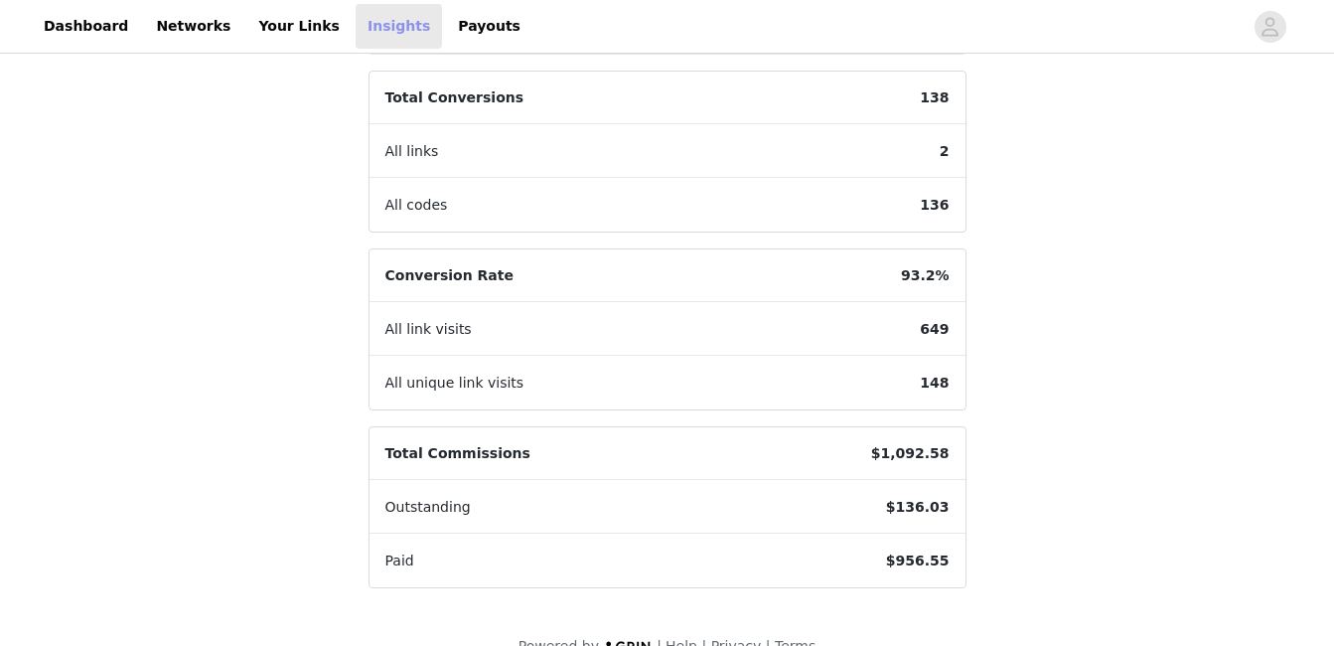
scroll to position [606, 0]
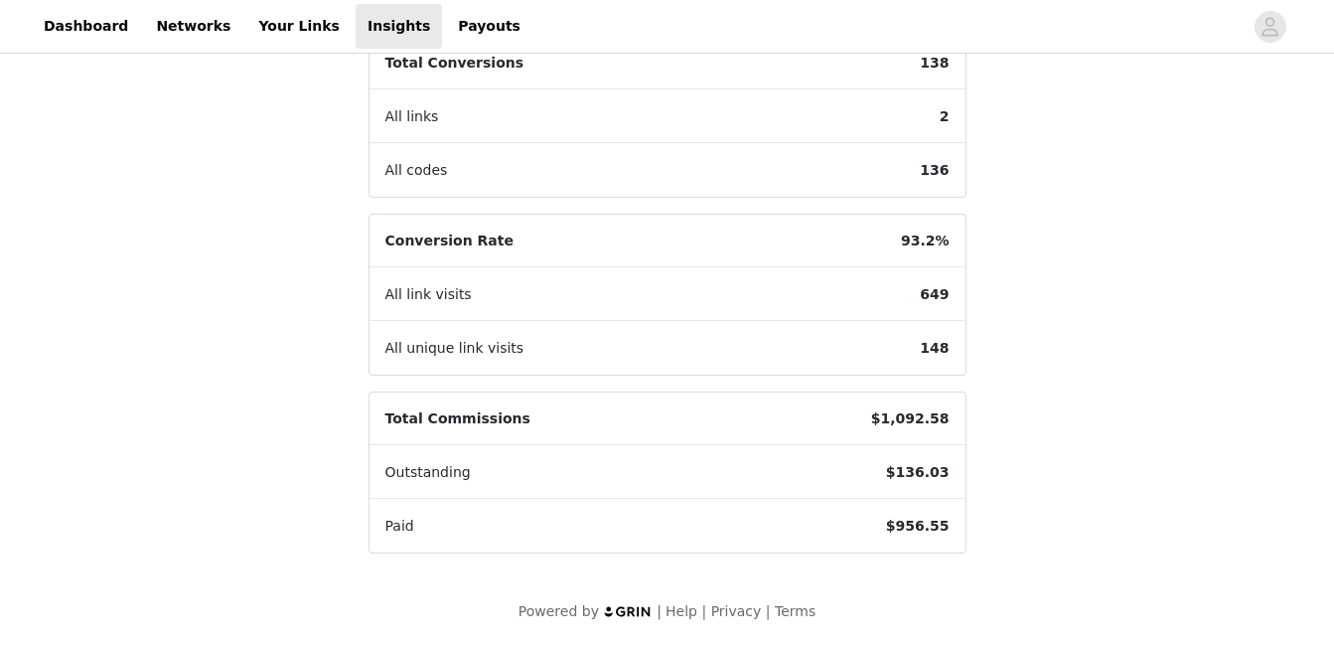
click at [1063, 437] on div "Insights Your Conversion Activity This information makes it easy to measure the…" at bounding box center [667, 49] width 1334 height 1194
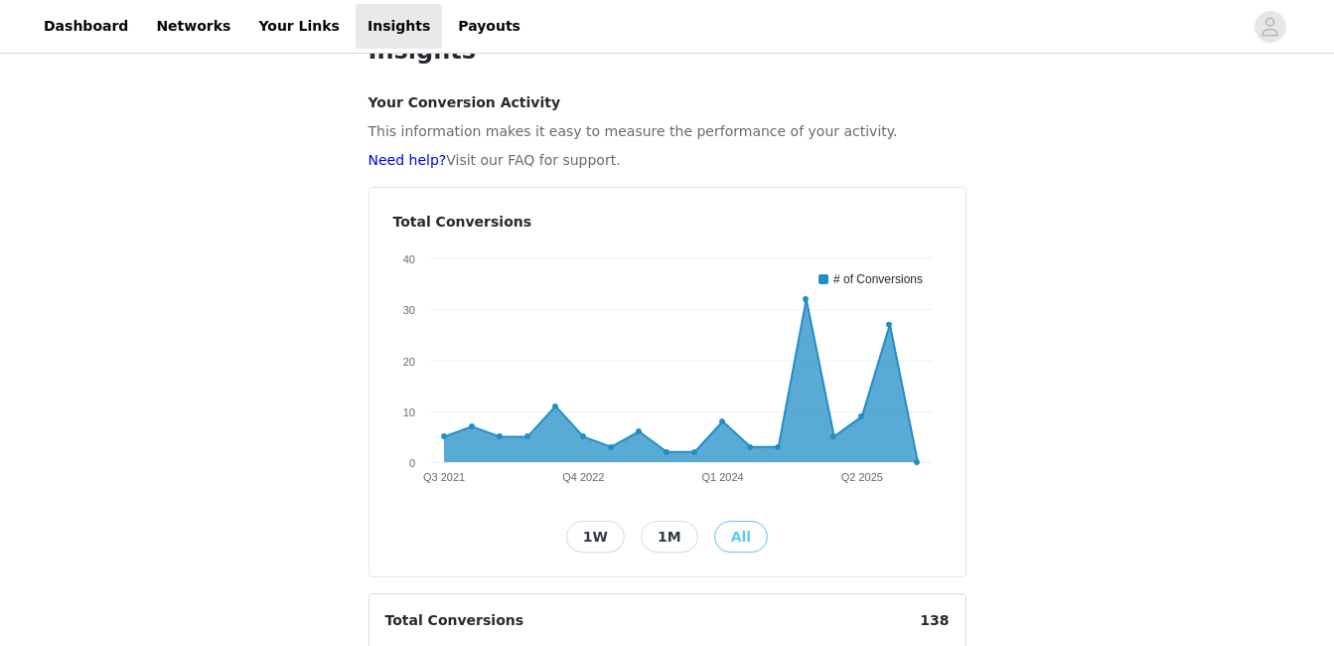
scroll to position [50, 0]
click at [667, 533] on button "1M" at bounding box center [670, 536] width 58 height 32
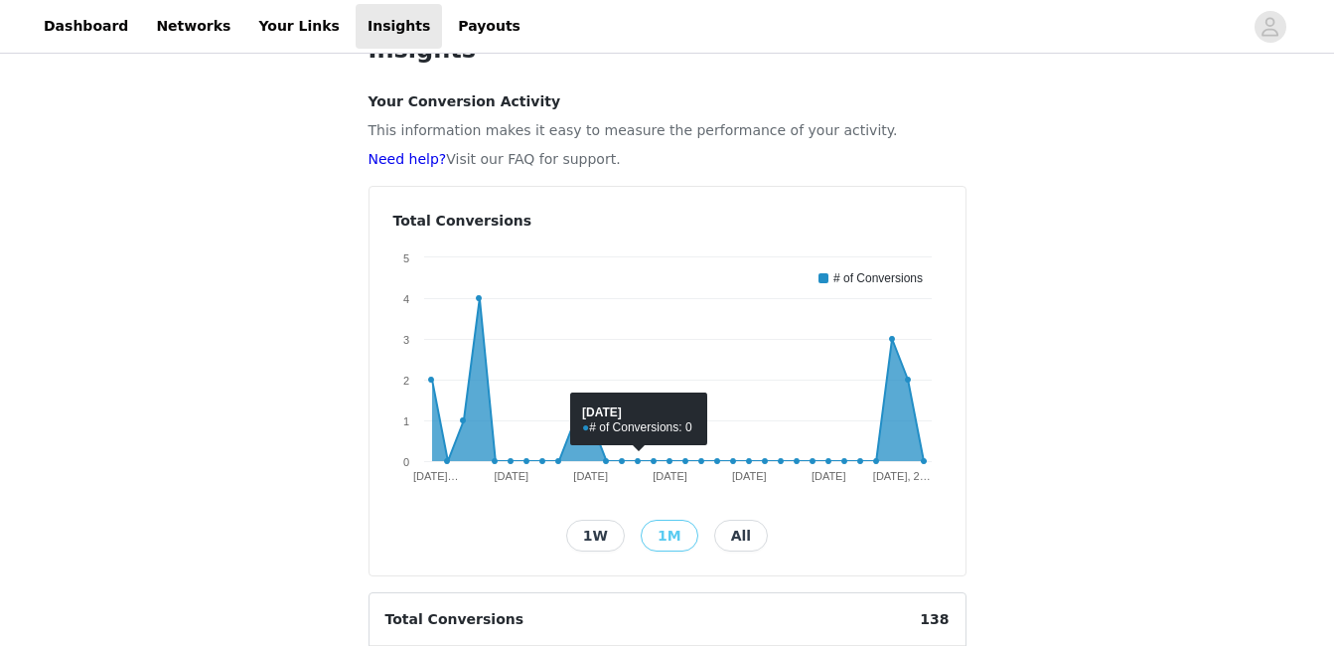
click at [592, 539] on button "1W" at bounding box center [595, 536] width 59 height 32
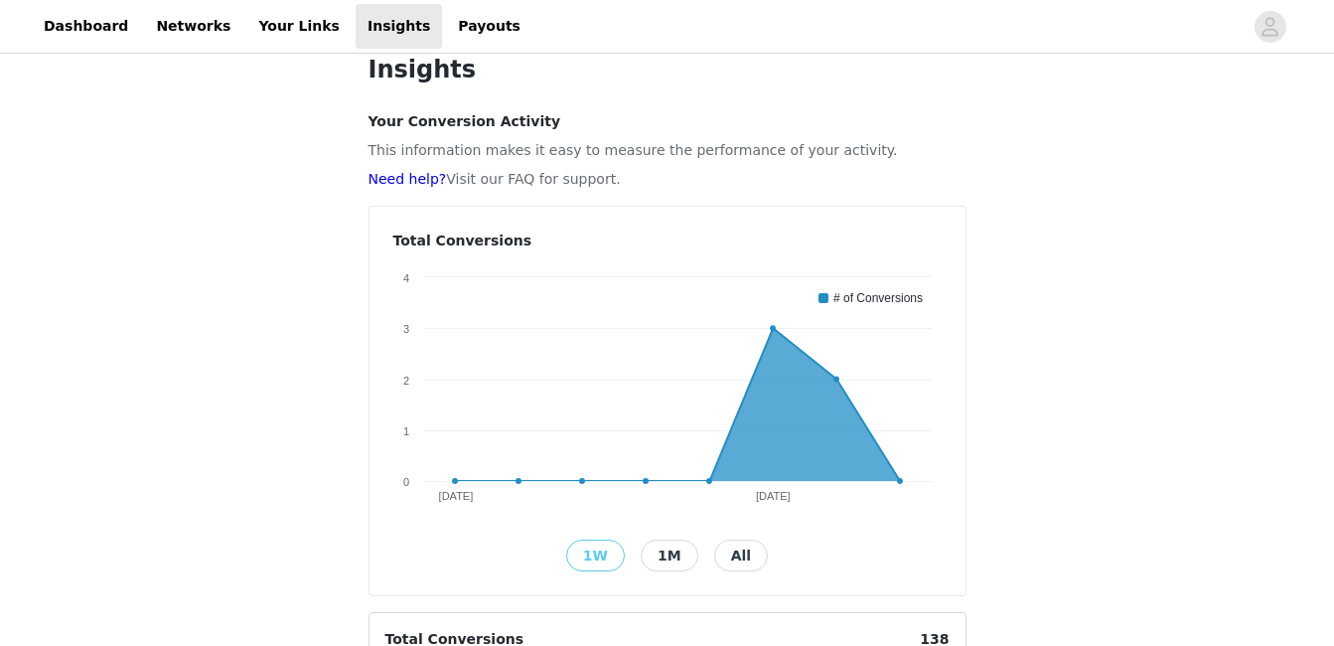
scroll to position [0, 0]
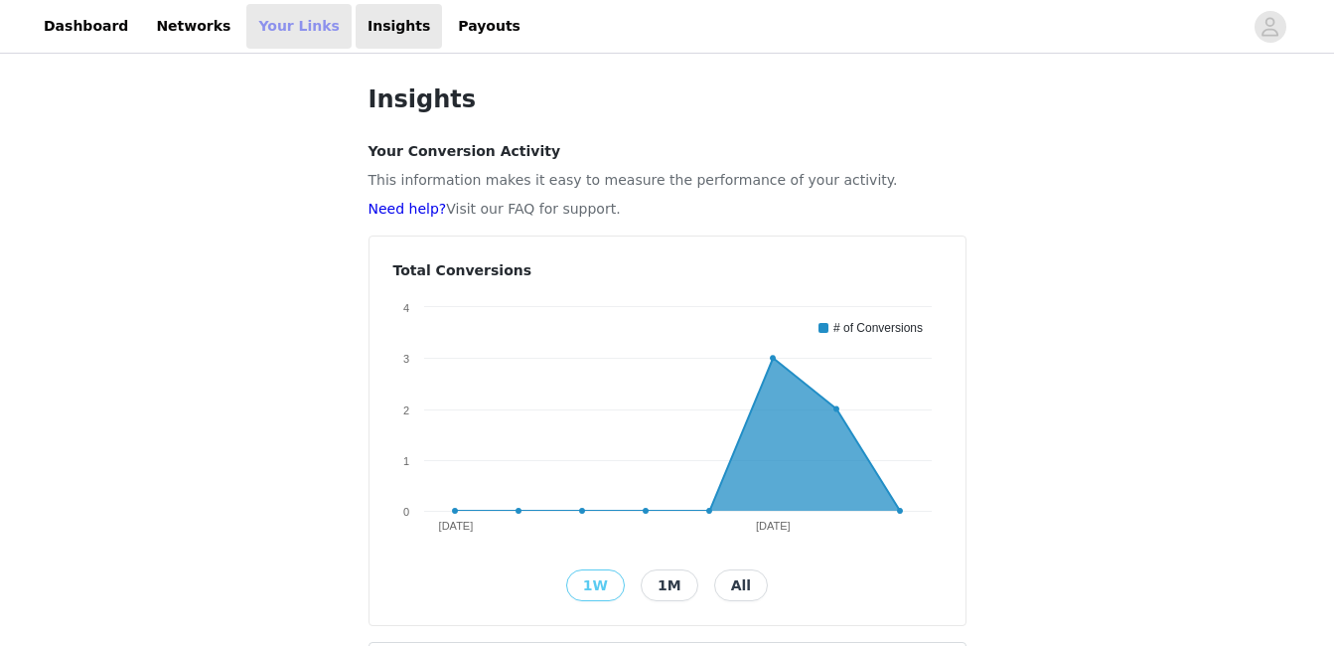
click at [252, 31] on link "Your Links" at bounding box center [298, 26] width 105 height 45
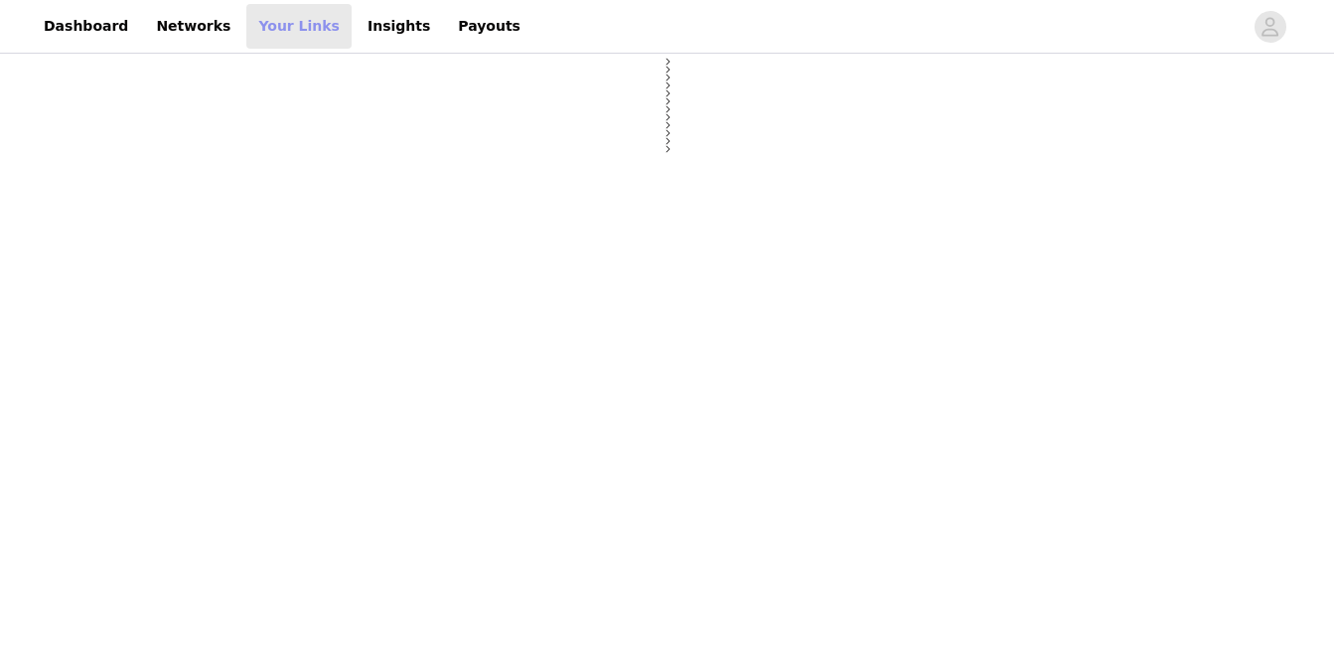
select select "12"
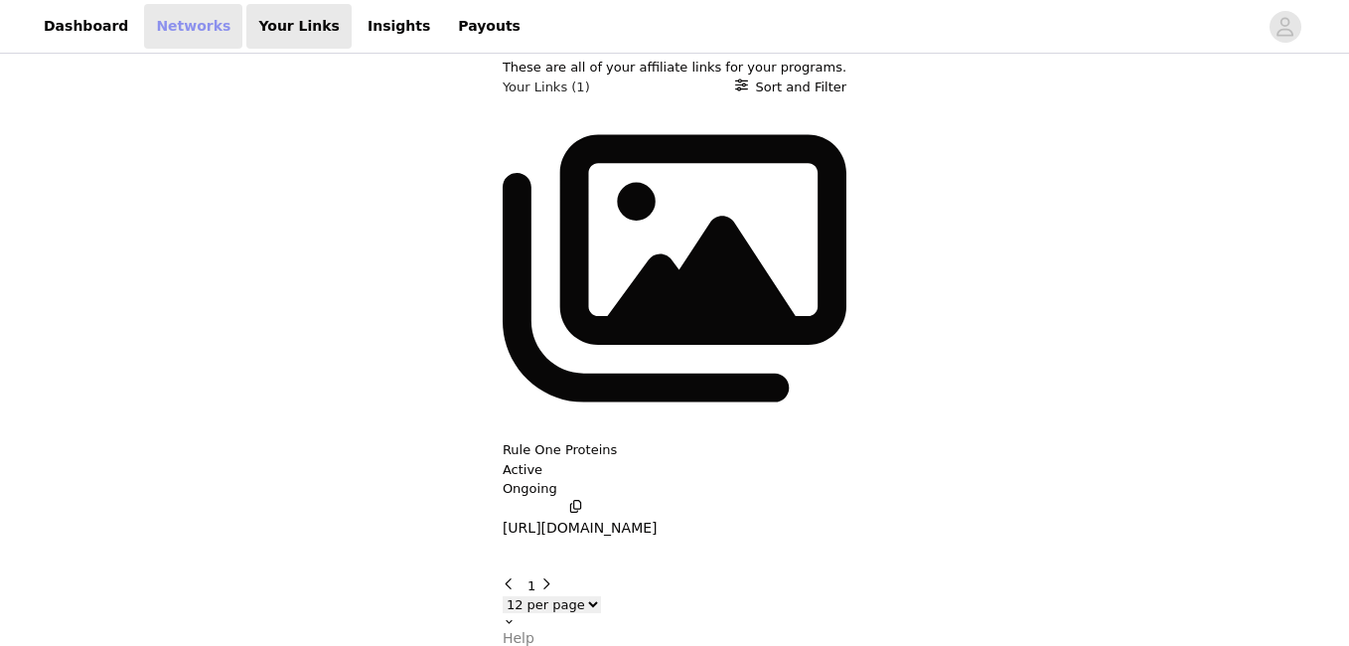
click at [176, 17] on link "Networks" at bounding box center [193, 26] width 98 height 45
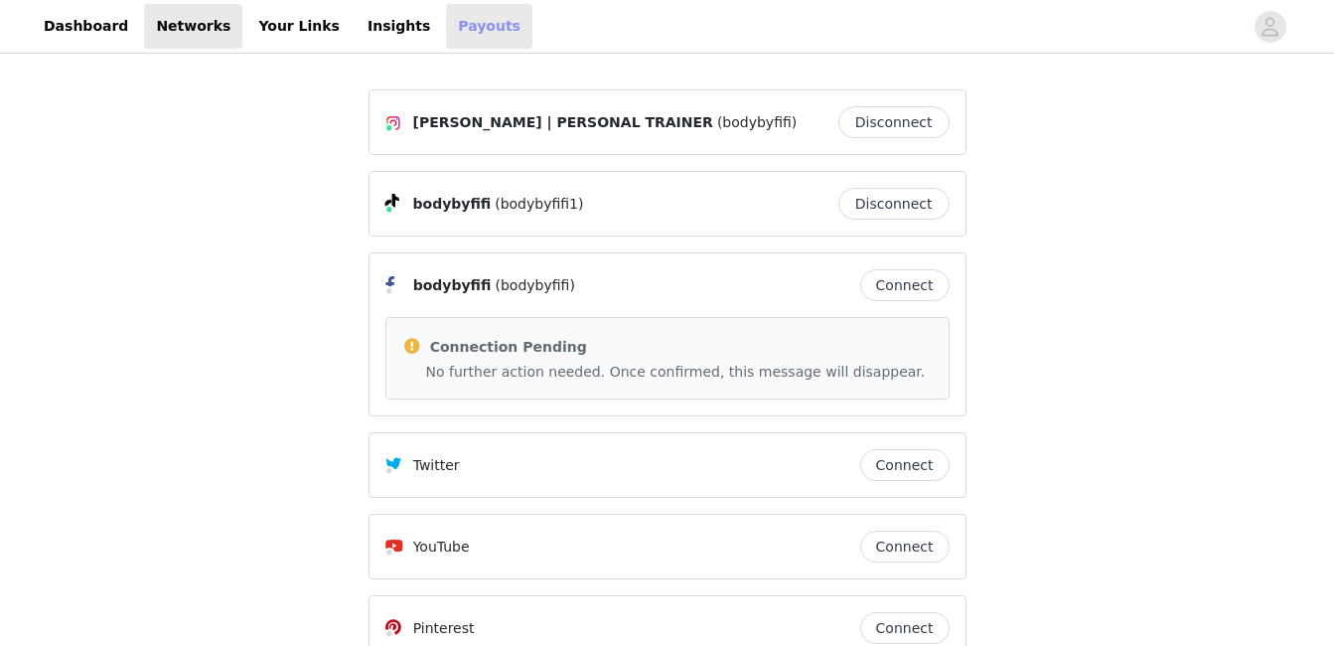
click at [446, 28] on link "Payouts" at bounding box center [489, 26] width 86 height 45
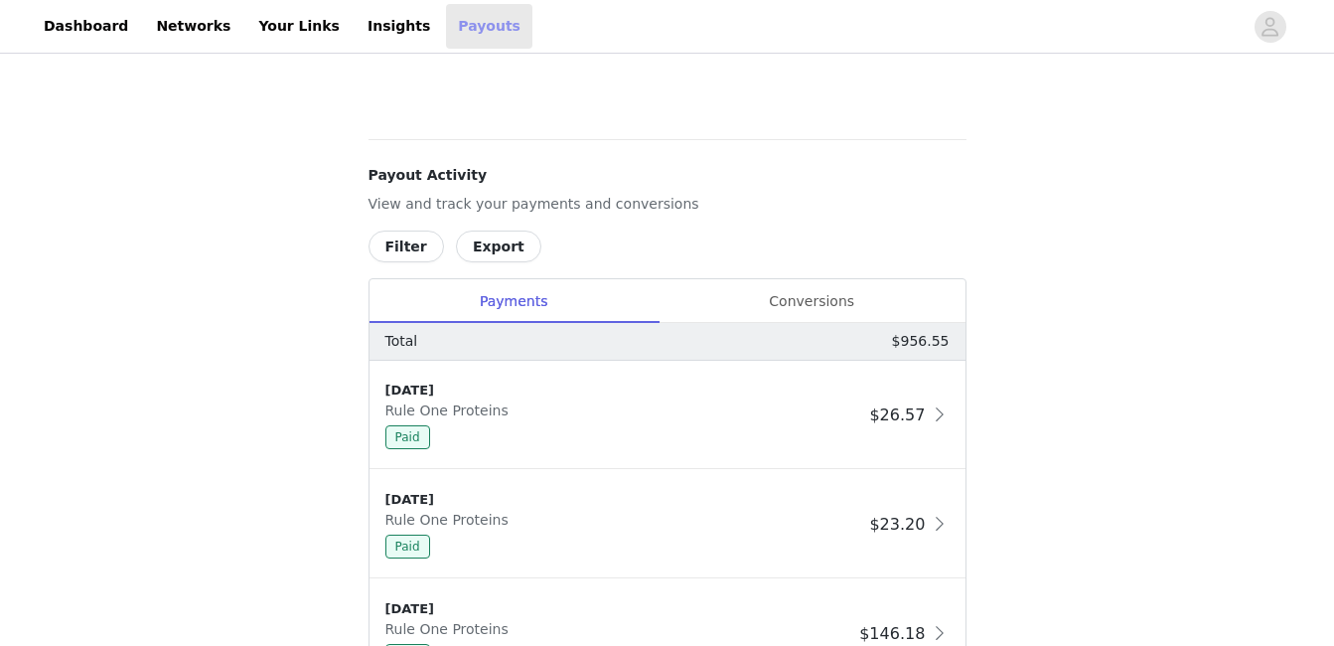
scroll to position [652, 0]
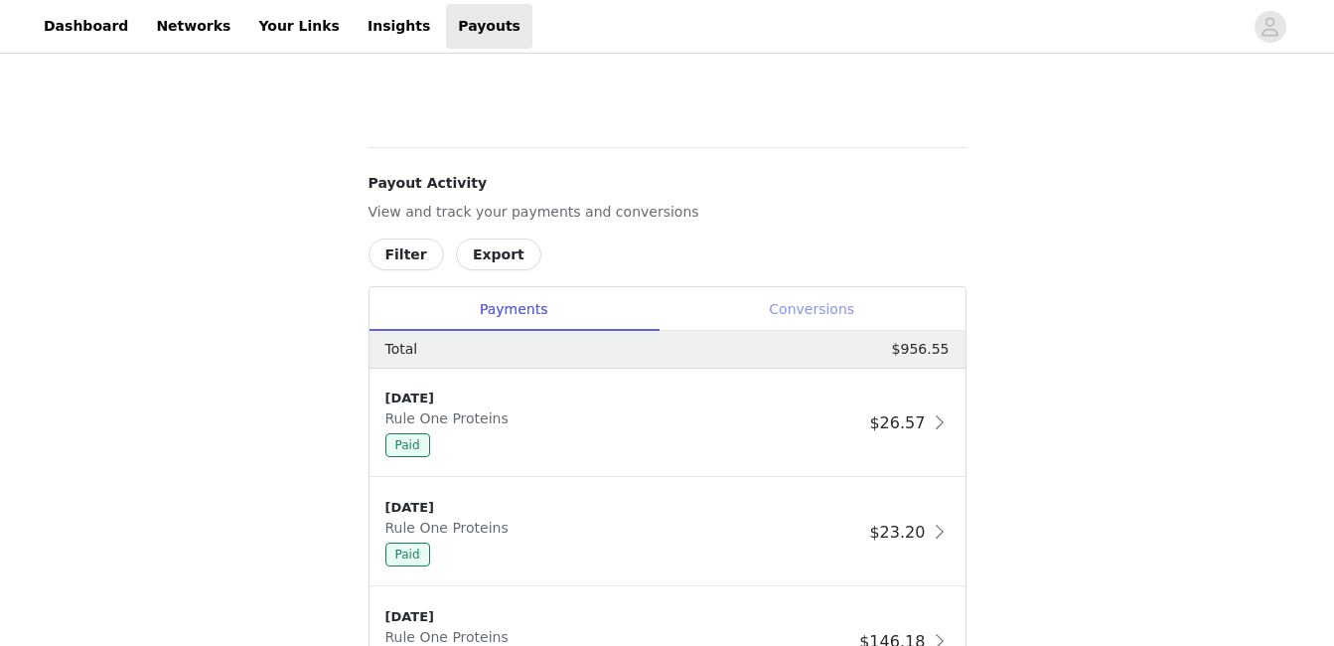
click at [777, 306] on div "Conversions" at bounding box center [812, 309] width 307 height 45
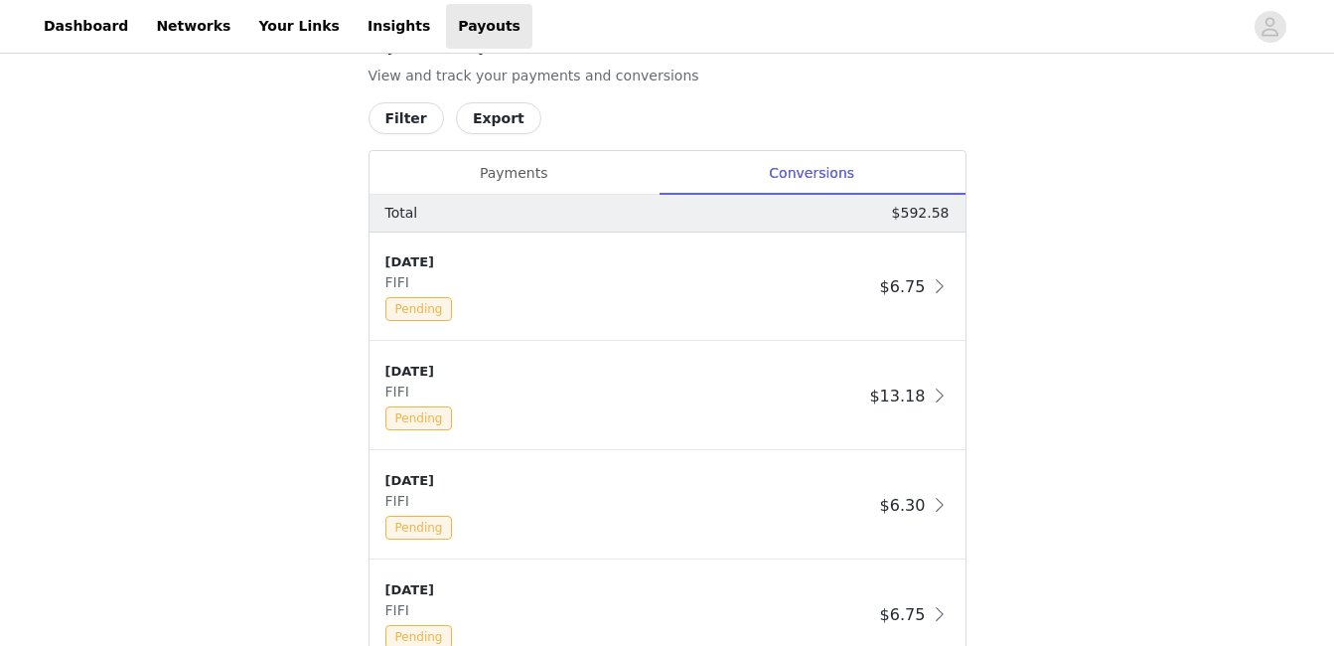
scroll to position [787, 0]
click at [614, 265] on div "9/30/25" at bounding box center [628, 263] width 487 height 20
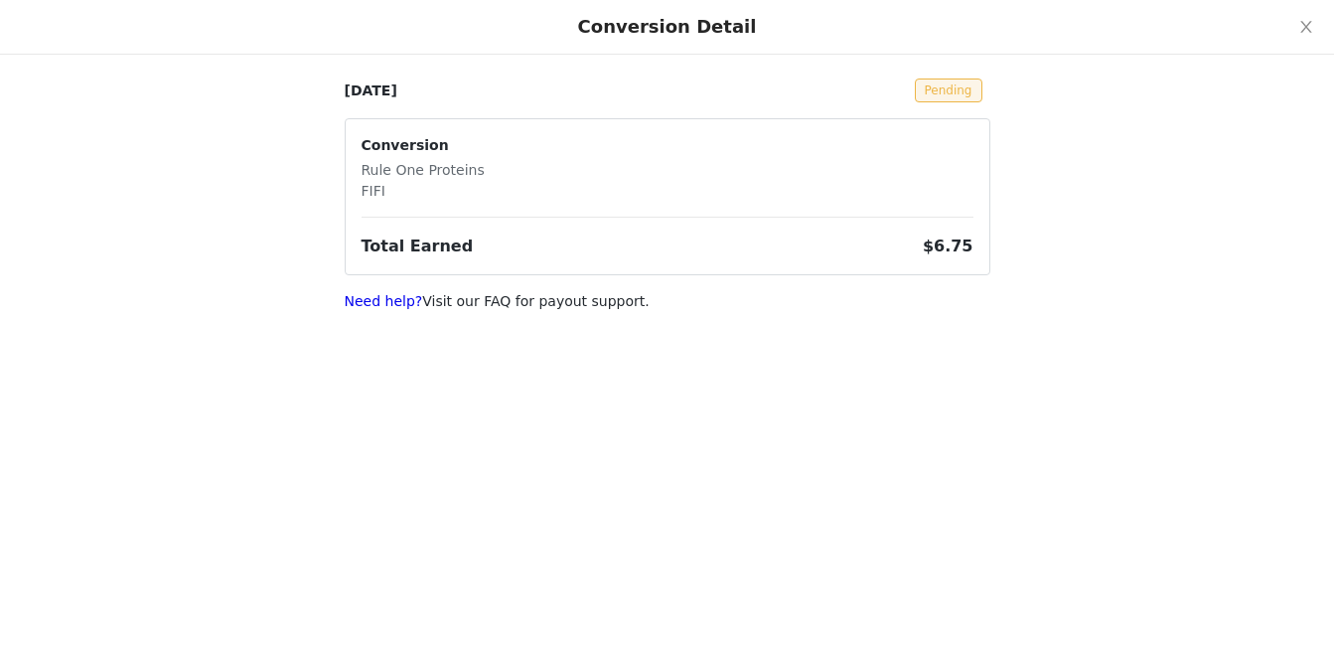
scroll to position [0, 0]
click at [1309, 30] on icon "icon: close" at bounding box center [1307, 27] width 16 height 16
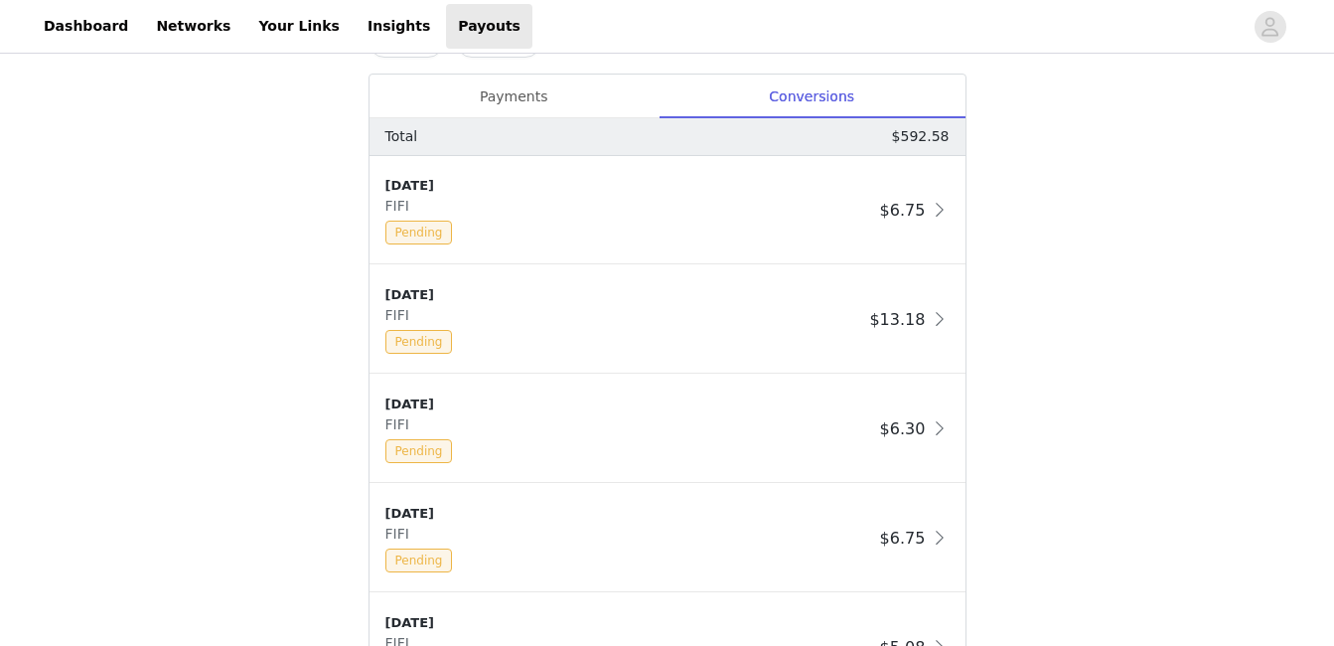
scroll to position [849, 0]
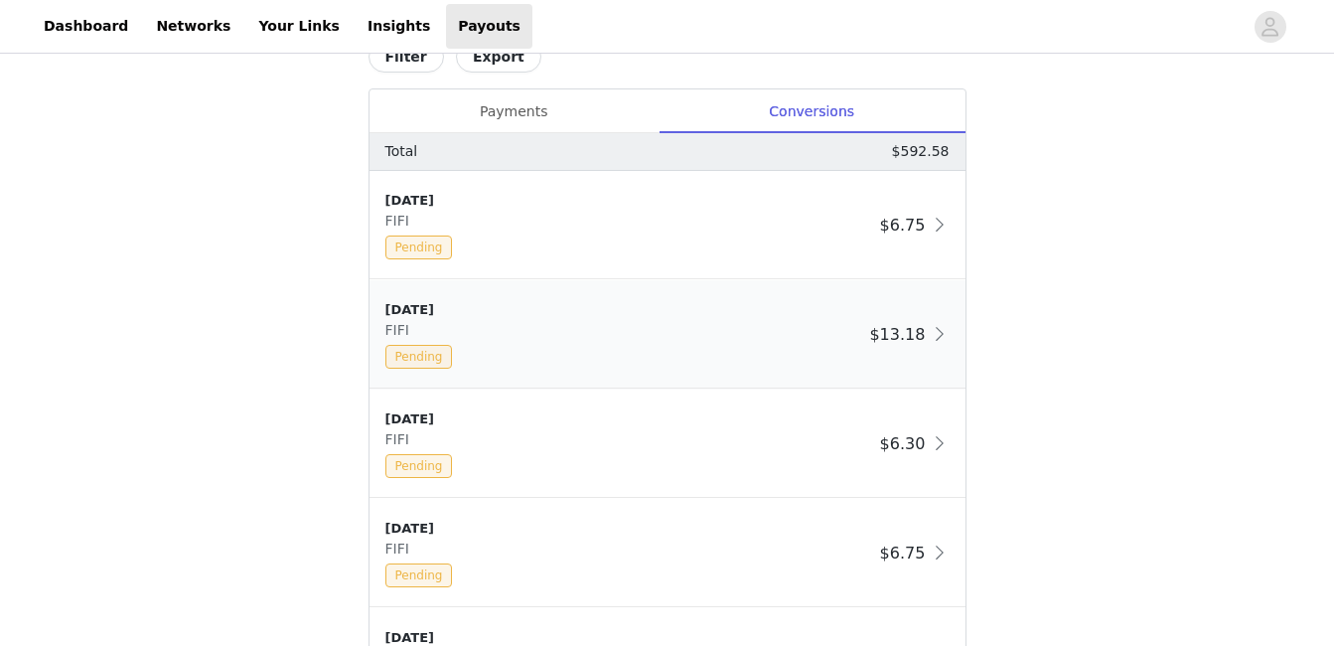
click at [910, 332] on span "$13.18" at bounding box center [897, 334] width 56 height 19
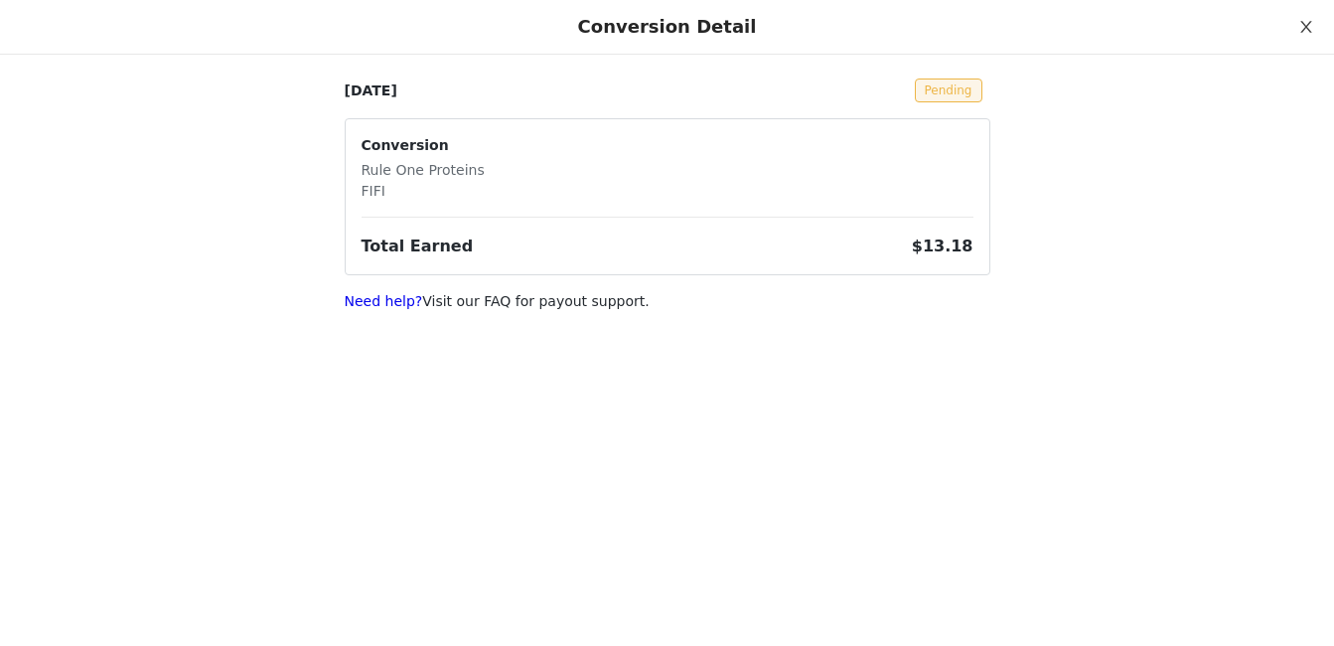
click at [1299, 23] on icon "icon: close" at bounding box center [1307, 27] width 16 height 16
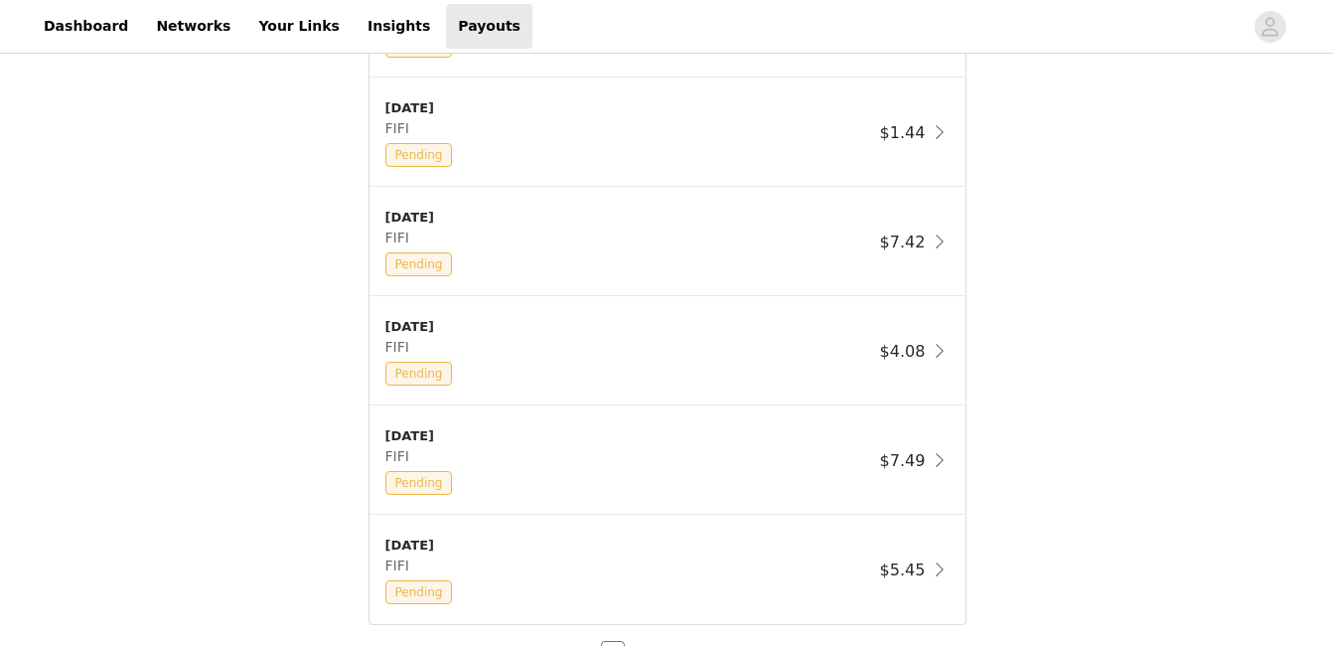
scroll to position [1601, 0]
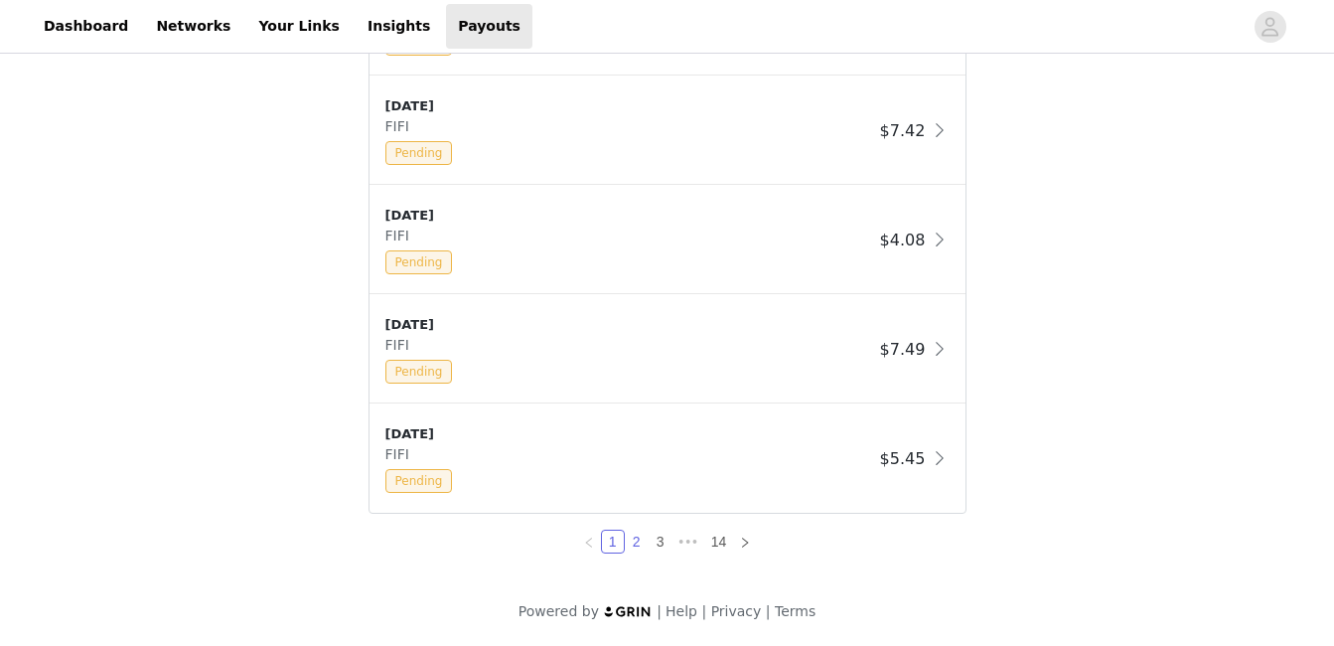
click at [634, 539] on link "2" at bounding box center [637, 542] width 22 height 22
click at [743, 536] on icon "icon: right" at bounding box center [745, 542] width 12 height 12
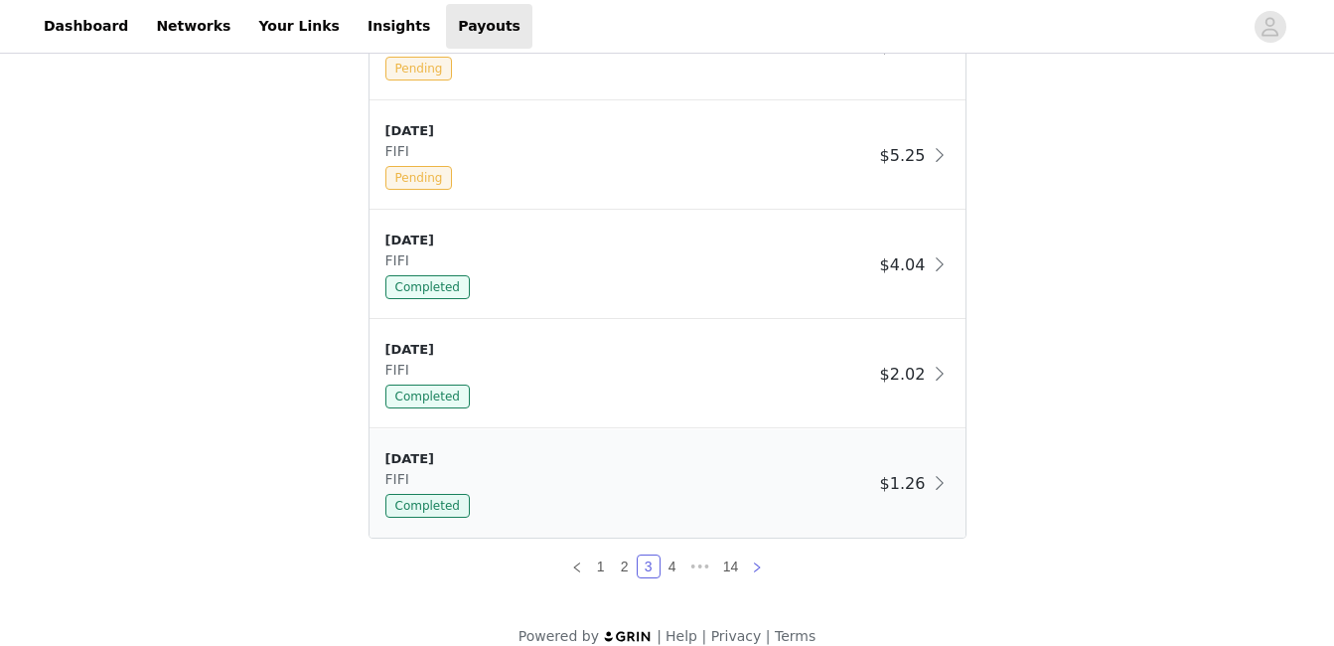
scroll to position [1576, 0]
click at [625, 564] on link "2" at bounding box center [625, 565] width 22 height 22
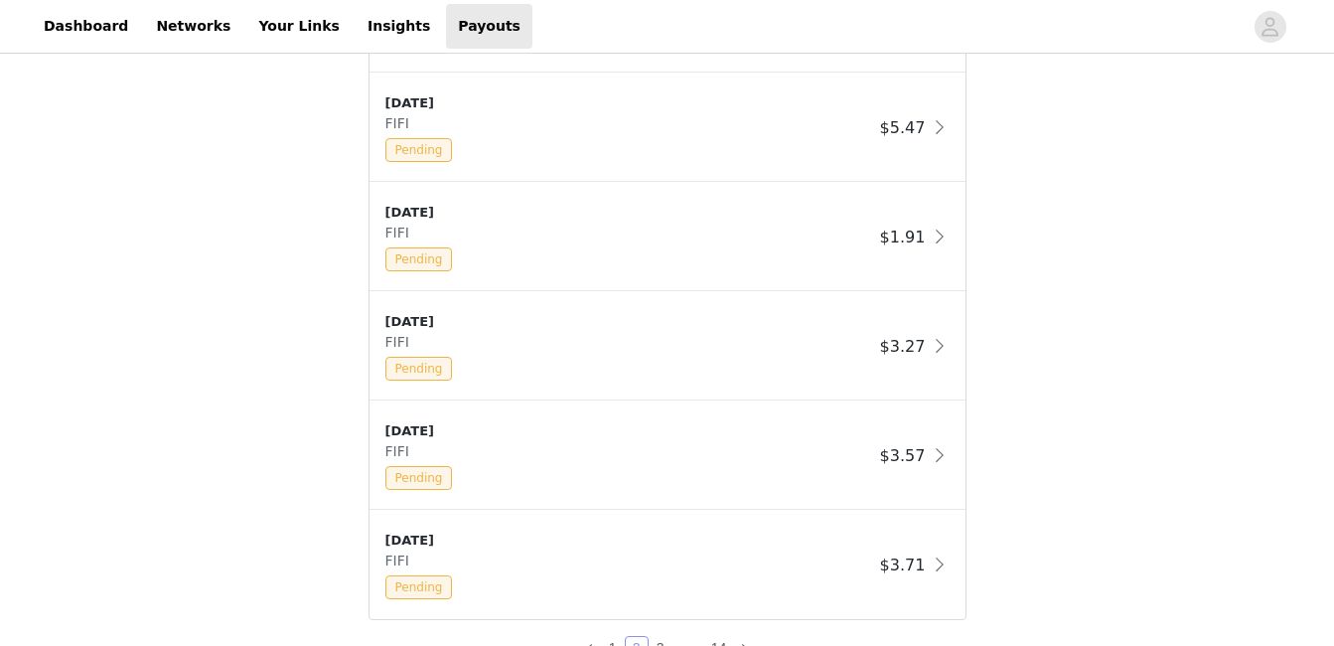
scroll to position [1601, 0]
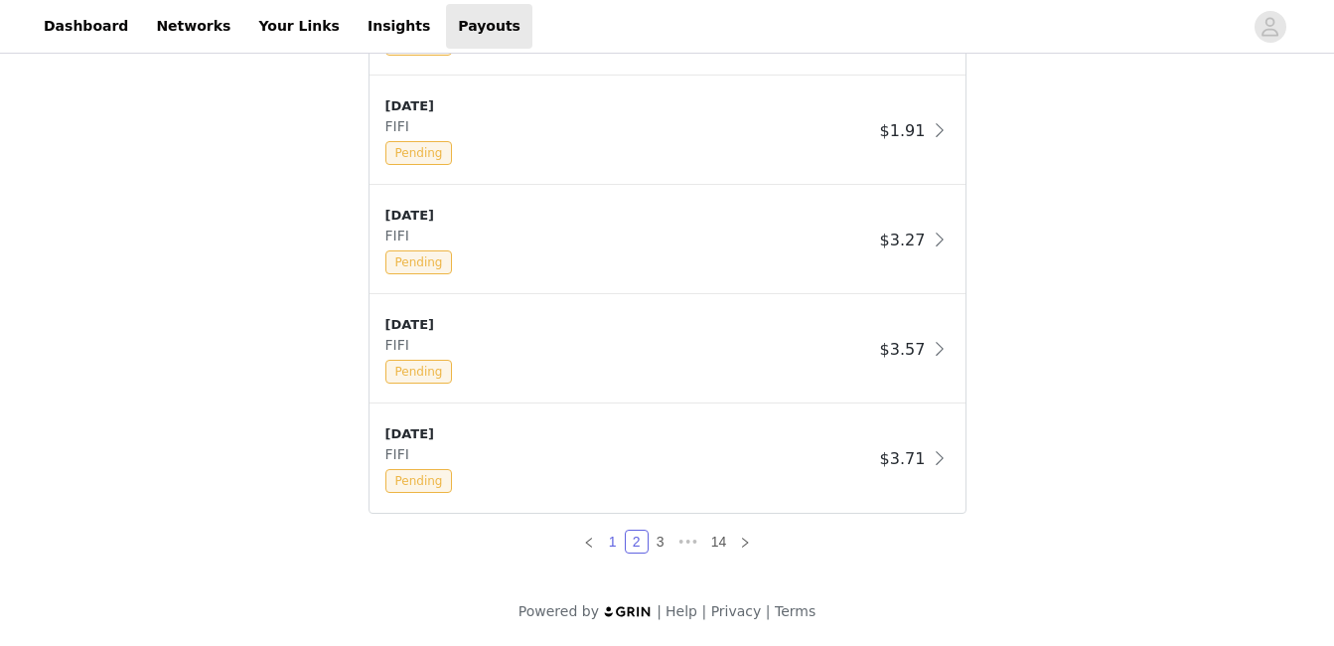
click at [608, 539] on link "1" at bounding box center [613, 542] width 22 height 22
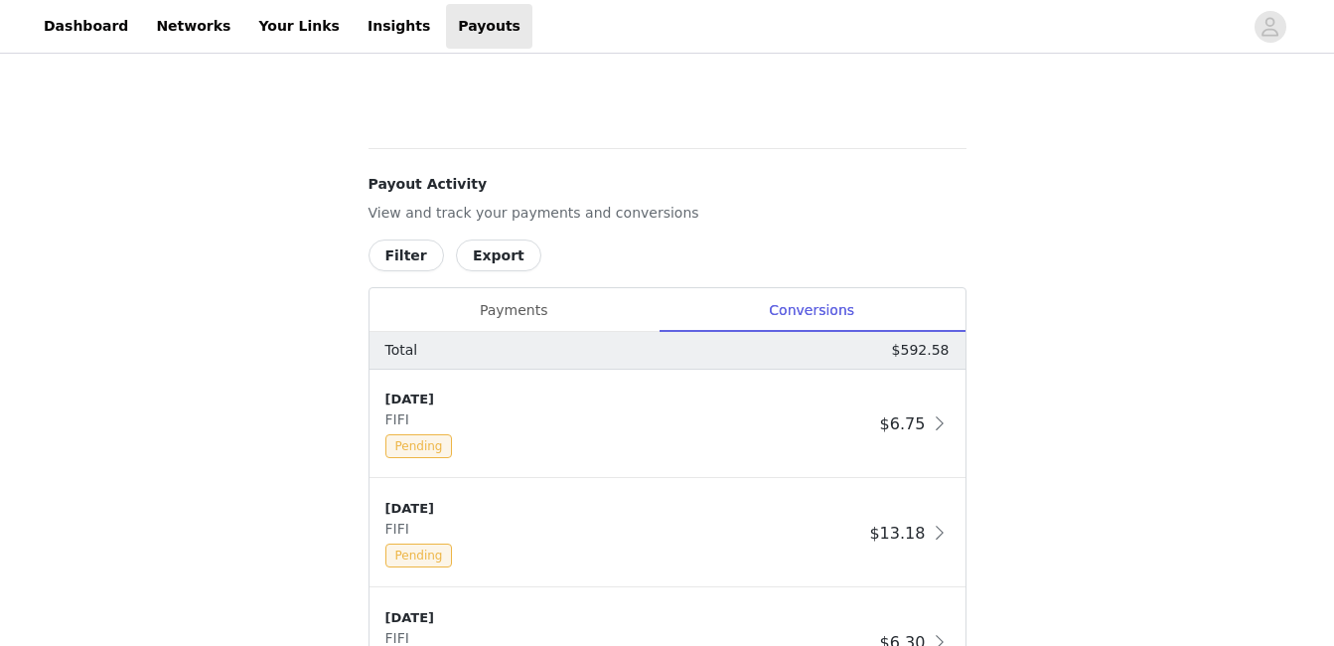
scroll to position [652, 0]
click at [540, 312] on div "Payments" at bounding box center [514, 309] width 289 height 45
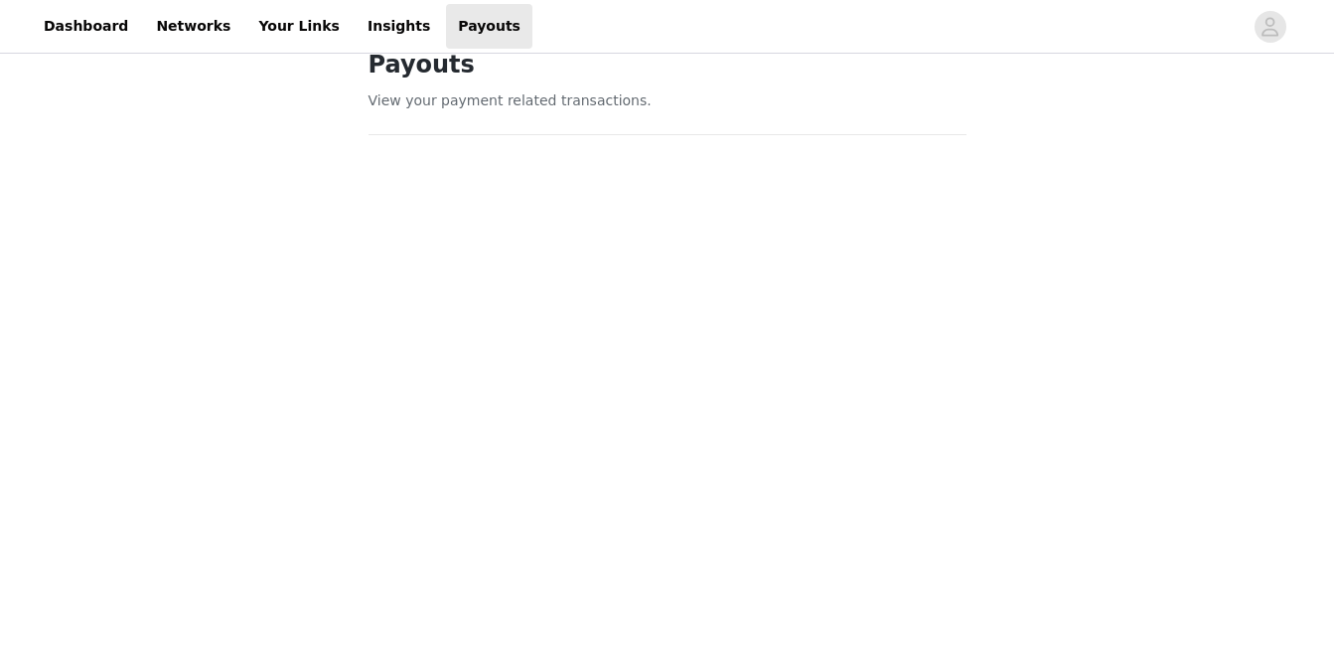
scroll to position [0, 0]
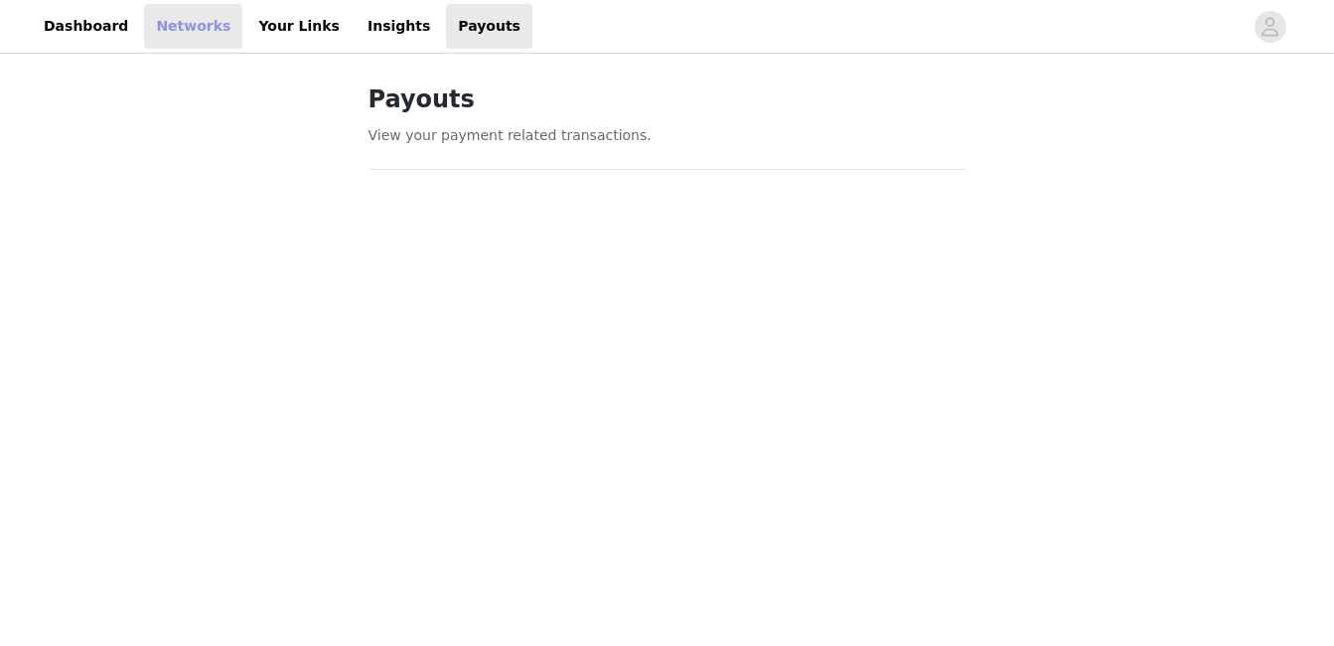
click at [151, 32] on link "Networks" at bounding box center [193, 26] width 98 height 45
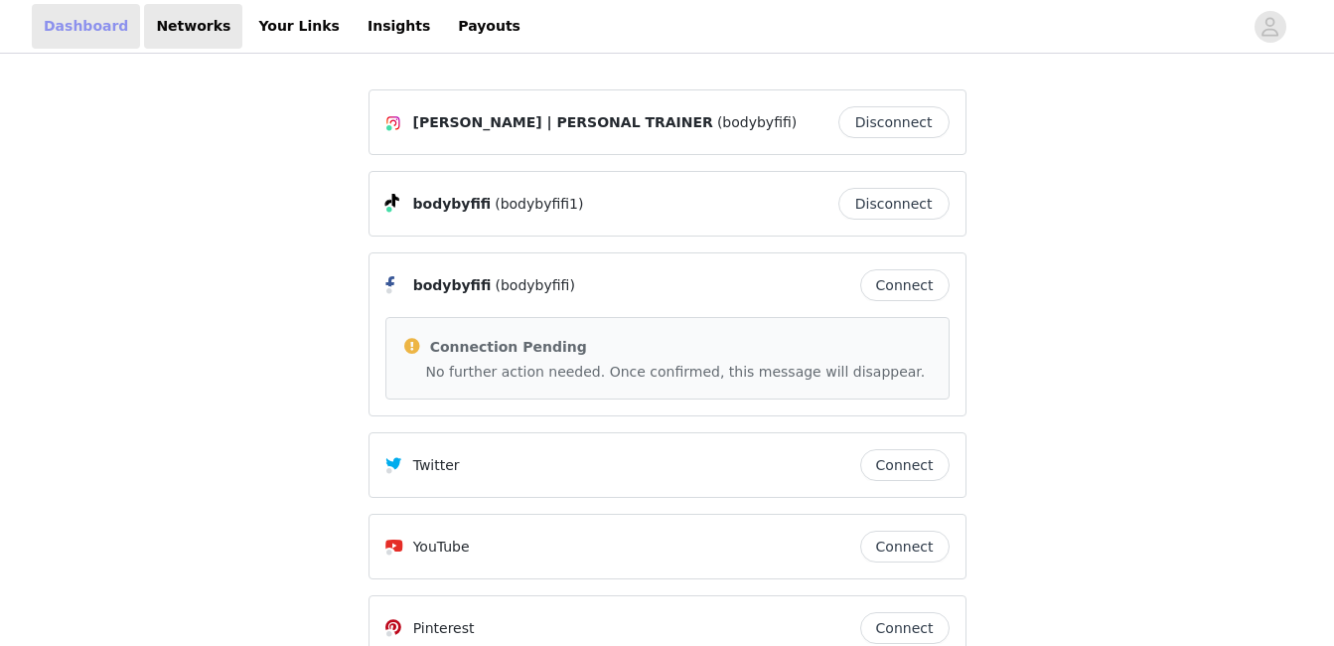
click at [82, 34] on link "Dashboard" at bounding box center [86, 26] width 108 height 45
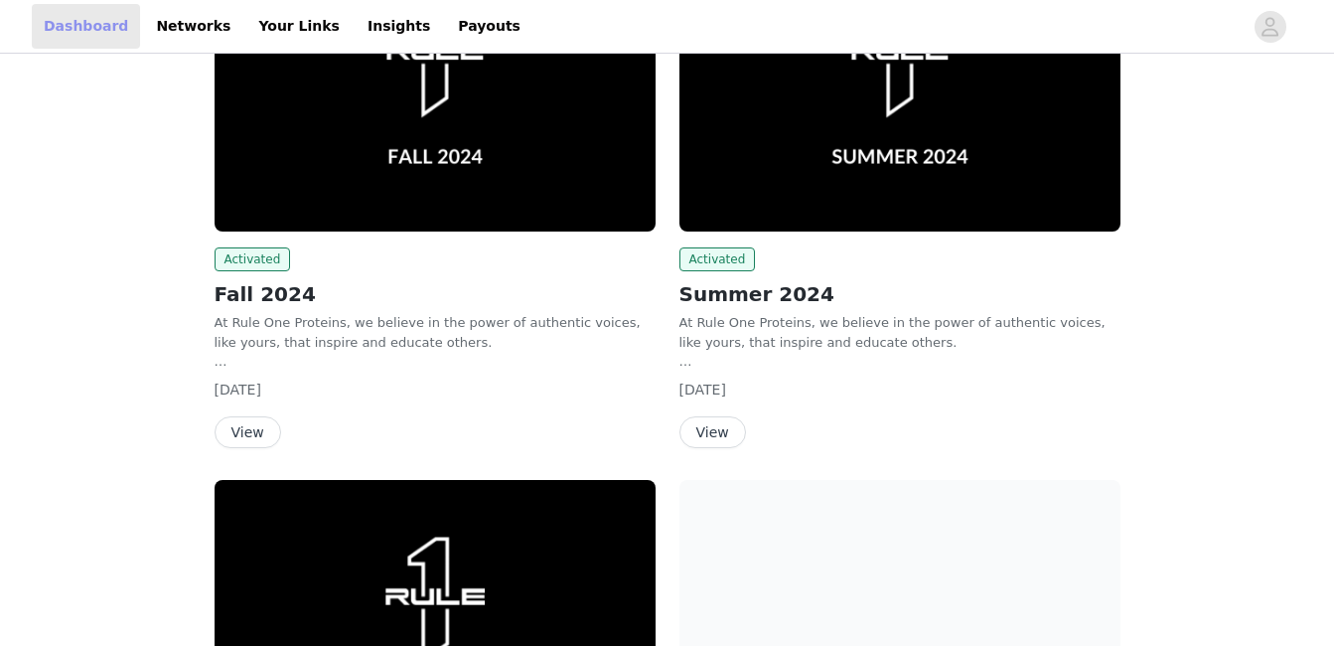
scroll to position [1573, 0]
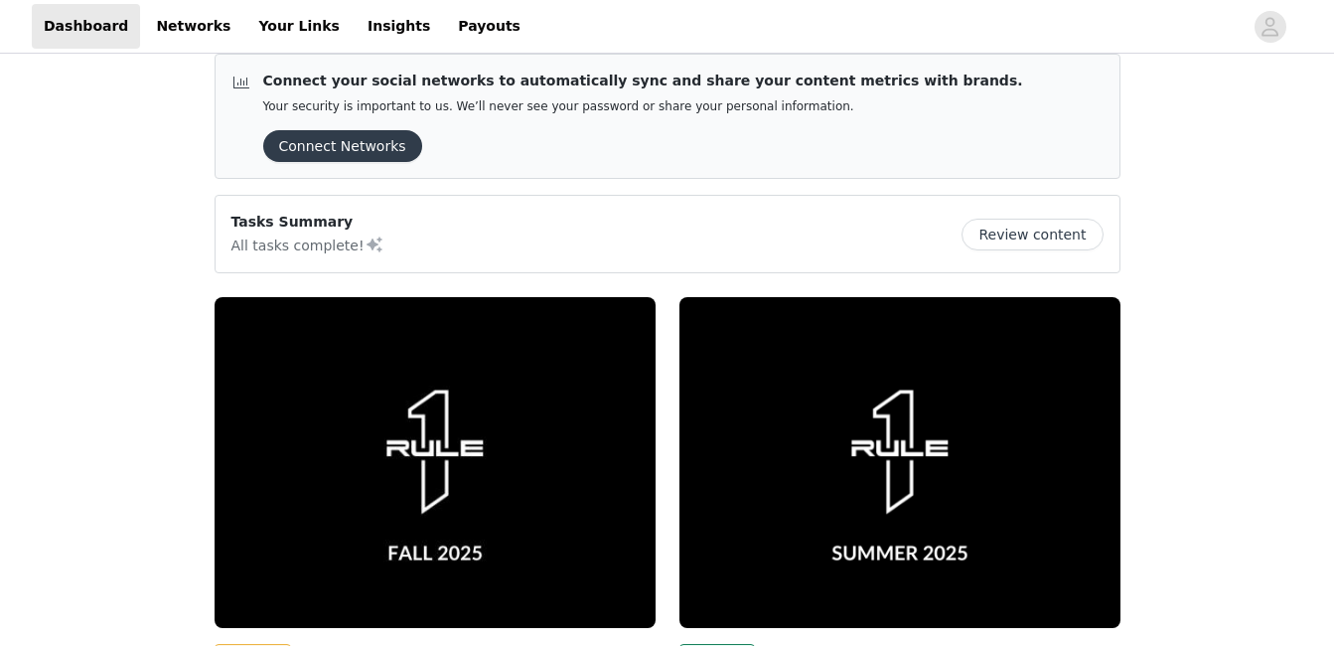
scroll to position [0, 0]
